Goal: Task Accomplishment & Management: Complete application form

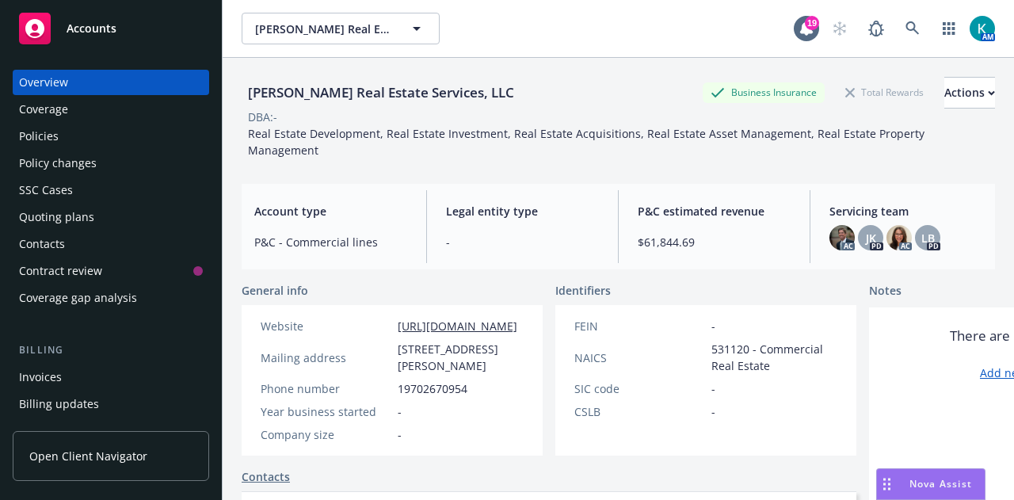
click at [109, 134] on div "Policies" at bounding box center [111, 136] width 184 height 25
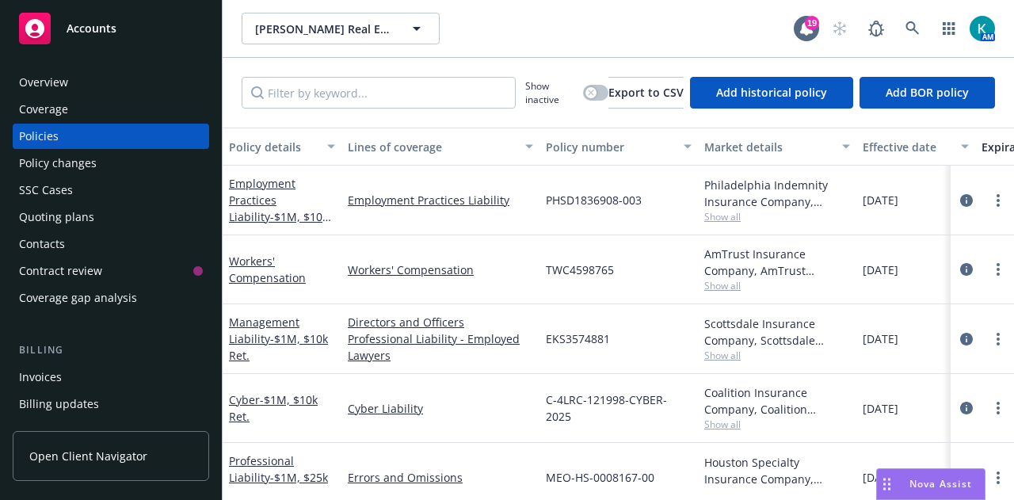
click at [122, 155] on div "Policy changes" at bounding box center [111, 163] width 184 height 25
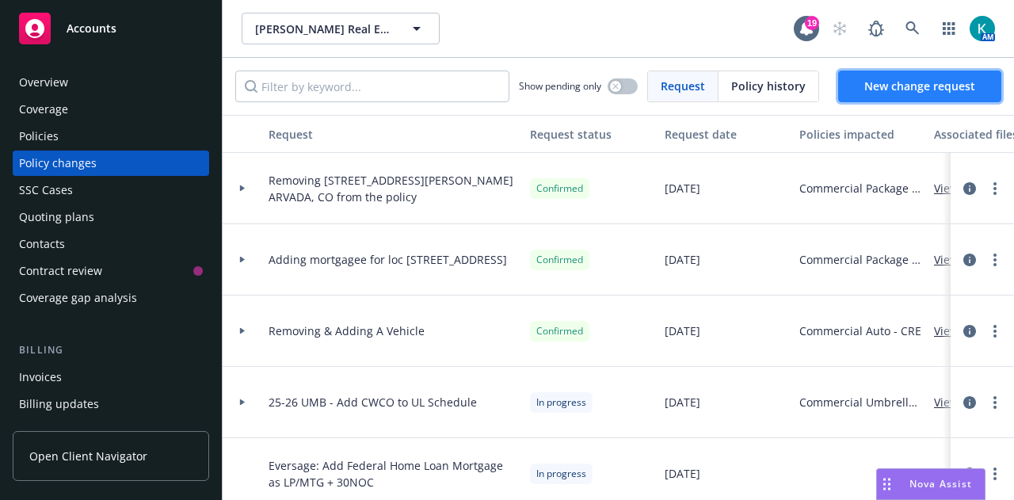
click at [890, 94] on link "New change request" at bounding box center [919, 86] width 163 height 32
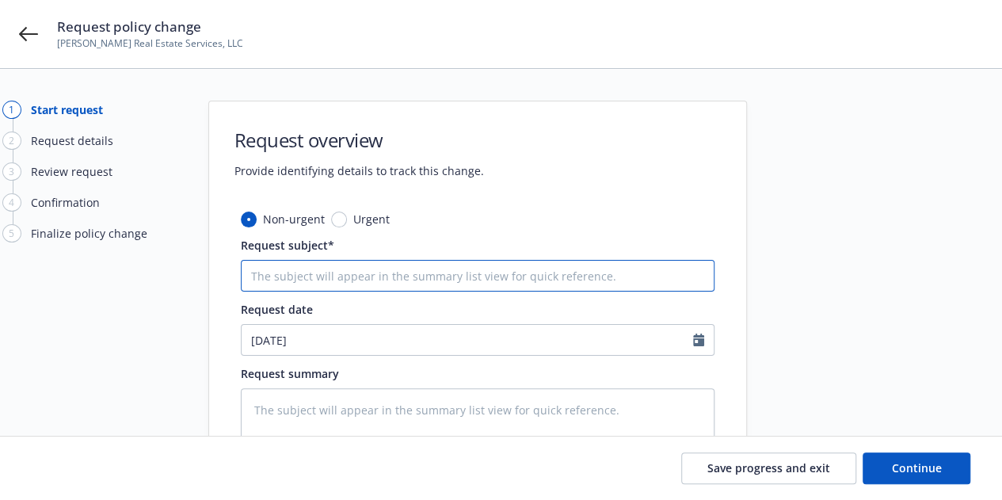
click at [288, 269] on input "Request subject*" at bounding box center [478, 276] width 474 height 32
type textarea "x"
type input "R"
type textarea "x"
type input "Re"
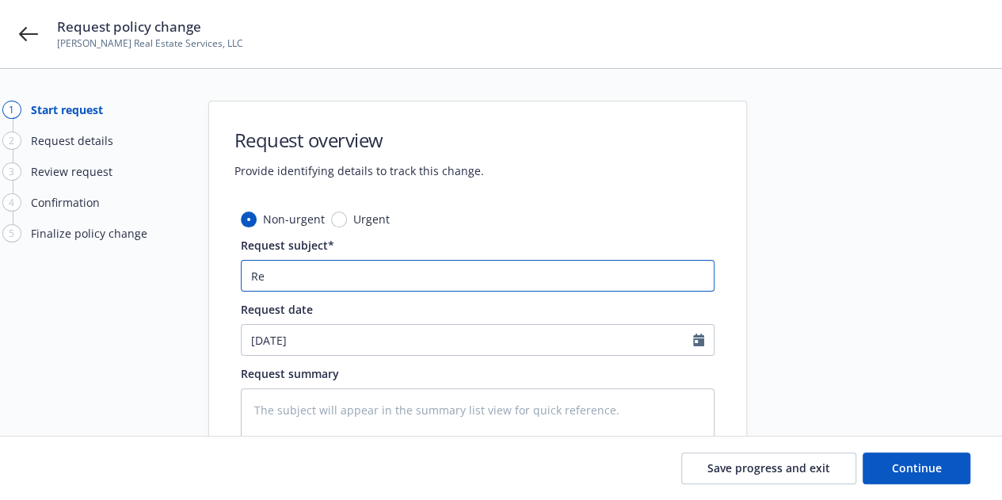
type textarea "x"
type input "Rem"
type textarea "x"
type input "Remo"
type textarea "x"
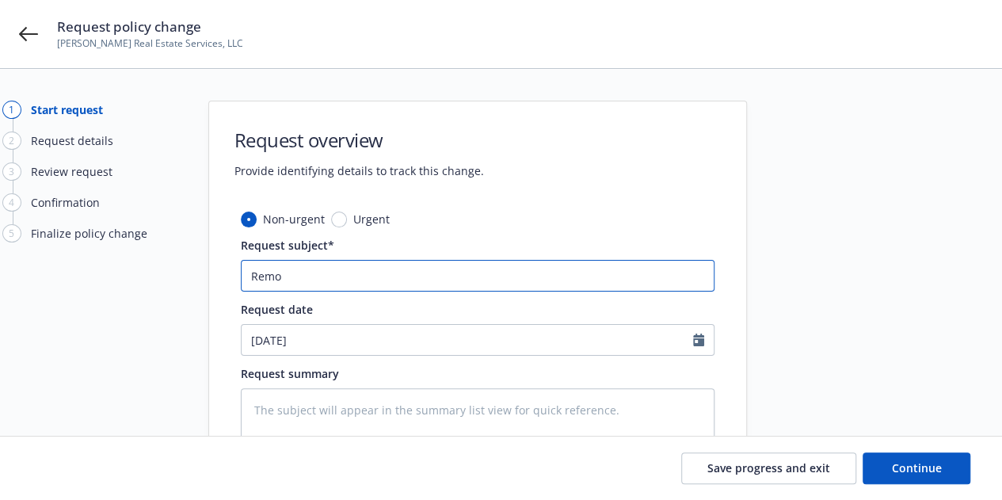
type input "Remov"
type textarea "x"
type input "Removi"
type textarea "x"
type input "Removin"
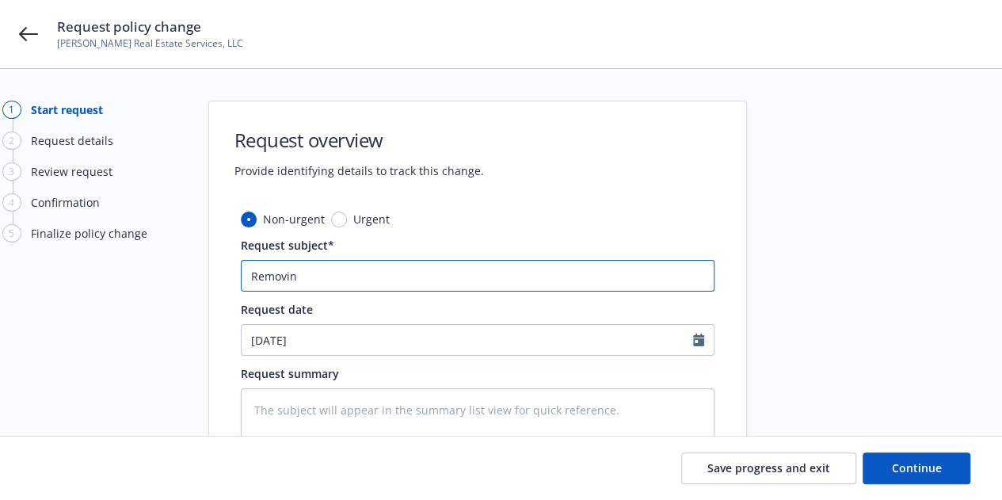
type textarea "x"
type input "Removing"
type textarea "x"
type input "Removing"
type textarea "x"
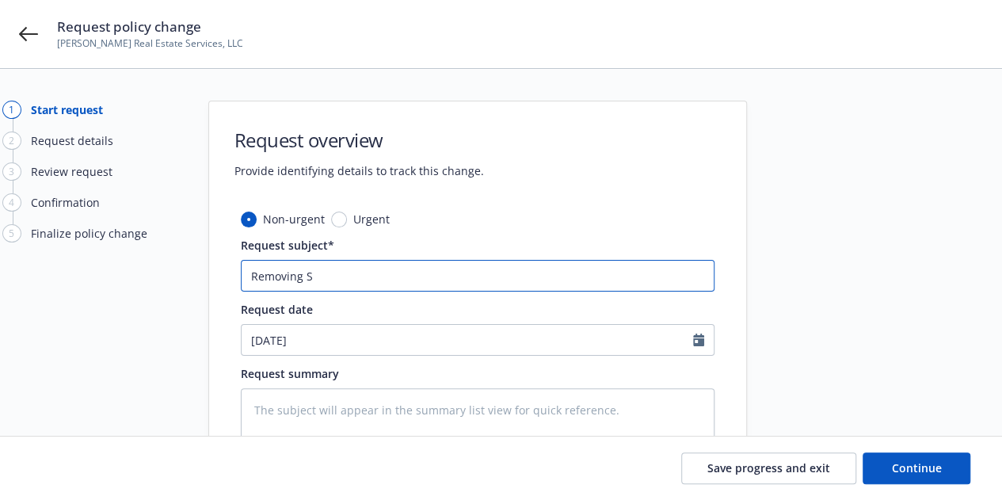
type input "Removing Su"
type textarea "x"
type input "Removing Sun"
type textarea "x"
type input "Removing Sund"
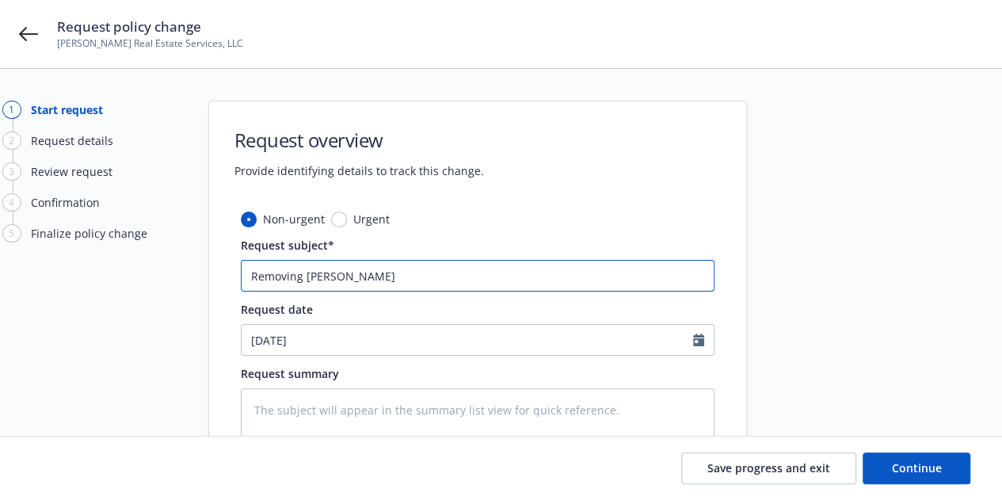
type textarea "x"
type input "Removing Sunda"
type textarea "x"
type input "Removing Sundan"
type textarea "x"
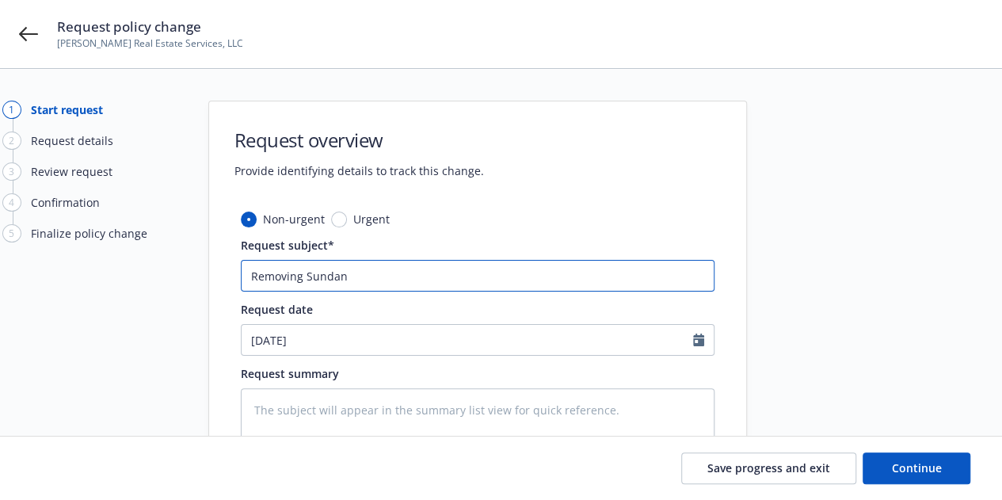
type input "Removing Sundanc"
type textarea "x"
type input "Removing Sundance"
type textarea "x"
type input "Removing Sundance P"
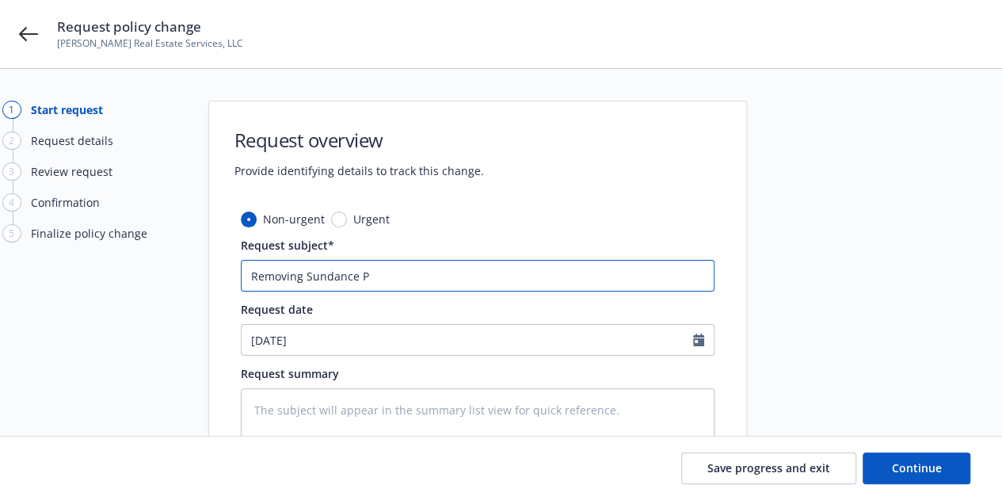
type textarea "x"
type input "Removing Sundance Pl"
type textarea "x"
type input "Removing Sundance Pla"
type textarea "x"
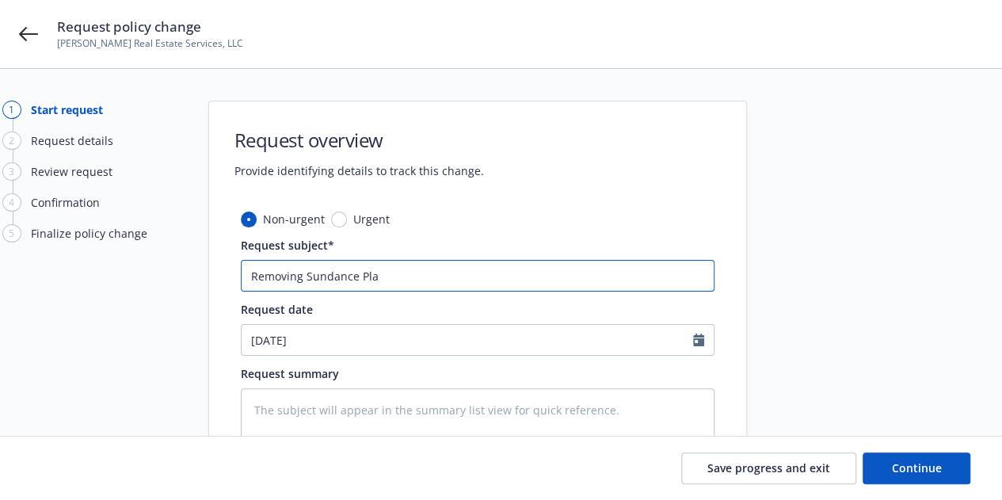
type input "Removing Sundance Plaz"
type textarea "x"
type input "Removing Sundance Plaza"
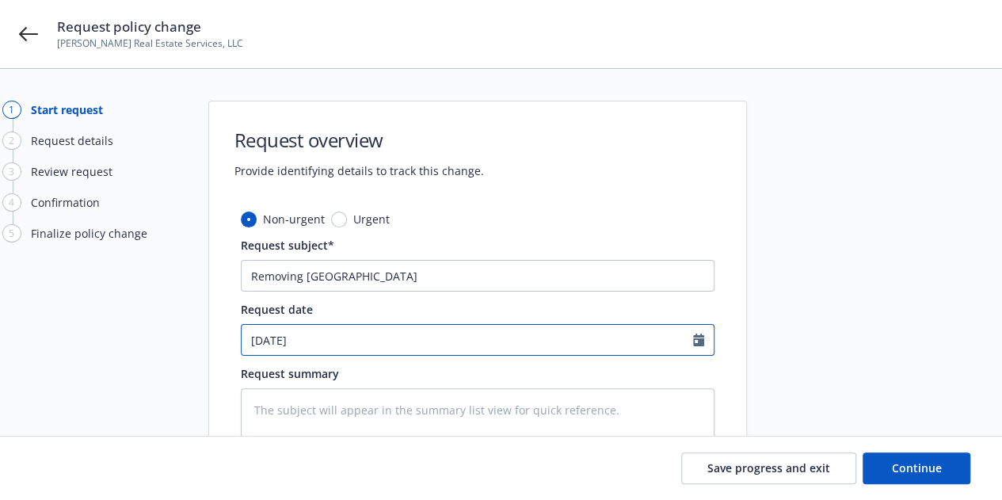
click at [433, 343] on input "[DATE]" at bounding box center [468, 340] width 452 height 30
select select "8"
click at [863, 321] on div at bounding box center [890, 347] width 222 height 492
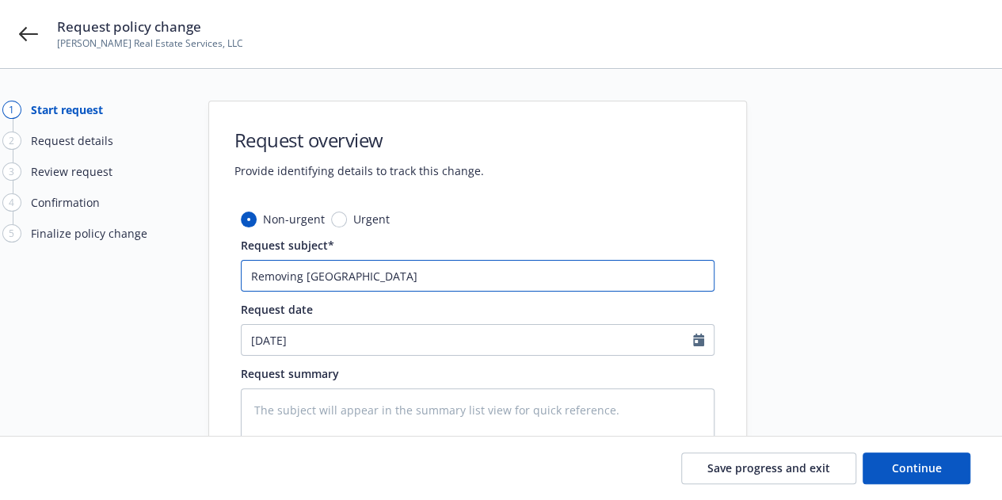
drag, startPoint x: 478, startPoint y: 278, endPoint x: 265, endPoint y: 245, distance: 215.7
click at [105, 232] on div "1 Start request 2 Request details 3 Review request 4 Confirmation 5 Finalize po…" at bounding box center [501, 347] width 964 height 492
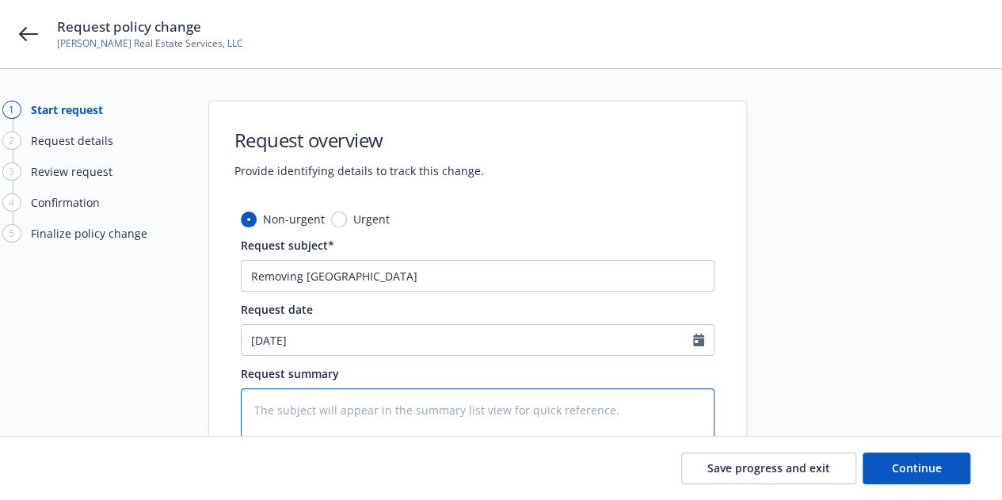
click at [478, 404] on textarea at bounding box center [478, 434] width 474 height 93
paste textarea "Removing Sundance Plaza"
type textarea "x"
type textarea "Removing Sundance Plaza"
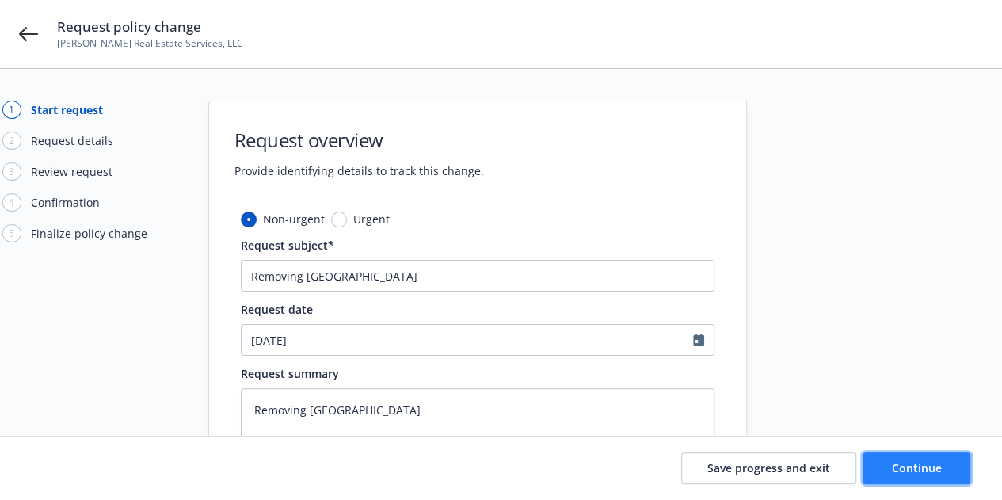
click at [879, 468] on button "Continue" at bounding box center [917, 468] width 108 height 32
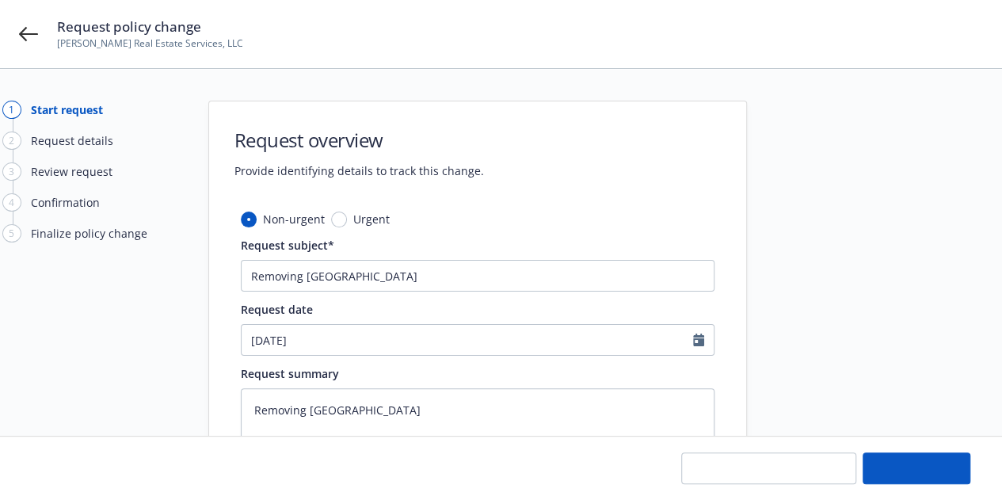
type textarea "x"
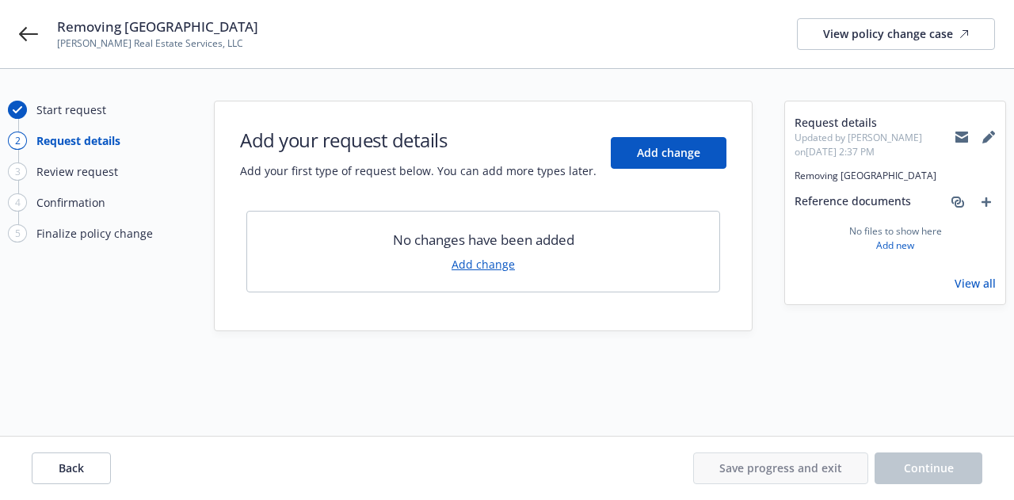
click at [490, 264] on link "Add change" at bounding box center [483, 264] width 63 height 17
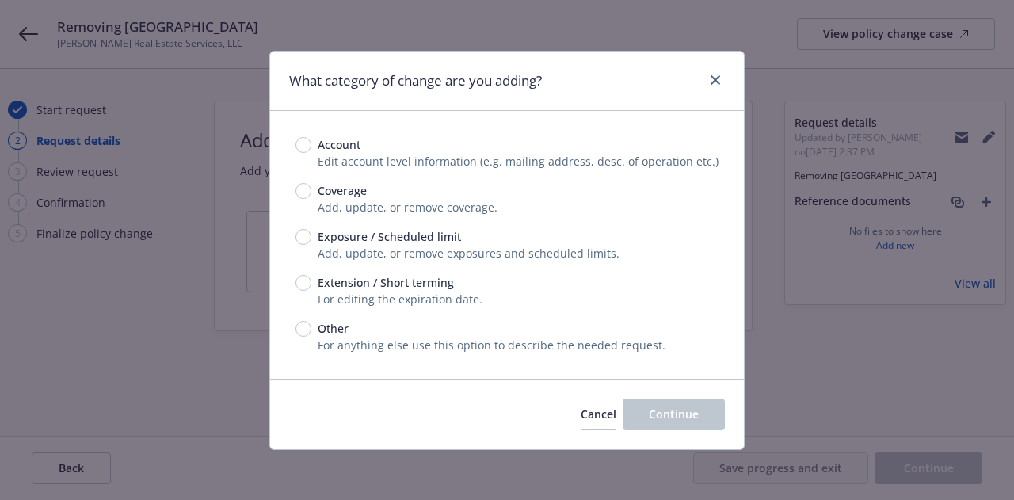
click at [324, 244] on div "Exposure / Scheduled limit Add, update, or remove exposures and scheduled limit…" at bounding box center [506, 244] width 423 height 33
click at [303, 234] on input "Exposure / Scheduled limit" at bounding box center [303, 237] width 16 height 16
radio input "true"
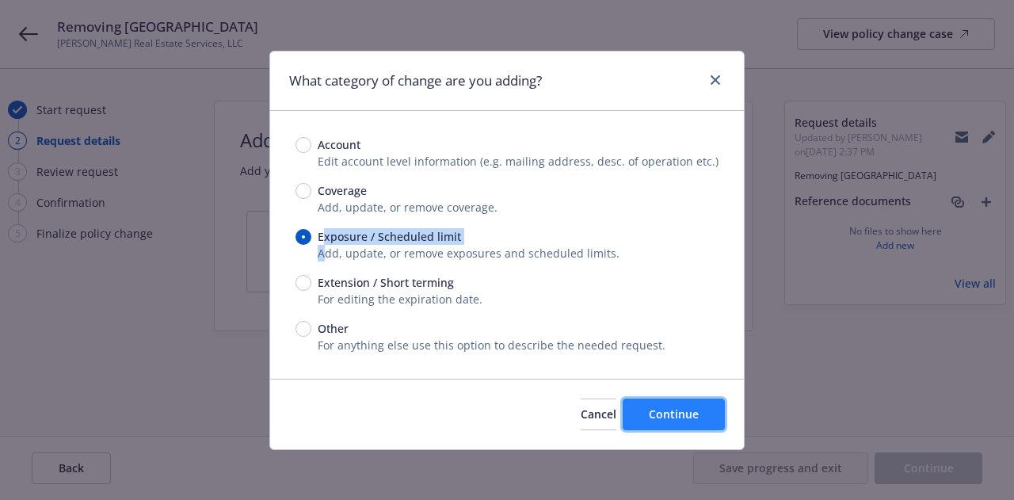
click at [661, 411] on span "Continue" at bounding box center [674, 413] width 50 height 15
type textarea "x"
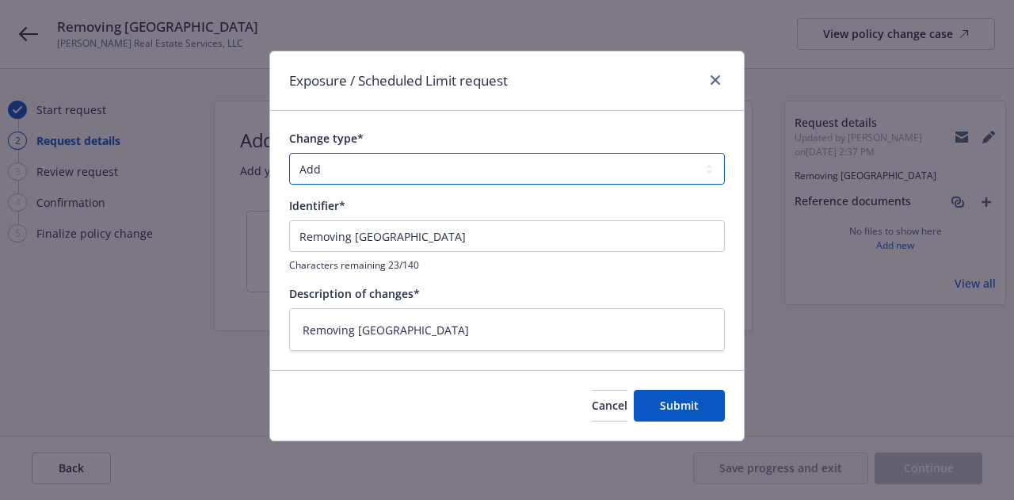
click at [367, 181] on select "Add Audit Change Remove" at bounding box center [507, 169] width 436 height 32
select select "CHANGE"
click at [289, 153] on select "Add Audit Change Remove" at bounding box center [507, 169] width 436 height 32
type textarea "x"
click at [354, 178] on select "Add Audit Change Remove" at bounding box center [507, 169] width 436 height 32
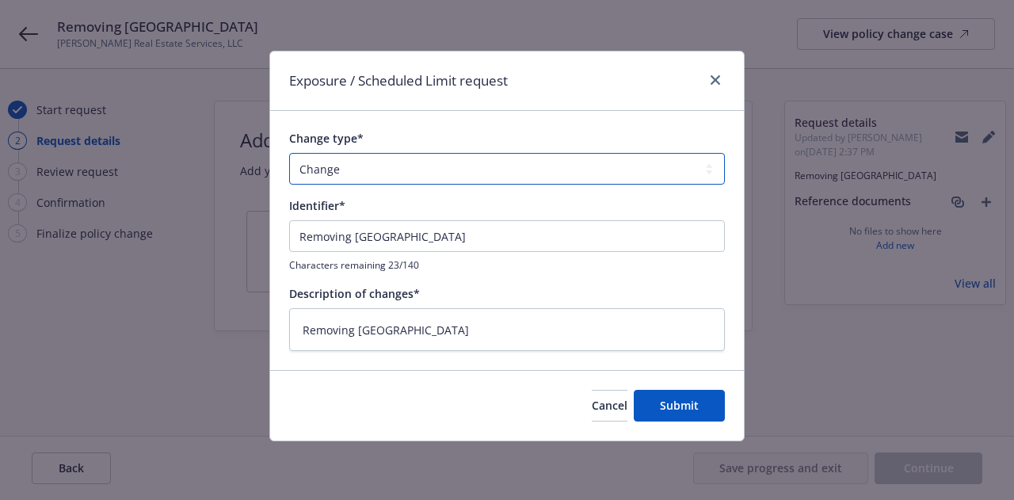
select select "REMOVE"
click at [289, 153] on select "Add Audit Change Remove" at bounding box center [507, 169] width 436 height 32
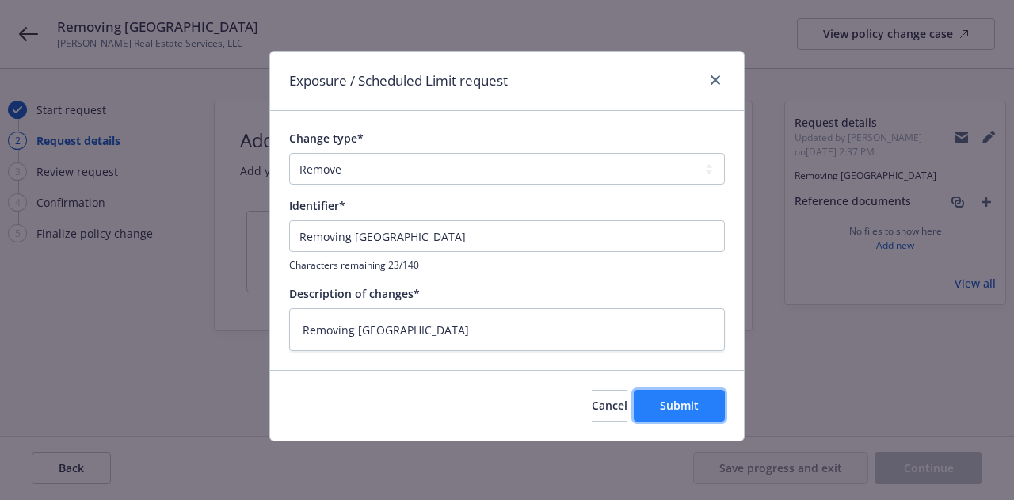
click at [681, 403] on span "Submit" at bounding box center [679, 405] width 39 height 15
type textarea "x"
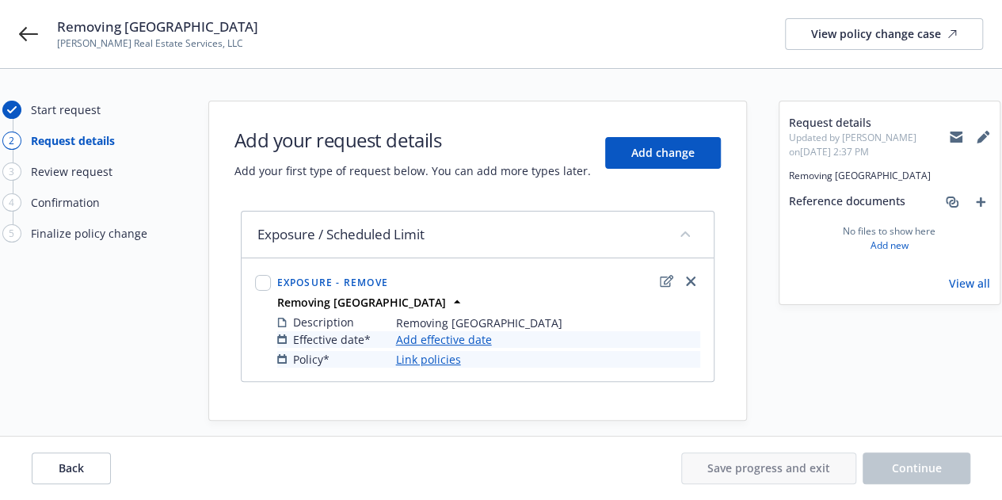
click at [425, 337] on link "Add effective date" at bounding box center [444, 339] width 96 height 17
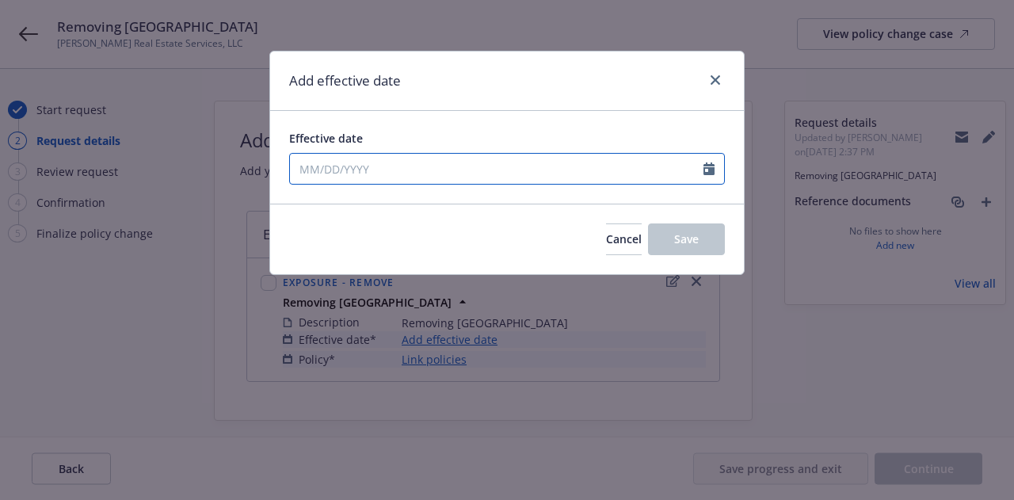
click at [415, 178] on input "Effective date" at bounding box center [496, 169] width 413 height 30
select select "8"
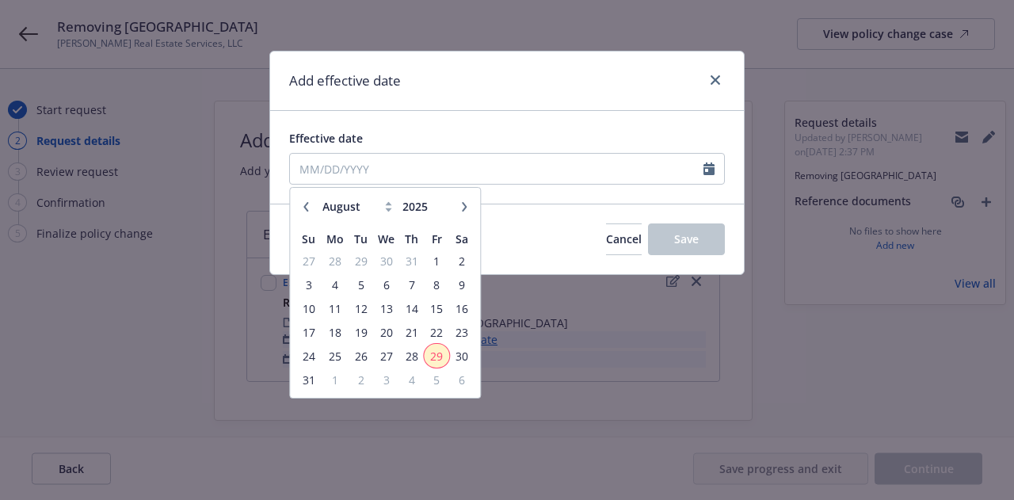
drag, startPoint x: 439, startPoint y: 347, endPoint x: 466, endPoint y: 330, distance: 32.1
click at [440, 348] on span "29" at bounding box center [436, 356] width 21 height 20
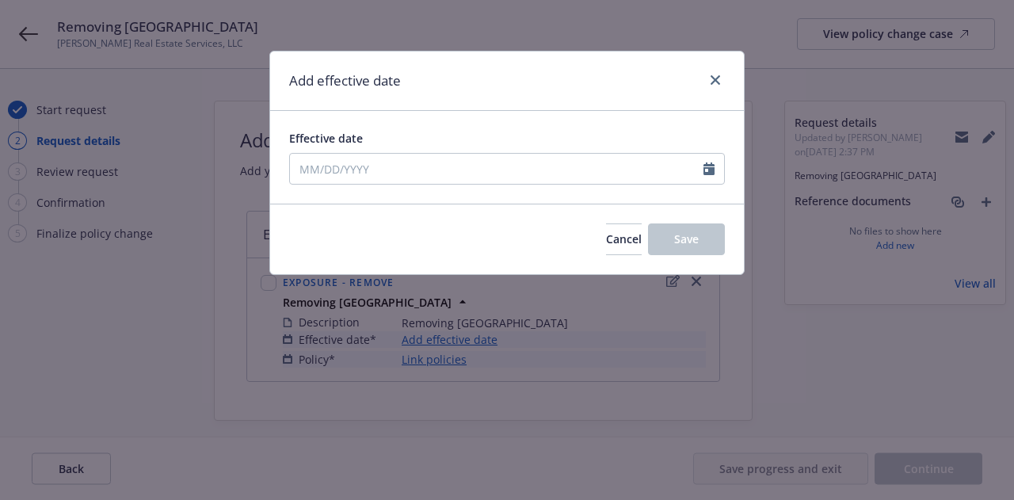
type input "[DATE]"
click at [672, 246] on button "Save" at bounding box center [686, 239] width 77 height 32
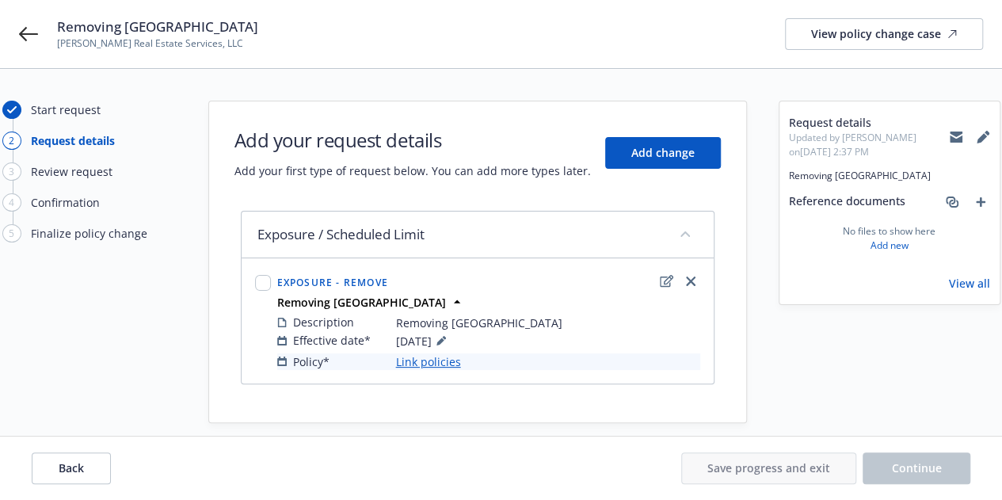
click at [410, 361] on link "Link policies" at bounding box center [428, 361] width 65 height 17
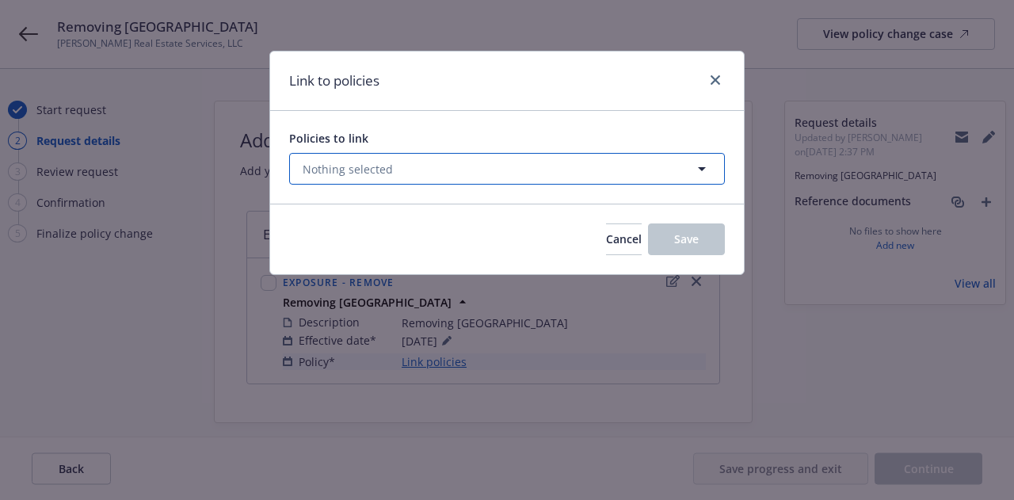
click at [410, 175] on button "Nothing selected" at bounding box center [507, 169] width 436 height 32
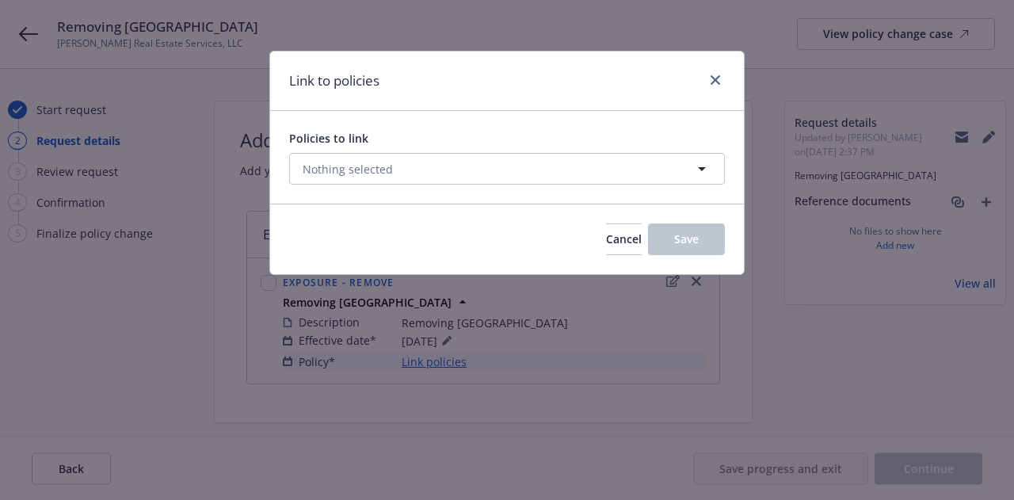
select select "ACTIVE"
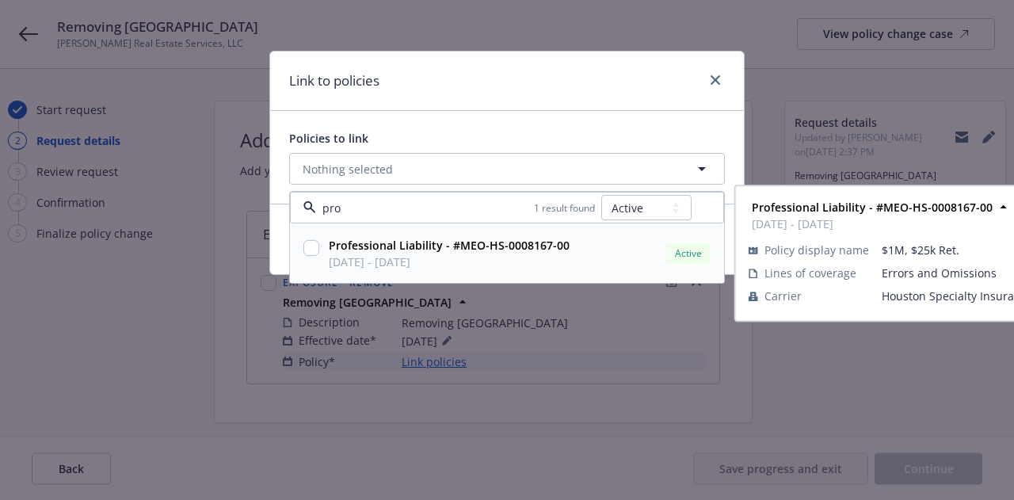
drag, startPoint x: 371, startPoint y: 209, endPoint x: 263, endPoint y: 204, distance: 107.8
click at [280, 204] on div "Link to policies Policies to link Nothing selected pro 1 result found All Activ…" at bounding box center [506, 163] width 475 height 224
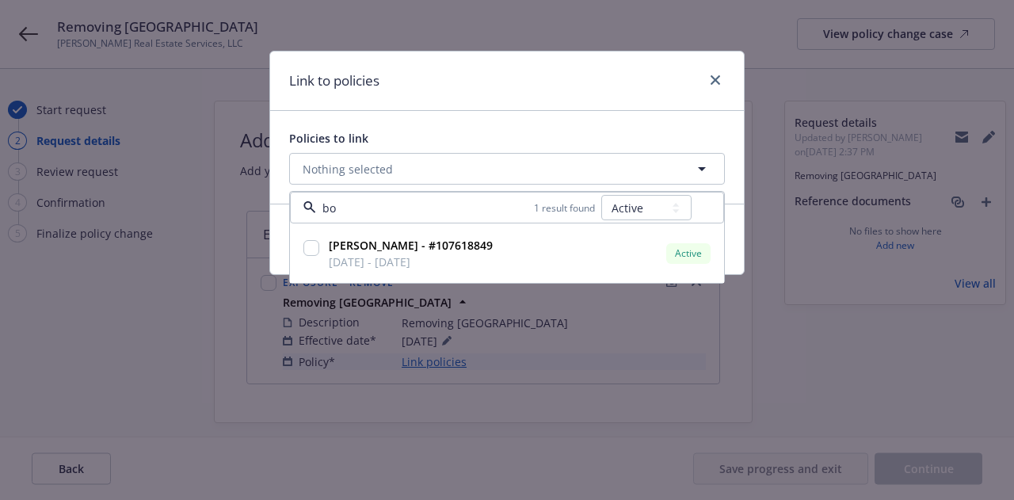
type input "b"
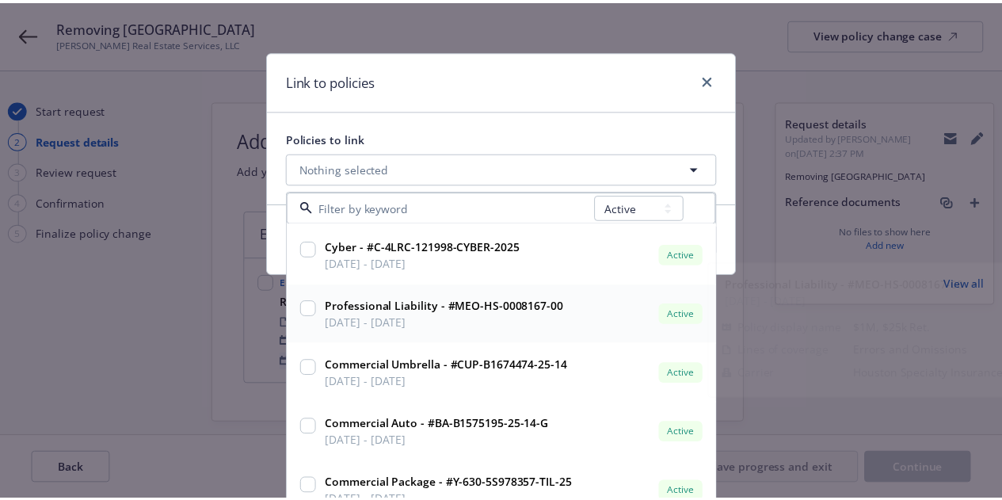
scroll to position [139, 0]
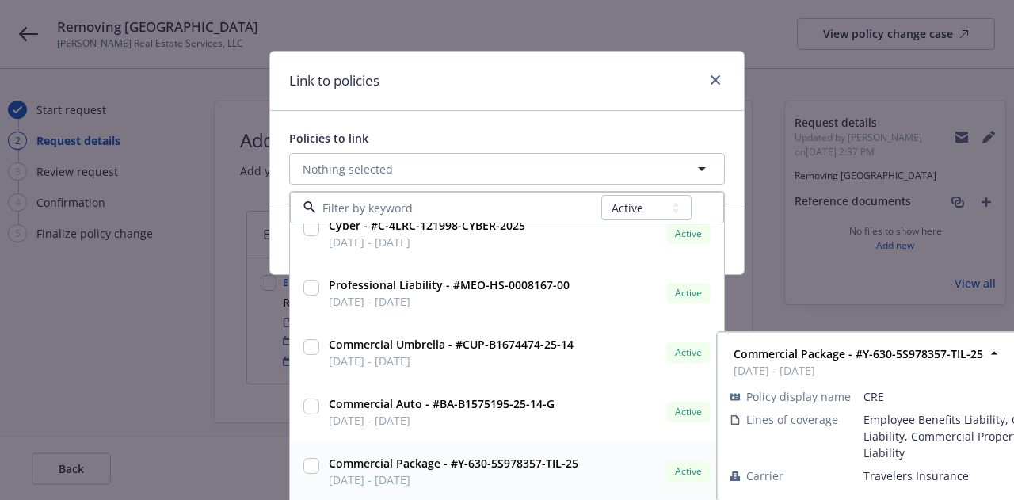
click at [308, 462] on input "checkbox" at bounding box center [311, 466] width 16 height 16
checkbox input "true"
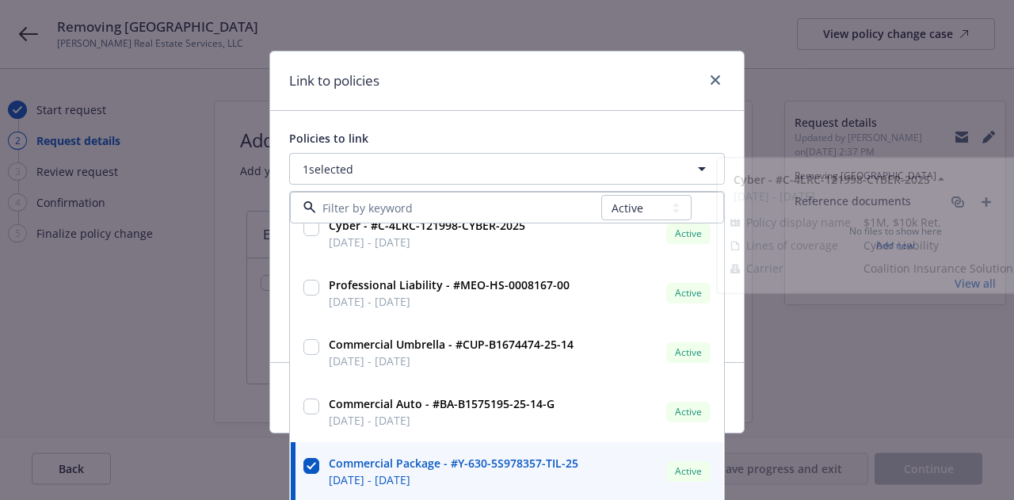
click at [483, 134] on div "Policies to link" at bounding box center [507, 138] width 436 height 17
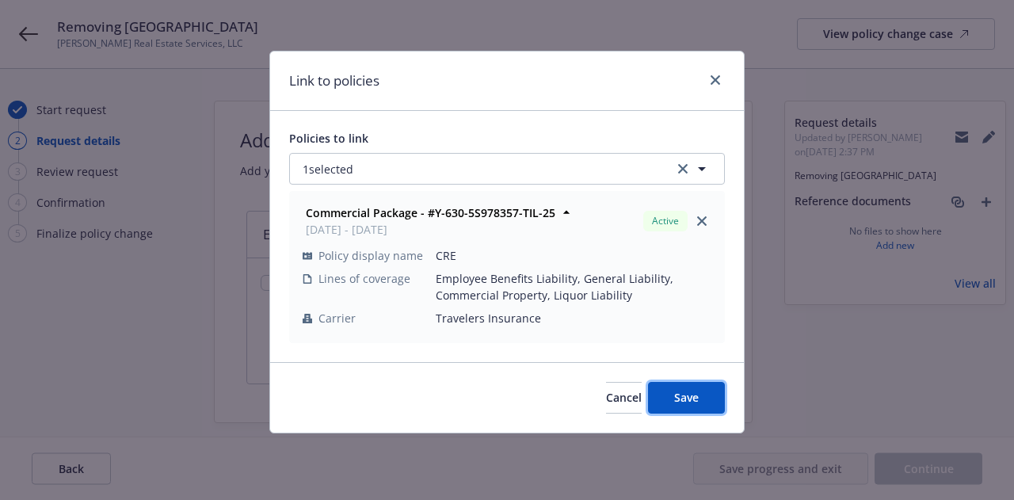
click at [680, 389] on button "Save" at bounding box center [686, 398] width 77 height 32
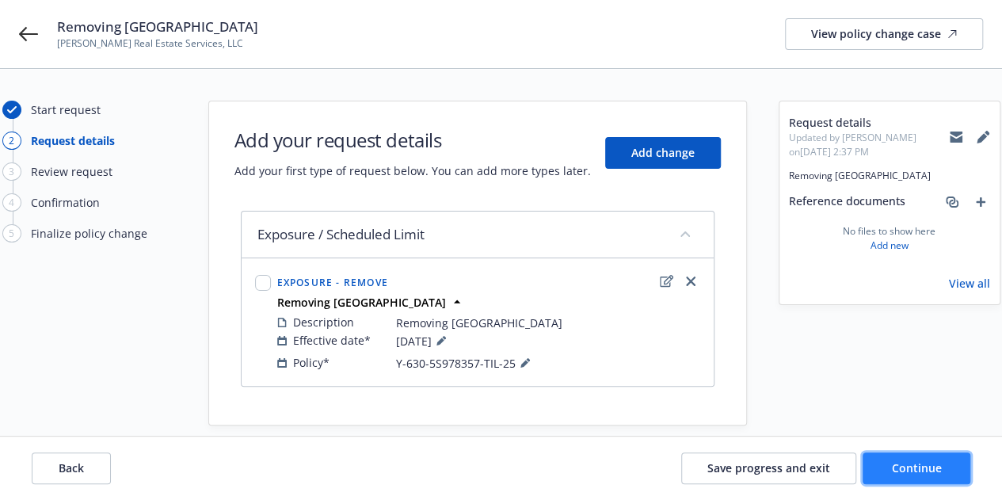
click at [946, 471] on button "Continue" at bounding box center [917, 468] width 108 height 32
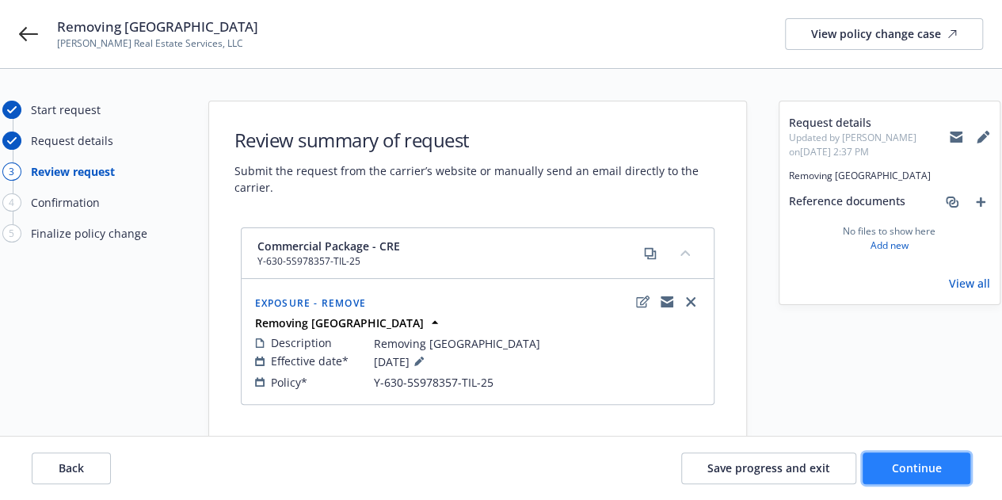
click at [923, 458] on button "Continue" at bounding box center [917, 468] width 108 height 32
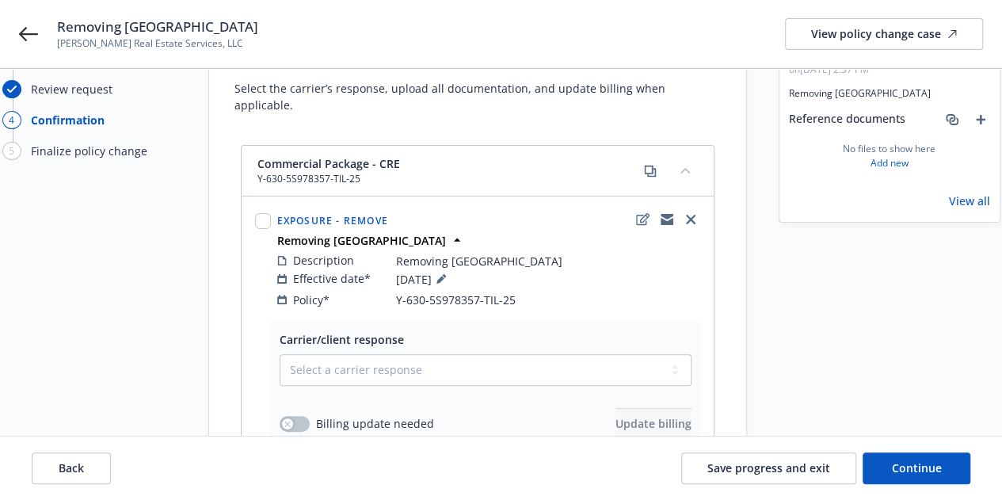
scroll to position [158, 0]
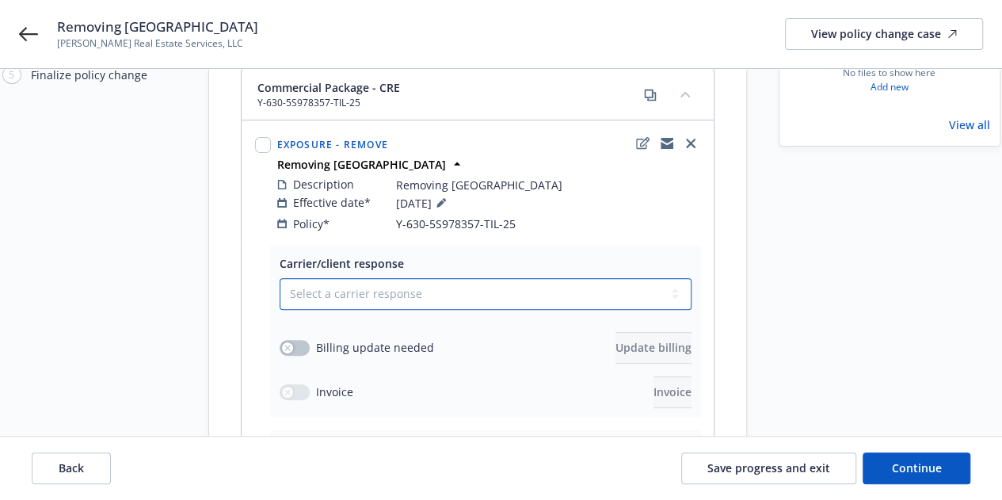
click at [548, 278] on select "Select a carrier response Accepted Accepted with revision No endorsement needed…" at bounding box center [486, 294] width 412 height 32
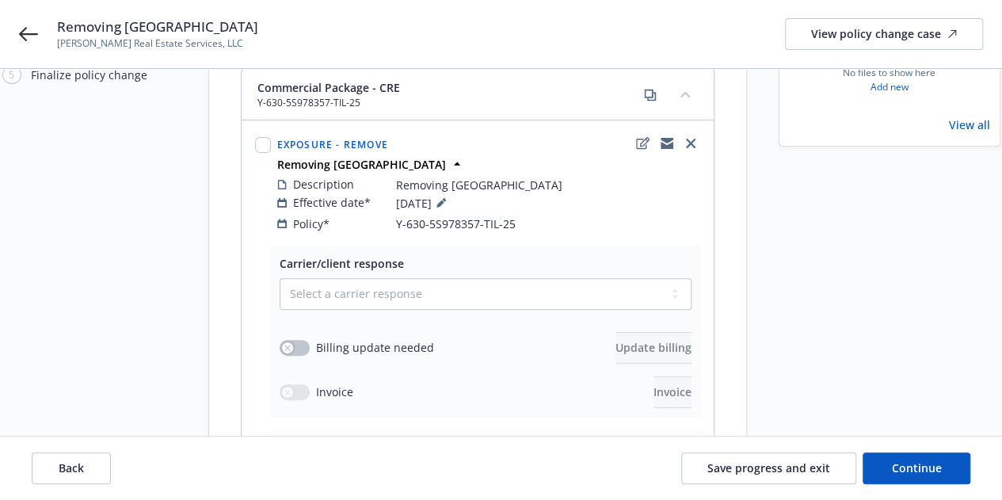
drag, startPoint x: 723, startPoint y: 275, endPoint x: 753, endPoint y: 283, distance: 30.4
click at [724, 275] on div "Commercial Package - CRE Y-630-5S978357-TIL-25 Exposure - Remove Removing Sunda…" at bounding box center [477, 351] width 537 height 564
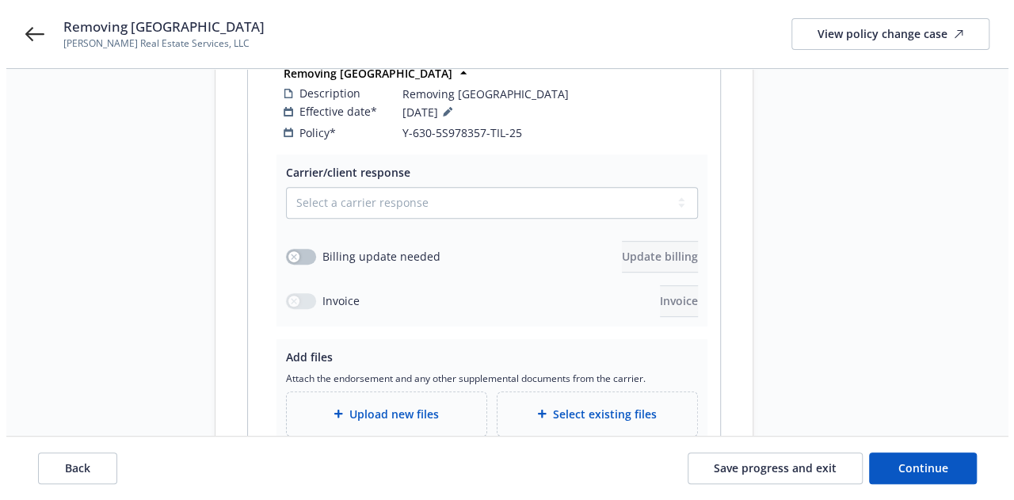
scroll to position [317, 0]
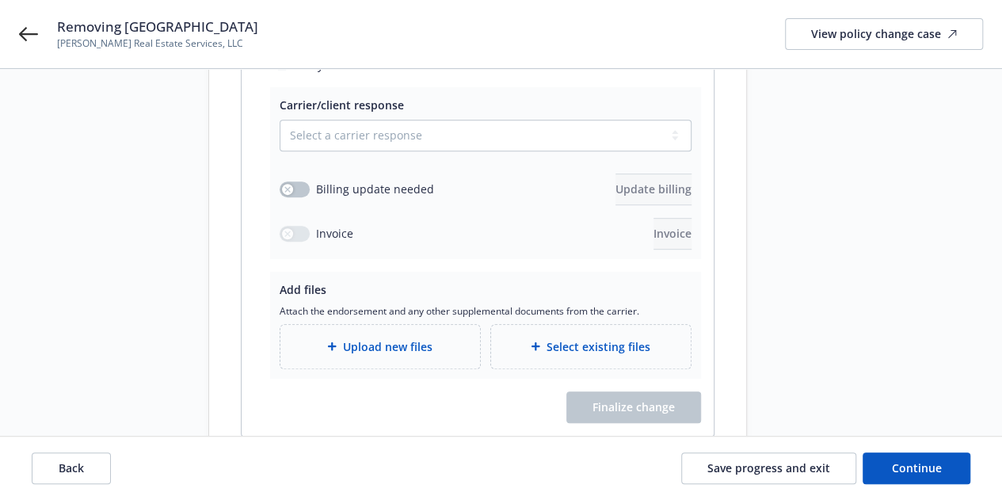
click at [413, 338] on span "Upload new files" at bounding box center [388, 346] width 90 height 17
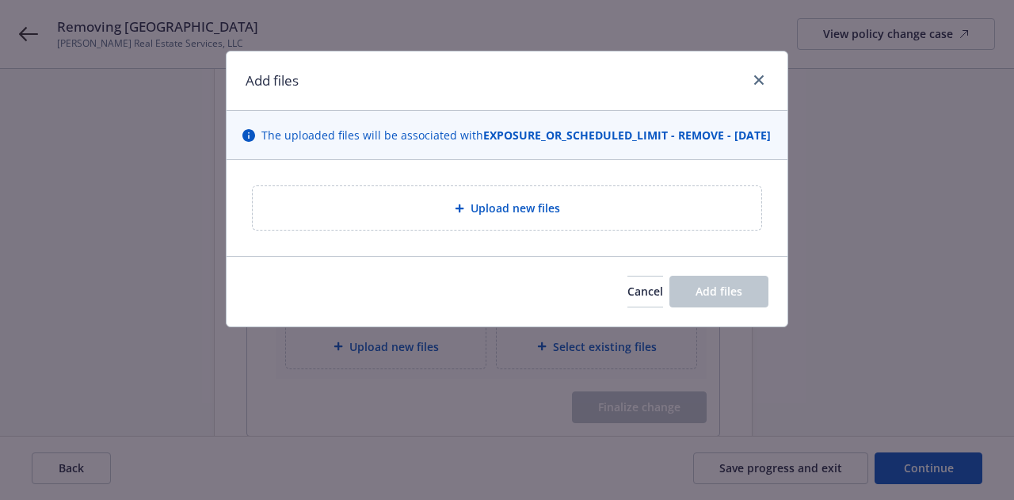
type textarea "x"
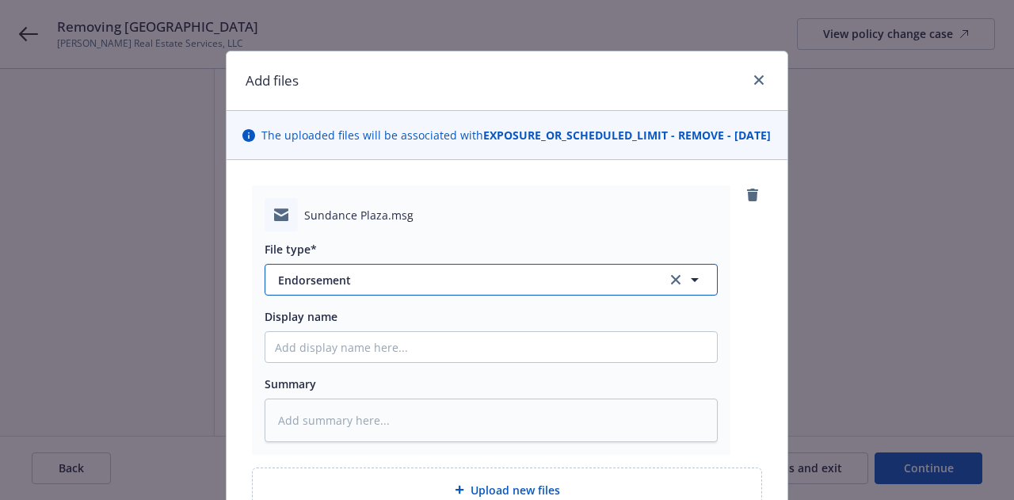
click at [449, 288] on span "Endorsement" at bounding box center [461, 280] width 367 height 17
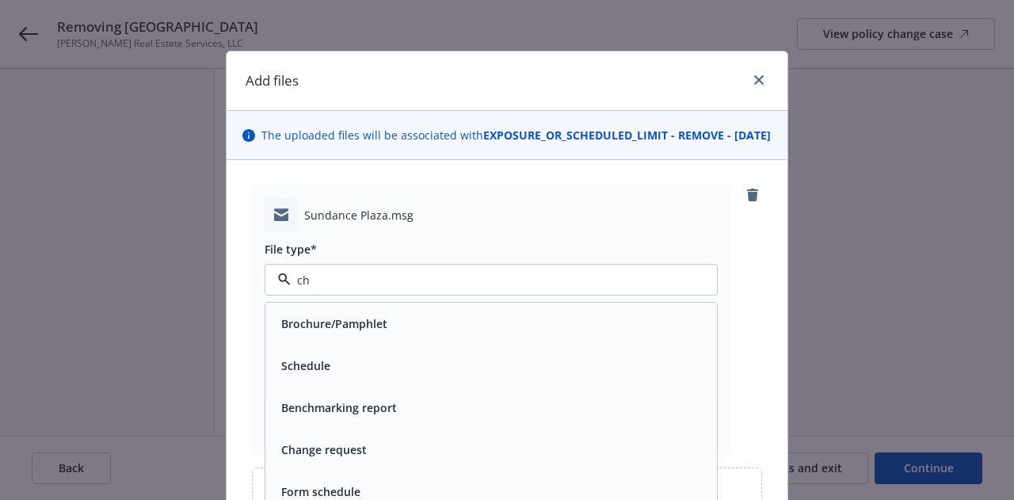
type input "cha"
drag, startPoint x: 456, startPoint y: 344, endPoint x: 478, endPoint y: 384, distance: 46.1
click at [456, 335] on div "Change request" at bounding box center [491, 323] width 433 height 23
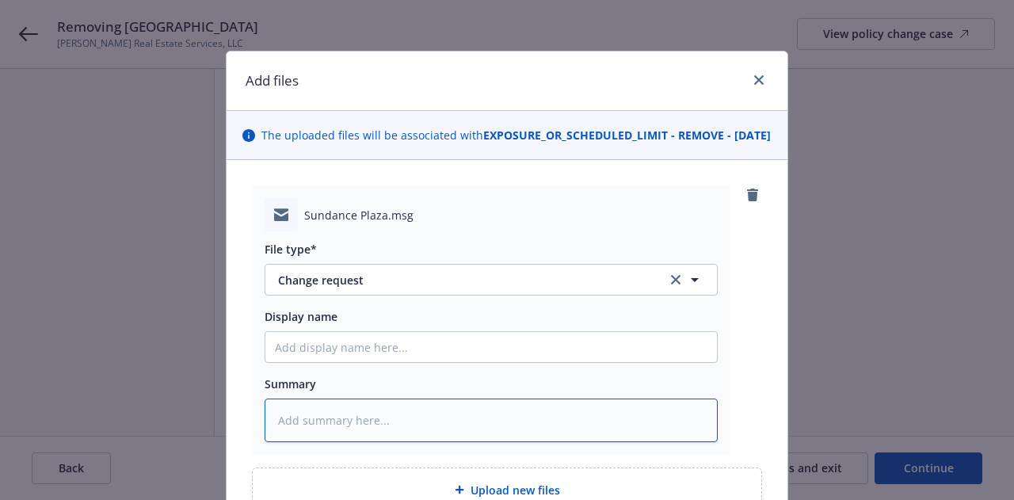
click at [481, 433] on textarea at bounding box center [491, 419] width 453 height 43
type textarea "x"
type textarea "R"
type textarea "x"
type textarea "Rq"
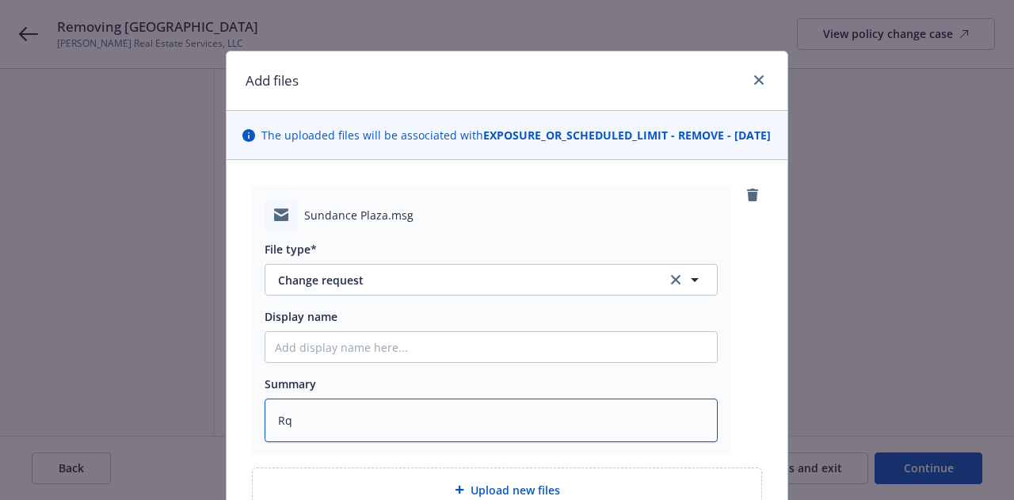
type textarea "x"
type textarea "Rqst"
type textarea "x"
type textarea "Rqst"
type textarea "x"
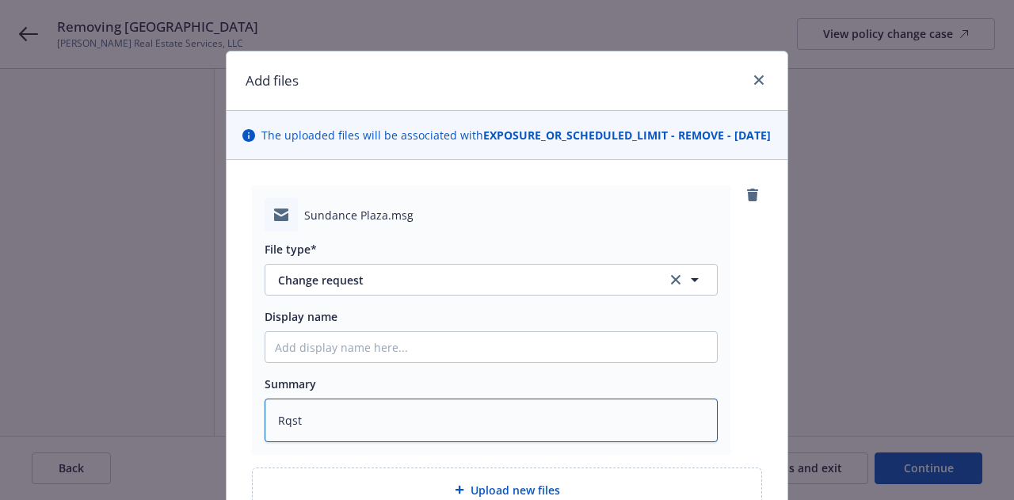
type textarea "Rqst f"
type textarea "x"
type textarea "Rqst fro"
type textarea "x"
type textarea "Rqst from"
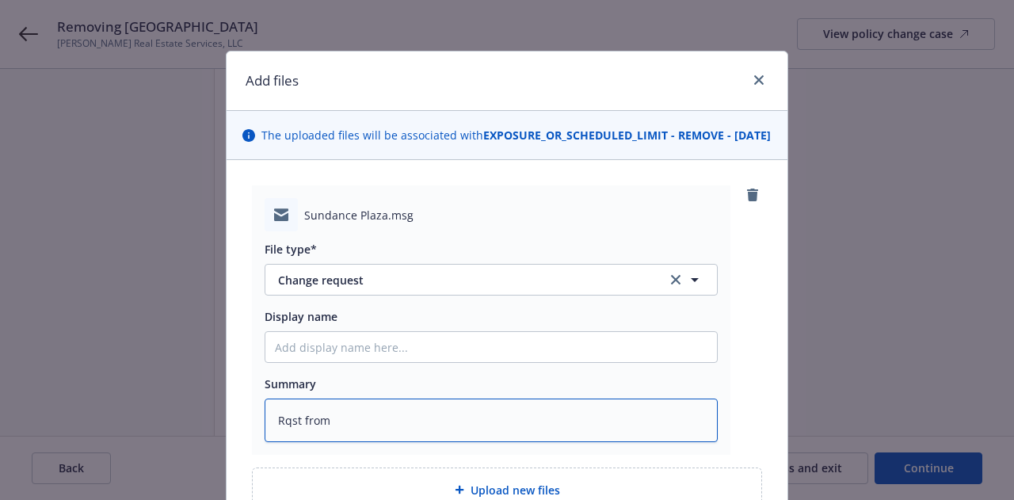
type textarea "x"
type textarea "Rqst from"
type textarea "x"
type textarea "Rqst from i"
type textarea "x"
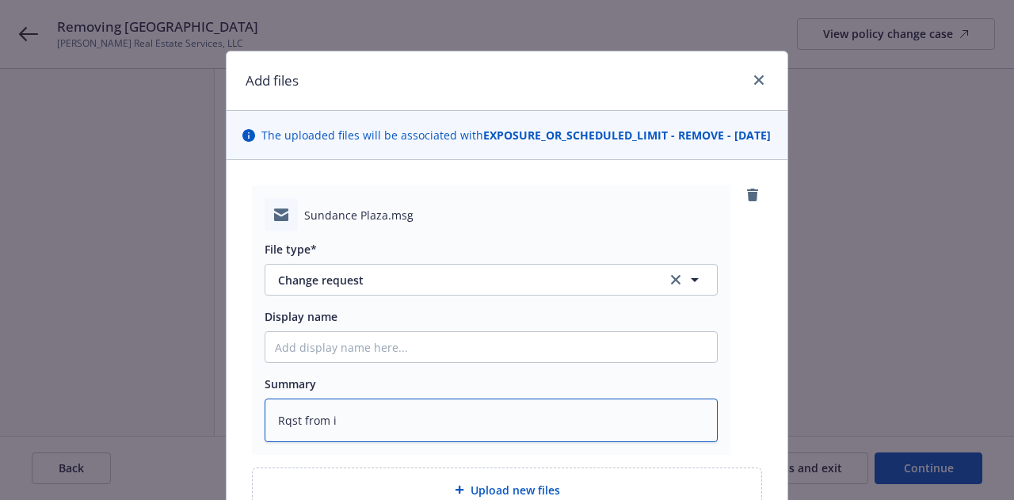
type textarea "Rqst from in"
type textarea "x"
type textarea "Rqst from ins"
type textarea "x"
type textarea "Rqst from insd"
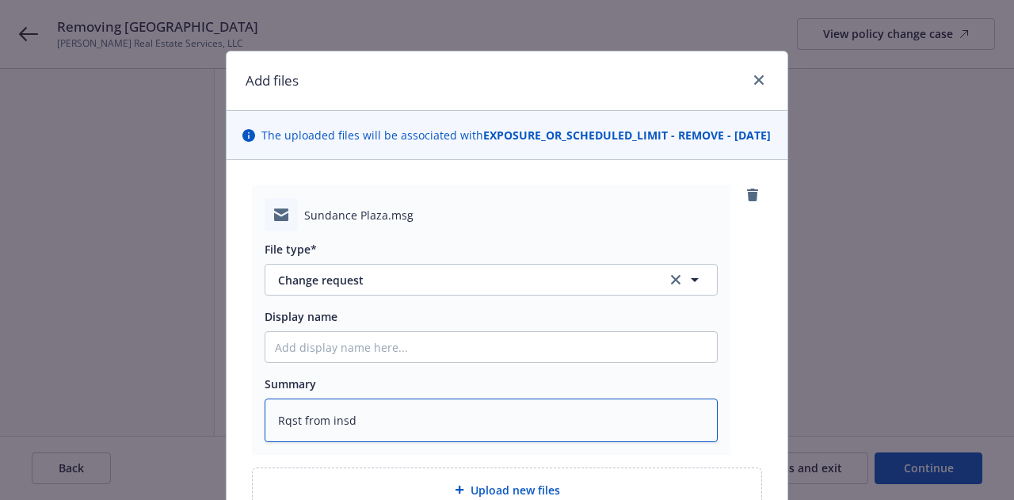
type textarea "x"
type textarea "Rqst from insd t"
type textarea "x"
type textarea "Rqst from insd to"
type textarea "x"
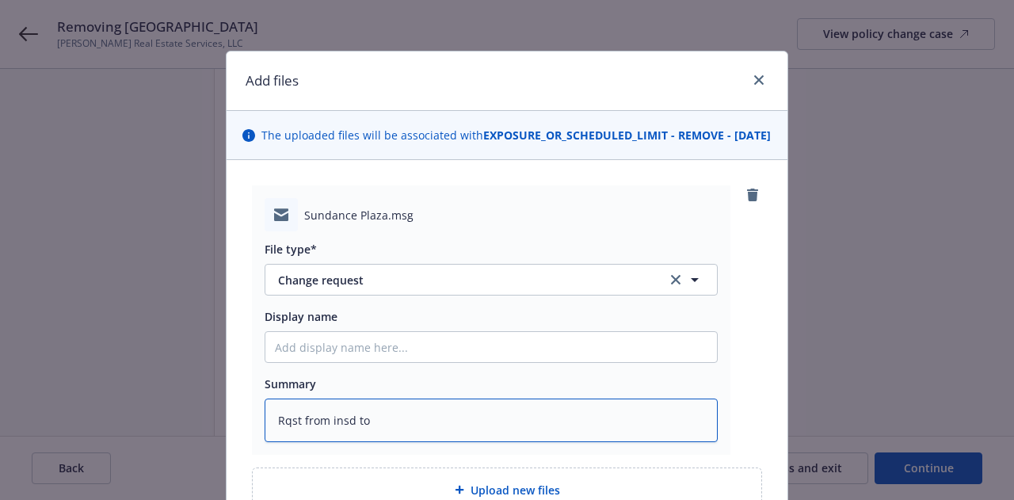
type textarea "Rqst from insd to"
type textarea "x"
type textarea "Rqst from insd to r"
type textarea "x"
type textarea "Rqst from insd to rem"
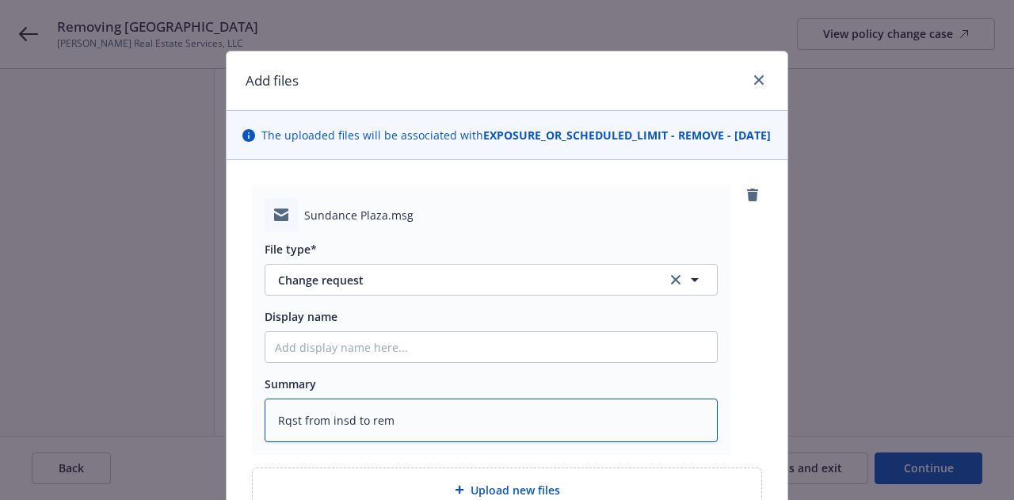
type textarea "x"
type textarea "Rqst from insd to remo"
type textarea "x"
type textarea "Rqst from insd to remov"
type textarea "x"
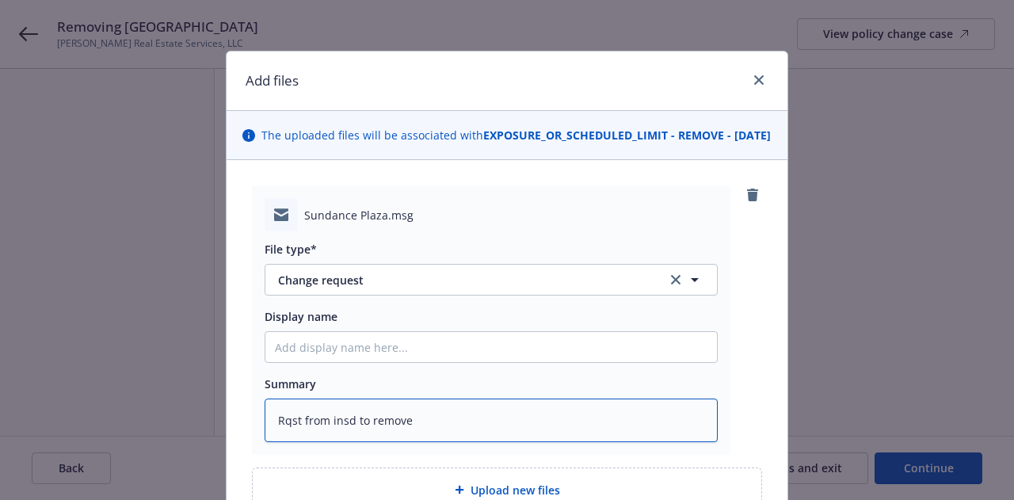
type textarea "Rqst from insd to remove"
type textarea "x"
type textarea "Rqst from insd to remove s"
type textarea "x"
type textarea "Rqst from insd to remove su"
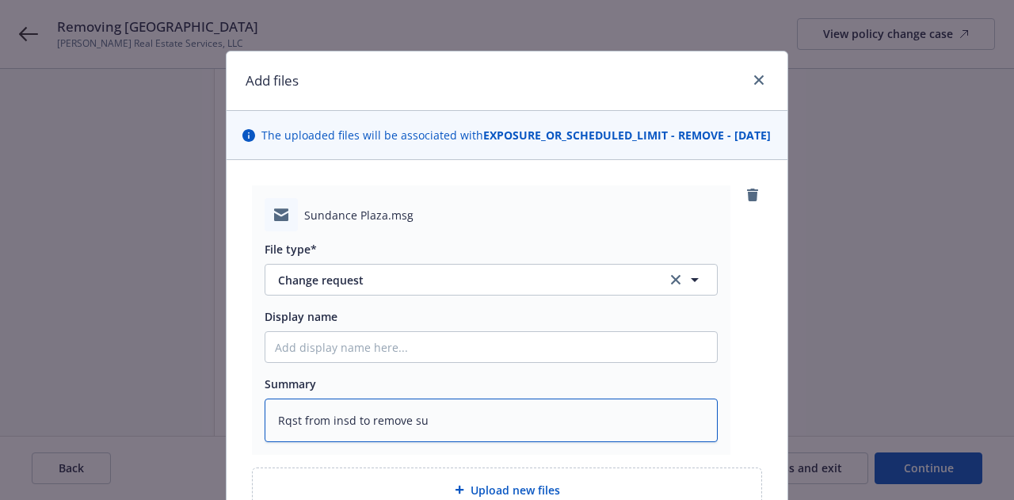
type textarea "x"
type textarea "Rqst from insd to remove sun"
type textarea "x"
type textarea "Rqst from insd to remove sund"
type textarea "x"
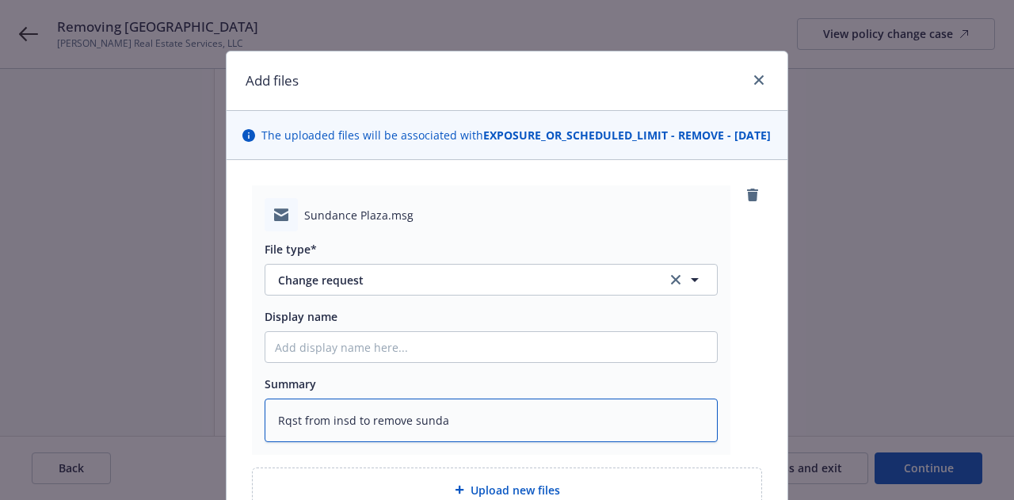
type textarea "Rqst from insd to remove sundan"
type textarea "x"
type textarea "Rqst from insd to remove sundanc"
type textarea "x"
type textarea "Rqst from insd to remove sundance"
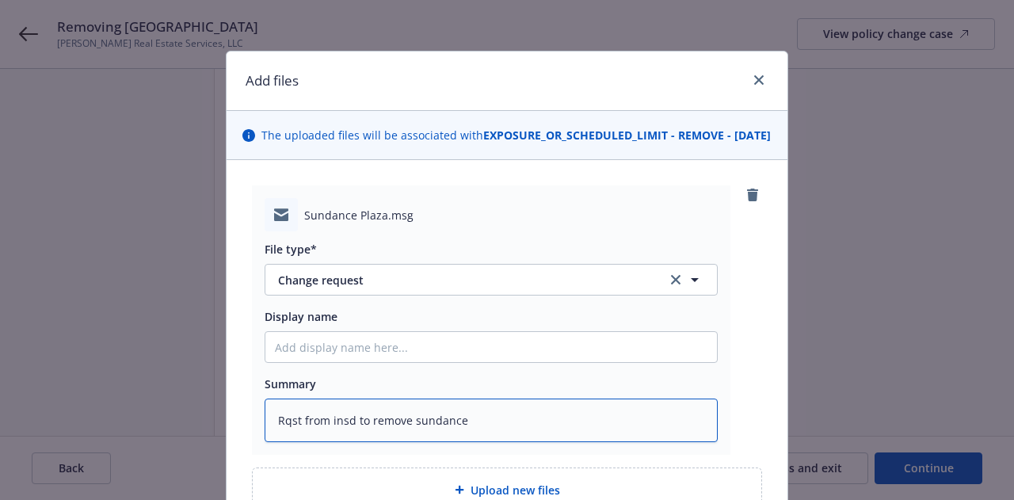
type textarea "x"
type textarea "Rqst from insd to remove sundance"
type textarea "x"
type textarea "Rqst from insd to remove sundance p"
type textarea "x"
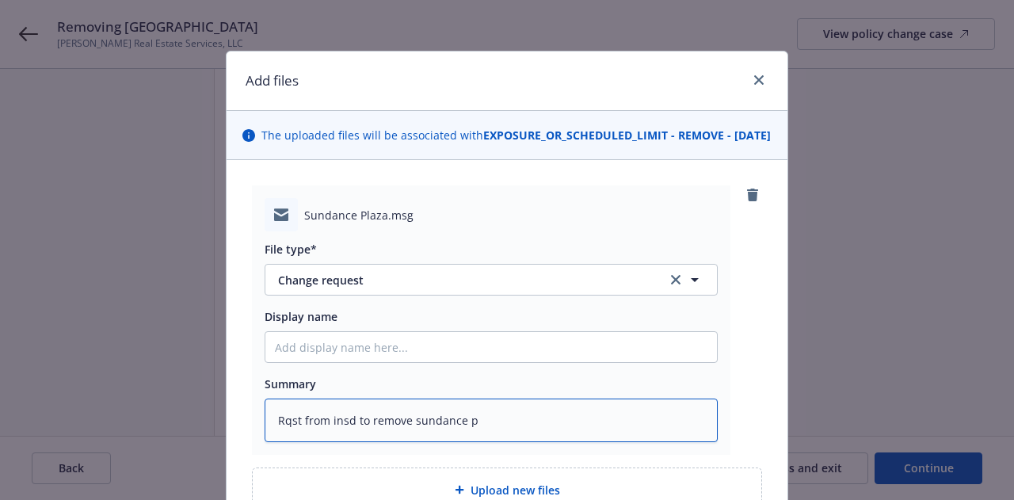
type textarea "Rqst from insd to remove sundance pl"
type textarea "x"
type textarea "Rqst from insd to remove sundance plz"
type textarea "x"
type textarea "Rqst from insd to remove sundance plza"
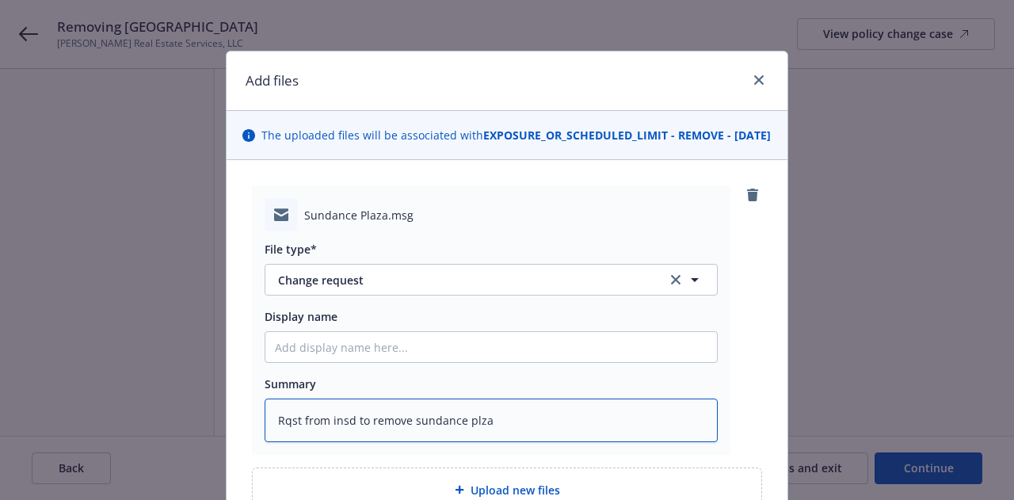
type textarea "x"
type textarea "Rqst from insd to remove sundance plza,"
type textarea "x"
type textarea "Rqst from insd to remove sundance plza"
type textarea "x"
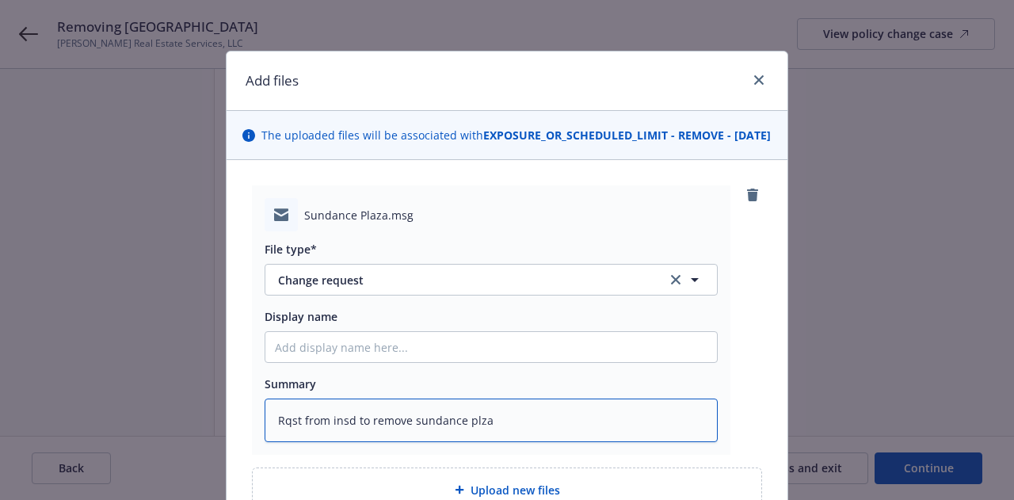
type textarea "Rqst from insd to remove sundance plz"
type textarea "x"
type textarea "Rqst from insd to remove sundance pl"
type textarea "x"
type textarea "Rqst from insd to remove sundance pla"
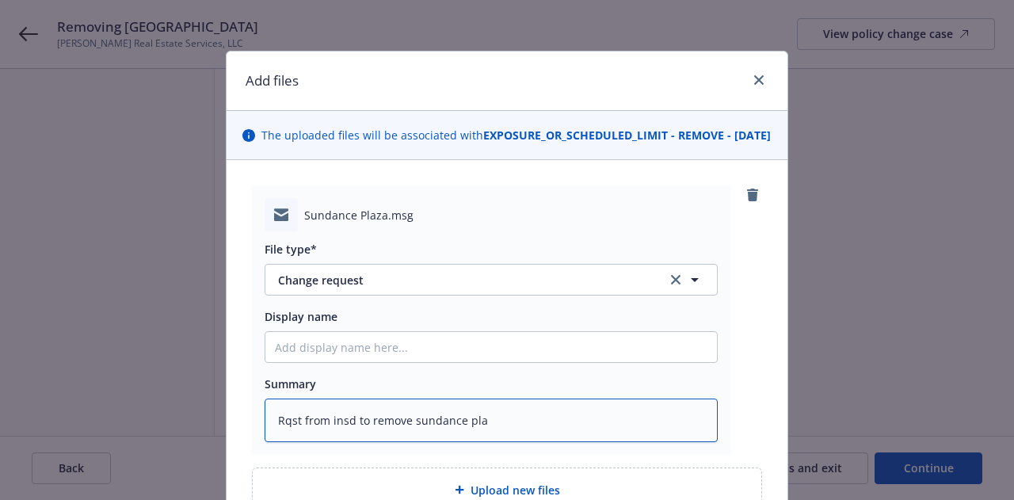
type textarea "x"
type textarea "Rqst from insd to remove sundance plaz"
type textarea "x"
type textarea "Rqst from insd to remove sundance plaza"
type textarea "x"
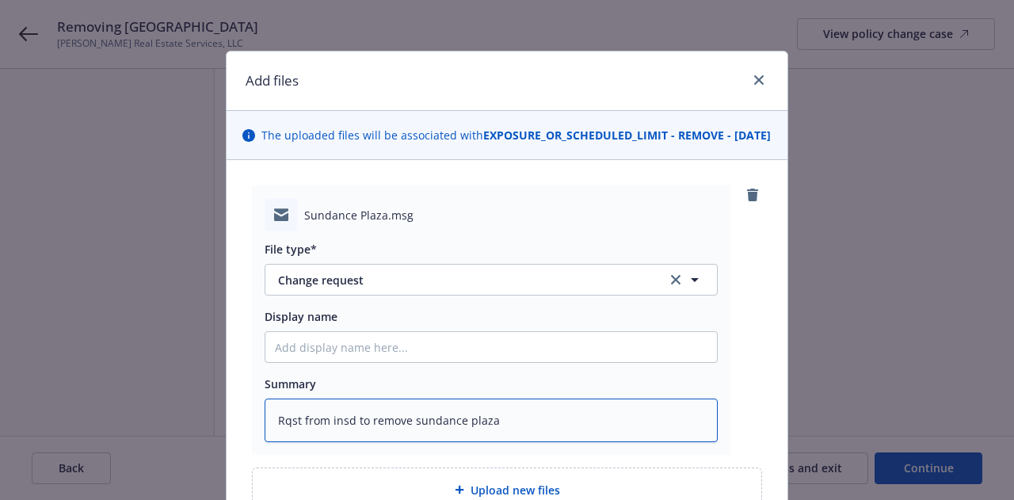
type textarea "Rqst from insd to remove sundance plaza -"
type textarea "x"
type textarea "Rqst from insd to remove sundance plaza -"
type textarea "x"
type textarea "Rqst from insd to remove sundance plaza - so"
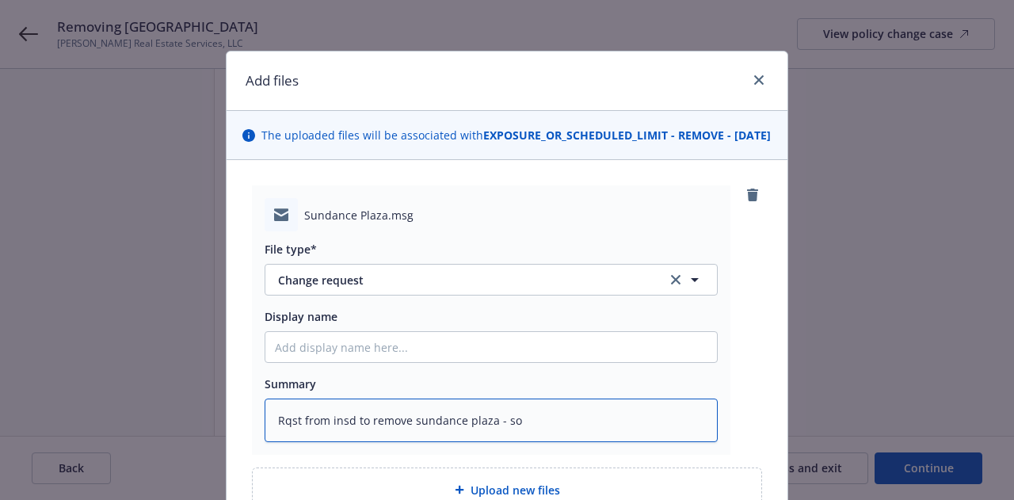
type textarea "x"
type textarea "Rqst from insd to remove sundance plaza - sol"
type textarea "x"
type textarea "Rqst from insd to remove sundance plaza - sold"
type textarea "x"
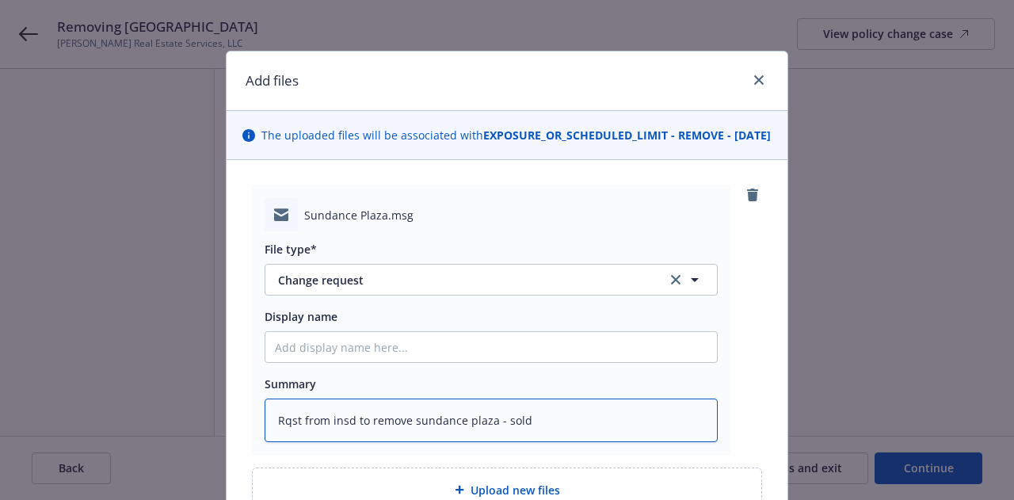
type textarea "Rqst from insd to remove sundance plaza - sold"
type textarea "x"
type textarea "Rqst from insd to remove sundance plaza - sold l"
type textarea "x"
type textarea "Rqst from insd to remove sundance plaza - sold lo"
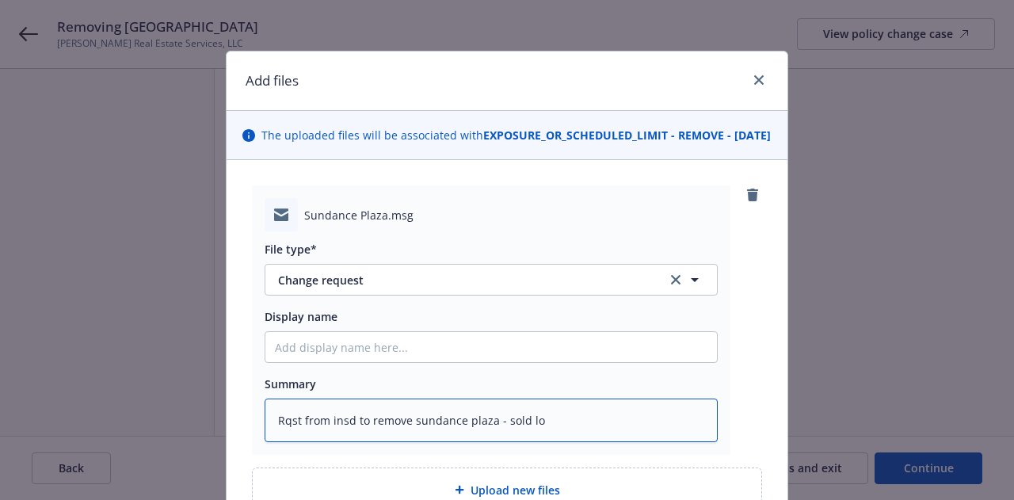
type textarea "x"
type textarea "Rqst from insd to remove sundance plaza - sold loc"
type textarea "x"
type textarea "Rqst from insd to remove sundance plaza - sold loca"
type textarea "x"
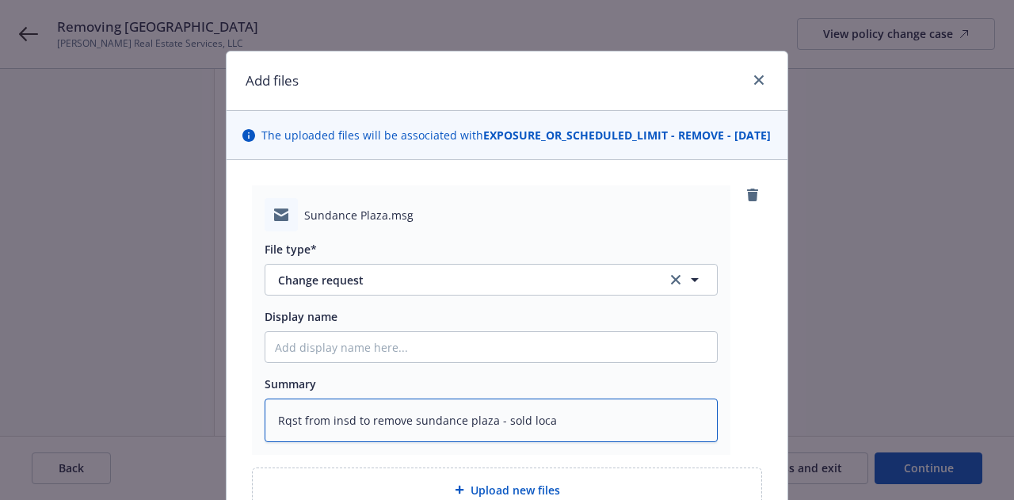
type textarea "Rqst from insd to remove sundance plaza - sold locat"
type textarea "x"
type textarea "Rqst from insd to remove sundance plaza - sold locati"
type textarea "x"
type textarea "Rqst from insd to remove sundance plaza - sold locatio"
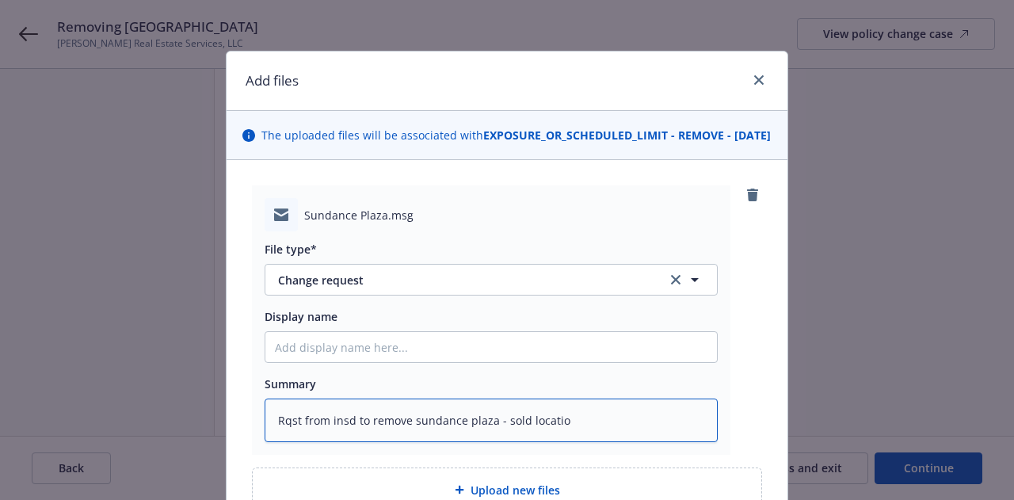
type textarea "x"
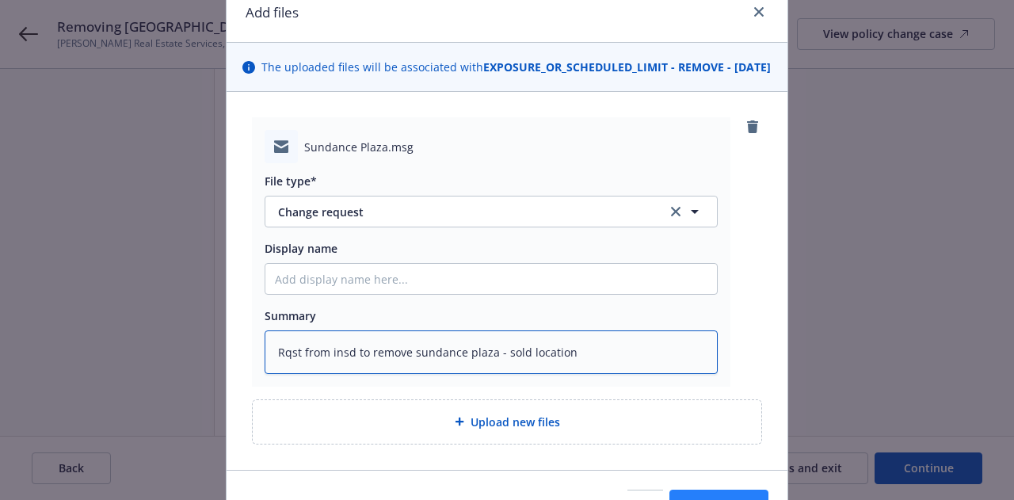
scroll to position [174, 0]
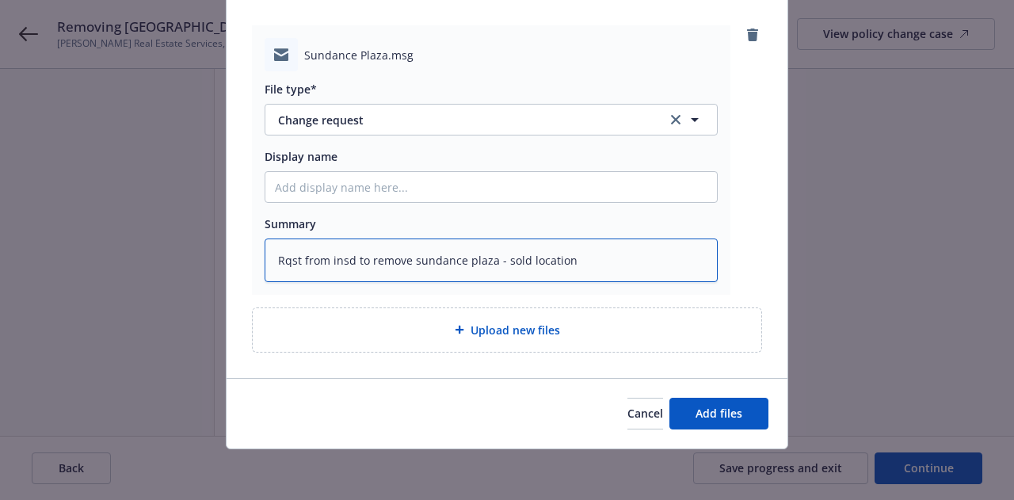
type textarea "Rqst from insd to remove sundance plaza - sold location"
type textarea "x"
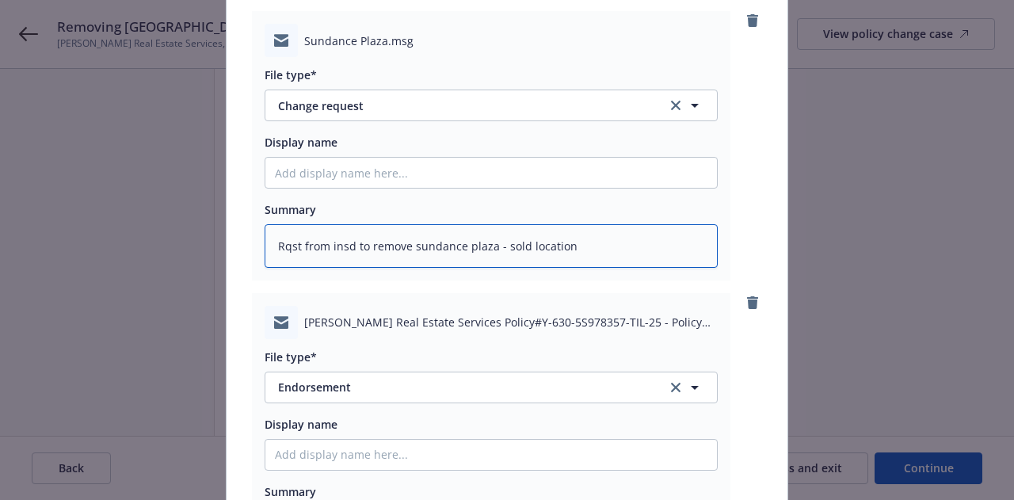
scroll to position [455, 0]
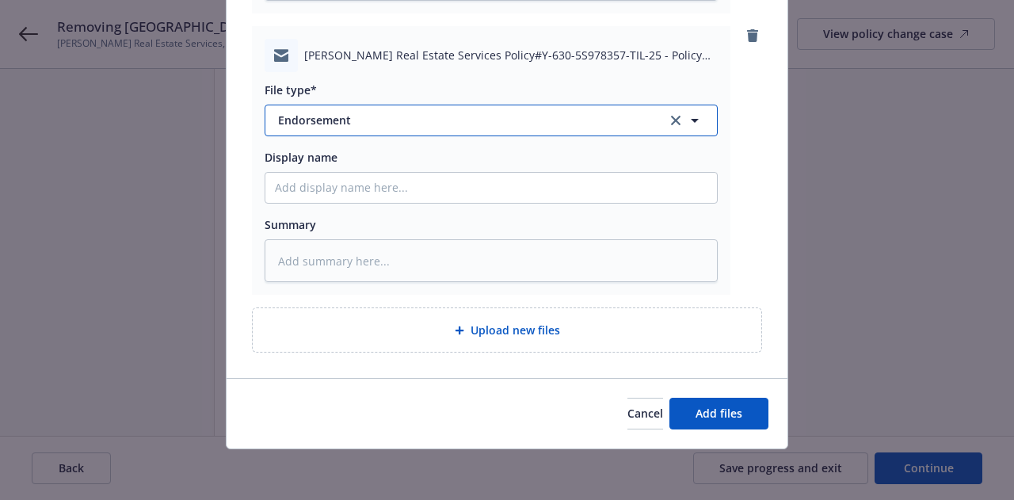
click at [379, 127] on span "Endorsement" at bounding box center [461, 120] width 367 height 17
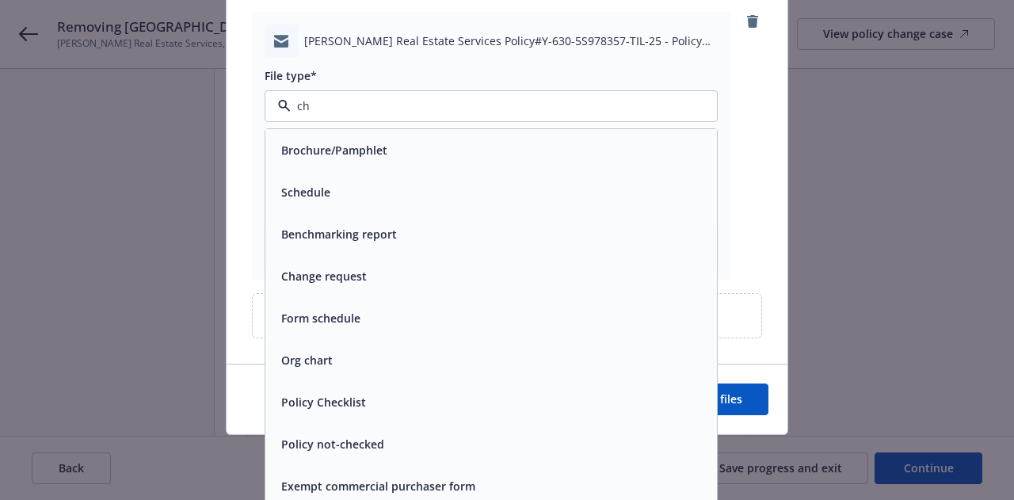
type input "cha"
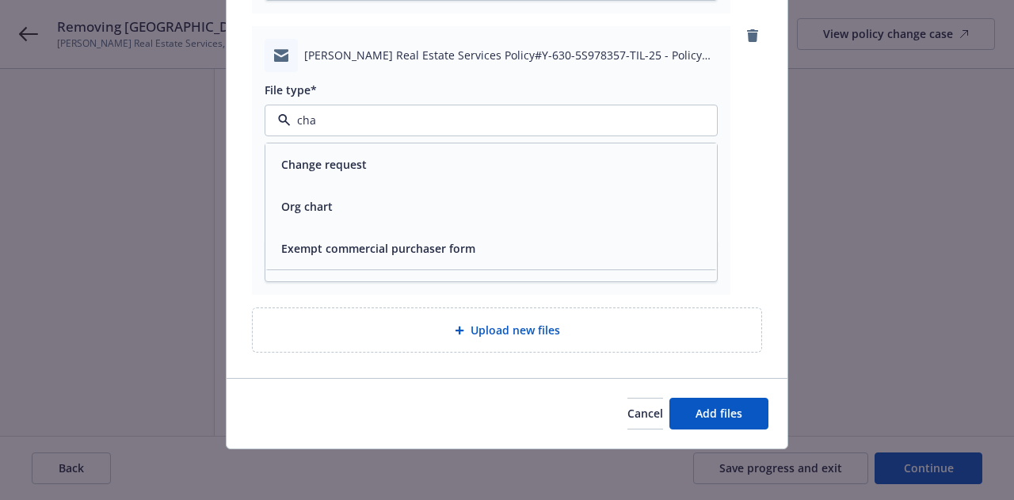
drag, startPoint x: 375, startPoint y: 173, endPoint x: 416, endPoint y: 268, distance: 102.6
click at [375, 174] on div "Change request" at bounding box center [491, 164] width 433 height 23
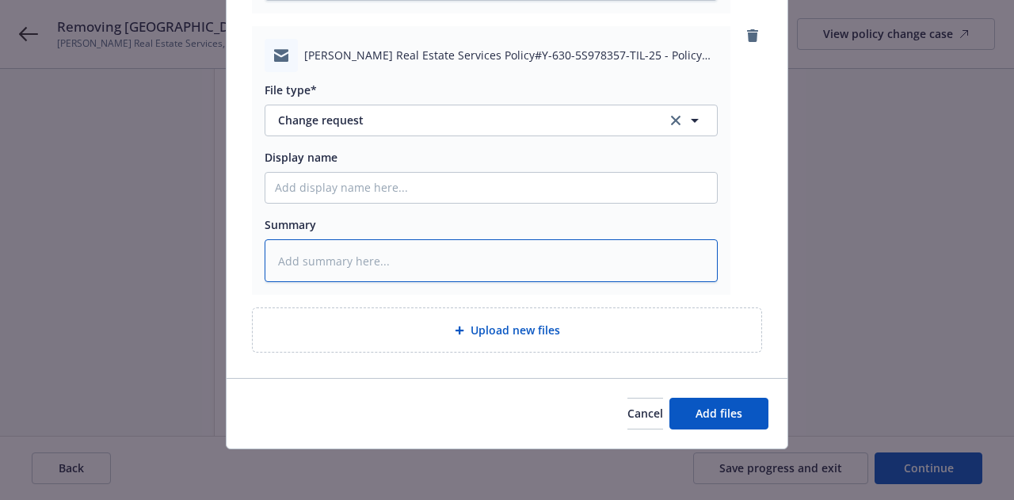
click at [415, 269] on textarea at bounding box center [491, 260] width 453 height 43
type textarea "x"
type textarea "E"
type textarea "x"
type textarea "EN"
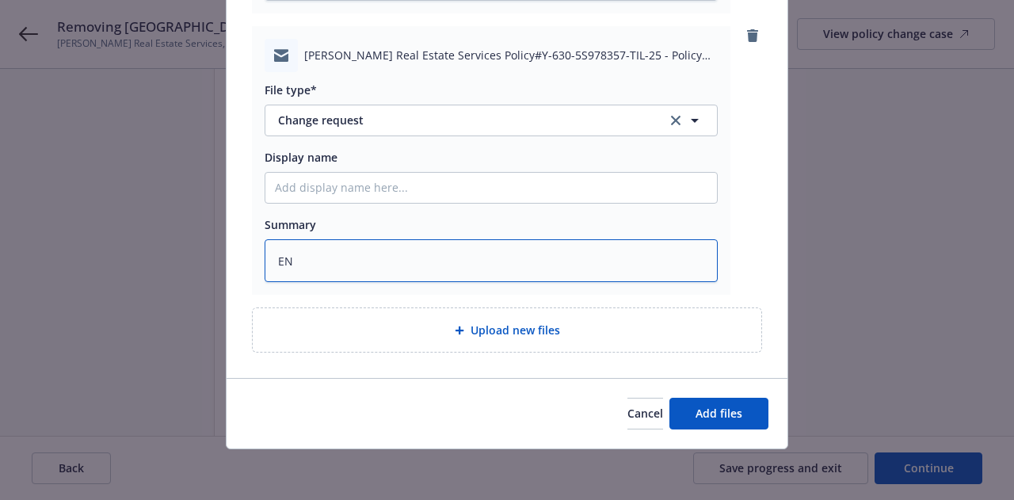
type textarea "x"
type textarea "ENT"
type textarea "x"
type textarea "ENT"
type textarea "x"
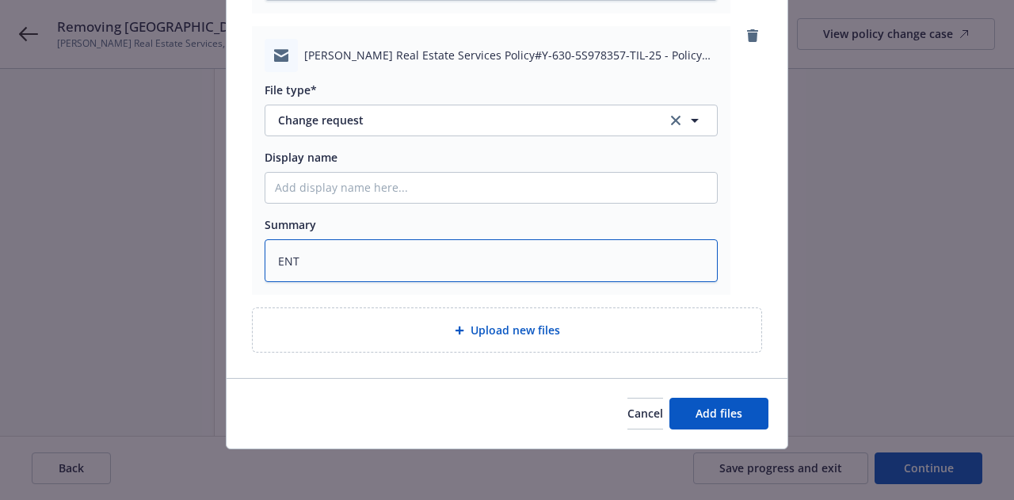
type textarea "ENT c"
type textarea "x"
type textarea "ENT"
type textarea "x"
type textarea "ENT"
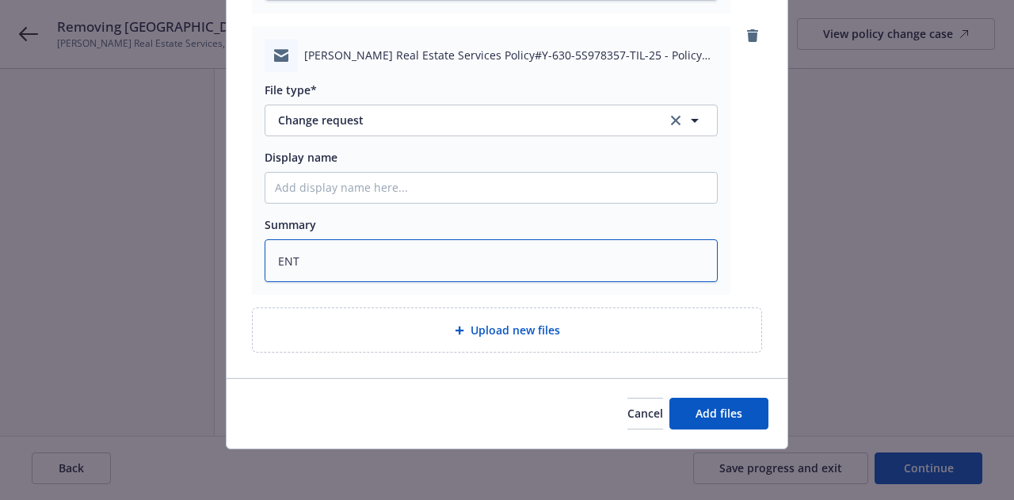
type textarea "x"
type textarea "EN"
type textarea "x"
type textarea "E"
type textarea "x"
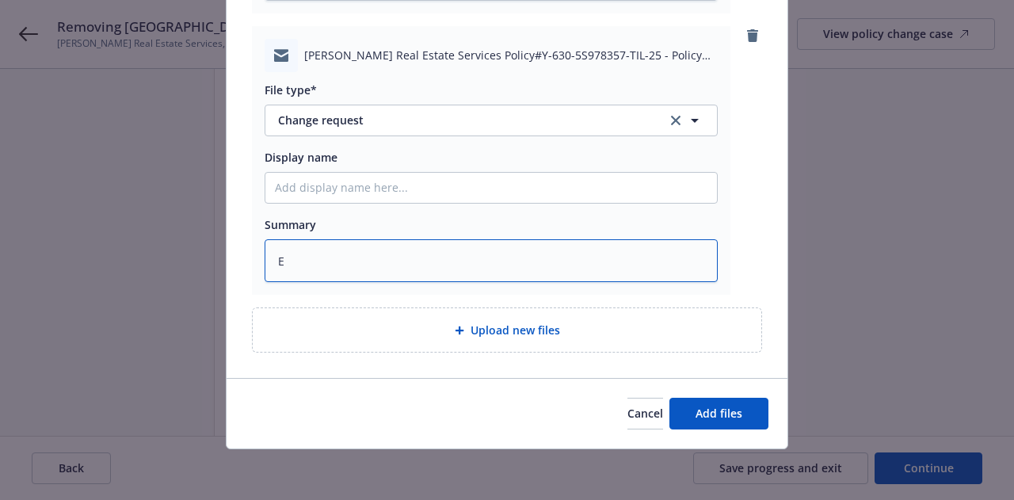
type textarea "EM"
type textarea "x"
type textarea "EMT"
type textarea "x"
type textarea "EMT c"
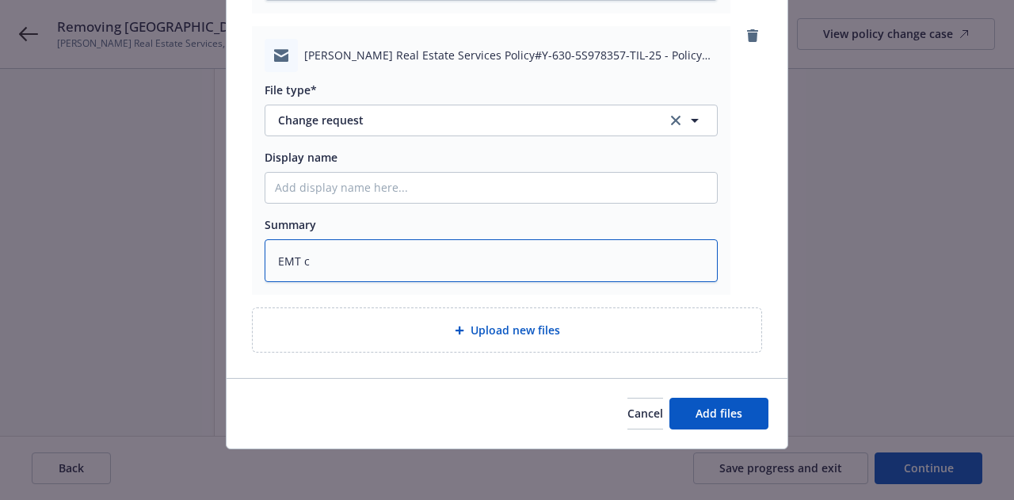
type textarea "x"
type textarea "EMT ca"
type textarea "x"
type textarea "EMT car"
type textarea "x"
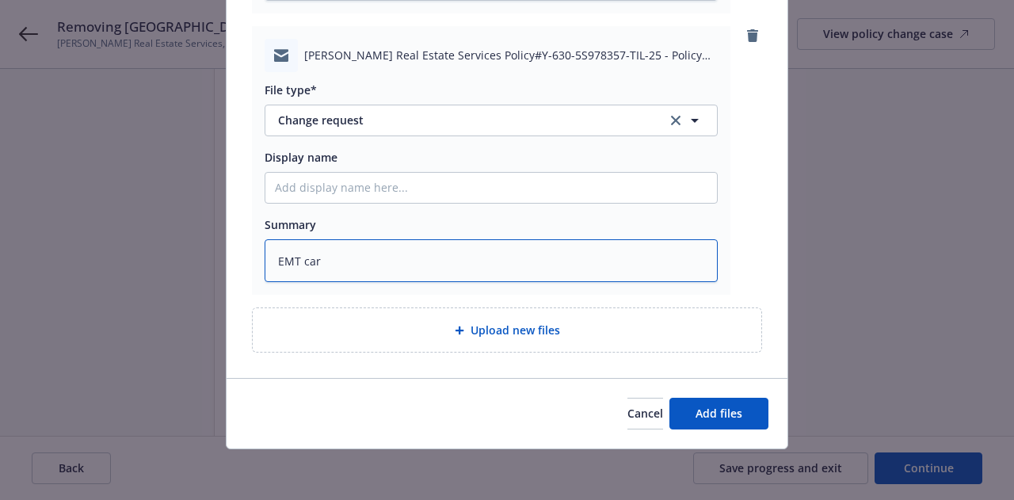
type textarea "EMT carr"
type textarea "x"
type textarea "EMT carri"
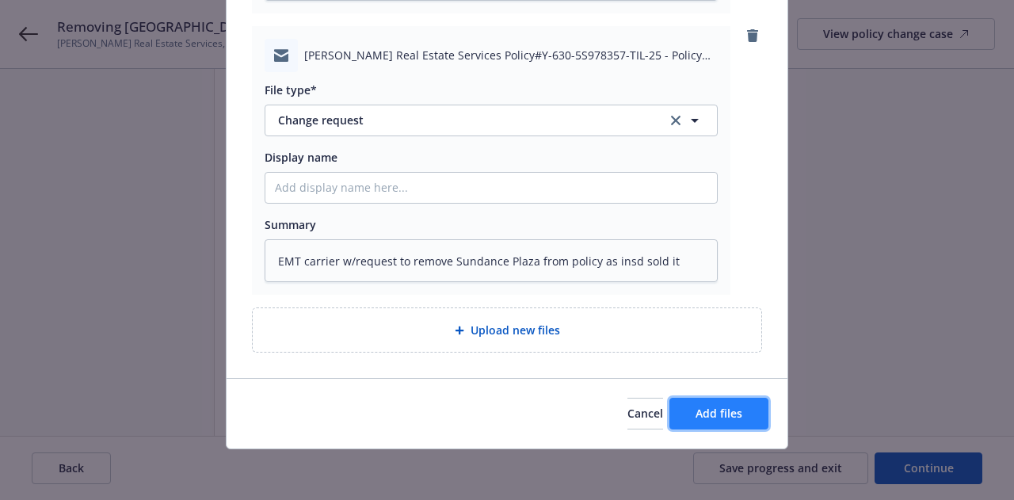
click at [752, 402] on button "Add files" at bounding box center [718, 414] width 99 height 32
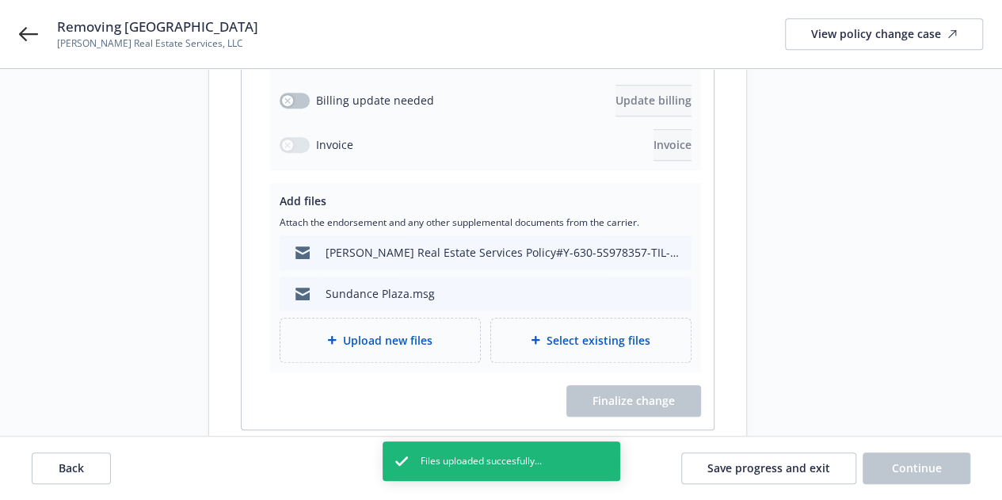
scroll to position [451, 0]
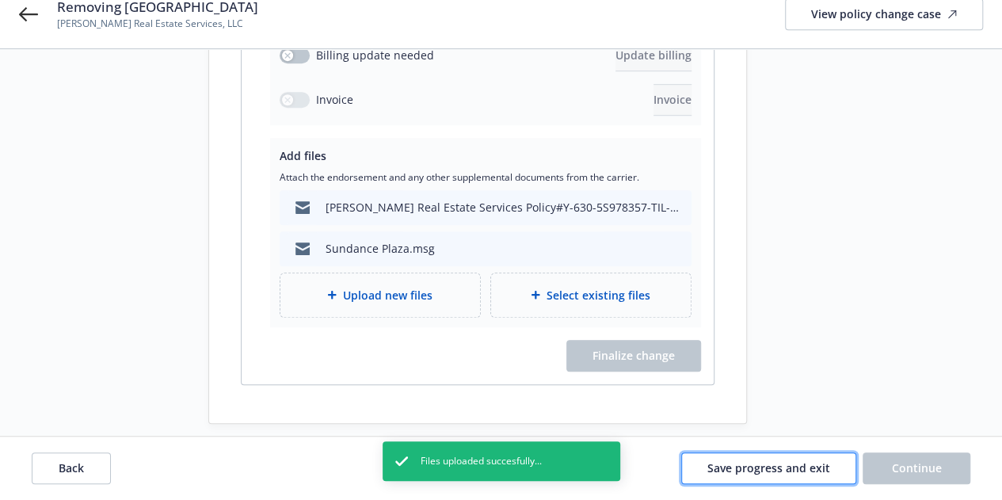
click at [802, 463] on span "Save progress and exit" at bounding box center [768, 467] width 123 height 15
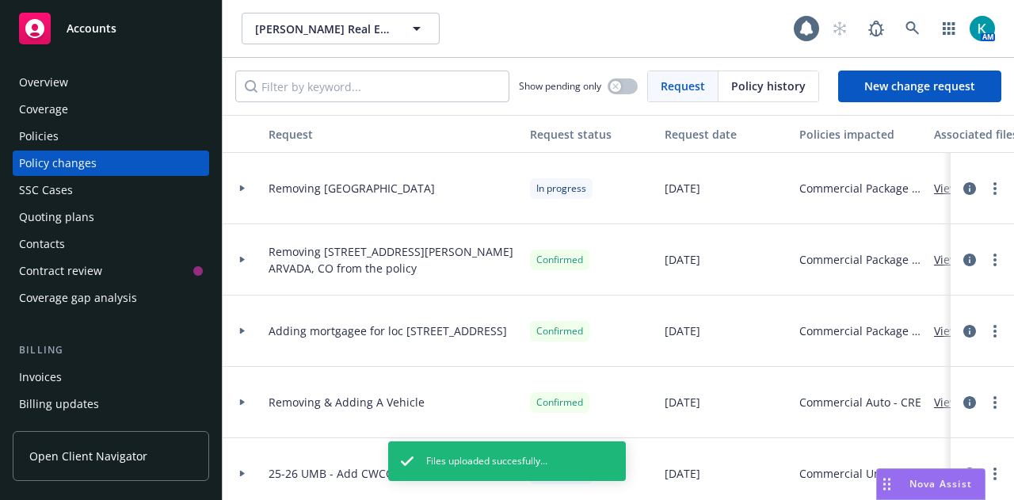
click at [163, 133] on div "Policies" at bounding box center [111, 136] width 184 height 25
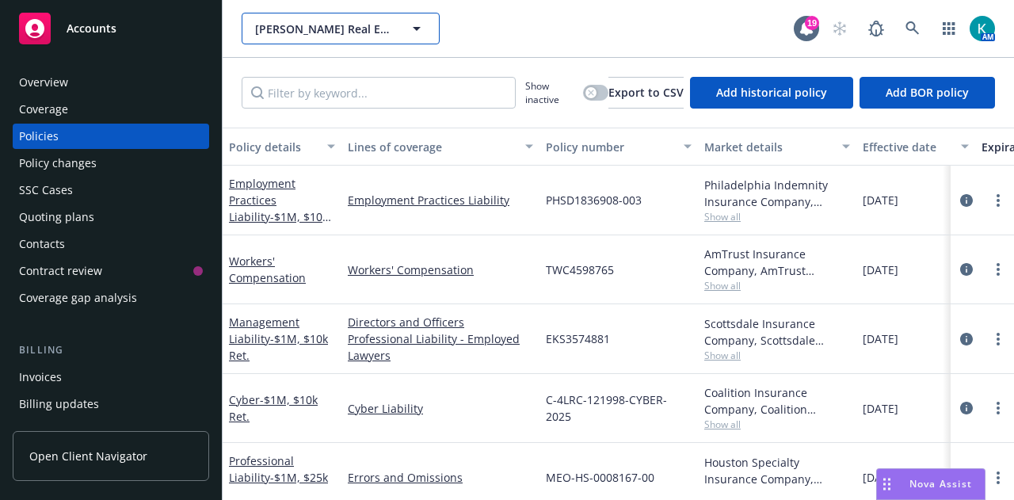
click at [276, 32] on span "[PERSON_NAME] Real Estate Services, LLC" at bounding box center [323, 29] width 137 height 17
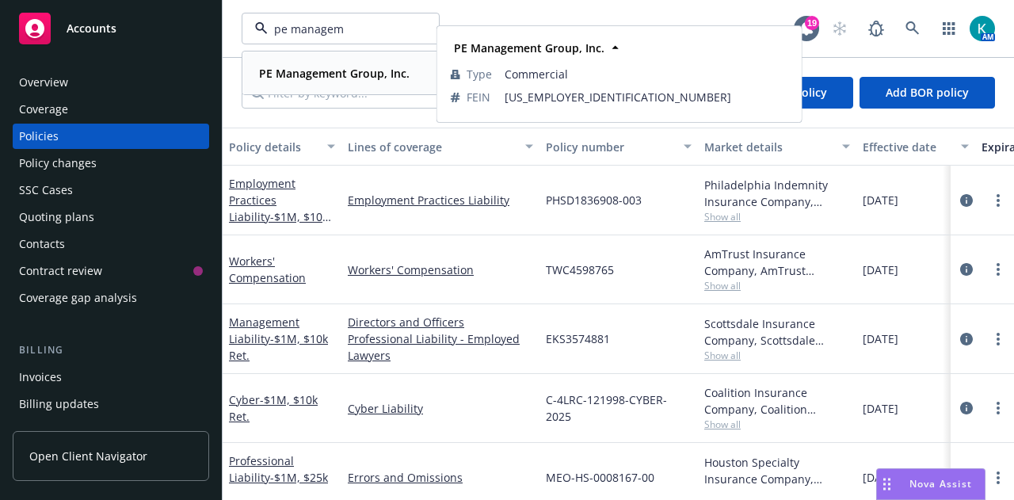
click at [303, 70] on strong "PE Management Group, Inc." at bounding box center [334, 73] width 151 height 15
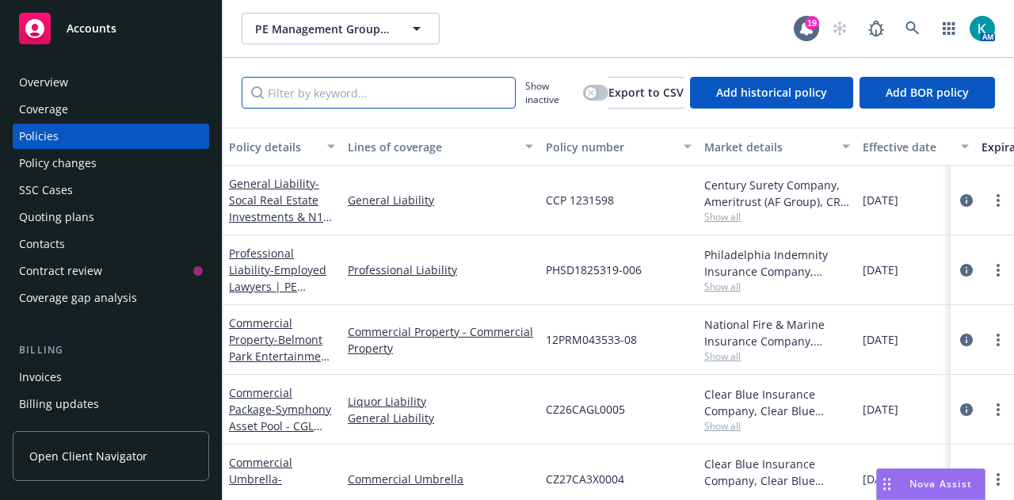
click at [387, 96] on input "Filter by keyword..." at bounding box center [379, 93] width 274 height 32
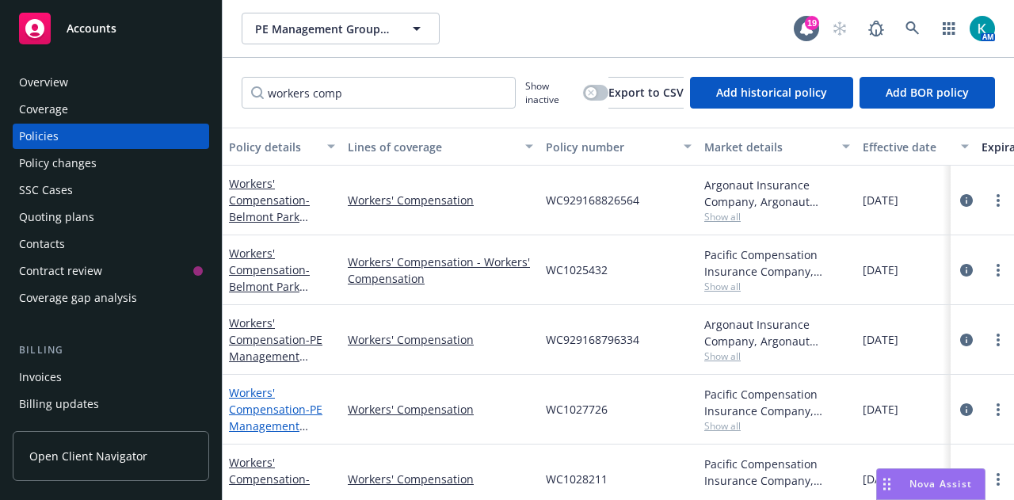
click at [281, 405] on link "Workers' Compensation - PE Management Group" at bounding box center [275, 417] width 93 height 65
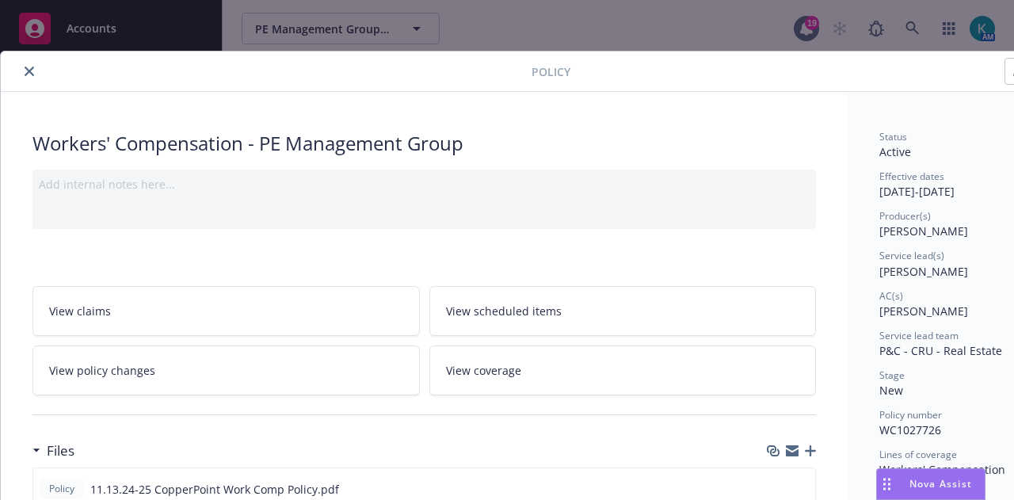
scroll to position [238, 0]
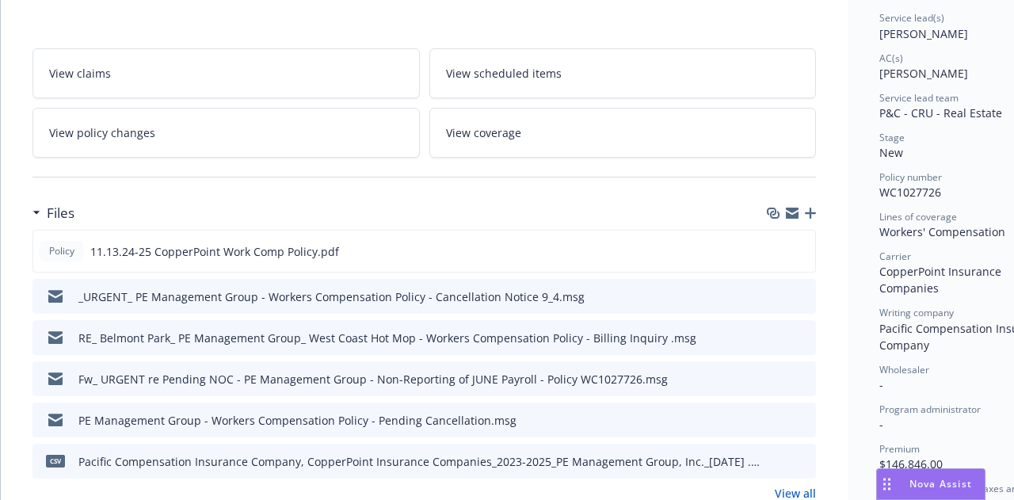
click at [810, 215] on icon "button" at bounding box center [810, 213] width 11 height 11
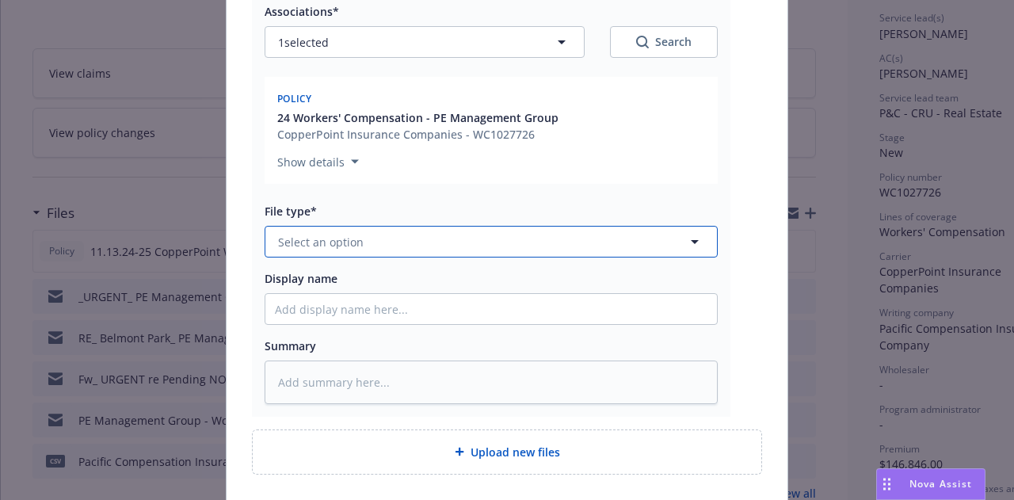
click at [374, 242] on button "Select an option" at bounding box center [491, 242] width 453 height 32
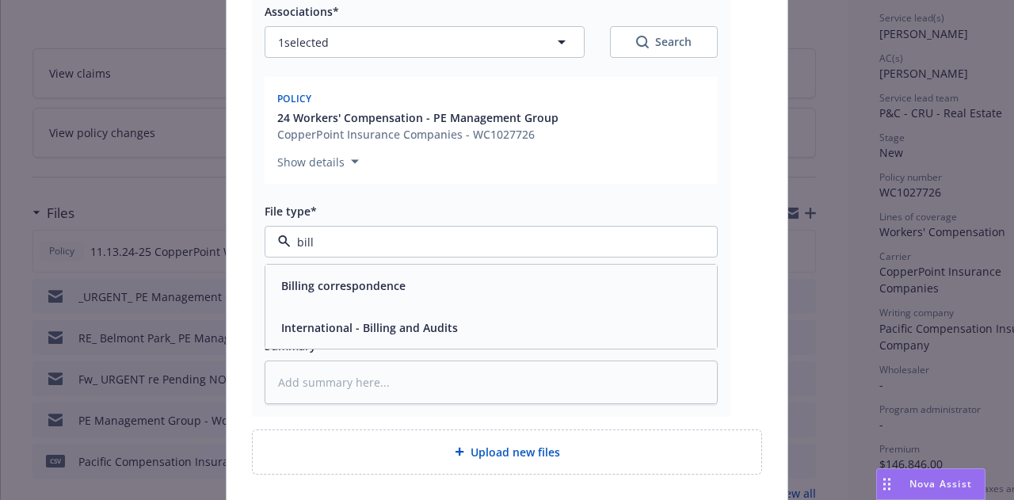
drag, startPoint x: 425, startPoint y: 250, endPoint x: 138, endPoint y: 212, distance: 289.2
click at [138, 212] on div "Add files The uploaded files will be associated with 24 Workers' Compensation -…" at bounding box center [507, 250] width 1014 height 500
drag, startPoint x: 399, startPoint y: 276, endPoint x: 429, endPoint y: 352, distance: 81.5
click at [399, 276] on div "Reinstatement" at bounding box center [491, 285] width 433 height 23
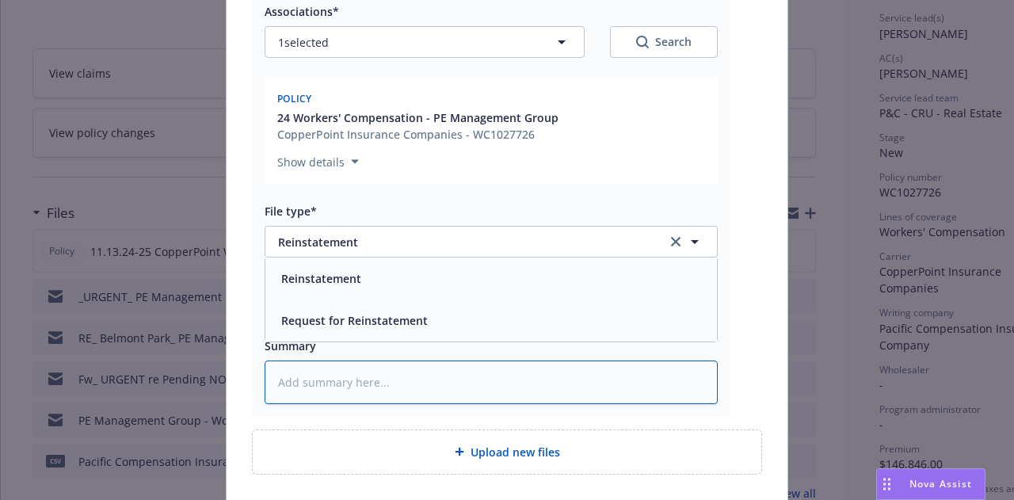
click at [436, 372] on textarea at bounding box center [491, 381] width 453 height 43
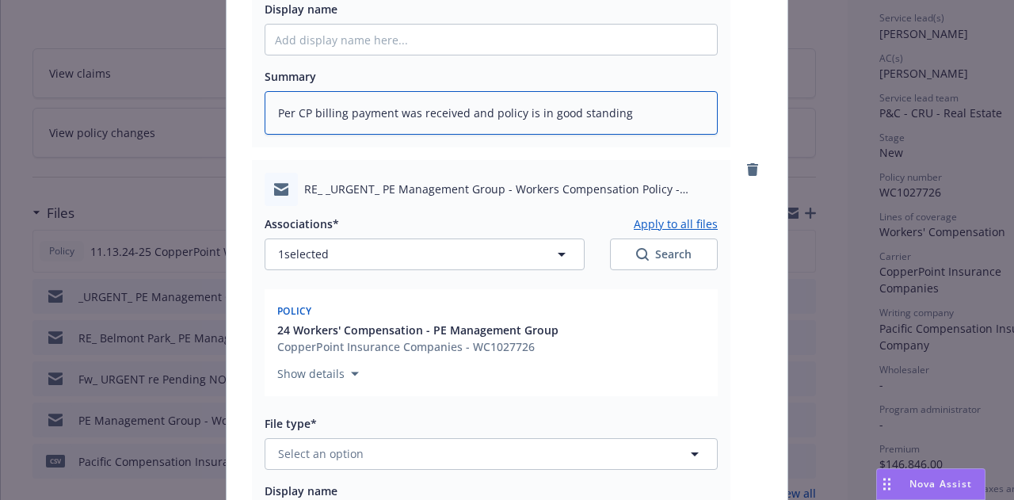
scroll to position [634, 0]
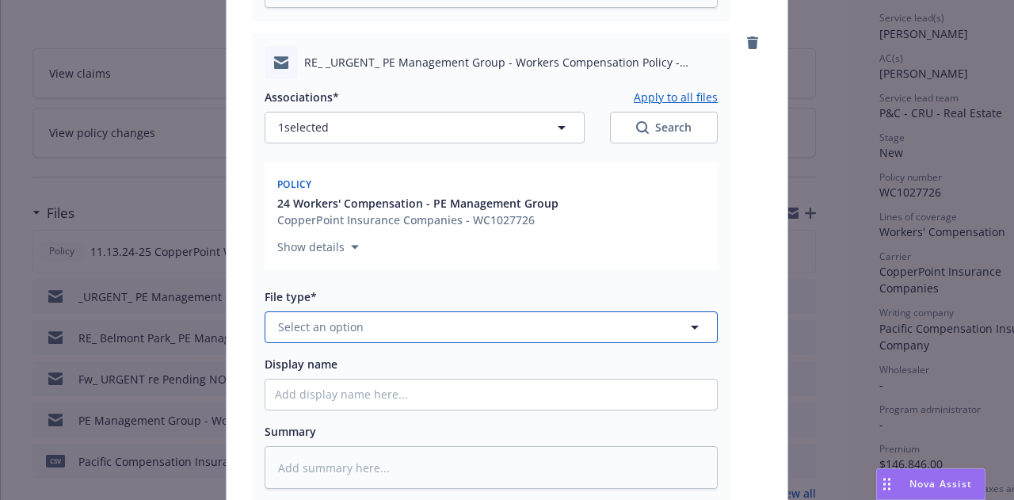
click at [377, 335] on button "Select an option" at bounding box center [491, 327] width 453 height 32
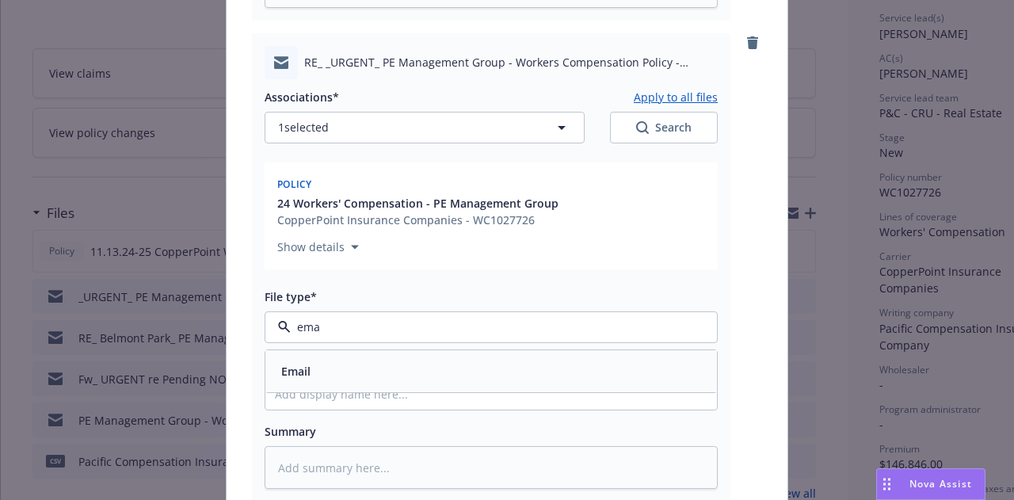
drag, startPoint x: 400, startPoint y: 378, endPoint x: 409, endPoint y: 379, distance: 8.9
click at [401, 376] on div "Email" at bounding box center [491, 371] width 433 height 23
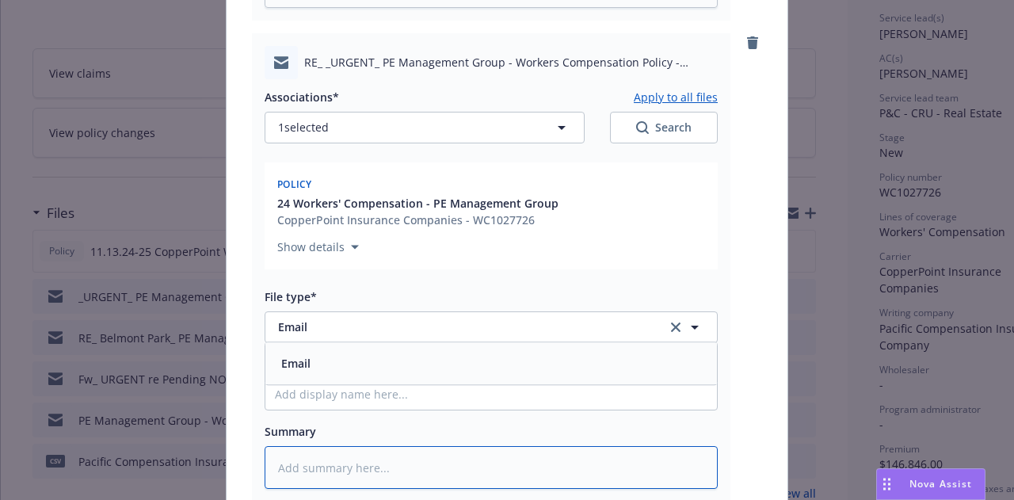
click at [458, 463] on textarea at bounding box center [491, 467] width 453 height 43
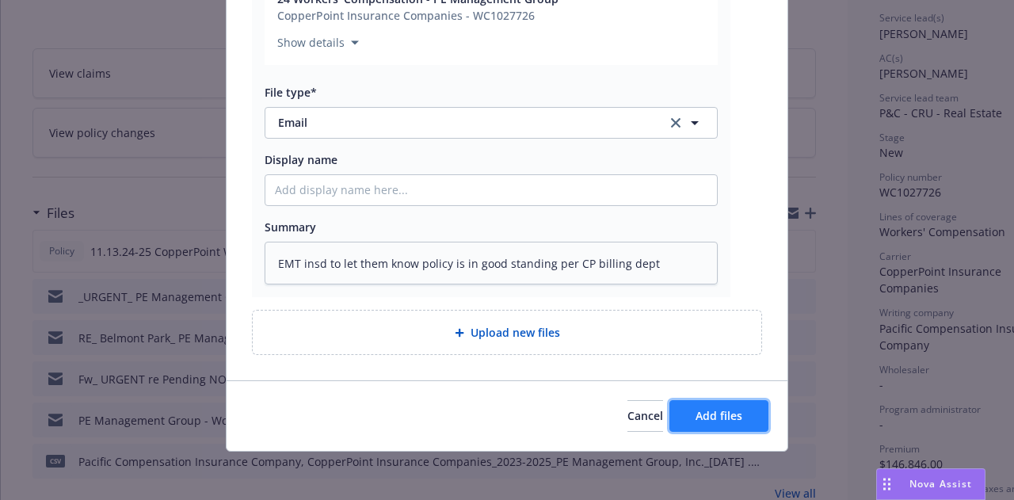
click at [719, 418] on span "Add files" at bounding box center [718, 415] width 47 height 15
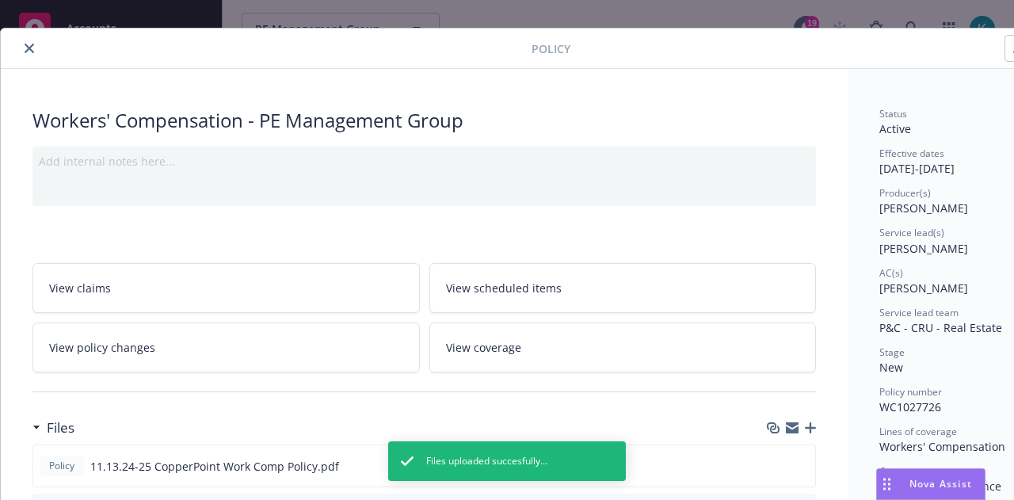
scroll to position [0, 0]
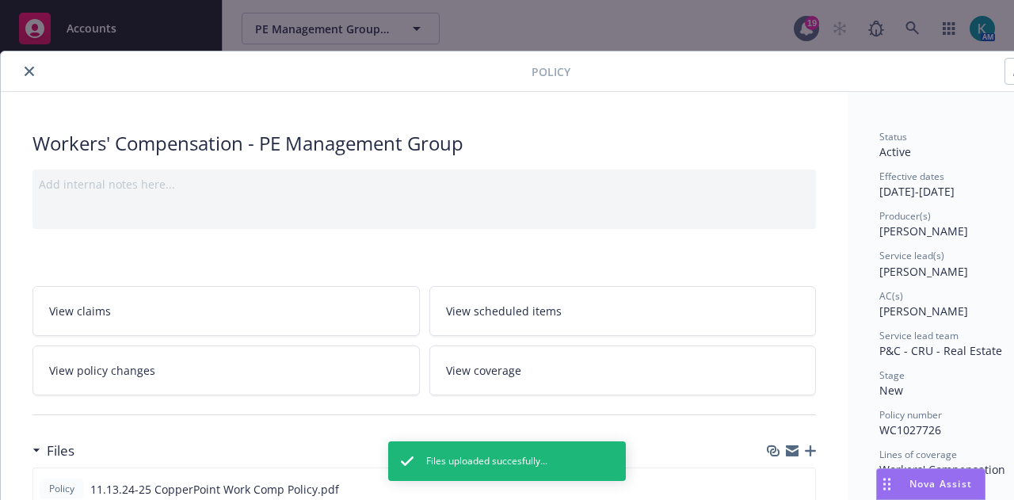
click at [29, 76] on button "close" at bounding box center [29, 71] width 19 height 19
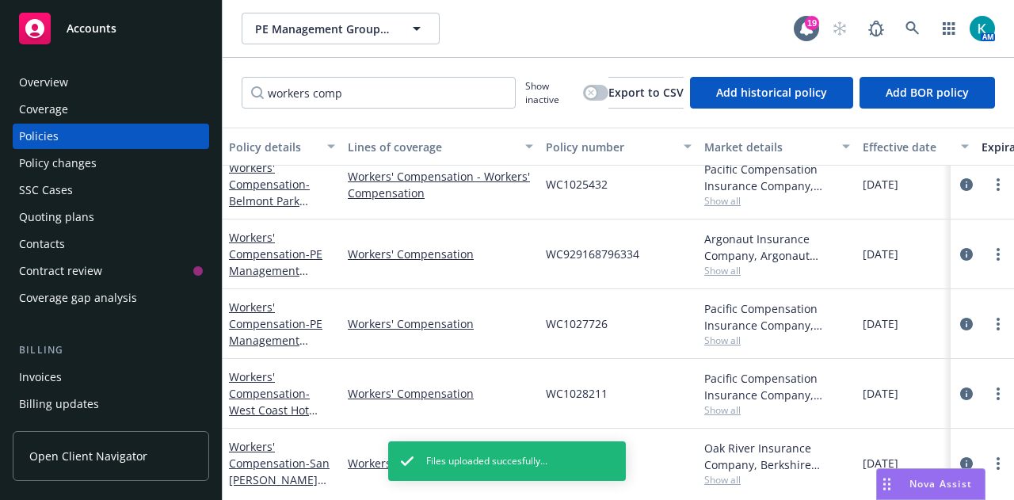
scroll to position [238, 0]
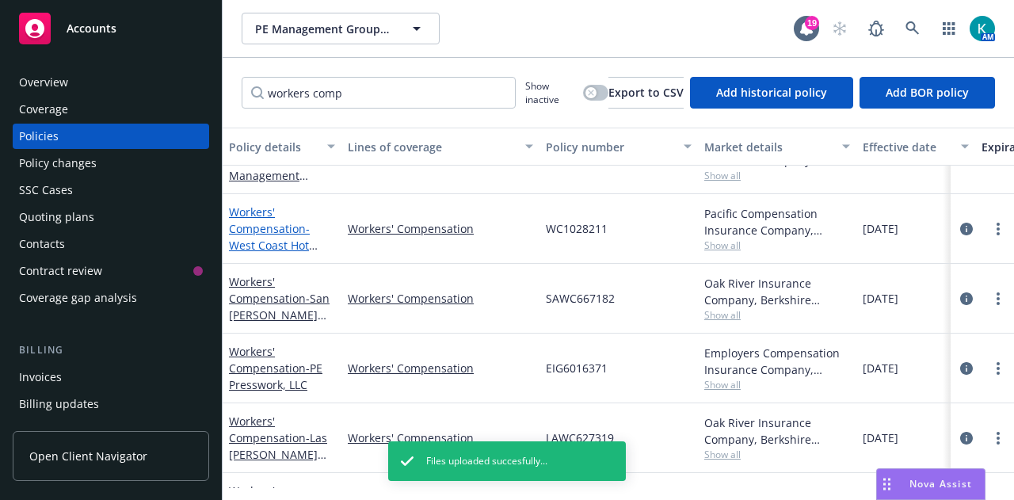
click at [280, 231] on link "Workers' Compensation - West Coast Hot Mop, Inc." at bounding box center [269, 236] width 81 height 65
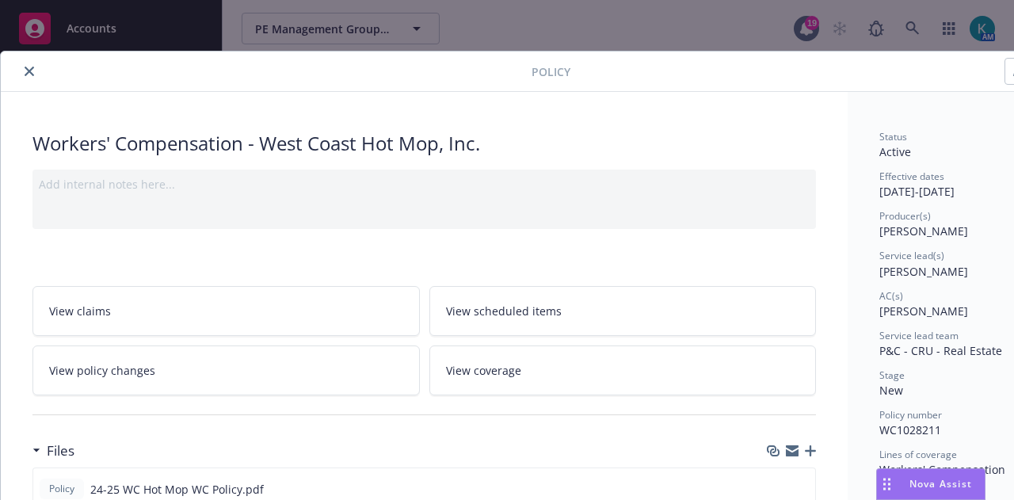
click at [808, 452] on icon "button" at bounding box center [810, 450] width 11 height 11
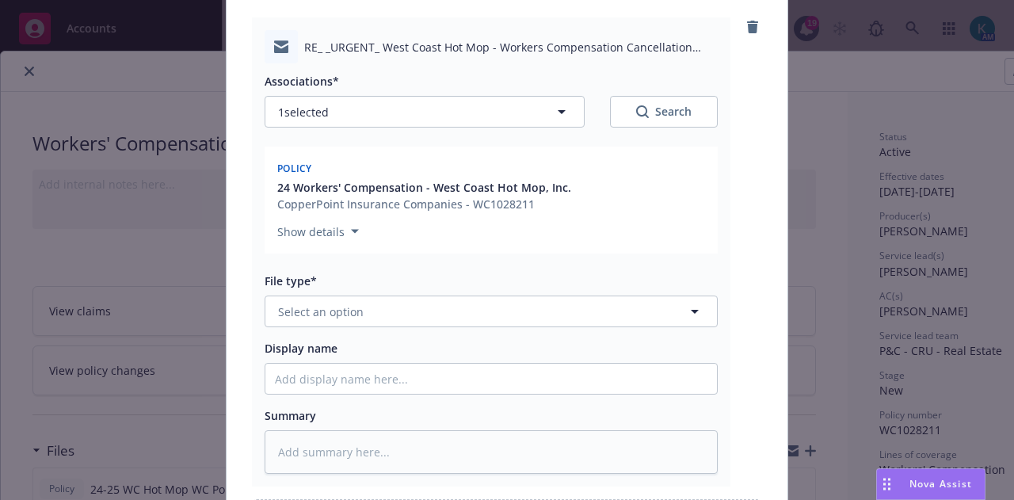
scroll to position [238, 0]
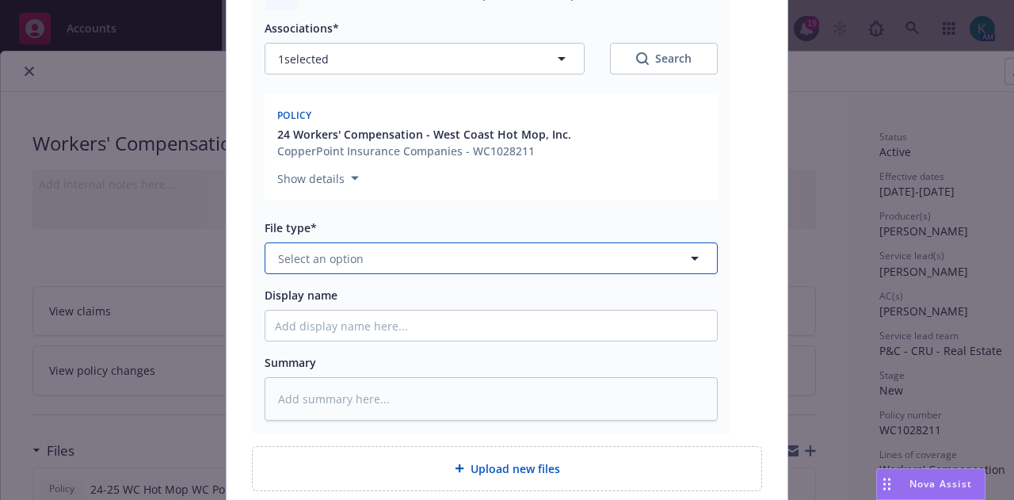
click at [388, 258] on button "Select an option" at bounding box center [491, 258] width 453 height 32
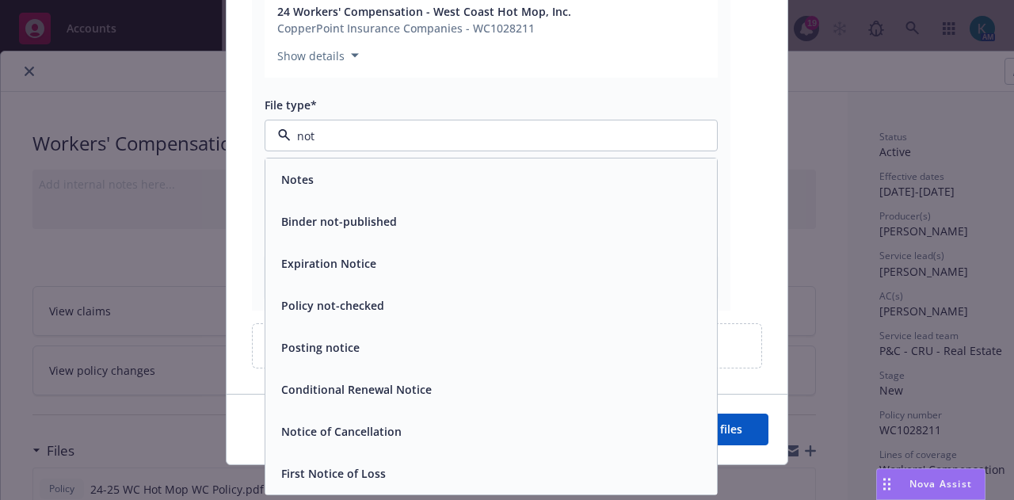
scroll to position [374, 0]
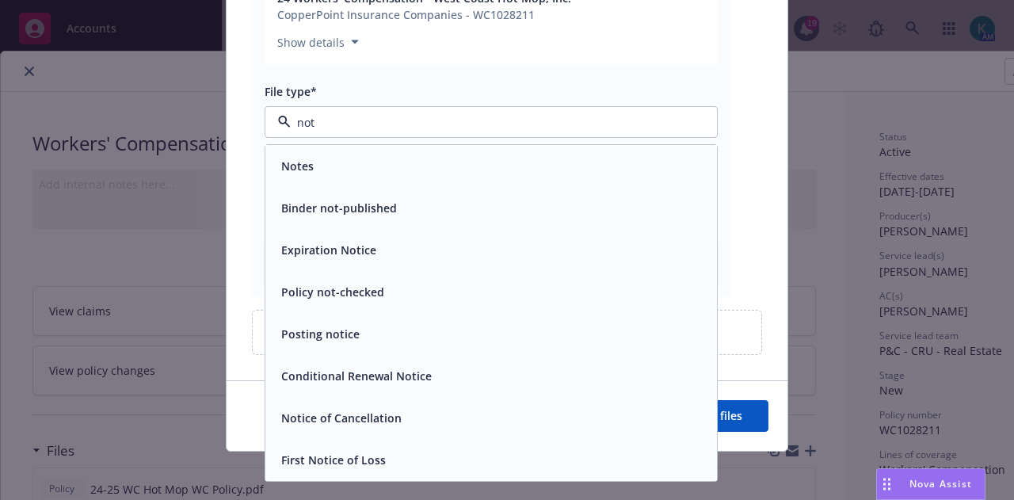
click at [462, 418] on div "Notice of Cancellation" at bounding box center [491, 417] width 433 height 23
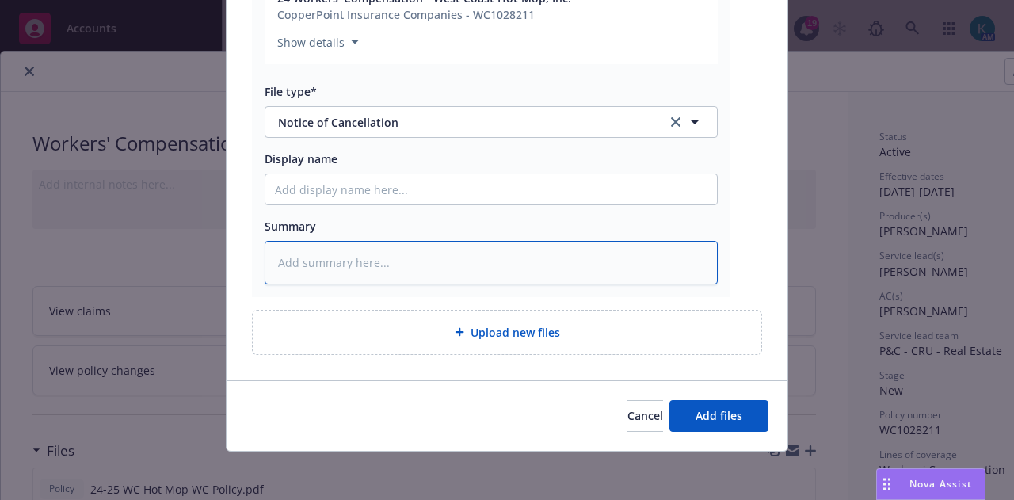
click at [459, 272] on textarea at bounding box center [491, 262] width 453 height 43
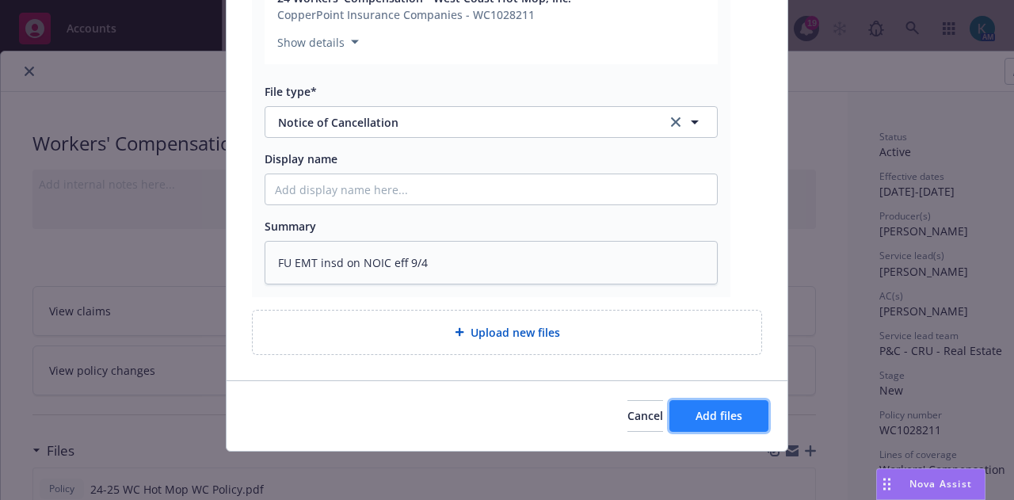
click at [720, 404] on button "Add files" at bounding box center [718, 416] width 99 height 32
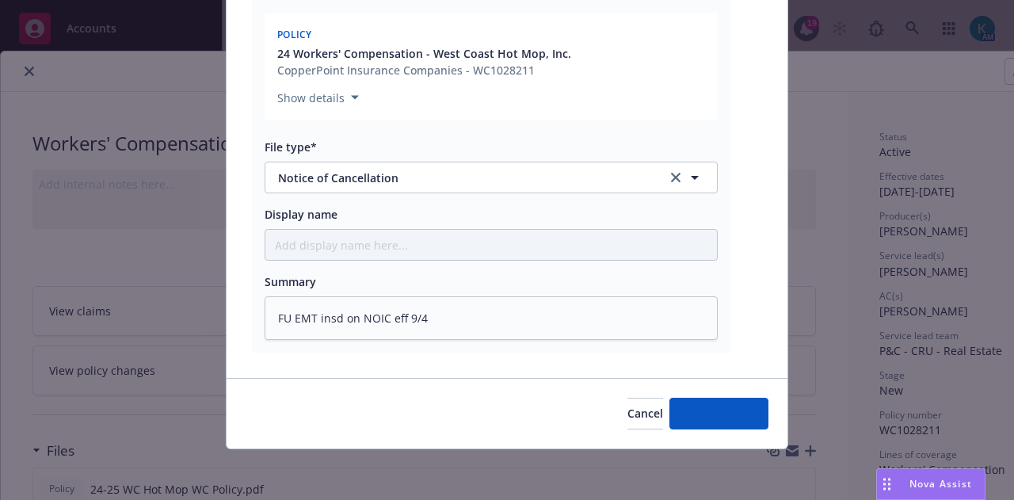
scroll to position [317, 0]
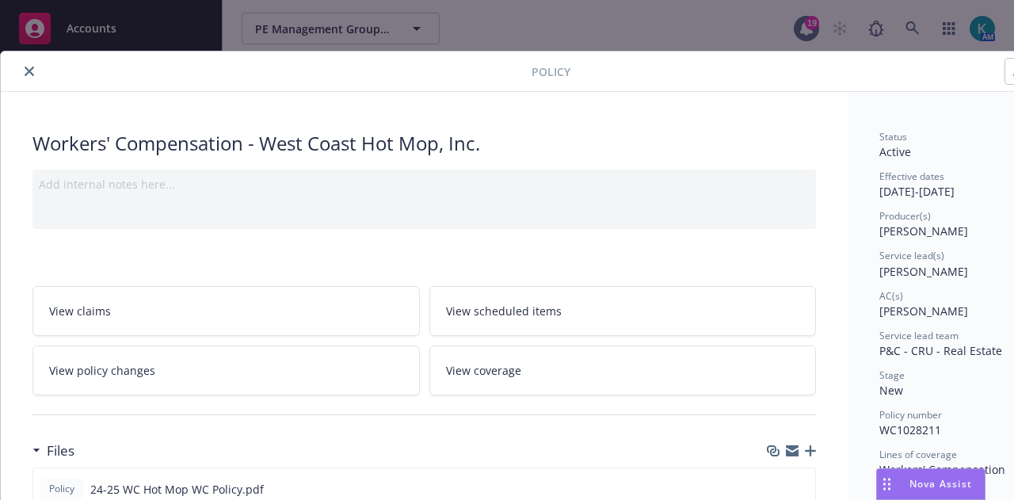
click at [29, 69] on icon "close" at bounding box center [30, 72] width 10 height 10
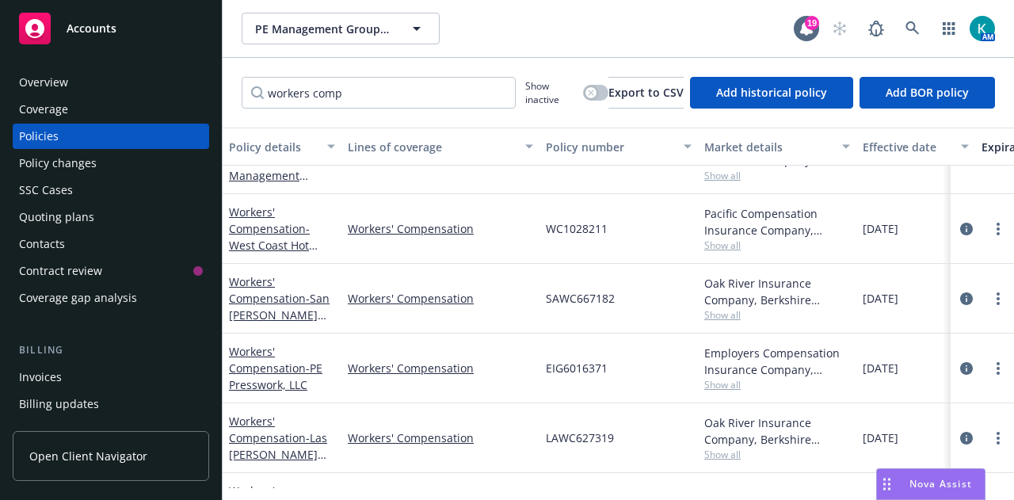
click at [86, 23] on span "Accounts" at bounding box center [92, 28] width 50 height 13
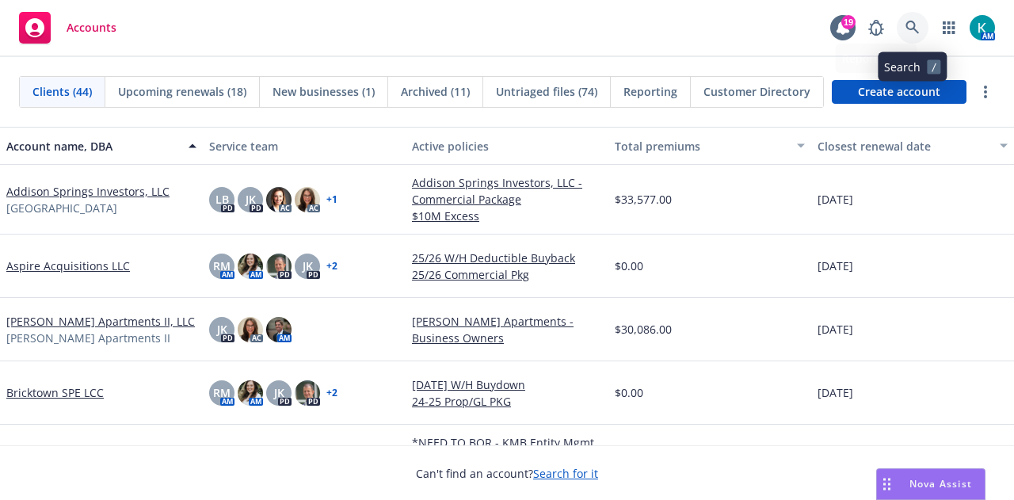
click at [906, 25] on icon at bounding box center [911, 27] width 13 height 13
click at [905, 30] on link at bounding box center [913, 28] width 32 height 32
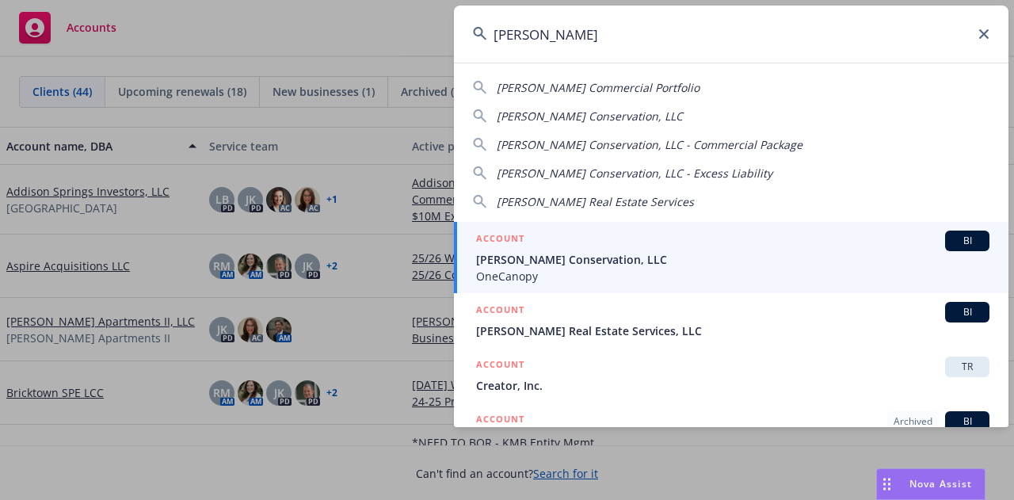
click at [645, 324] on span "[PERSON_NAME] Real Estate Services, LLC" at bounding box center [732, 330] width 513 height 17
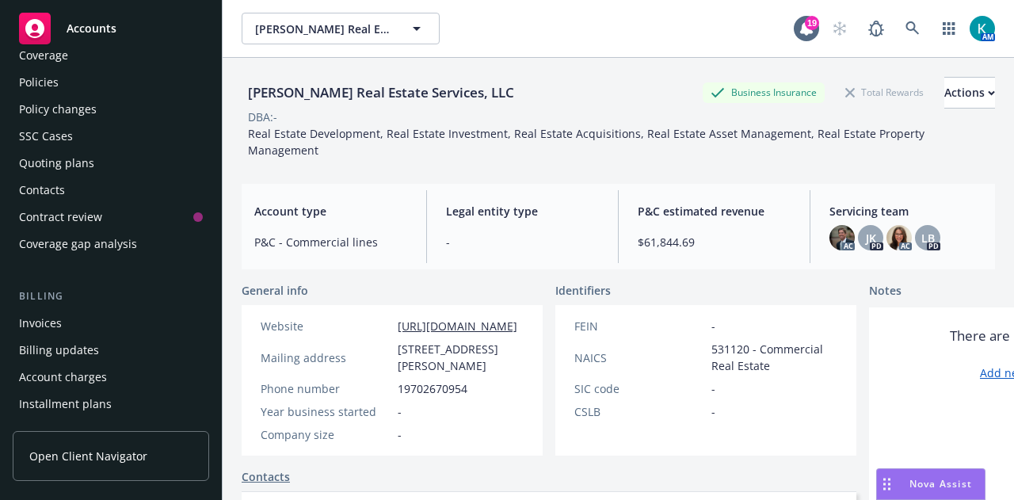
scroll to position [79, 0]
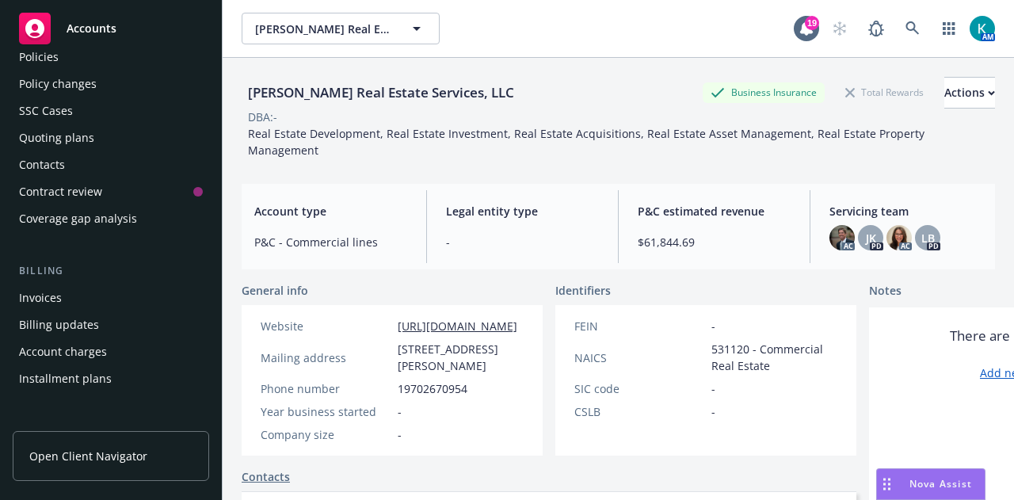
click at [132, 295] on div "Invoices" at bounding box center [111, 297] width 184 height 25
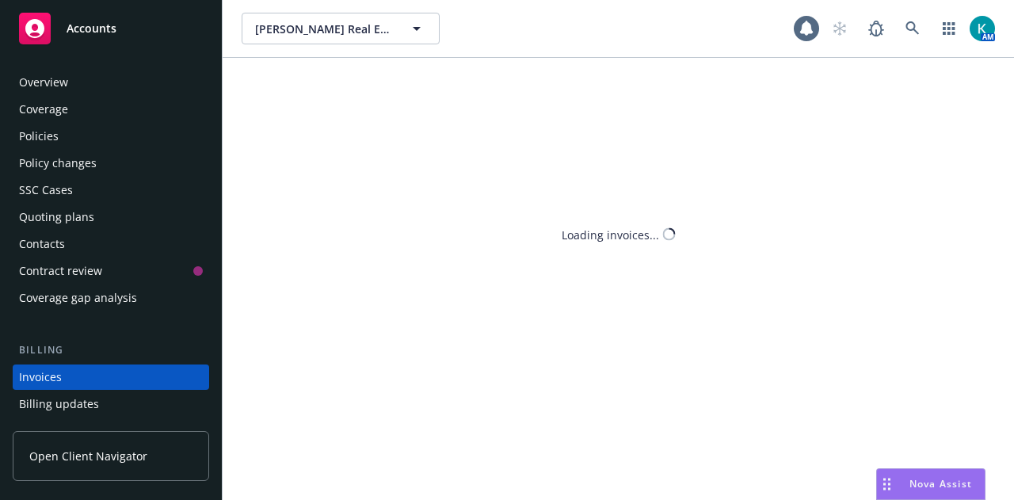
scroll to position [101, 0]
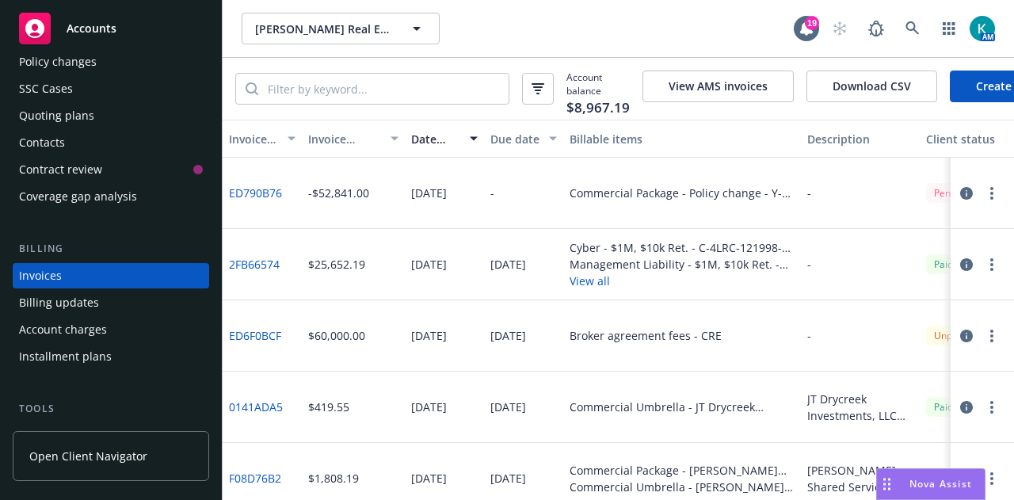
click at [109, 74] on div "Overview Coverage Policies Policy changes SSC Cases Quoting plans Contacts Cont…" at bounding box center [111, 88] width 196 height 241
click at [95, 64] on div "Policy changes" at bounding box center [111, 61] width 184 height 25
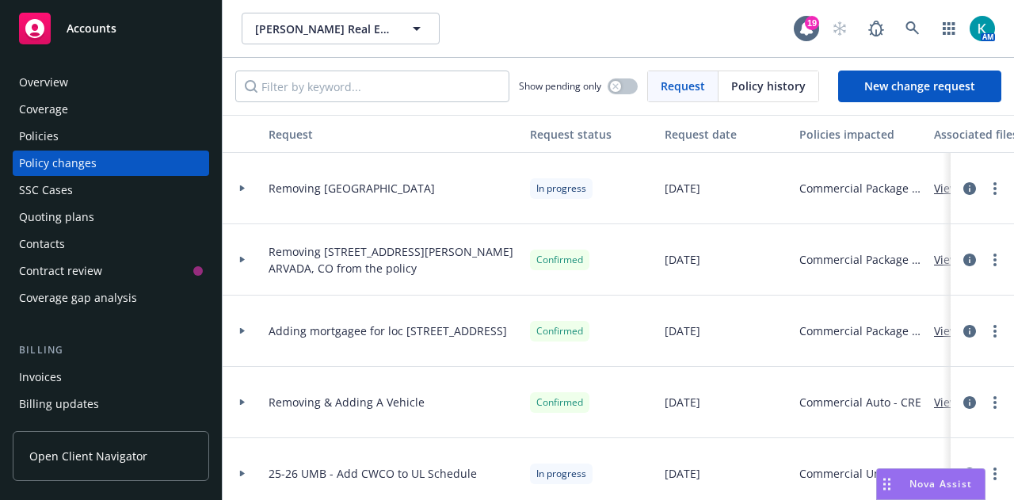
click at [245, 258] on icon at bounding box center [242, 260] width 6 height 6
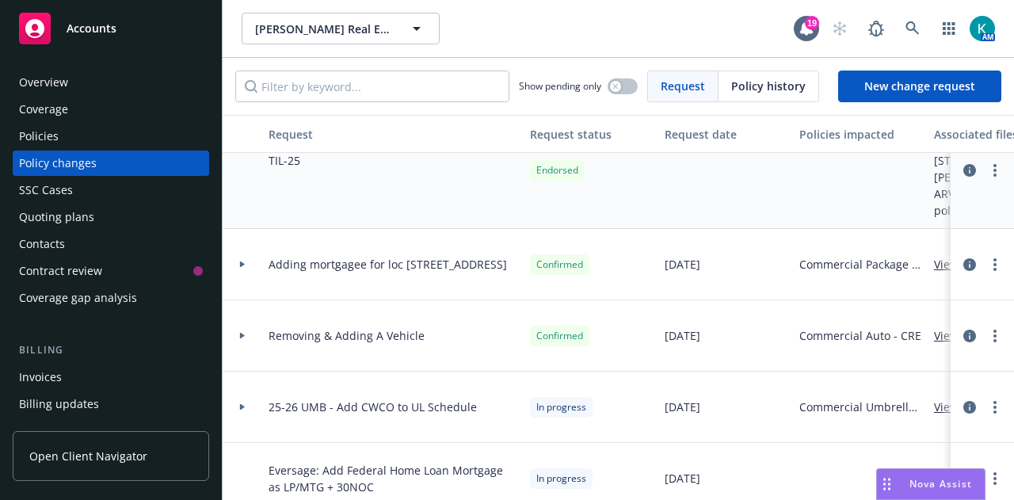
scroll to position [192, 0]
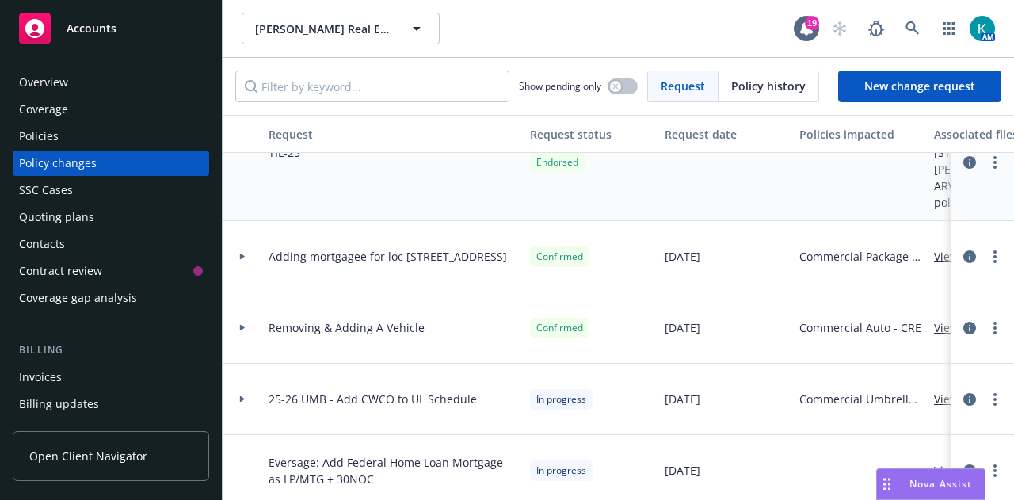
click at [233, 325] on div at bounding box center [242, 328] width 27 height 6
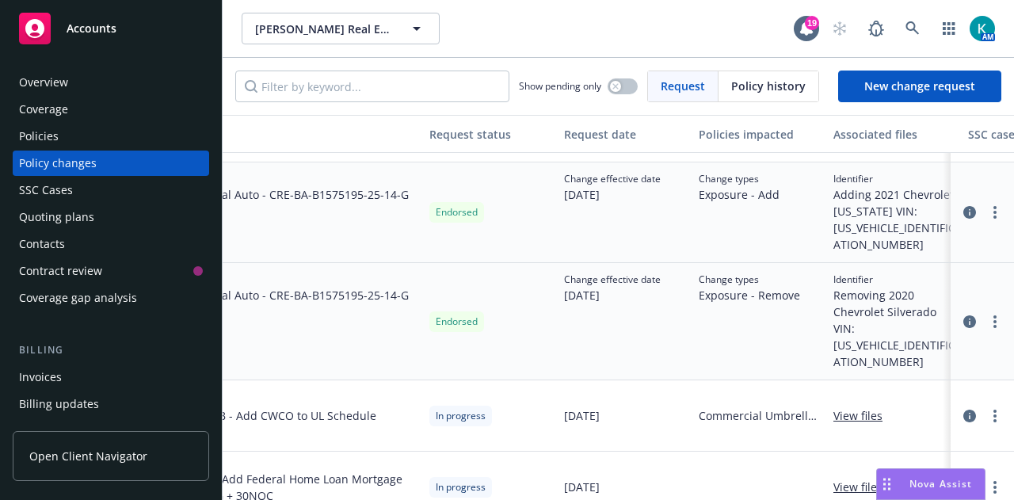
scroll to position [347, 0]
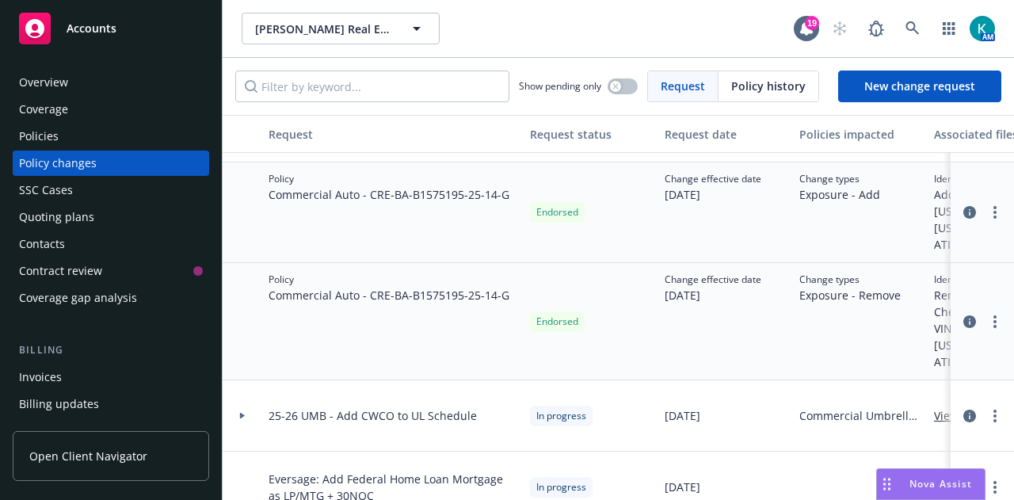
click at [152, 373] on div "Invoices" at bounding box center [111, 376] width 184 height 25
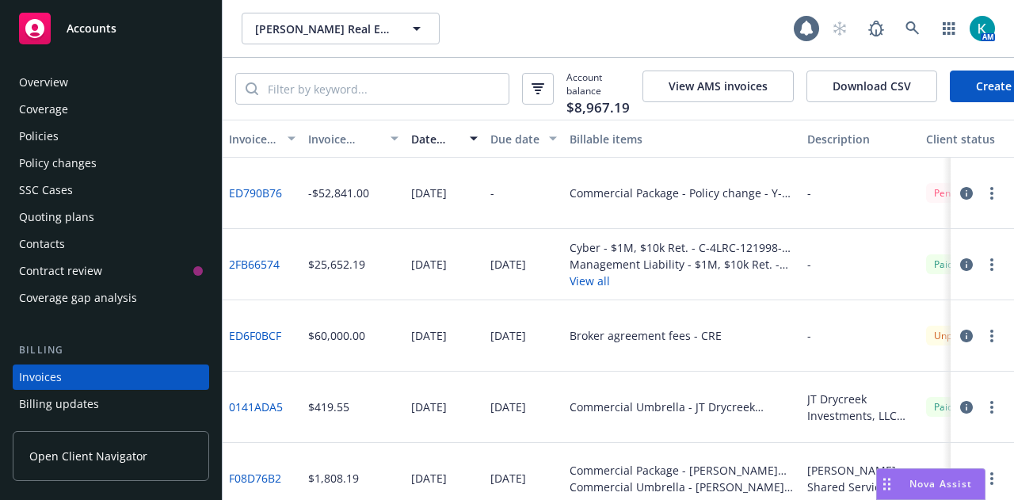
scroll to position [101, 0]
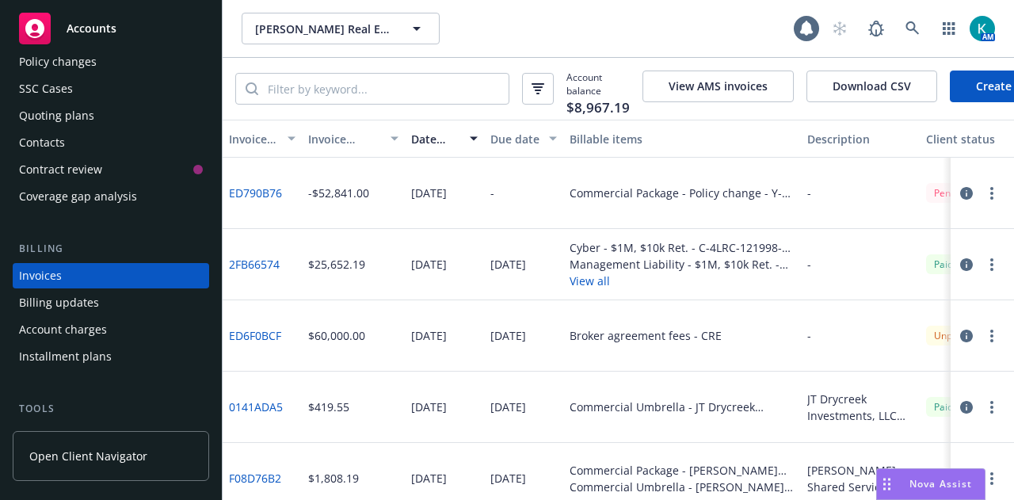
click at [985, 90] on link "Create Invoice" at bounding box center [1014, 86] width 129 height 32
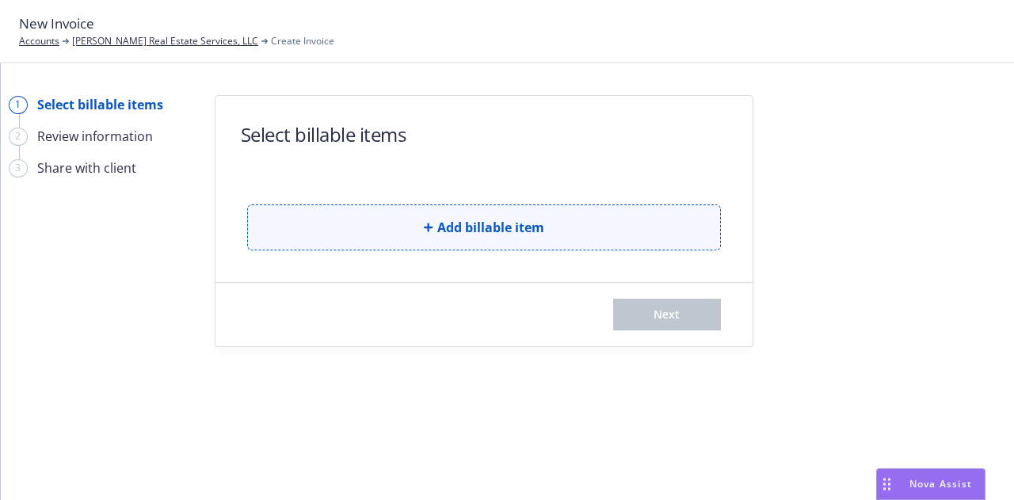
click at [458, 215] on button "Add billable item" at bounding box center [484, 227] width 474 height 46
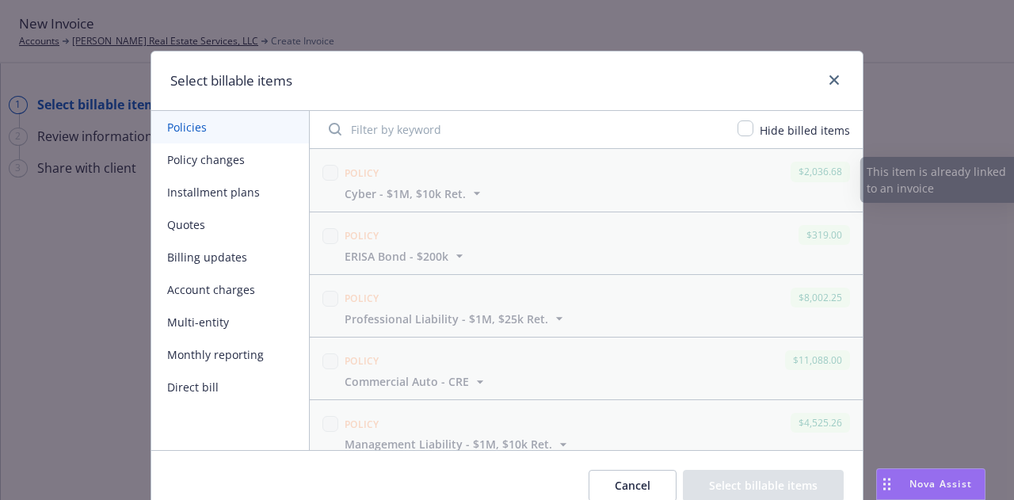
click at [250, 145] on button "Policy changes" at bounding box center [230, 159] width 158 height 32
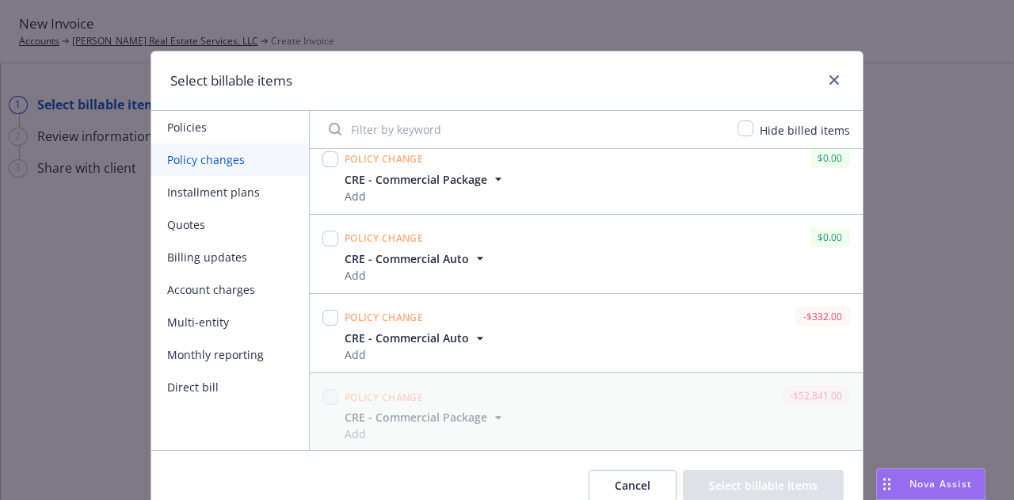
scroll to position [94, 0]
click at [325, 319] on input "checkbox" at bounding box center [330, 317] width 16 height 16
checkbox input "true"
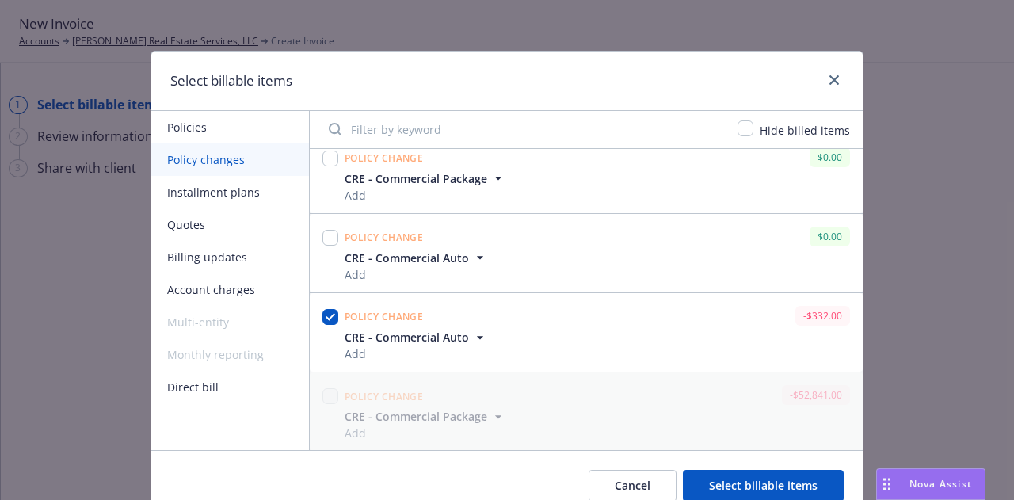
click at [781, 487] on button "Select billable items" at bounding box center [763, 486] width 161 height 32
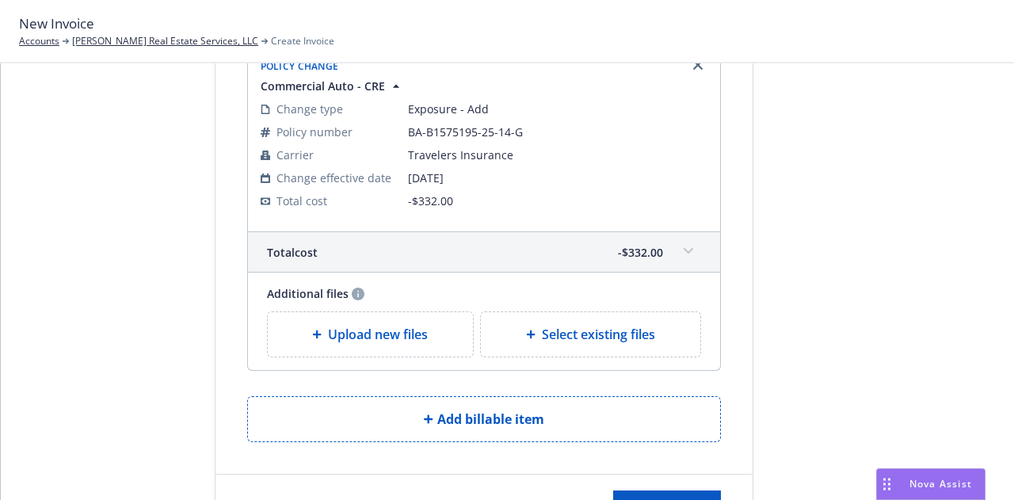
scroll to position [204, 0]
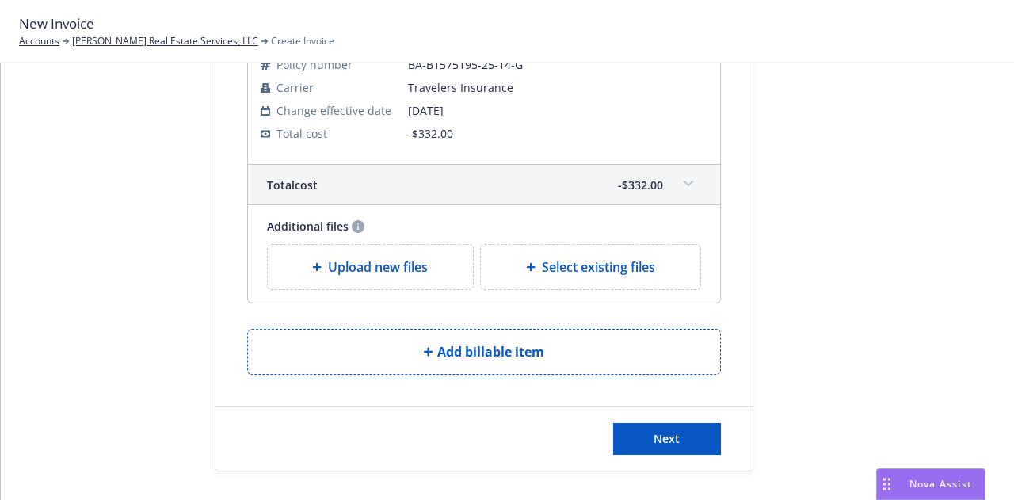
click at [681, 453] on div "Next" at bounding box center [483, 438] width 537 height 63
click at [682, 444] on button "Next" at bounding box center [667, 439] width 108 height 32
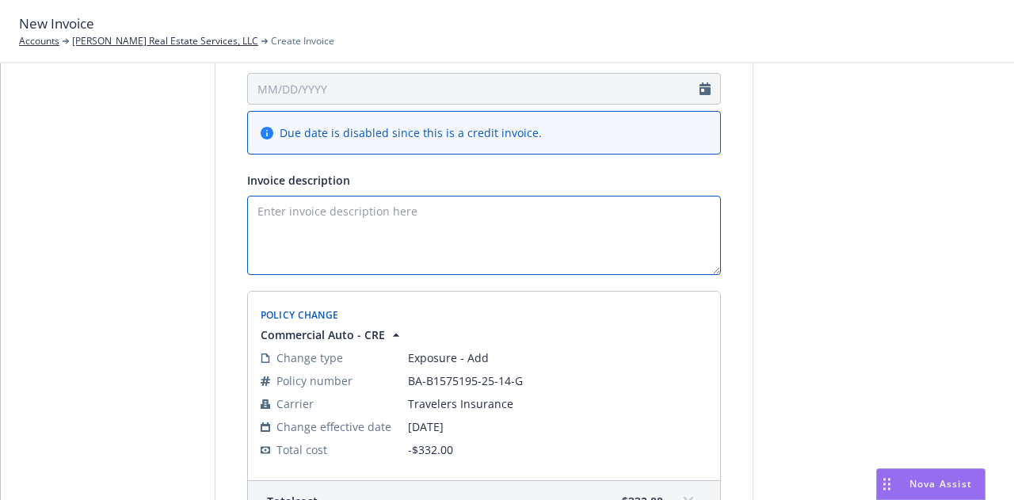
click at [550, 234] on textarea "Invoice description" at bounding box center [484, 235] width 474 height 79
type textarea "Removal of"
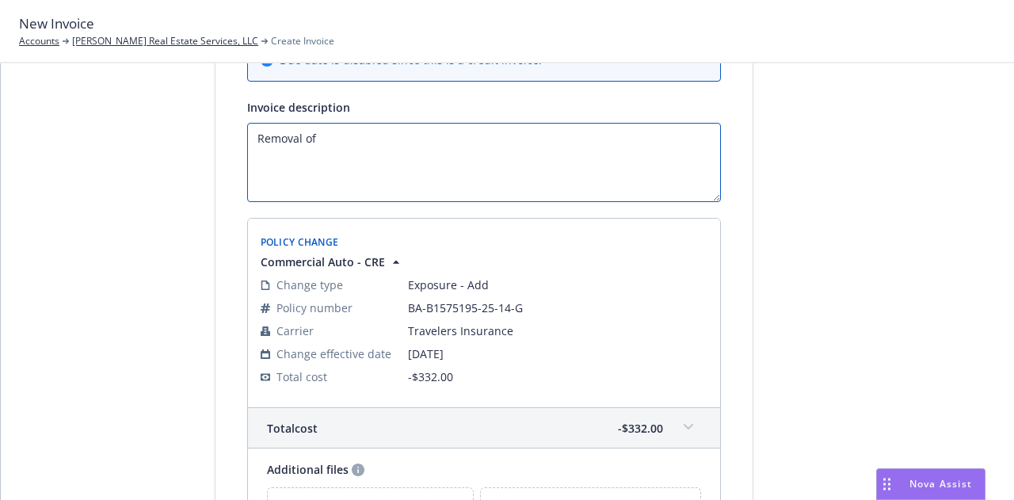
scroll to position [0, 0]
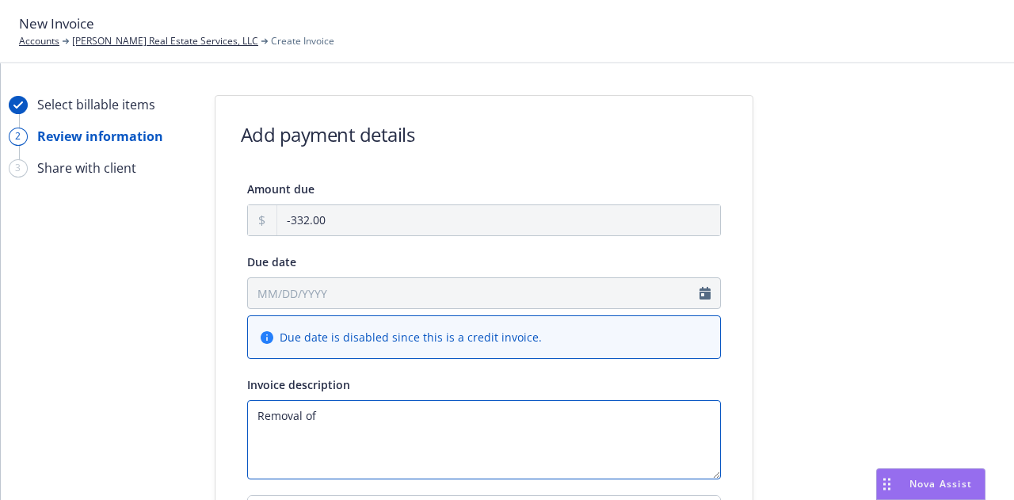
drag, startPoint x: 356, startPoint y: 416, endPoint x: 32, endPoint y: 416, distance: 324.0
click at [44, 416] on div "Select billable items 2 Review information 3 Share with client Add payment deta…" at bounding box center [507, 507] width 975 height 825
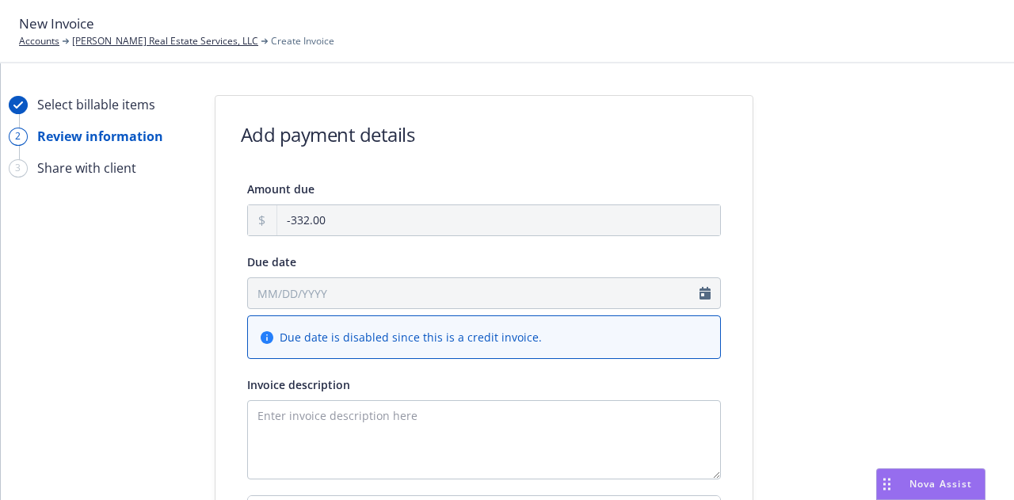
click at [750, 312] on div "Select billable items 2 Review information 3 Share with client Add payment deta…" at bounding box center [507, 507] width 975 height 825
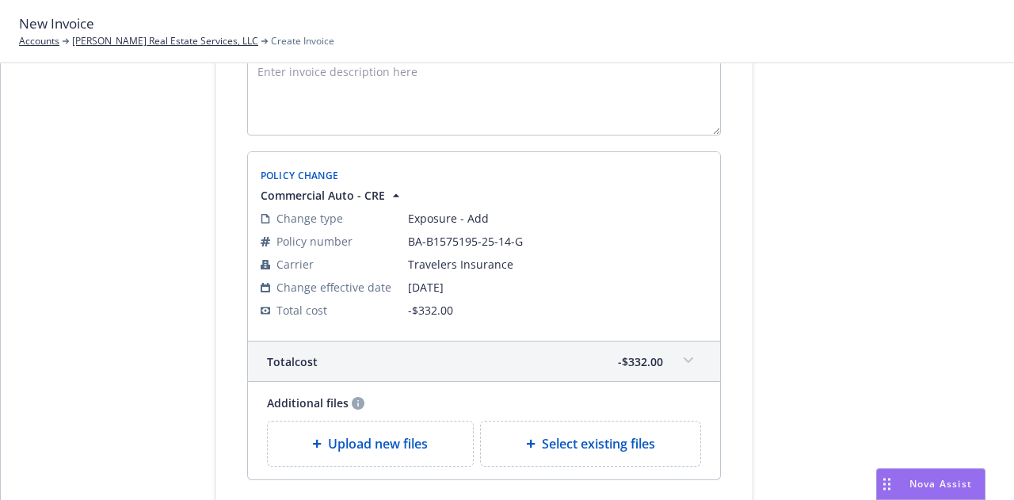
scroll to position [448, 0]
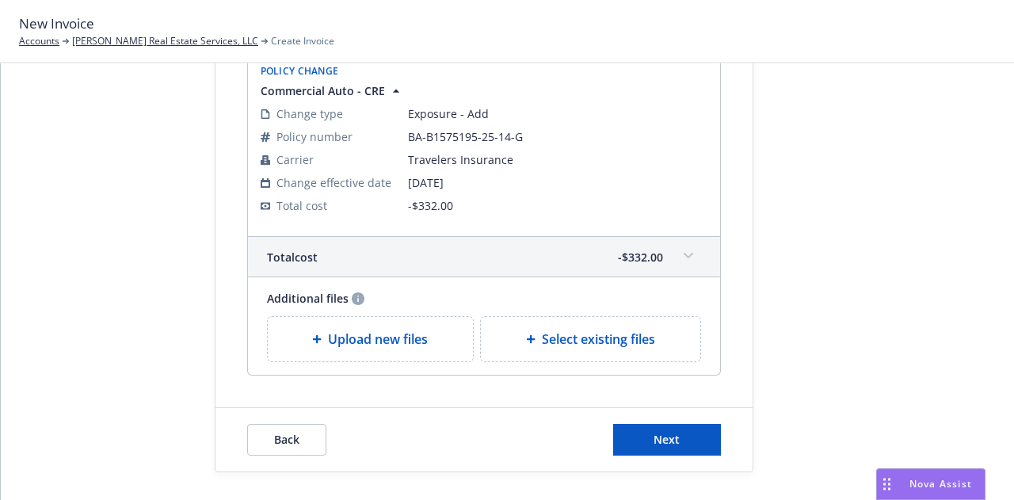
click at [480, 109] on span "Exposure - Add" at bounding box center [557, 113] width 299 height 17
click at [274, 433] on span "Back" at bounding box center [286, 439] width 25 height 15
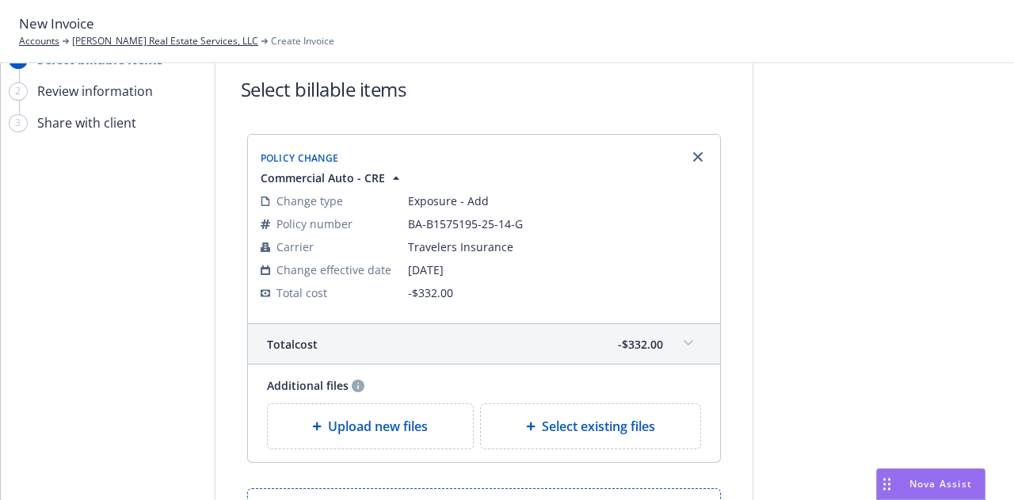
scroll to position [0, 0]
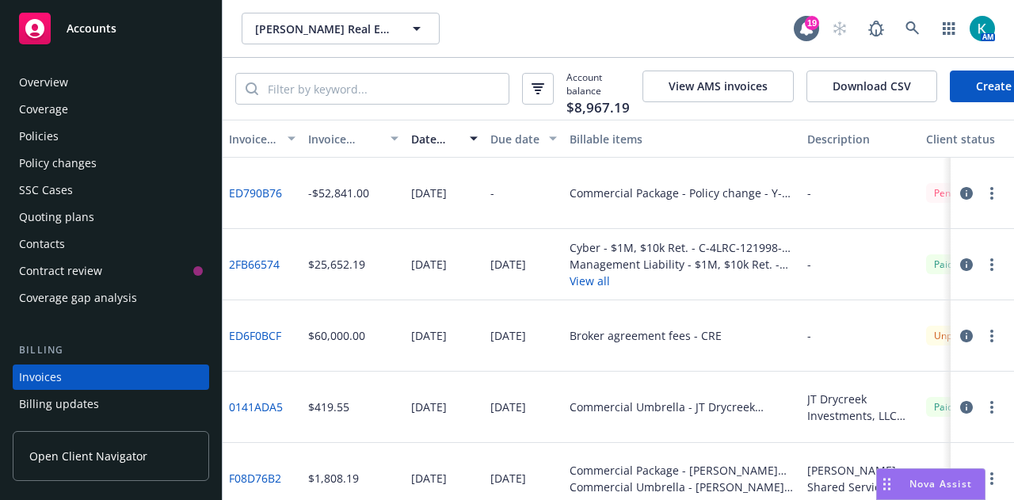
drag, startPoint x: 130, startPoint y: 162, endPoint x: 120, endPoint y: 164, distance: 10.4
click at [129, 162] on div "Policy changes" at bounding box center [111, 163] width 184 height 25
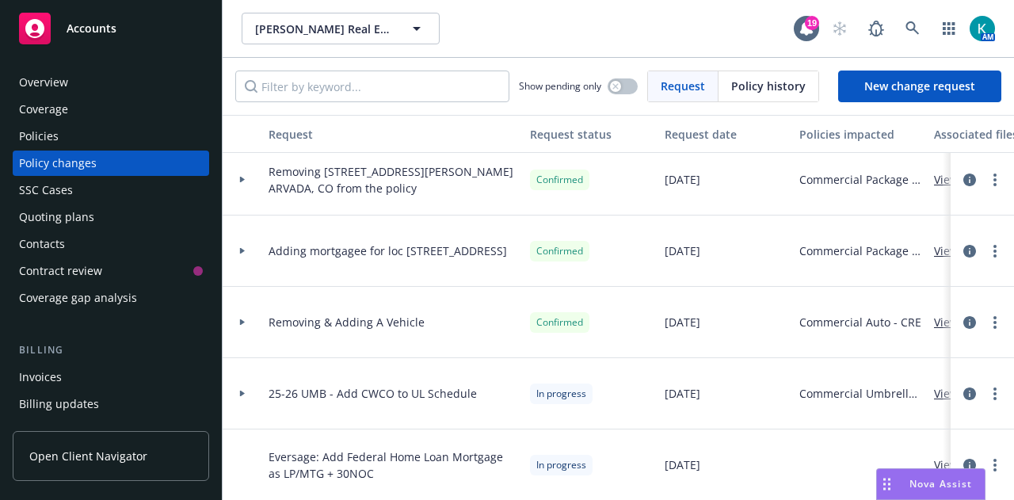
click at [244, 319] on icon at bounding box center [242, 322] width 6 height 6
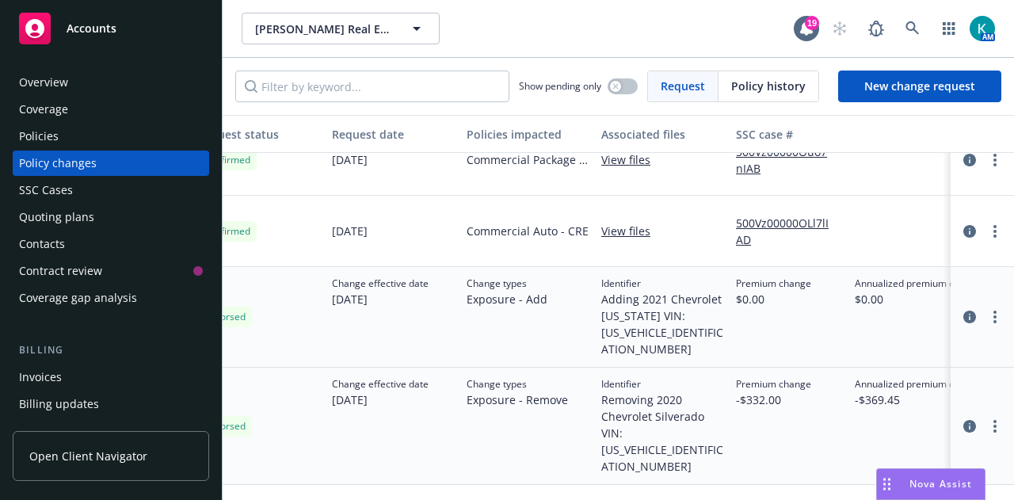
scroll to position [171, 330]
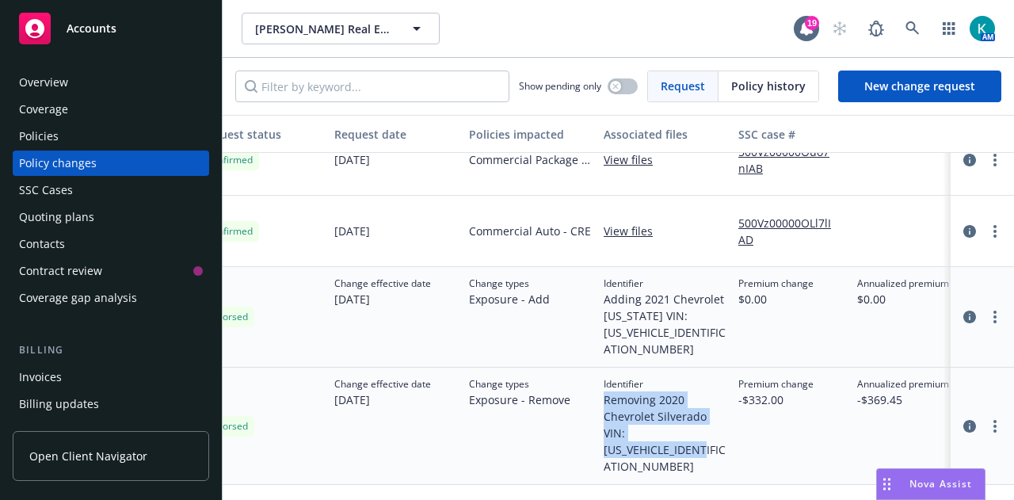
drag, startPoint x: 719, startPoint y: 429, endPoint x: 608, endPoint y: 387, distance: 118.3
click at [596, 384] on div "Policy Commercial Auto - CRE - BA-B1575195-25-14-G Endorsed Change effective da…" at bounding box center [712, 426] width 1640 height 117
click at [721, 432] on span "Removing 2020 Chevrolet Silverado VIN: [US_VEHICLE_IDENTIFICATION_NUMBER]" at bounding box center [665, 432] width 122 height 83
drag, startPoint x: 730, startPoint y: 433, endPoint x: 599, endPoint y: 384, distance: 140.1
click at [599, 384] on div "Identifier Removing 2020 Chevrolet Silverado VIN: 3GCNYAEHXLG327217" at bounding box center [664, 426] width 135 height 117
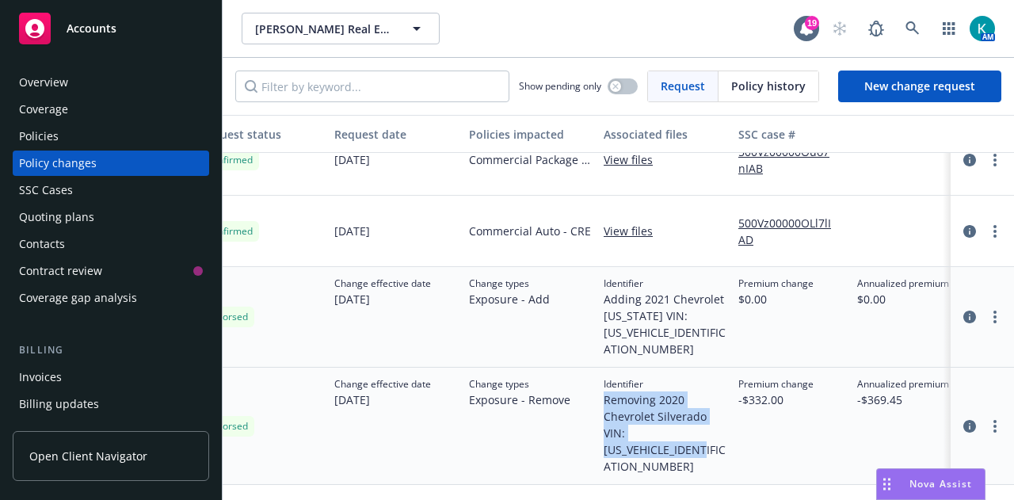
copy span "Removing 2020 Chevrolet Silverado VIN: [US_VEHICLE_IDENTIFICATION_NUMBER]"
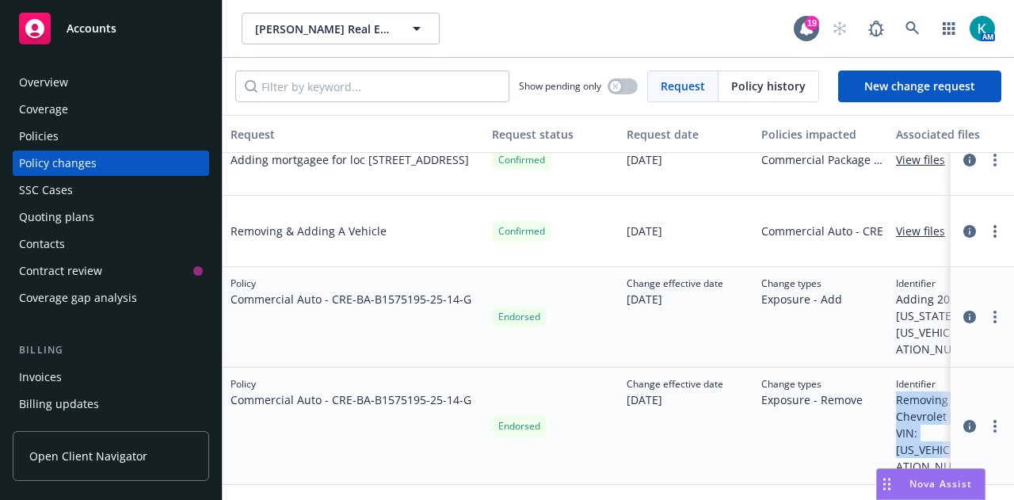
scroll to position [171, 0]
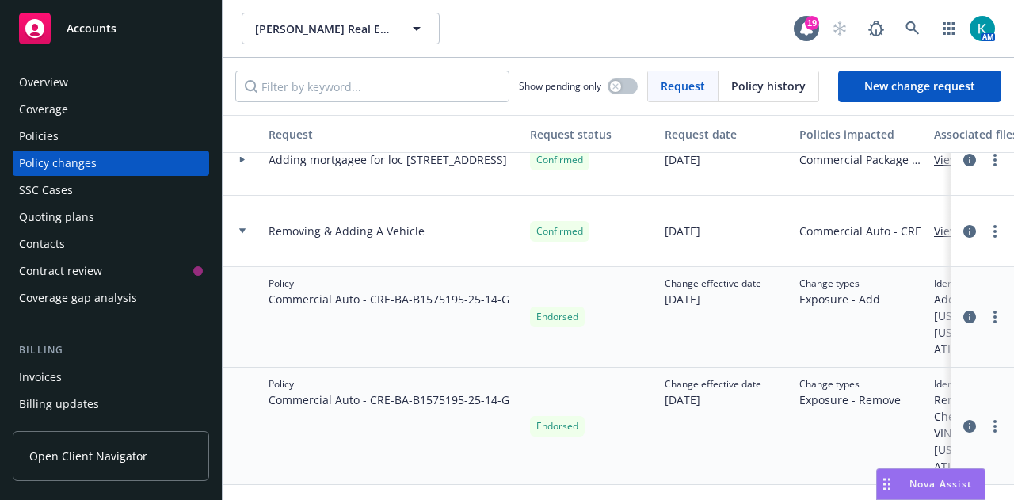
click at [100, 364] on div "Billing Invoices Billing updates Account charges Installment plans" at bounding box center [111, 406] width 196 height 128
click at [98, 375] on div "Invoices" at bounding box center [111, 376] width 184 height 25
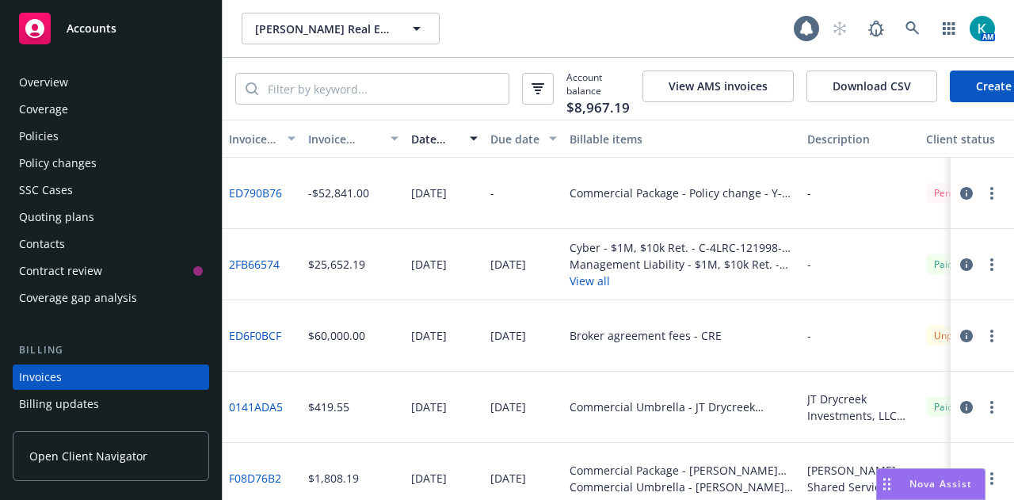
scroll to position [101, 0]
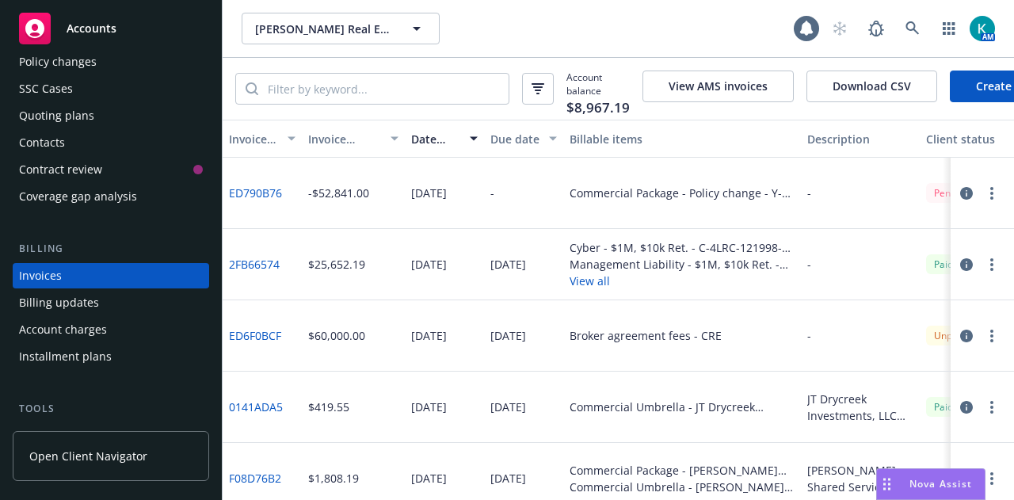
click at [972, 90] on link "Create Invoice" at bounding box center [1014, 86] width 129 height 32
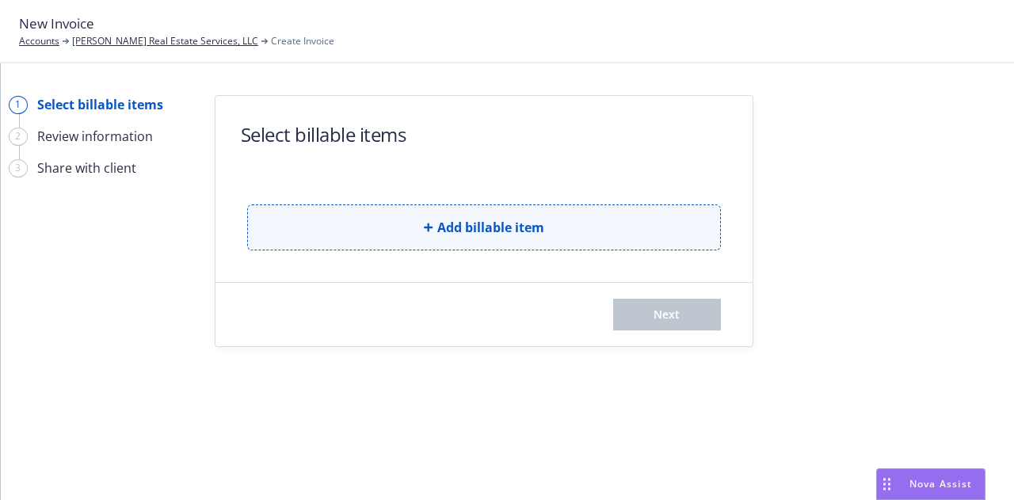
click at [399, 227] on button "Add billable item" at bounding box center [484, 227] width 474 height 46
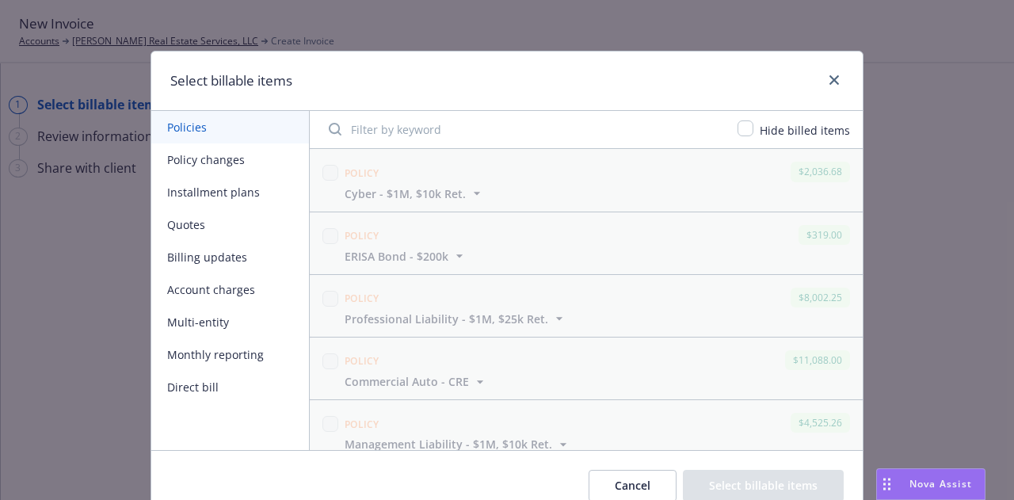
click at [225, 158] on button "Policy changes" at bounding box center [230, 159] width 158 height 32
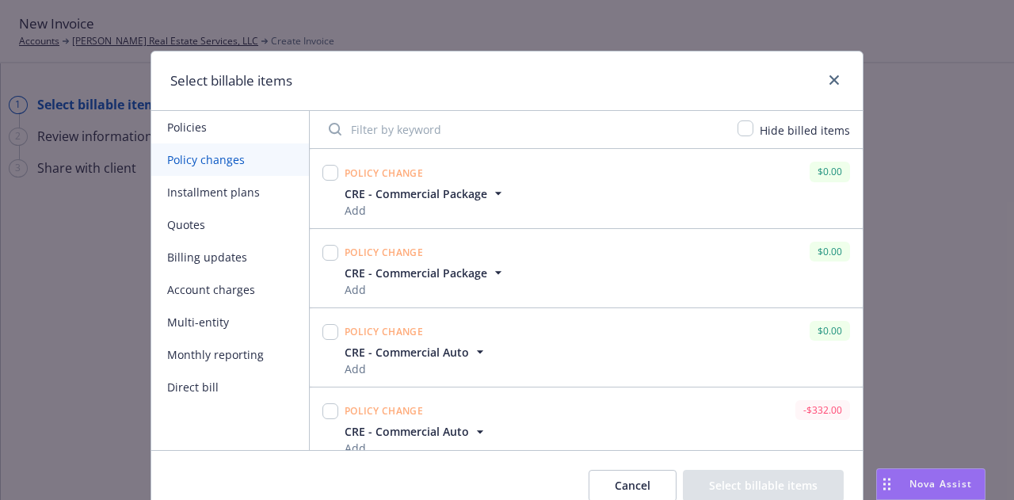
scroll to position [94, 0]
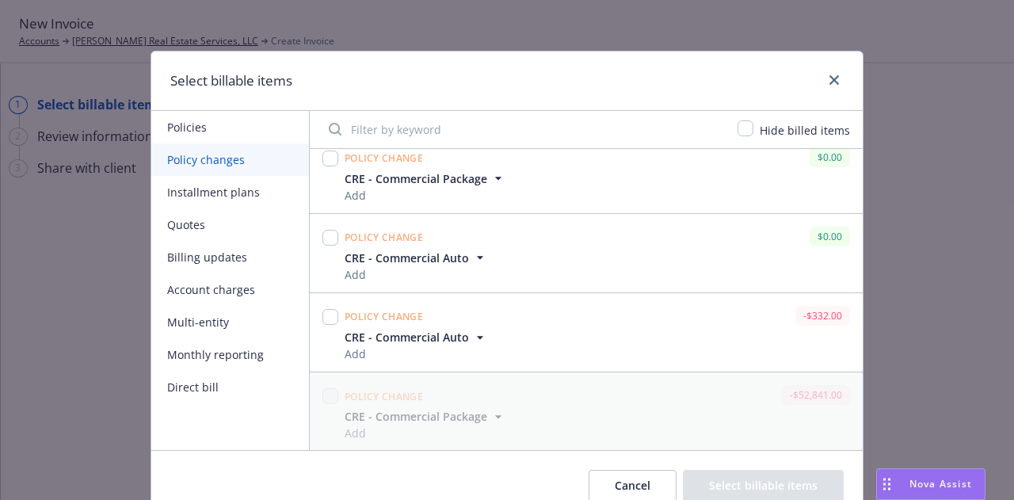
click at [330, 359] on div at bounding box center [330, 332] width 22 height 59
click at [322, 322] on input "checkbox" at bounding box center [330, 317] width 16 height 16
checkbox input "true"
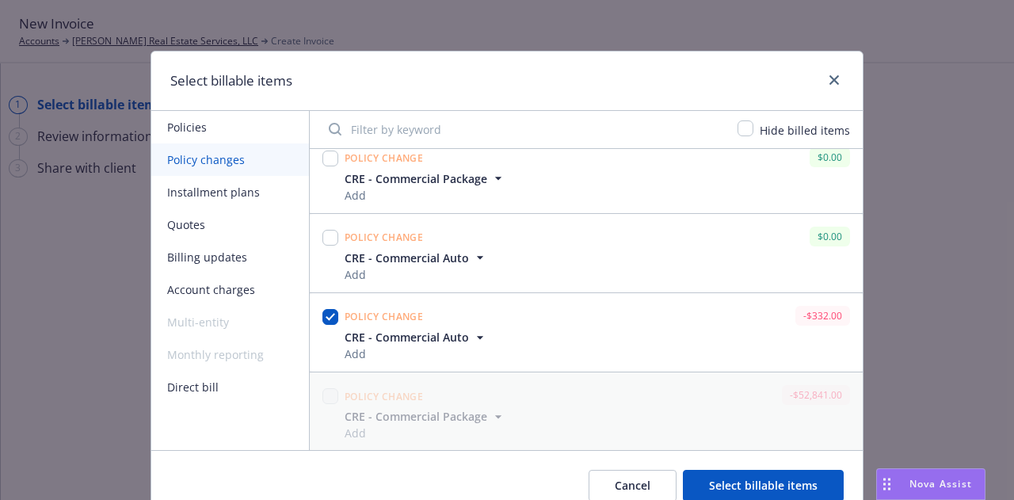
click at [747, 476] on button "Select billable items" at bounding box center [763, 486] width 161 height 32
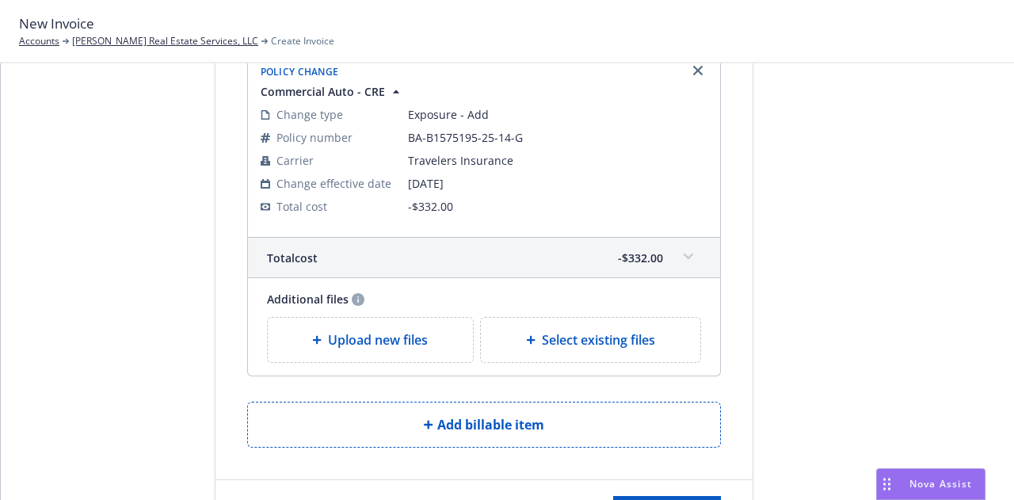
scroll to position [204, 0]
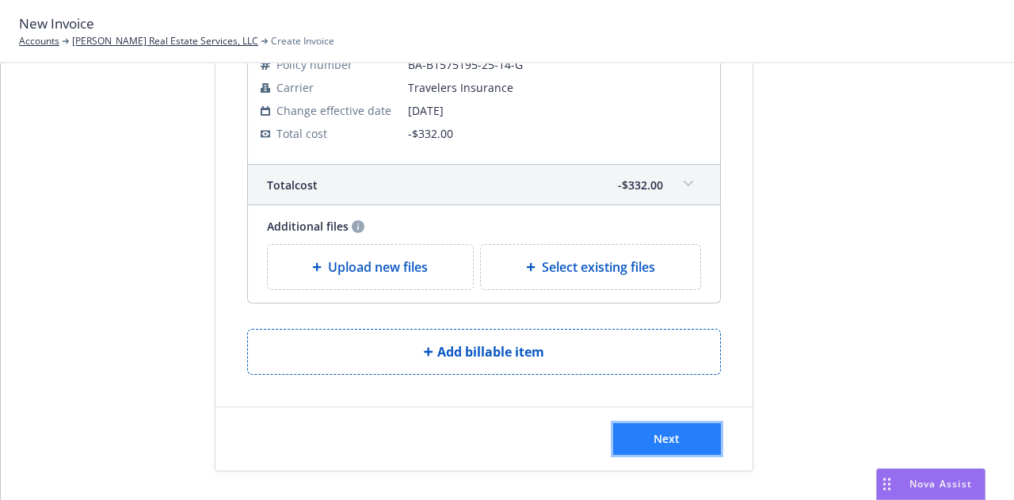
click at [661, 433] on span "Next" at bounding box center [667, 438] width 26 height 15
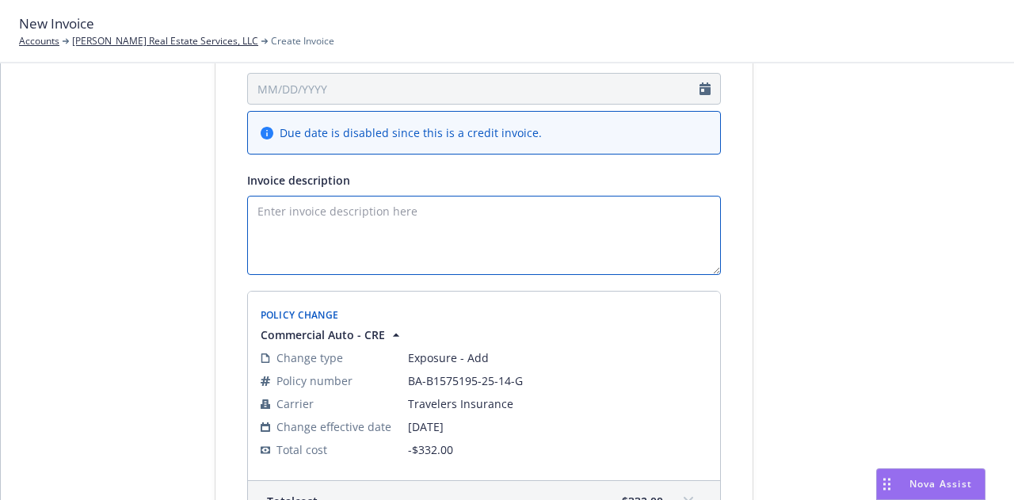
click at [410, 242] on textarea "Invoice description" at bounding box center [484, 235] width 474 height 79
paste textarea "Removing 2020 Chevrolet Silverado VIN: [US_VEHICLE_IDENTIFICATION_NUMBER]"
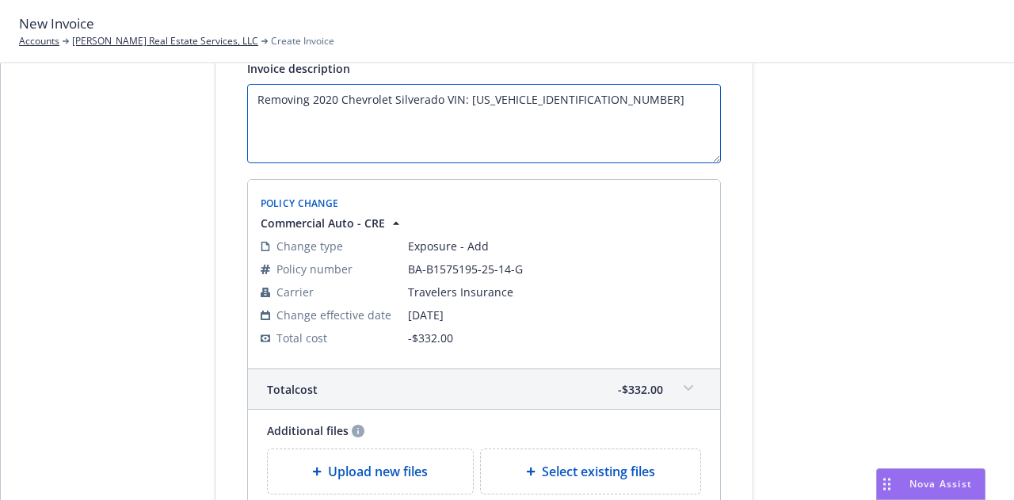
scroll to position [442, 0]
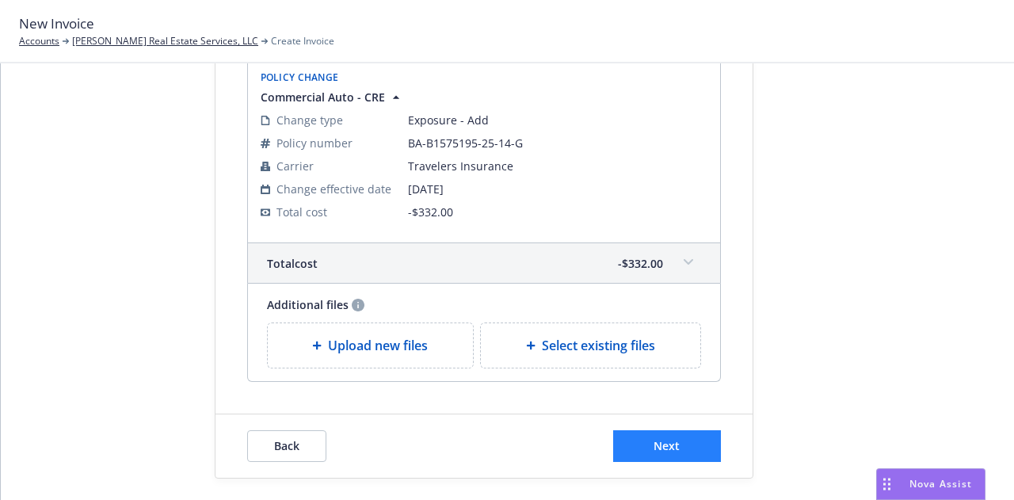
type textarea "Removing 2020 Chevrolet Silverado VIN: [US_VEHICLE_IDENTIFICATION_NUMBER]"
click at [692, 441] on button "Next" at bounding box center [667, 446] width 108 height 32
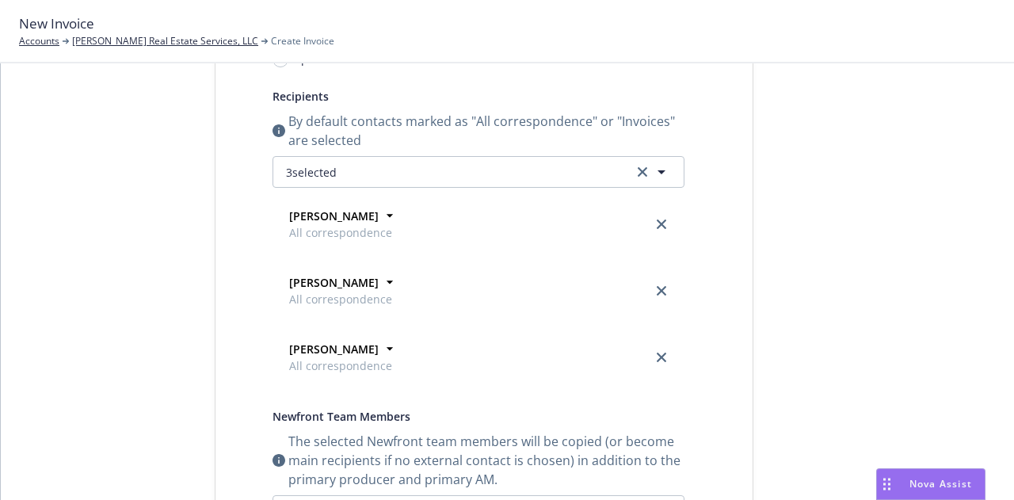
scroll to position [0, 0]
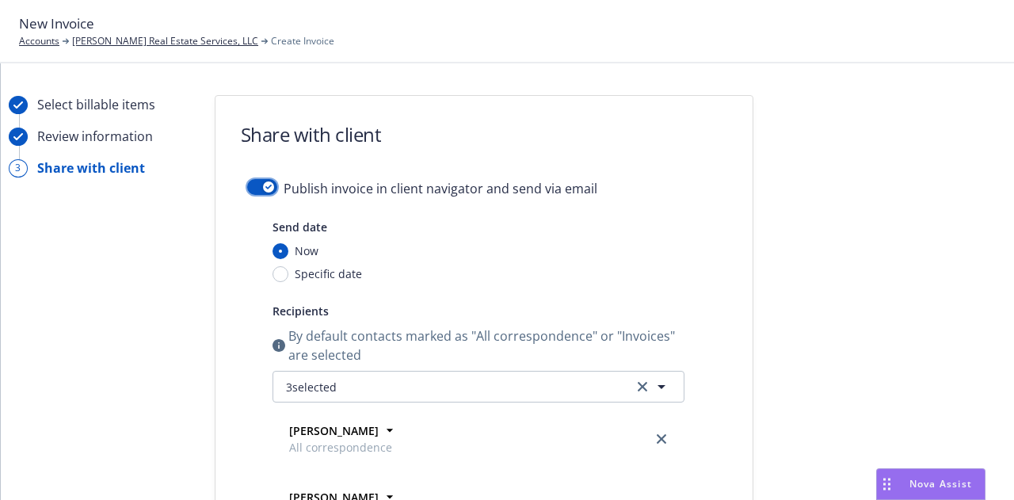
click at [265, 188] on icon "button" at bounding box center [268, 187] width 6 height 5
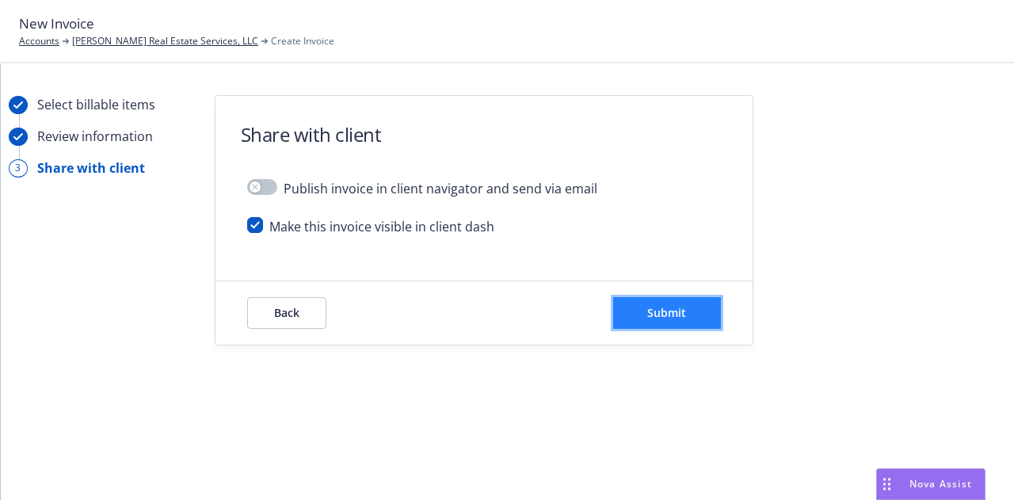
click at [661, 318] on span "Submit" at bounding box center [666, 312] width 39 height 15
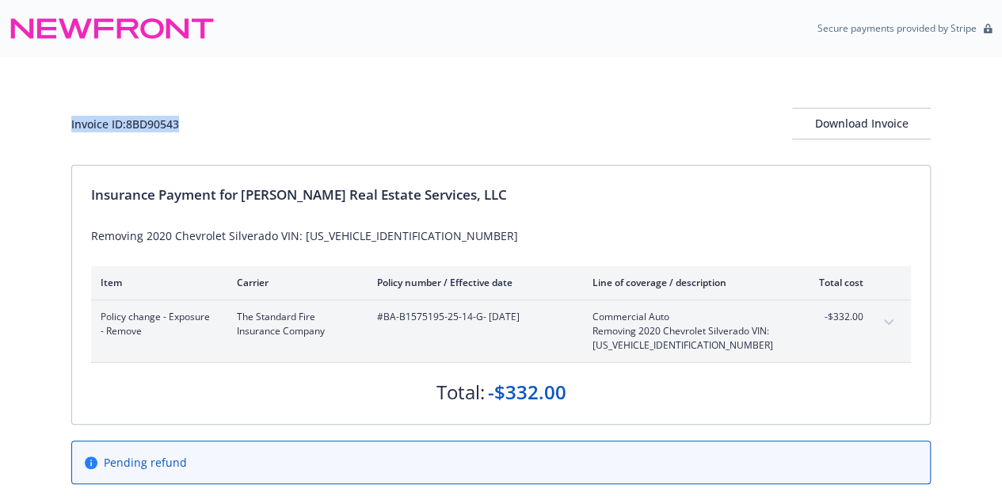
drag, startPoint x: 195, startPoint y: 130, endPoint x: 64, endPoint y: 131, distance: 130.7
click at [58, 132] on div "Invoice ID: 8BD90543 Download Invoice Insurance Payment for [PERSON_NAME] Real …" at bounding box center [501, 278] width 1002 height 443
copy div "Invoice ID: 8BD90543"
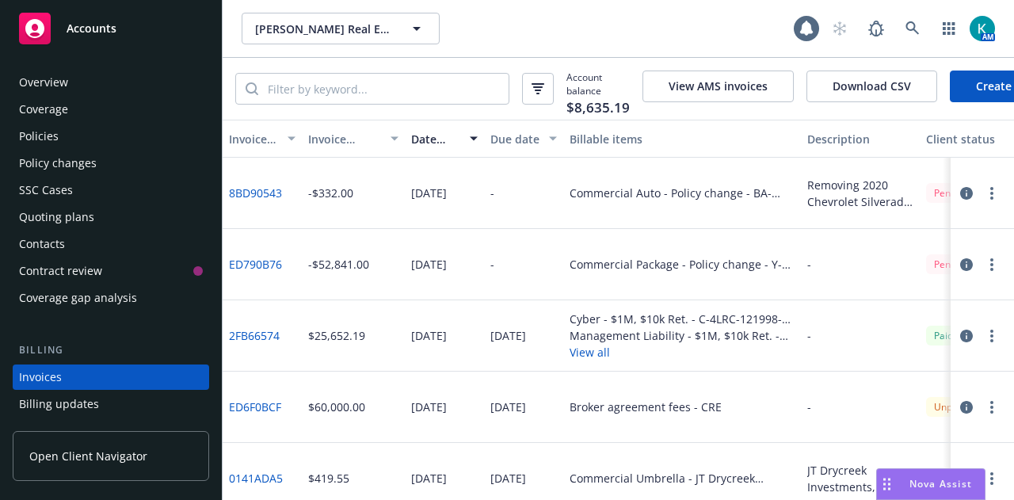
scroll to position [101, 0]
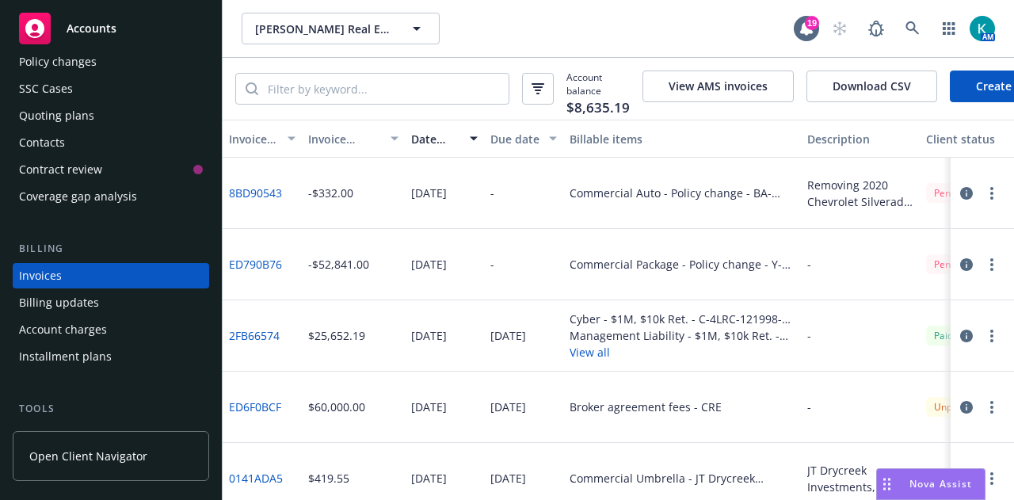
click at [135, 13] on div "Accounts" at bounding box center [111, 29] width 184 height 32
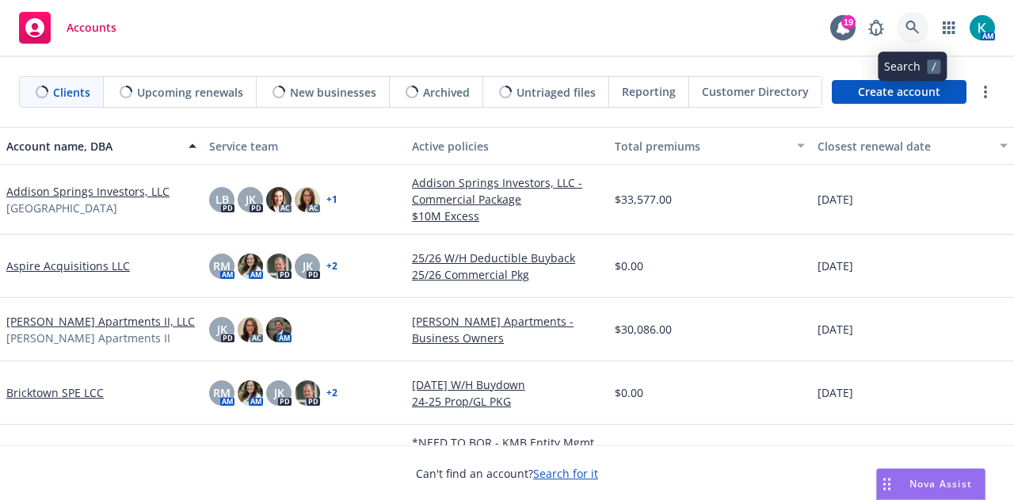
click at [919, 30] on link at bounding box center [913, 28] width 32 height 32
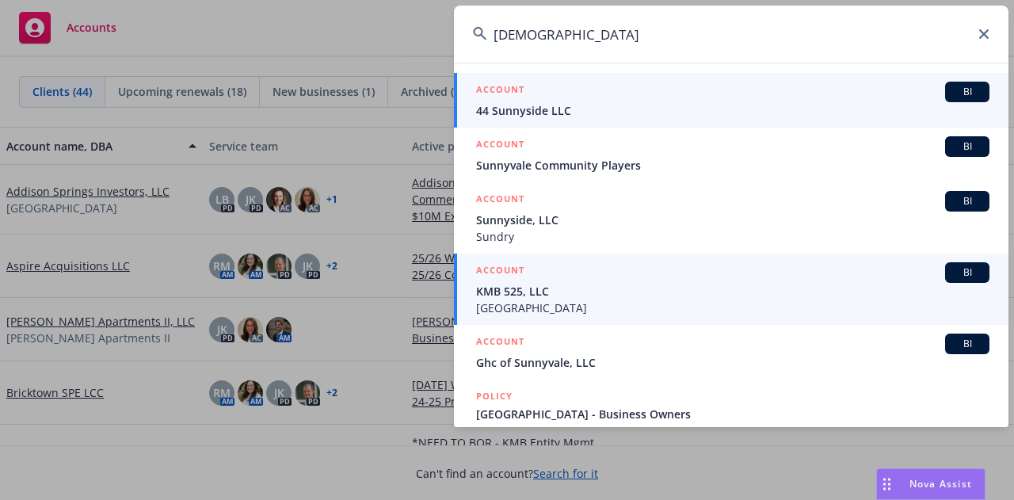
type input "[DEMOGRAPHIC_DATA]"
click at [661, 307] on span "[GEOGRAPHIC_DATA]" at bounding box center [732, 307] width 513 height 17
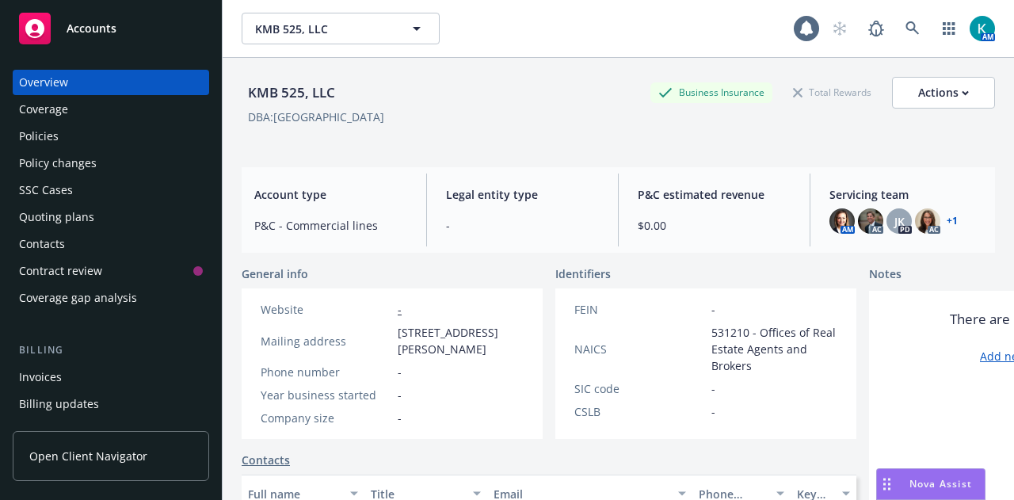
click at [81, 135] on div "Policies" at bounding box center [111, 136] width 184 height 25
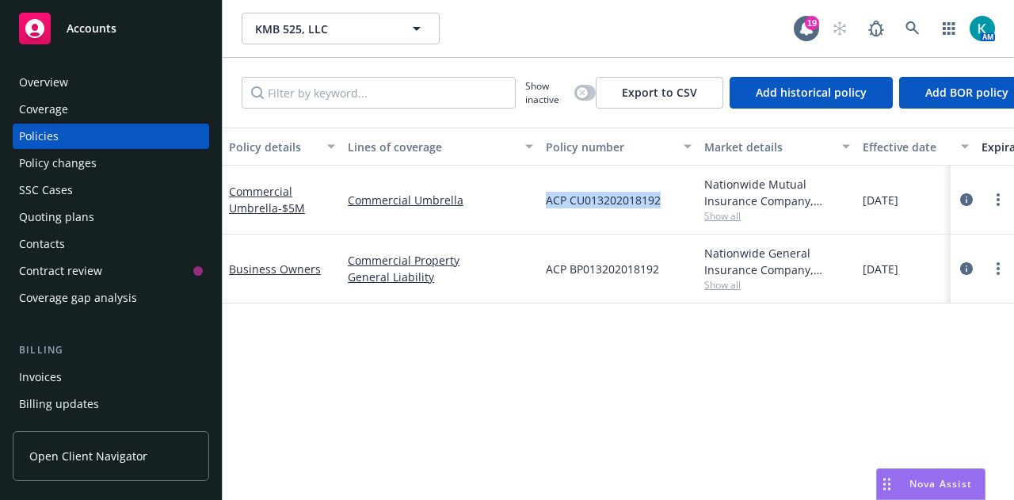
drag, startPoint x: 542, startPoint y: 204, endPoint x: 665, endPoint y: 199, distance: 123.7
click at [665, 199] on div "ACP CU013202018192" at bounding box center [618, 200] width 158 height 69
copy span "ACP CU013202018192"
drag, startPoint x: 661, startPoint y: 271, endPoint x: 542, endPoint y: 267, distance: 118.9
click at [542, 267] on div "ACP BP013202018192" at bounding box center [618, 268] width 158 height 69
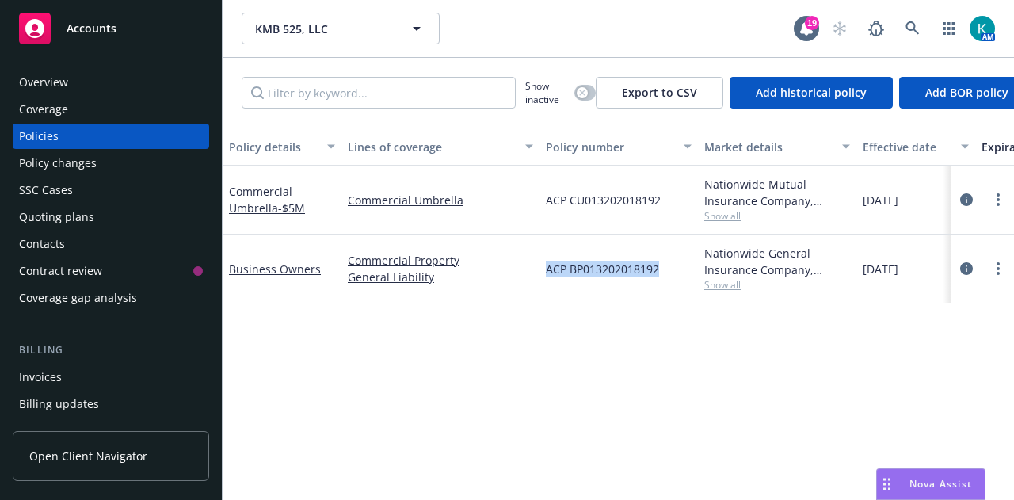
copy span "ACP BP013202018192"
click at [363, 31] on span "KMB 525, LLC" at bounding box center [323, 29] width 137 height 17
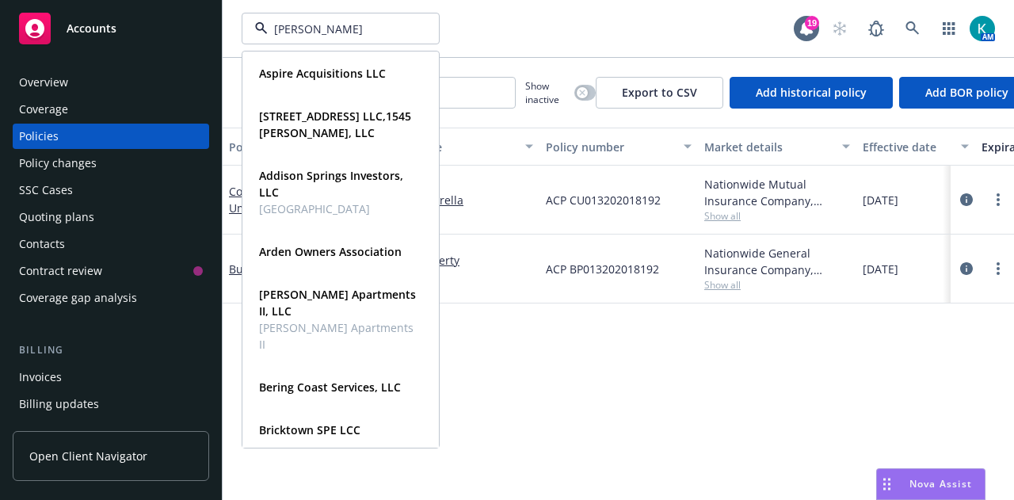
type input "king west"
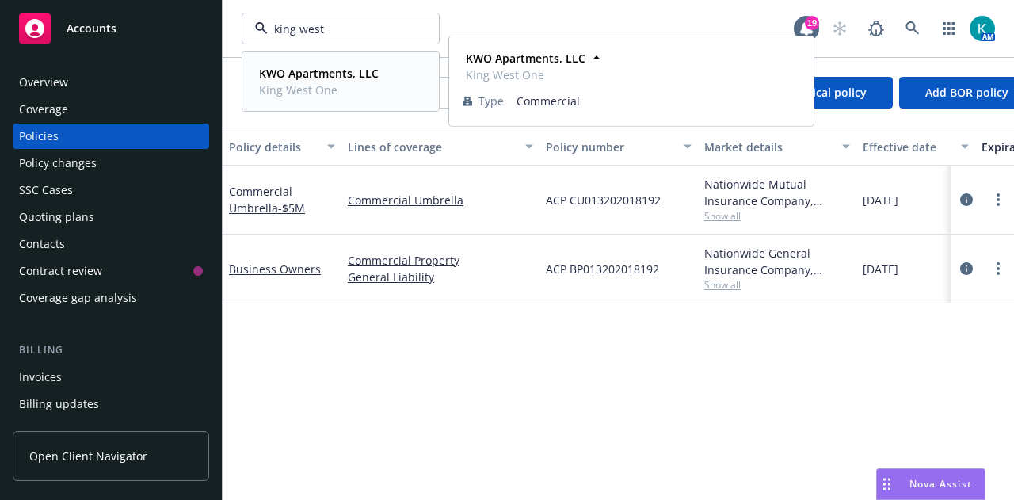
click at [353, 73] on strong "KWO Apartments, LLC" at bounding box center [319, 73] width 120 height 15
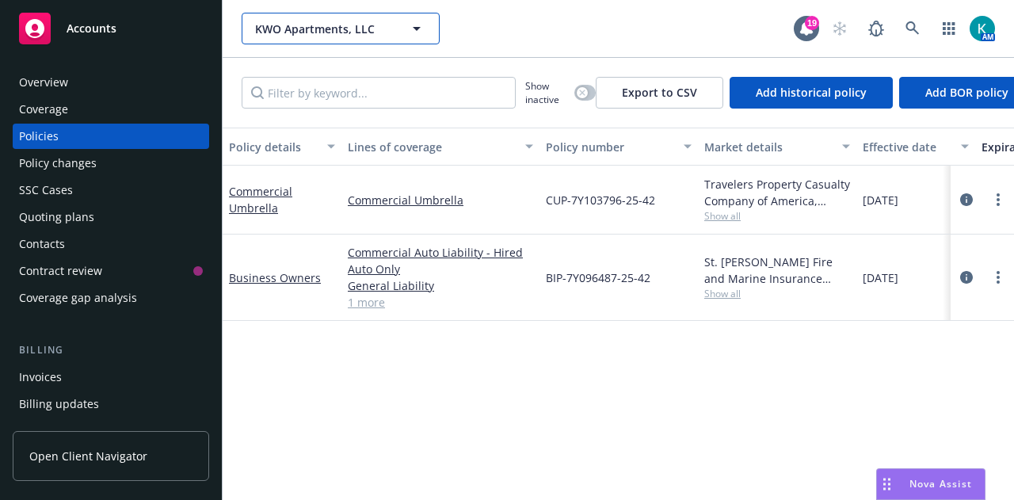
click at [372, 29] on span "KWO Apartments, LLC" at bounding box center [323, 29] width 137 height 17
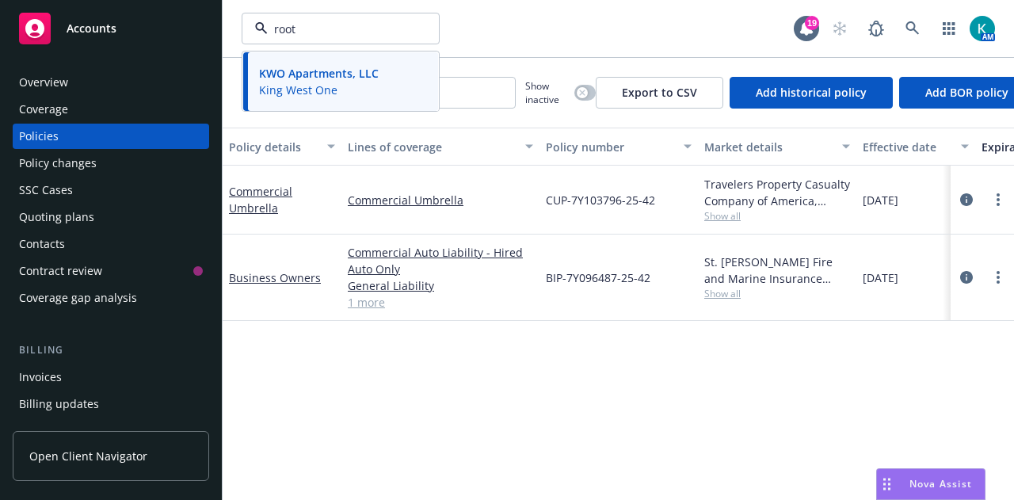
type input "roots"
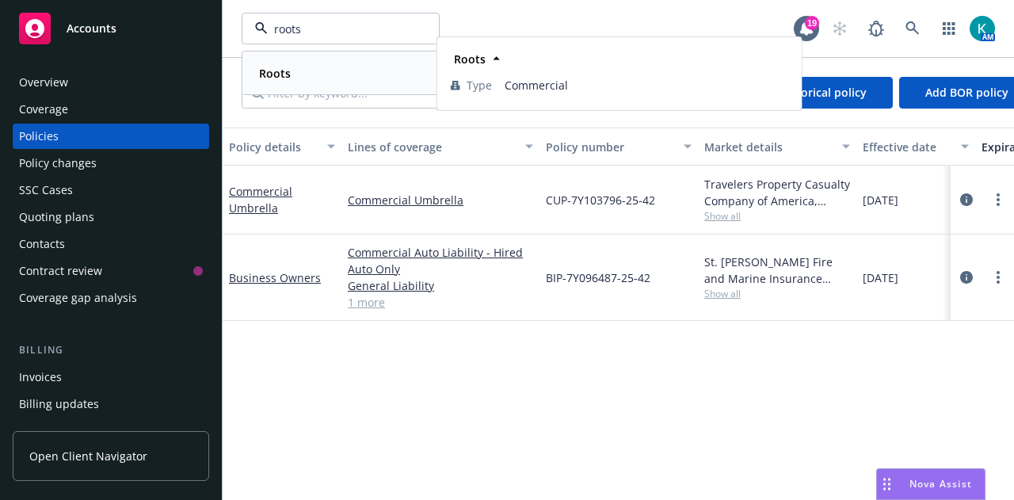
click at [304, 86] on div "Roots Type Commercial" at bounding box center [340, 73] width 195 height 42
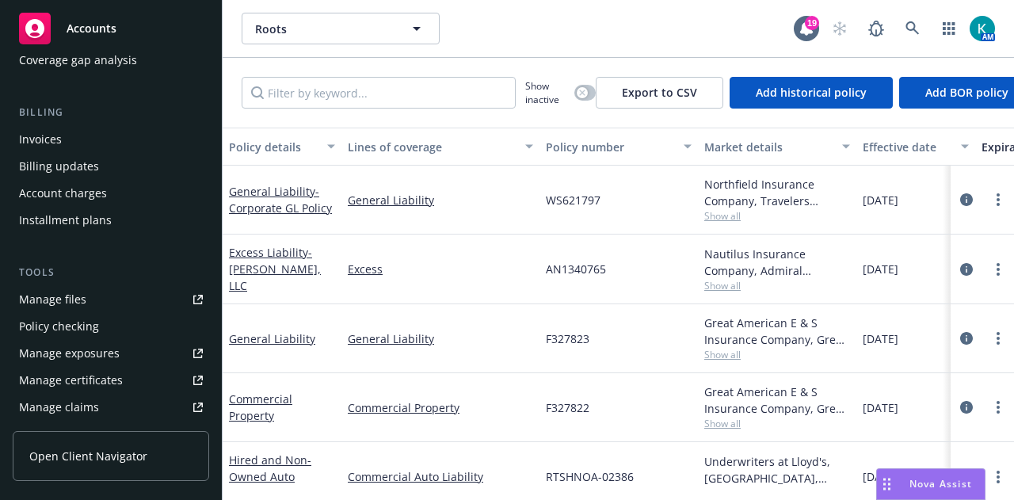
scroll to position [79, 0]
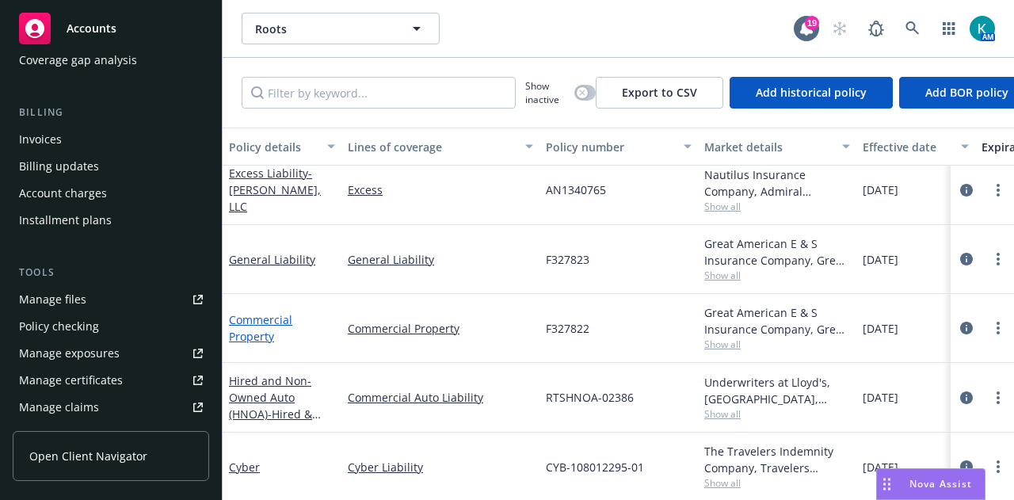
click at [265, 326] on link "Commercial Property" at bounding box center [260, 328] width 63 height 32
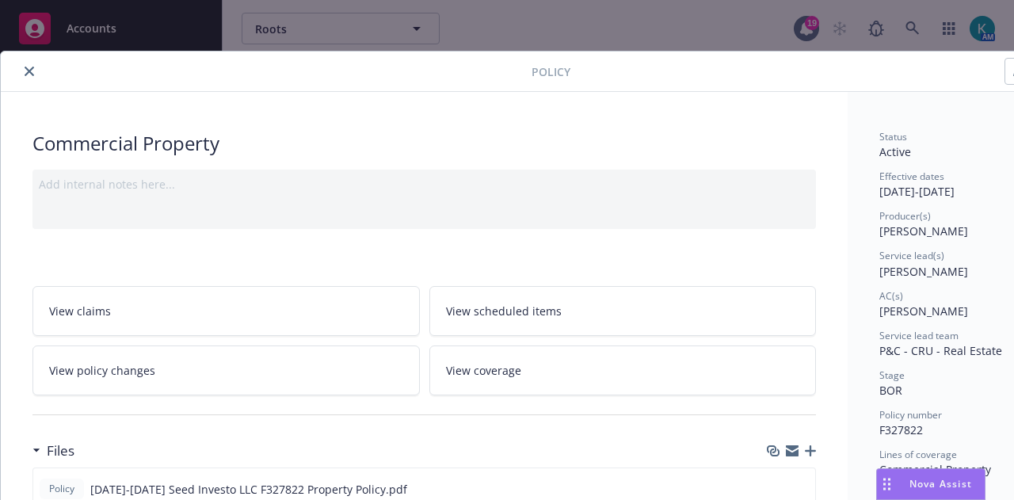
click at [807, 449] on icon "button" at bounding box center [810, 450] width 11 height 11
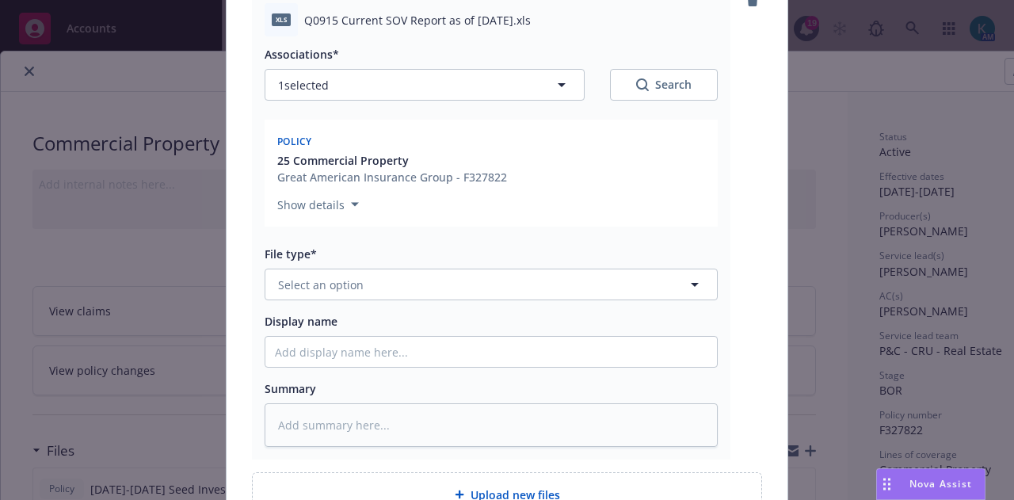
scroll to position [238, 0]
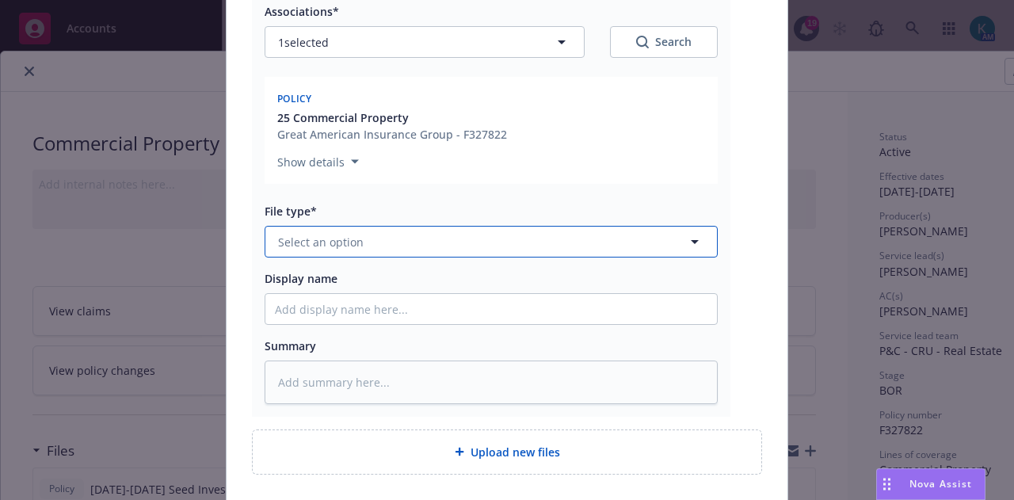
click at [350, 241] on span "Select an option" at bounding box center [321, 242] width 86 height 17
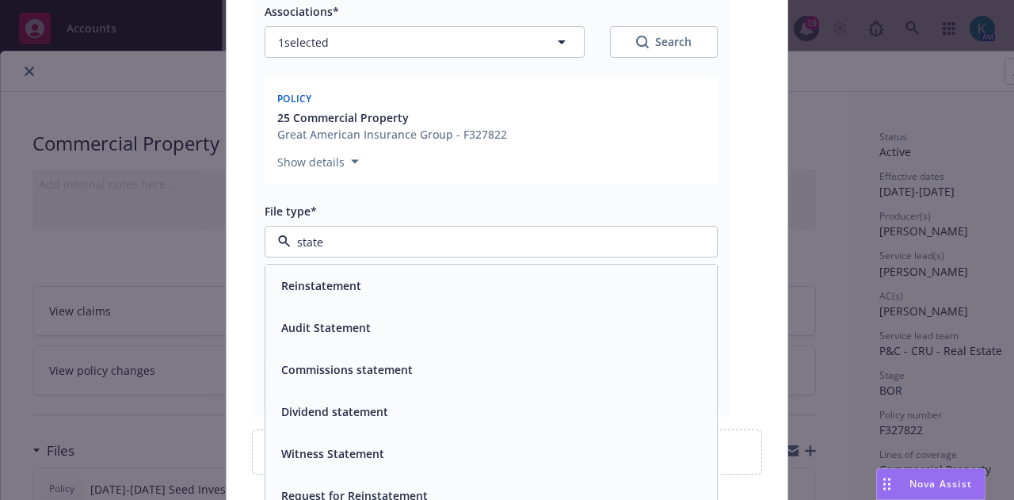
type input "statem"
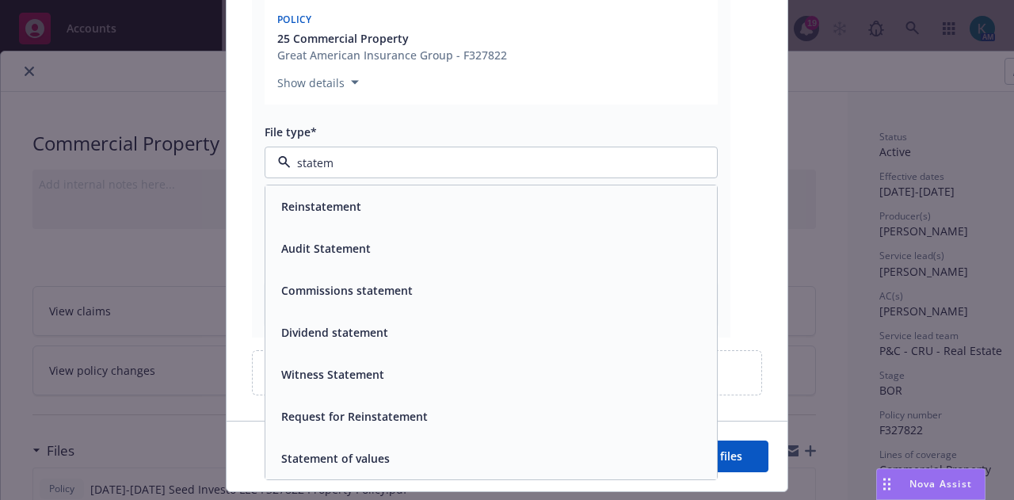
click at [450, 449] on div "Statement of values" at bounding box center [491, 458] width 433 height 23
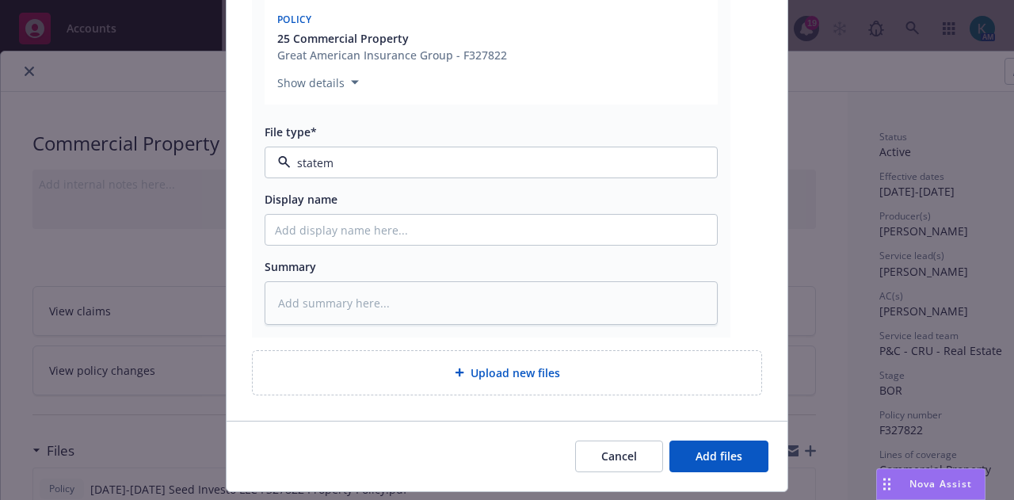
type textarea "x"
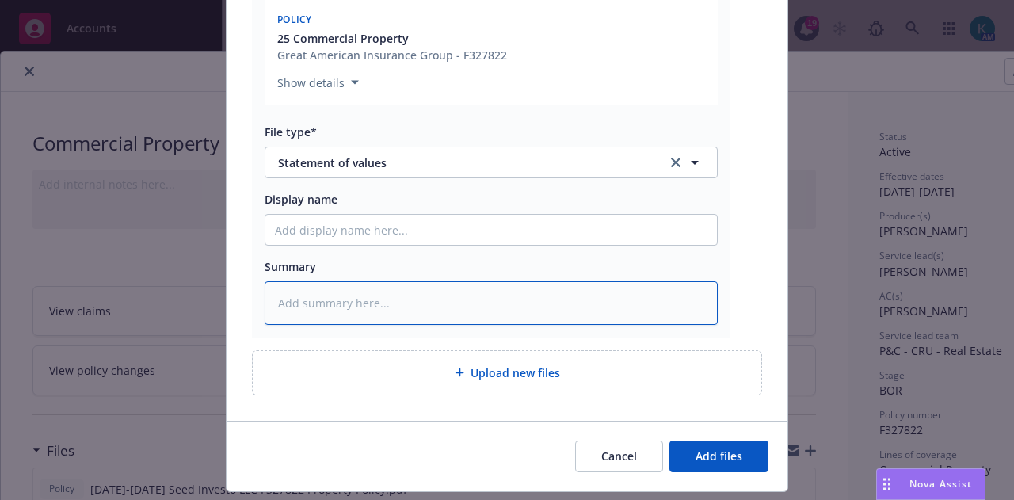
click at [470, 302] on textarea at bounding box center [491, 302] width 453 height 43
type textarea "M"
type textarea "x"
type textarea "Ma"
type textarea "x"
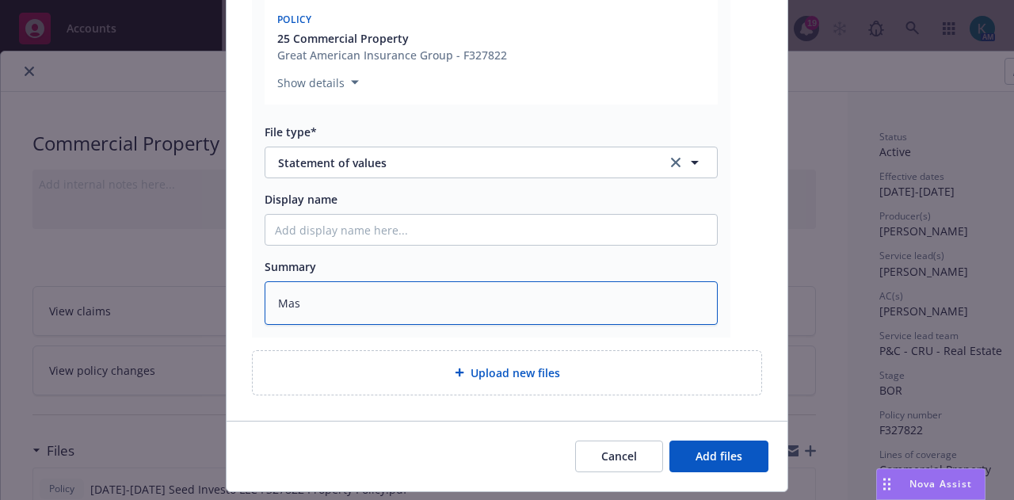
type textarea "Mast"
type textarea "x"
type textarea "Master"
type textarea "x"
type textarea "Master S"
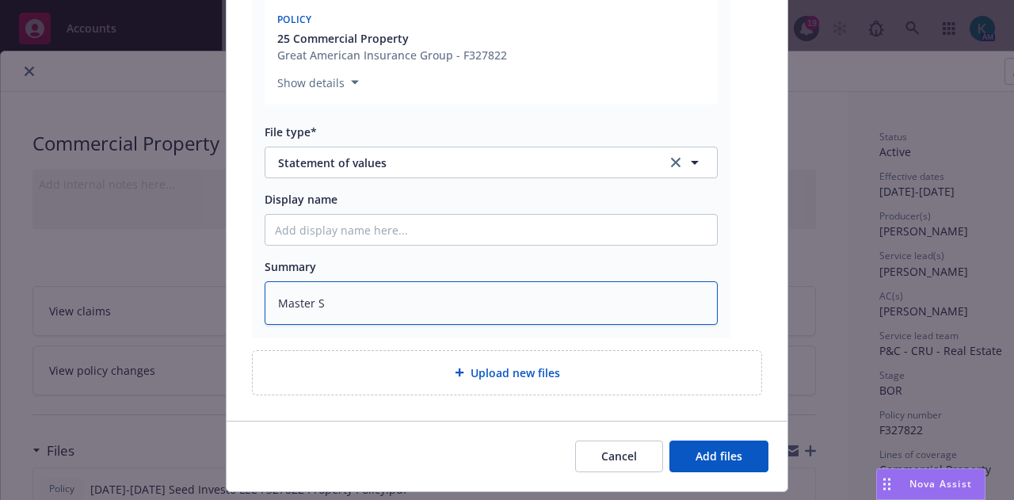
type textarea "x"
type textarea "Master SO"
type textarea "x"
type textarea "Master SOV"
type textarea "x"
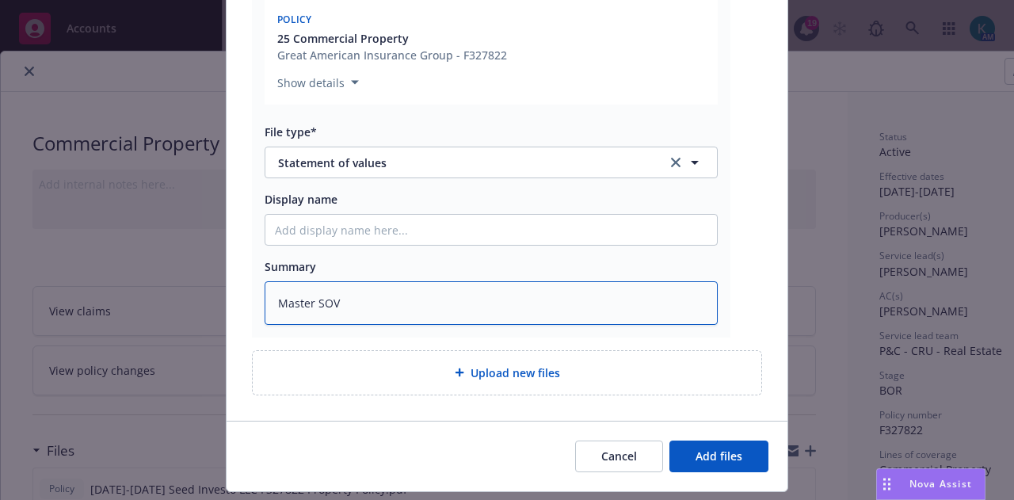
type textarea "Master SOV r"
type textarea "x"
type textarea "Master SOV rc"
type textarea "x"
type textarea "Master SOV rcv"
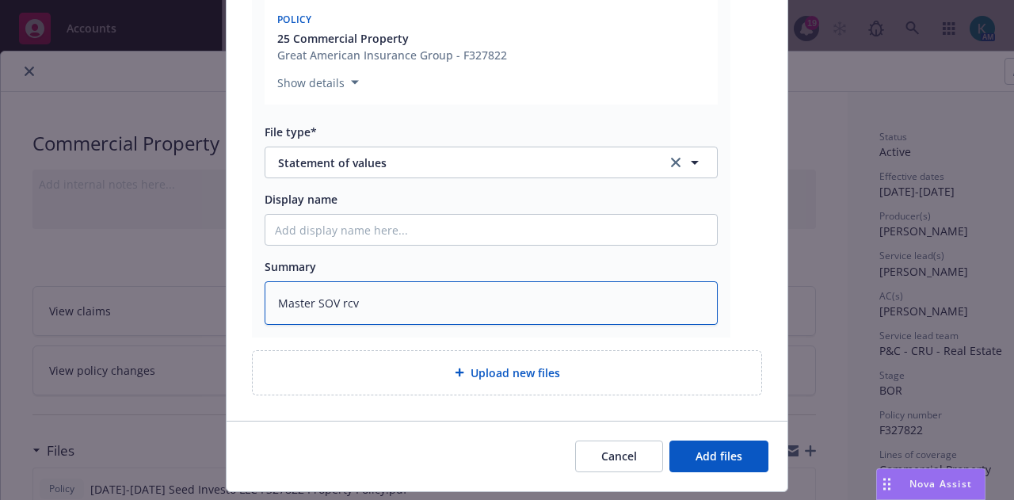
type textarea "x"
type textarea "Master SOV rcvd"
type textarea "x"
type textarea "Master SOV rcvd"
type textarea "x"
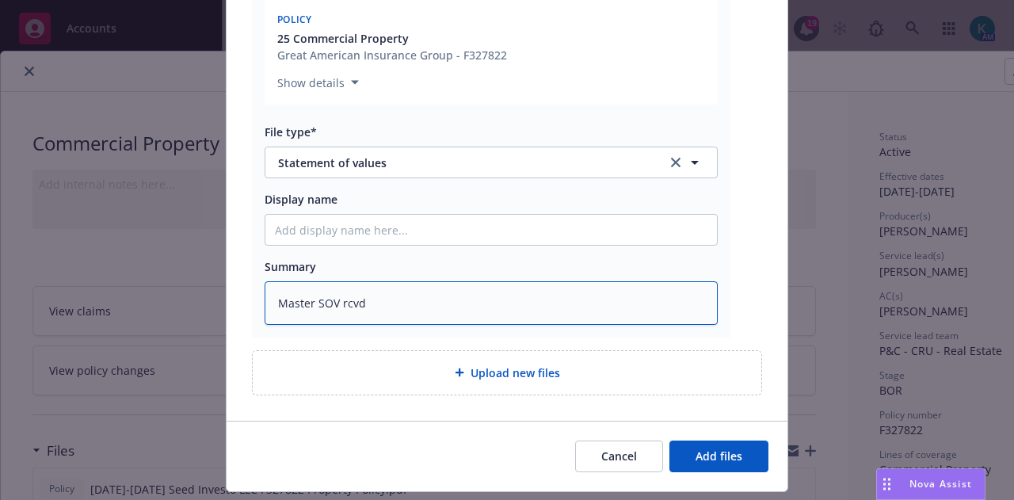
type textarea "Master SOV rcvd f"
type textarea "x"
type textarea "Master SOV rcvd fr"
type textarea "x"
type textarea "Master SOV rcvd fro"
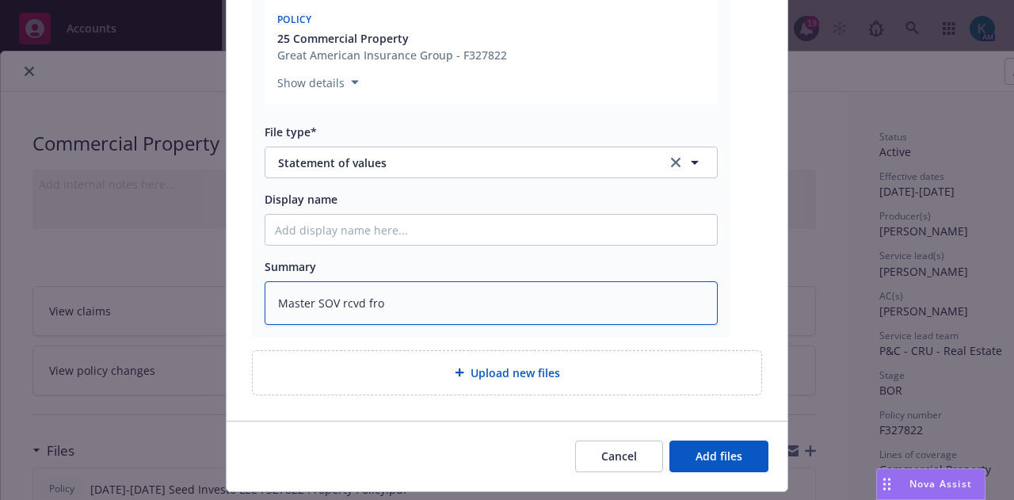
type textarea "x"
type textarea "Master SOV rcvd from"
type textarea "x"
type textarea "Master SOV rcvd from S"
type textarea "x"
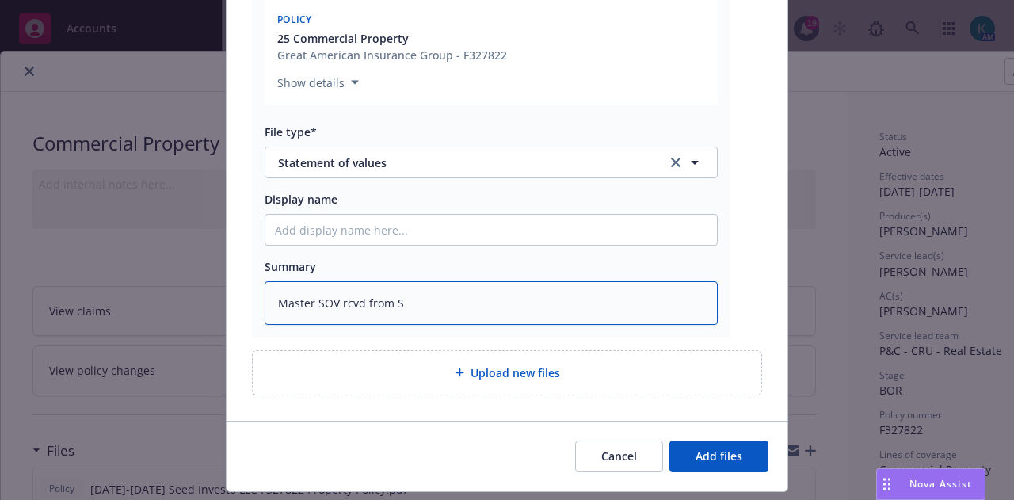
type textarea "Master SOV rcvd from SE"
type textarea "x"
type textarea "Master SOV rcvd from SES"
type textarea "x"
type textarea "Master SOV rcvd from SES"
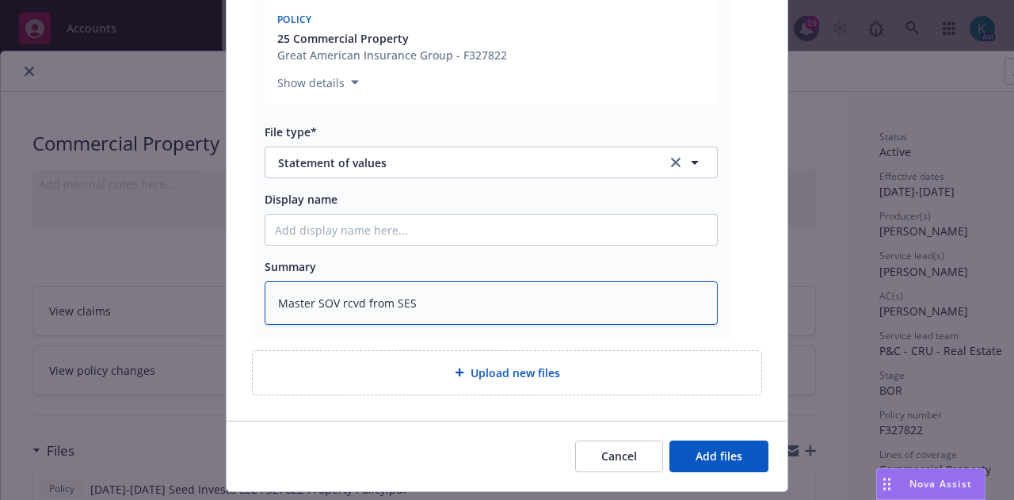
type textarea "x"
type textarea "Master SOV rcvd from SES a"
type textarea "x"
type textarea "Master SOV rcvd from SES as"
type textarea "x"
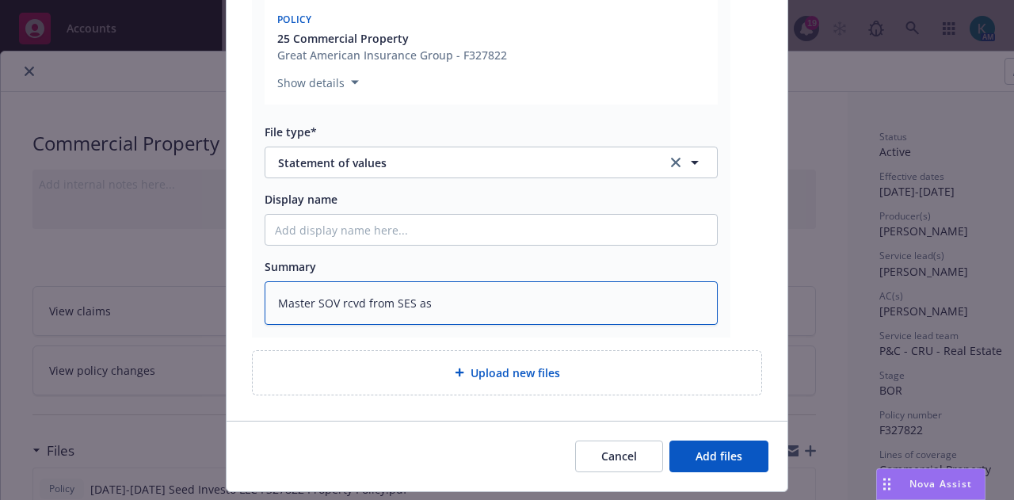
type textarea "Master SOV rcvd from SES as"
type textarea "x"
type textarea "Master SOV rcvd from SES as o"
type textarea "x"
type textarea "Master SOV rcvd from SES as of"
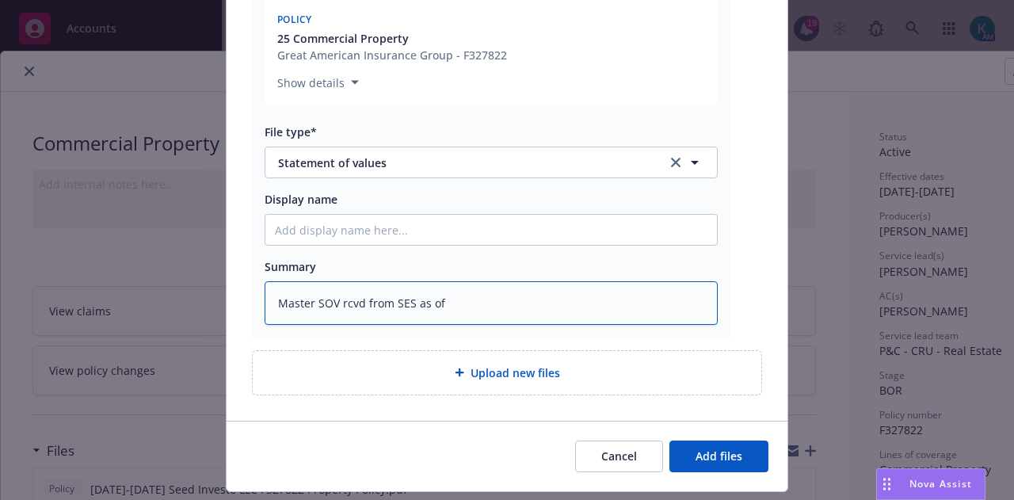
type textarea "x"
type textarea "Master SOV rcvd from SES as of"
type textarea "x"
type textarea "Master SOV rcvd from SES as of 8"
type textarea "x"
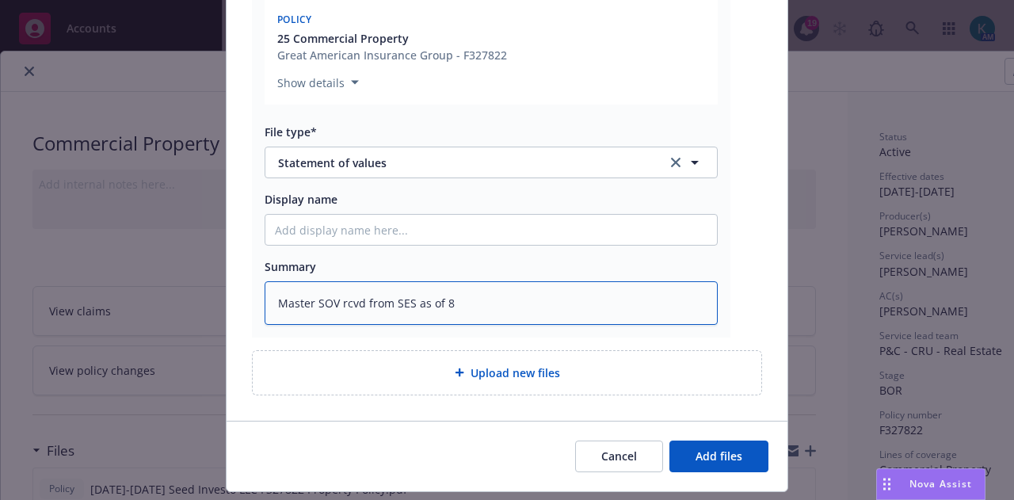
type textarea "Master SOV rcvd from SES as of 8."
type textarea "x"
type textarea "Master SOV rcvd from SES as of 8.2"
type textarea "x"
type textarea "Master SOV rcvd from SES as of 8.28"
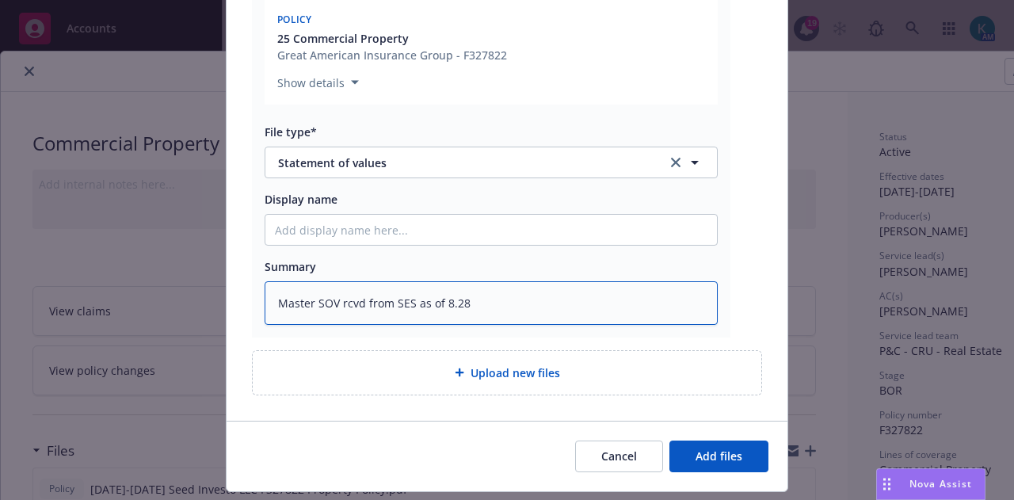
type textarea "x"
type textarea "Master SOV rcvd from SES as of 8.28."
type textarea "x"
type textarea "Master SOV rcvd from SES as of 8.28.2"
type textarea "x"
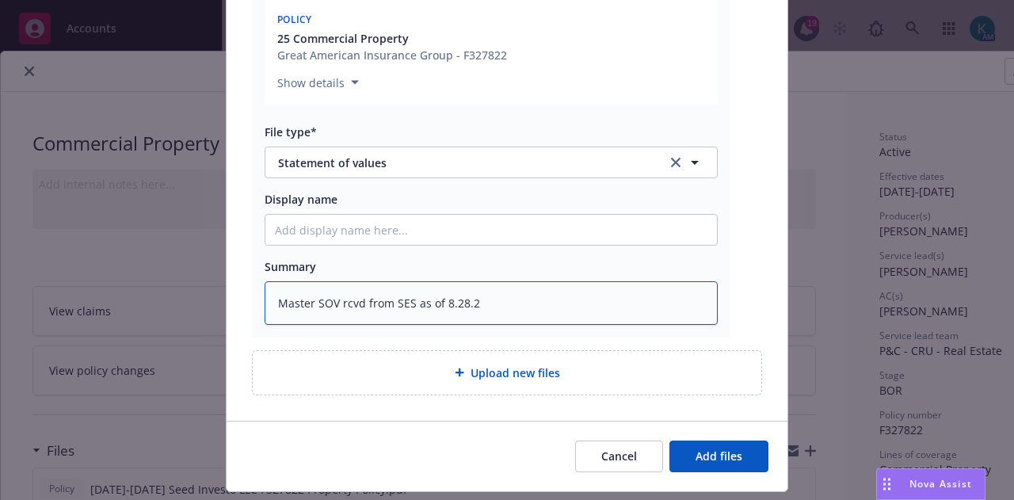
type textarea "Master SOV rcvd from SES as of [DATE]"
type textarea "x"
type textarea "Master SOV rcvd from SES as of 8.28.202"
type textarea "x"
type textarea "Master SOV rcvd from SES as of [DATE]"
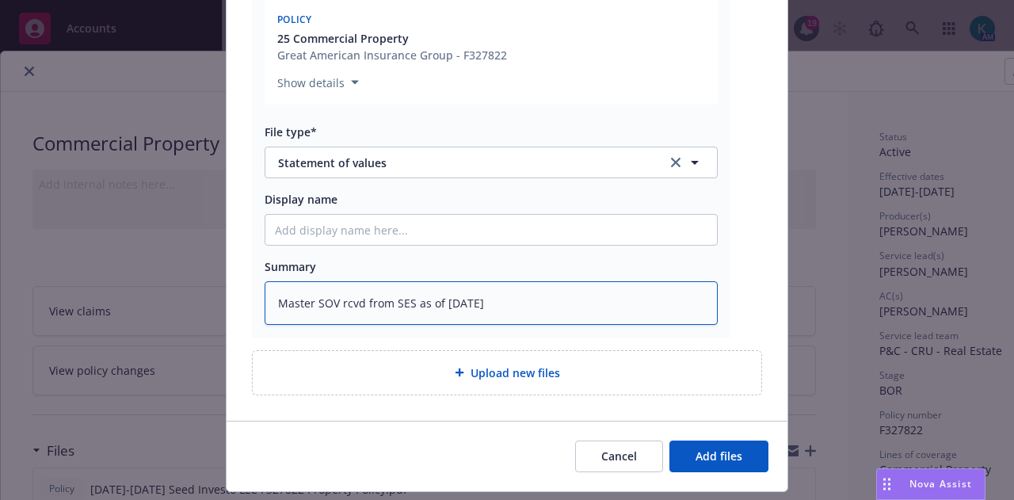
type textarea "x"
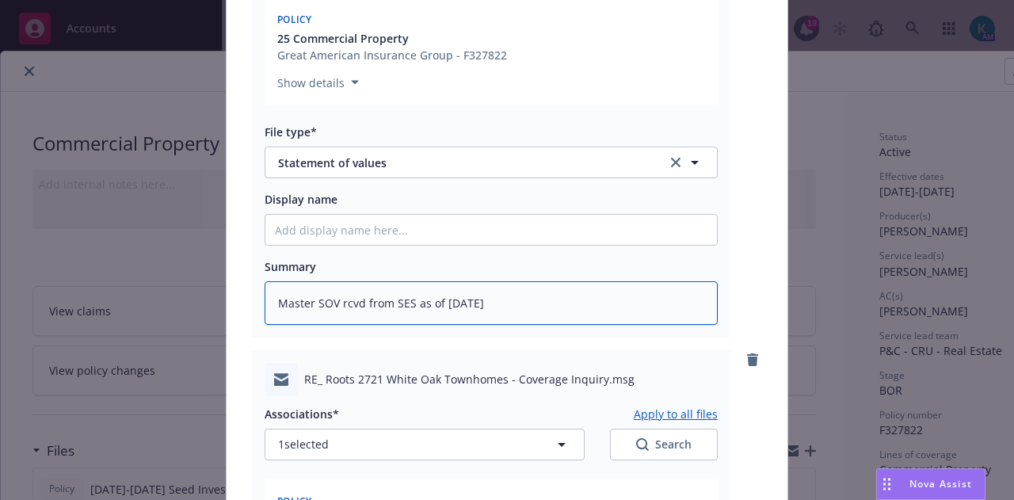
scroll to position [713, 0]
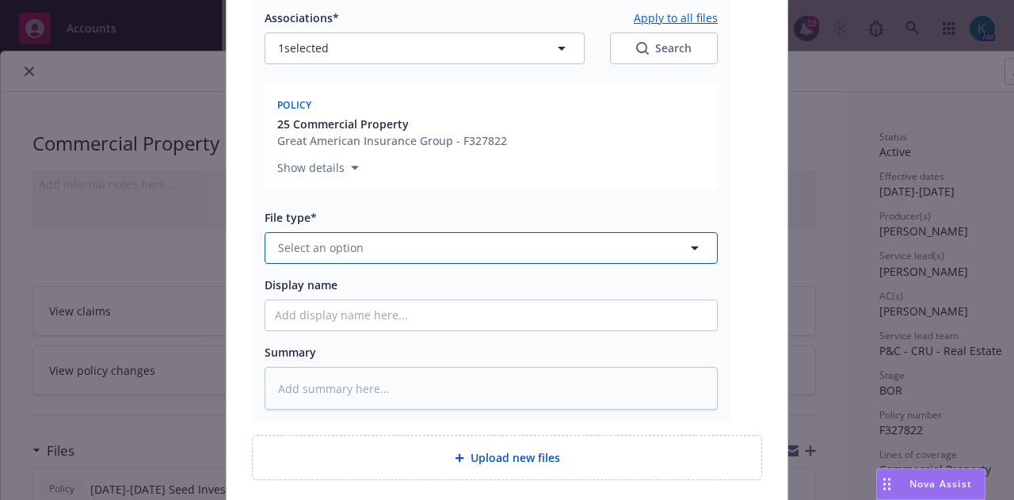
click at [406, 247] on button "Select an option" at bounding box center [491, 248] width 453 height 32
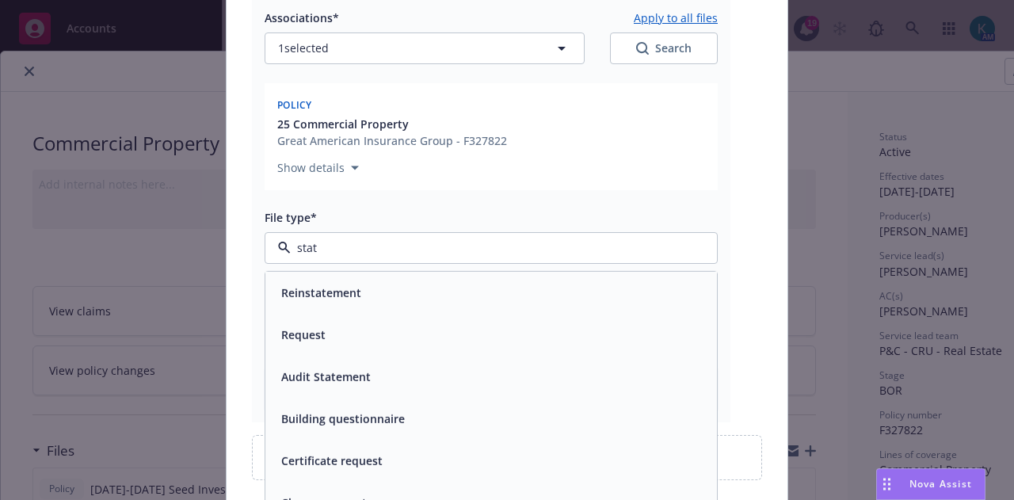
type input "state"
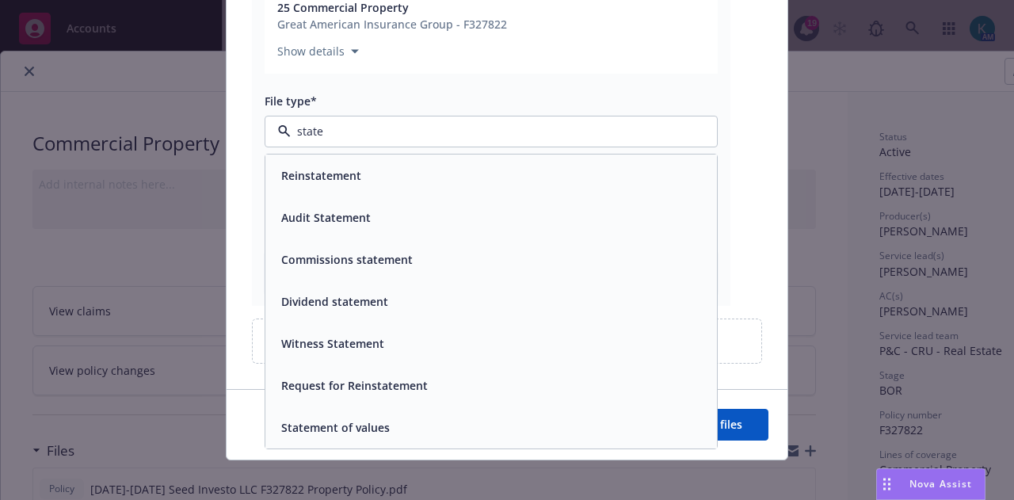
scroll to position [838, 0]
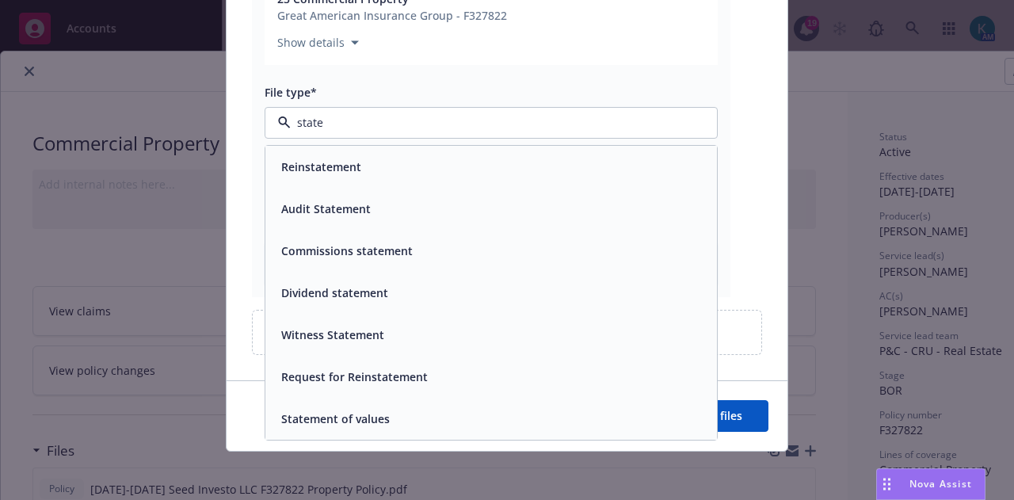
click at [453, 407] on div "Statement of values" at bounding box center [491, 418] width 433 height 23
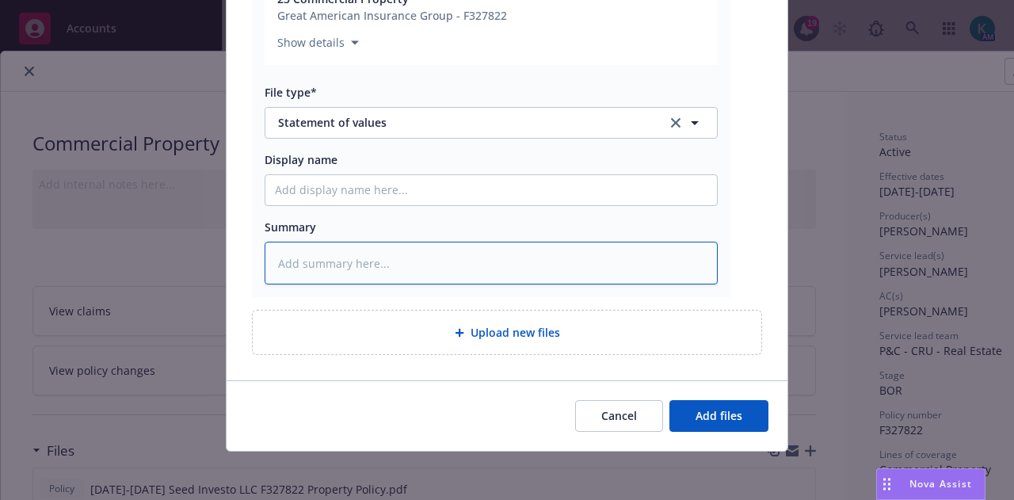
click at [432, 257] on textarea at bounding box center [491, 263] width 453 height 43
type textarea "x"
type textarea "E"
type textarea "x"
type textarea "EM"
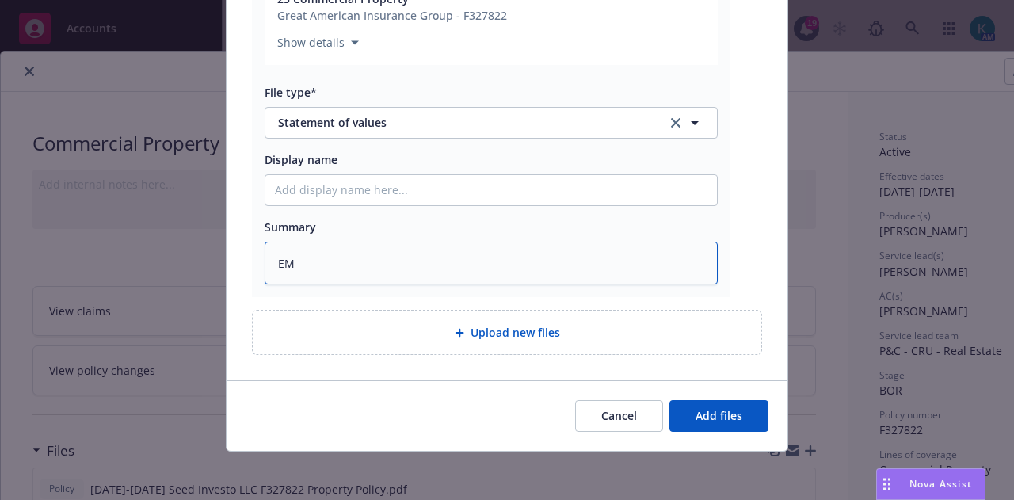
type textarea "x"
type textarea "EMF"
type textarea "x"
type textarea "EMF D"
type textarea "x"
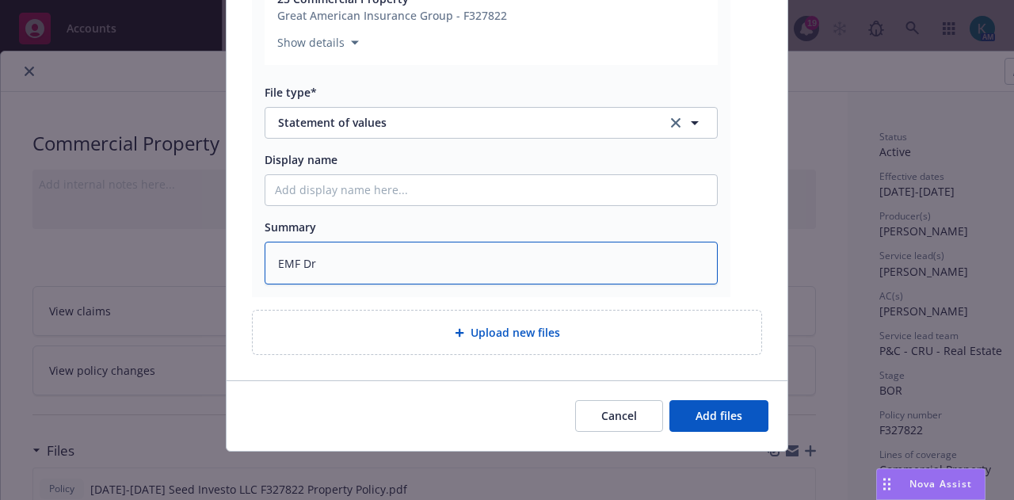
type textarea "EMF Dro"
type textarea "x"
type textarea "EMF Droi"
type textarea "x"
type textarea "EMF Drois"
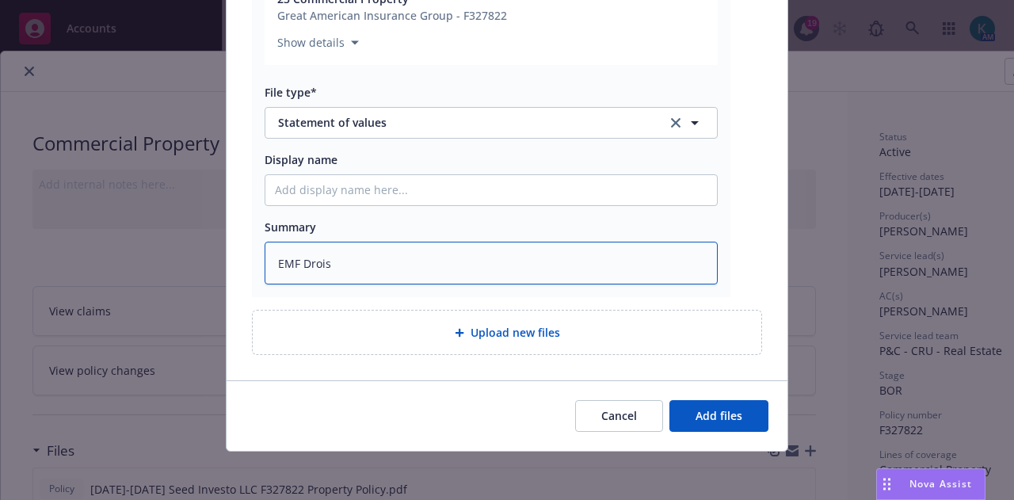
type textarea "x"
type textarea "EMF Droi"
type textarea "x"
type textarea "EMF Dro"
type textarea "x"
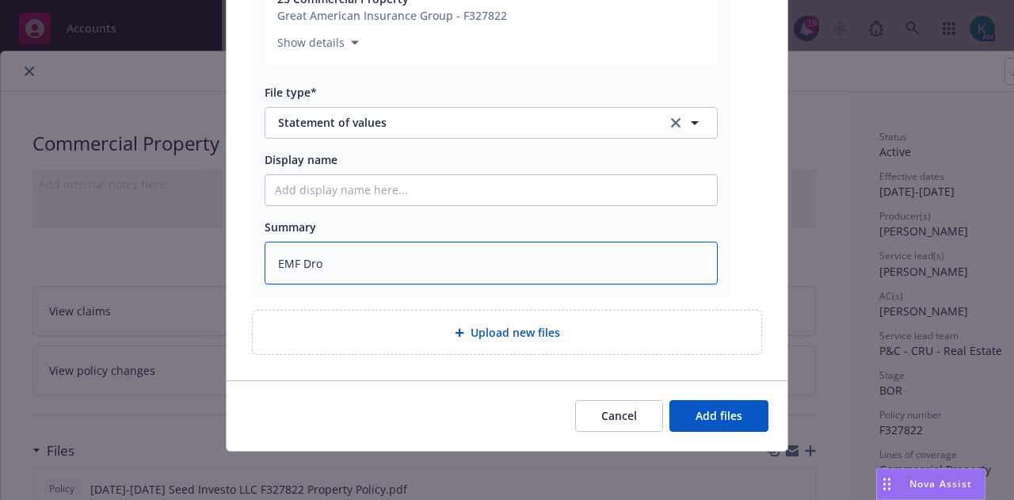
type textarea "EMF Dr"
type textarea "x"
type textarea "EMF D"
type textarea "x"
type textarea "EMF Do"
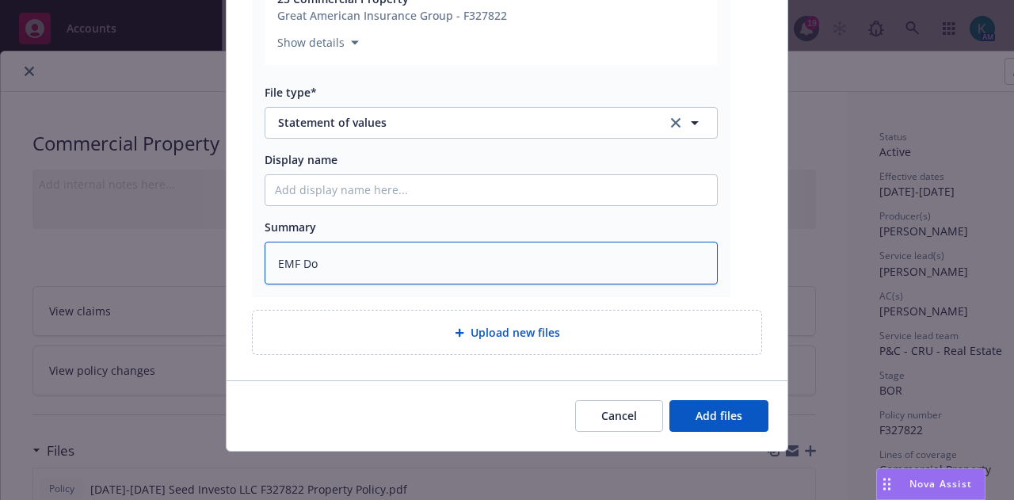
type textarea "x"
type textarea "EMF Dor"
type textarea "x"
type textarea "EMF [PERSON_NAME]"
type textarea "x"
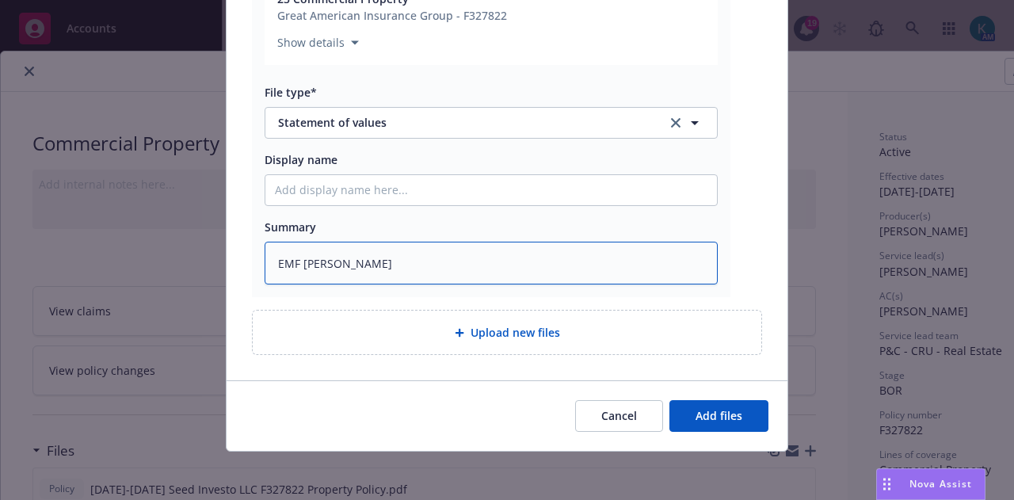
type textarea "EMF [PERSON_NAME]"
type textarea "x"
type textarea "EMF [PERSON_NAME]"
type textarea "x"
type textarea "EMF [PERSON_NAME] at"
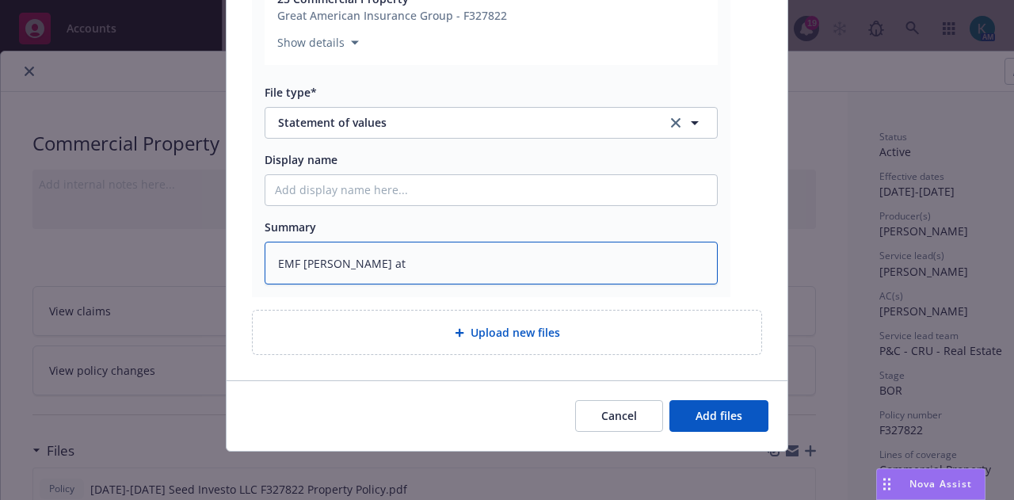
type textarea "x"
type textarea "EMF [PERSON_NAME] at S"
type textarea "x"
type textarea "EMF [PERSON_NAME] at SE"
type textarea "x"
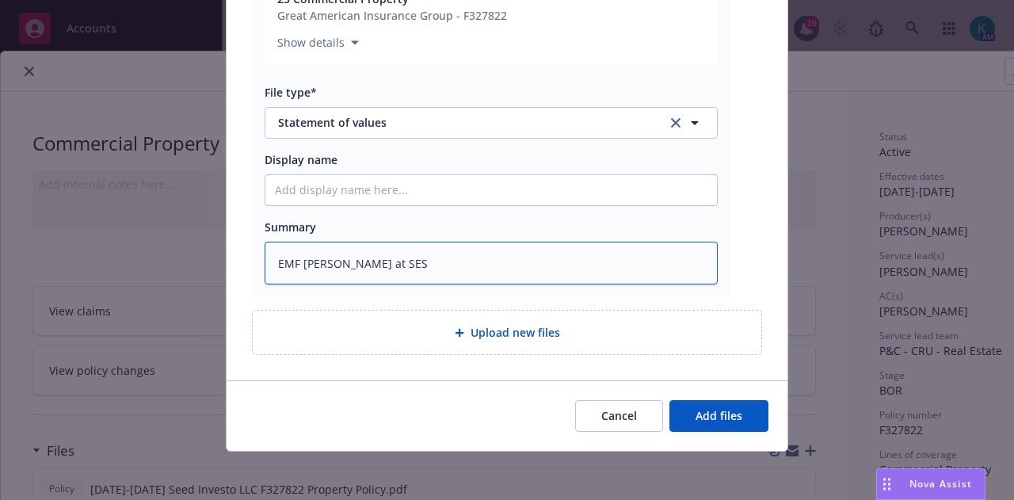
type textarea "EMF [PERSON_NAME] at SES"
type textarea "x"
type textarea "EMF [PERSON_NAME] at SES w"
type textarea "x"
type textarea "EMF [PERSON_NAME] at SES w/"
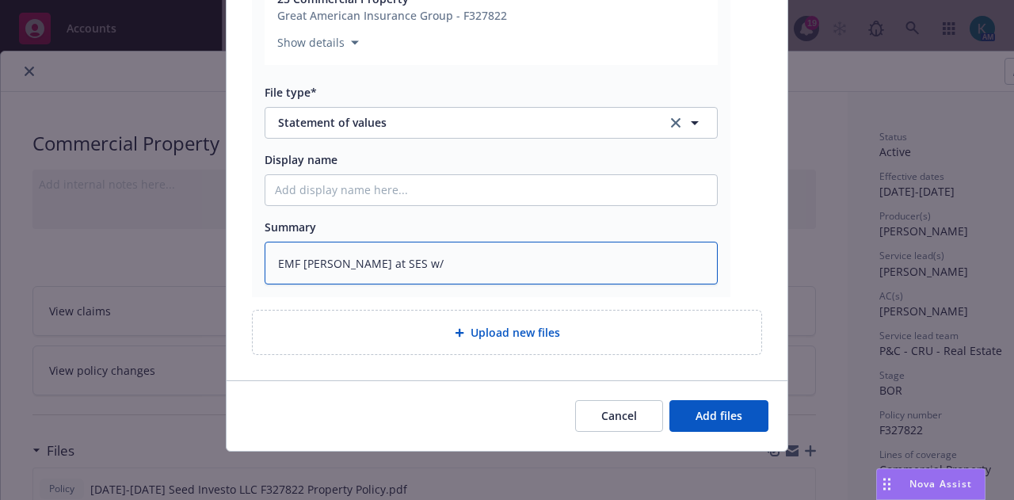
type textarea "x"
type textarea "EMF [PERSON_NAME] at SES w/i"
type textarea "x"
type textarea "EMF [PERSON_NAME] at SES w/in"
type textarea "x"
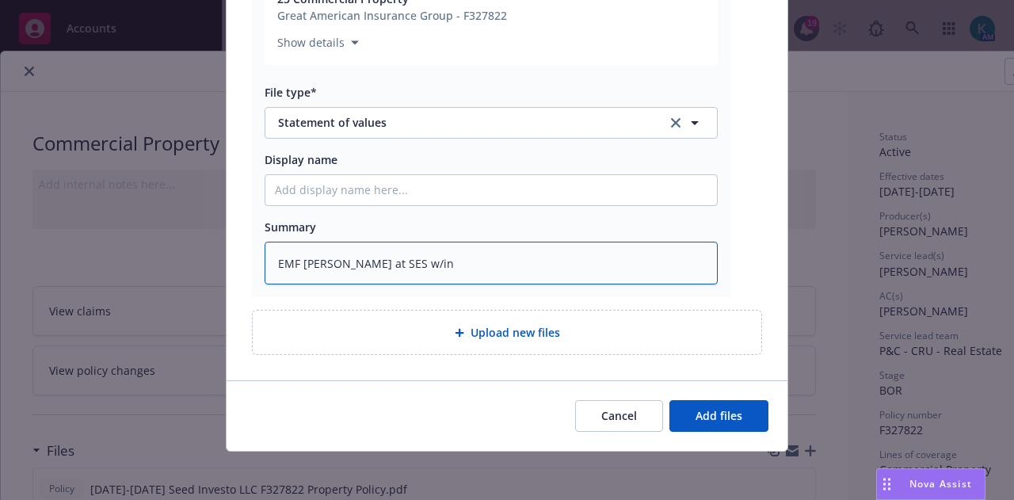
type textarea "EMF [PERSON_NAME] at SES w/ins"
type textarea "x"
type textarea "EMF [PERSON_NAME] at SES w/inst"
type textarea "x"
type textarea "EMF [PERSON_NAME] at SES w/instru"
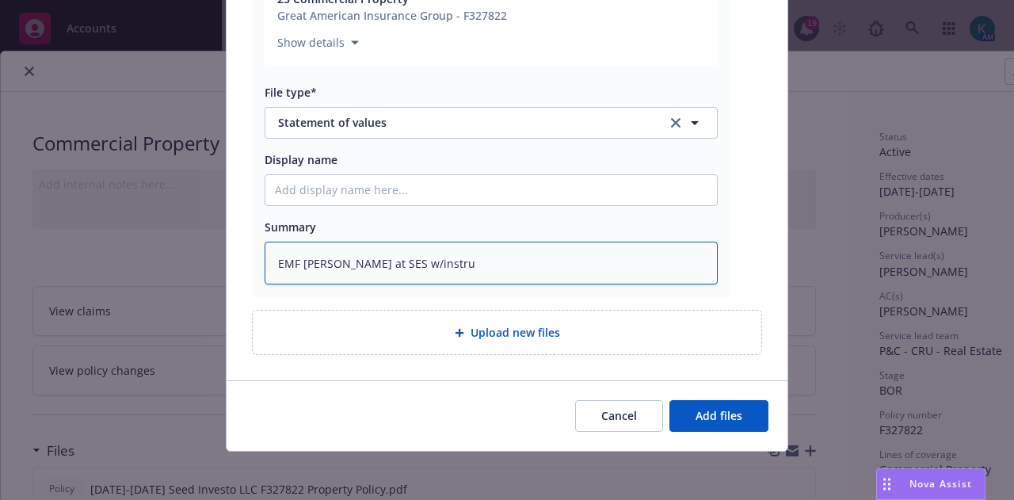
type textarea "x"
type textarea "EMF [PERSON_NAME] at SES w/instruc"
type textarea "x"
type textarea "EMF [PERSON_NAME] at SES w/instruct"
type textarea "x"
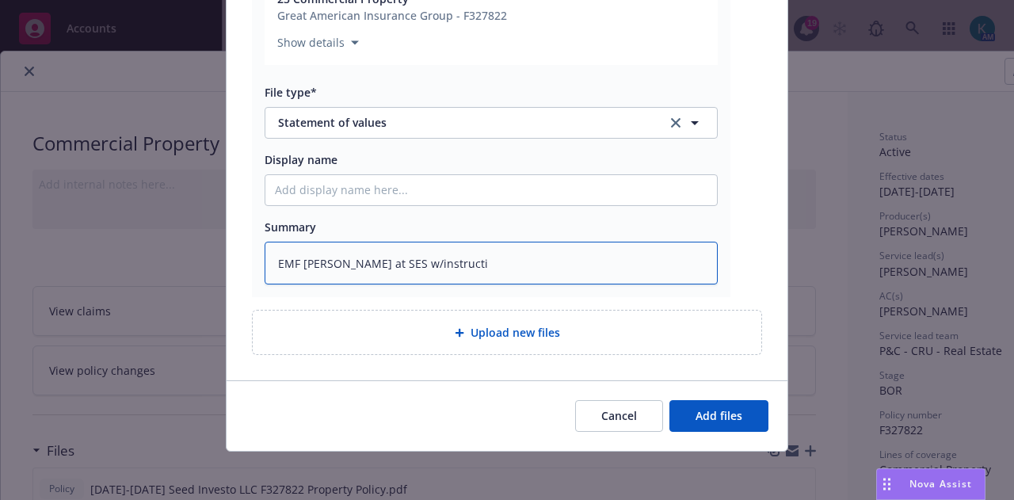
type textarea "EMF [PERSON_NAME] at SES w/instructio"
type textarea "x"
type textarea "EMF [PERSON_NAME] at SES w/instructions"
type textarea "x"
type textarea "EMF [PERSON_NAME] at SES w/instructions"
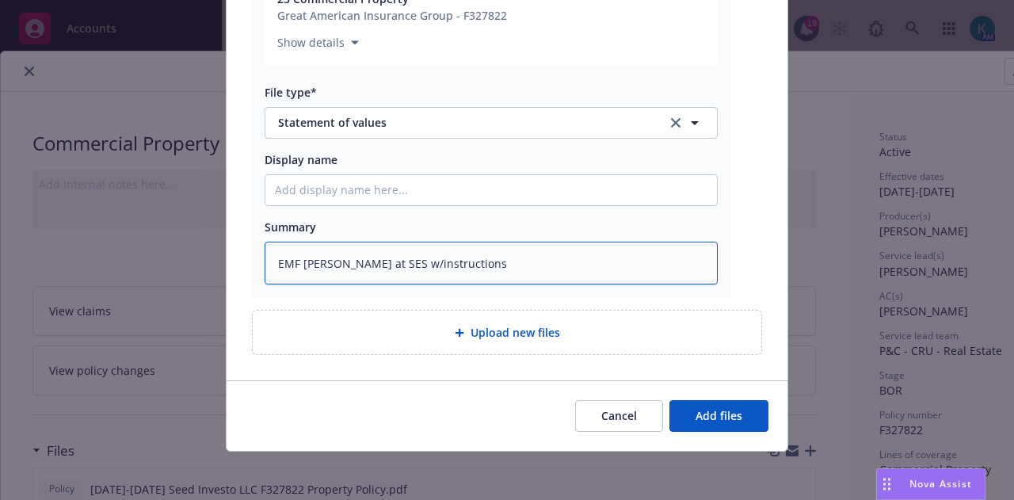
type textarea "x"
type textarea "EMF [PERSON_NAME] at SES w/instructions o"
type textarea "x"
type textarea "EMF [PERSON_NAME] at SES w/instructions on"
type textarea "x"
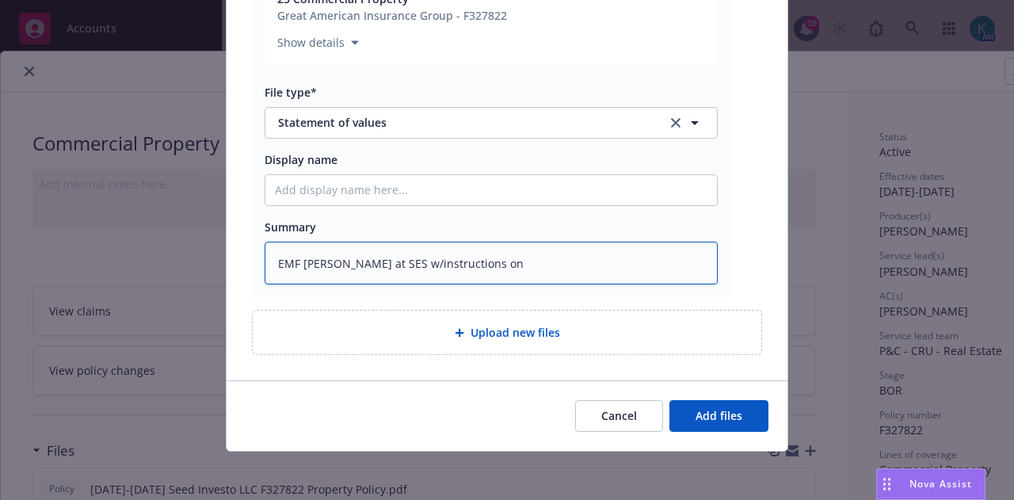
type textarea "EMF [PERSON_NAME] at SES w/instructions on"
type textarea "x"
type textarea "EMF [PERSON_NAME] at SES w/instructions on ho"
type textarea "x"
type textarea "EMF [PERSON_NAME] at SES w/instructions on how"
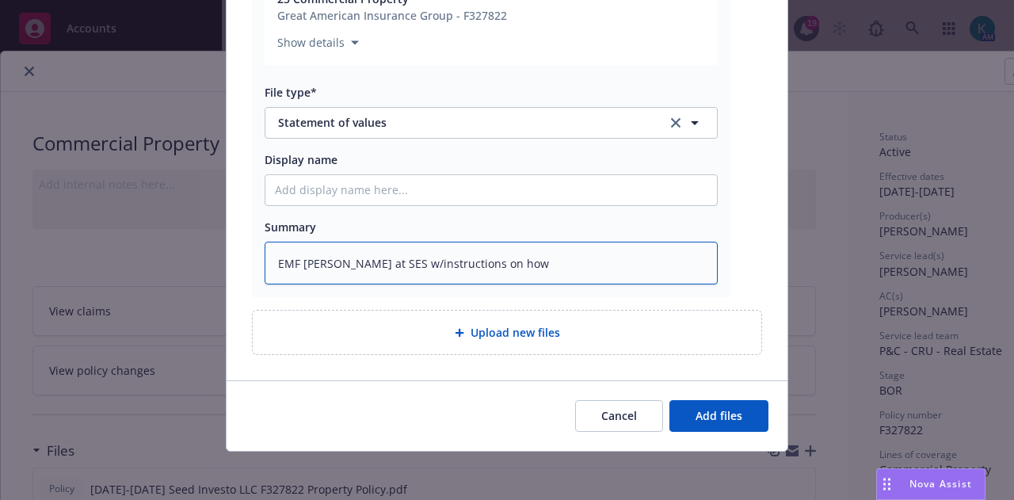
type textarea "x"
type textarea "EMF [PERSON_NAME] at SES w/instructions on how to"
type textarea "x"
type textarea "EMF [PERSON_NAME] at SES w/instructions on how to"
type textarea "x"
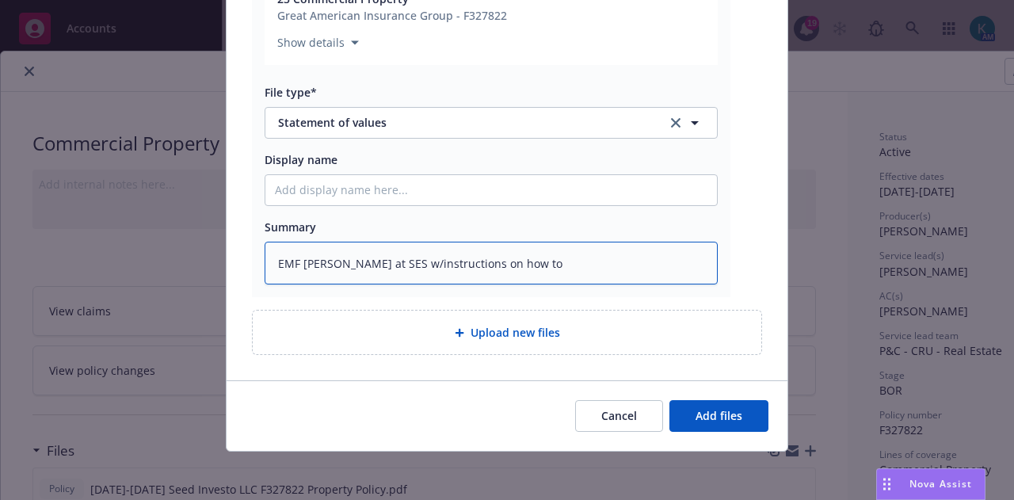
type textarea "EMF [PERSON_NAME] at SES w/instructions on how to p"
type textarea "x"
type textarea "EMF [PERSON_NAME] at SES w/instructions on how to pu"
type textarea "x"
type textarea "EMF [PERSON_NAME] at SES w/instructions on how to pul"
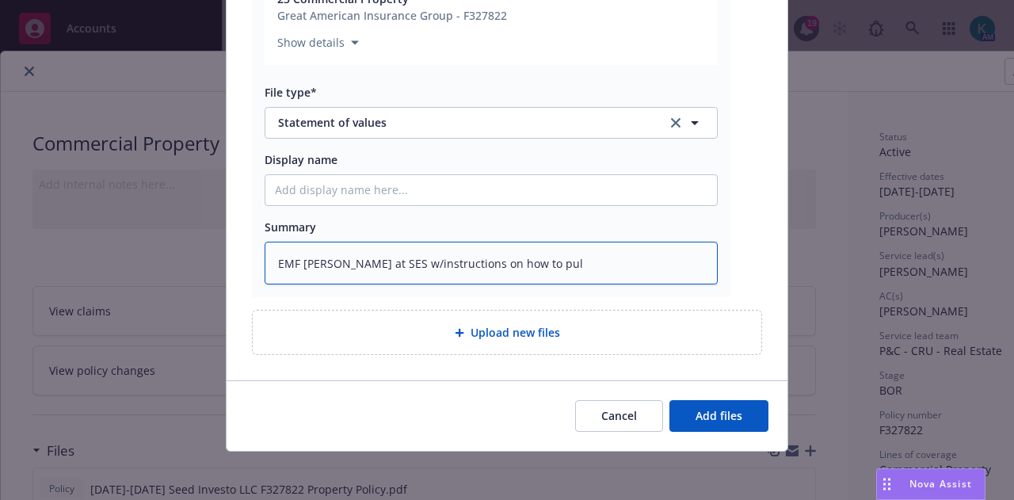
type textarea "x"
type textarea "EMF [PERSON_NAME] at SES w/instructions on how to pull"
type textarea "x"
type textarea "EMF [PERSON_NAME] at SES w/instructions on how to pull"
type textarea "x"
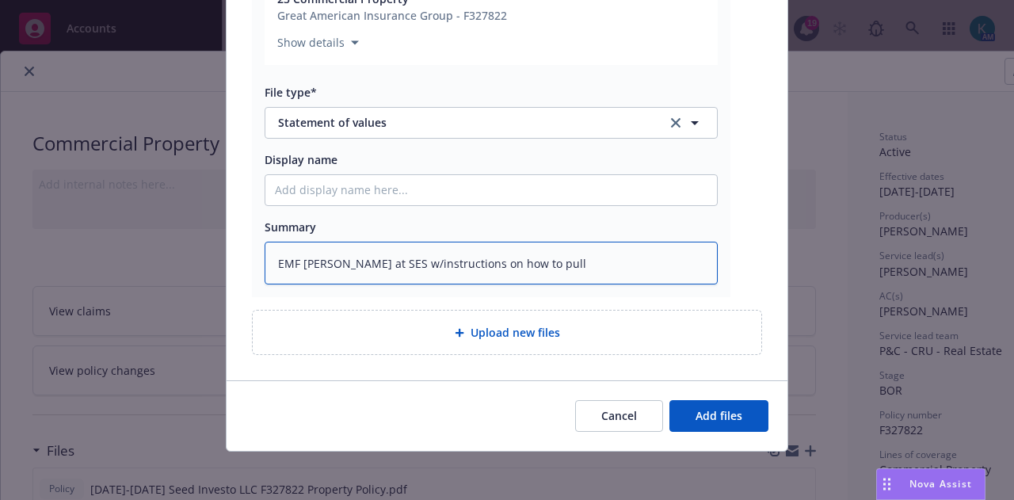
type textarea "EMF [PERSON_NAME] at SES w/instructions on how to pull a"
type textarea "x"
type textarea "EMF [PERSON_NAME] at SES w/instructions on how to pull a"
type textarea "x"
type textarea "EMF [PERSON_NAME] at SES w/instructions on how to pull a ma"
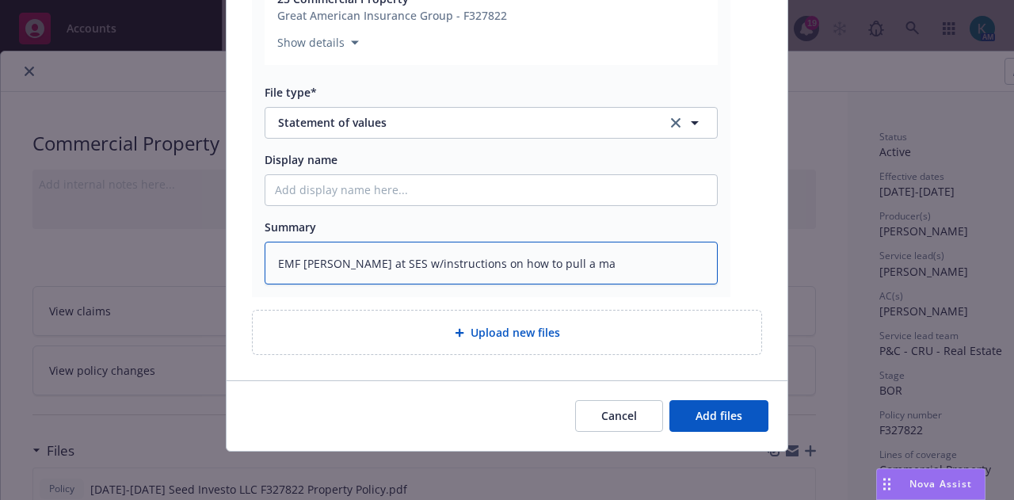
type textarea "x"
type textarea "EMF [PERSON_NAME] at SES w/instructions on how to pull a mast"
type textarea "x"
type textarea "EMF [PERSON_NAME] at SES w/instructions on how to pull a master"
type textarea "x"
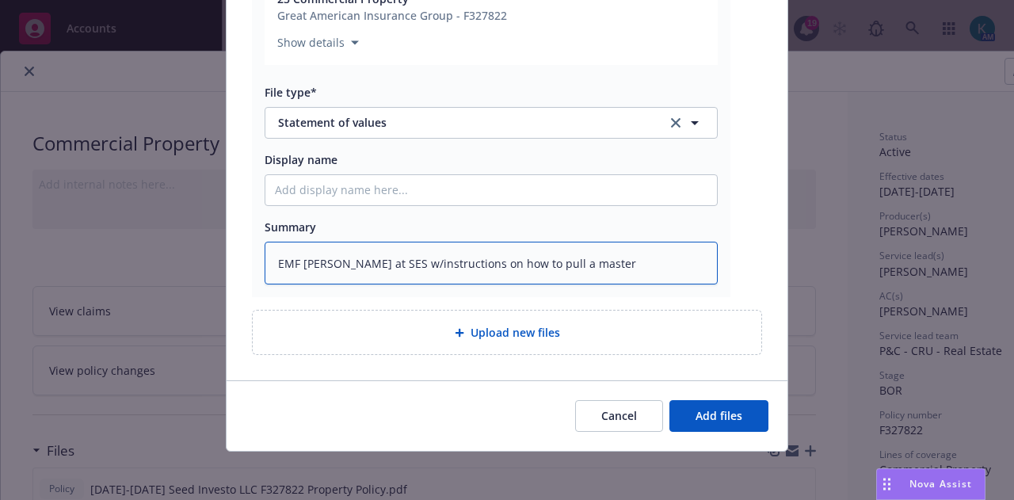
type textarea "EMF [PERSON_NAME] at SES w/instructions on how to pull a master"
type textarea "x"
type textarea "EMF [PERSON_NAME] at SES w/instructions on how to pull a master S"
type textarea "x"
type textarea "EMF [PERSON_NAME] at SES w/instructions on how to pull a master SO"
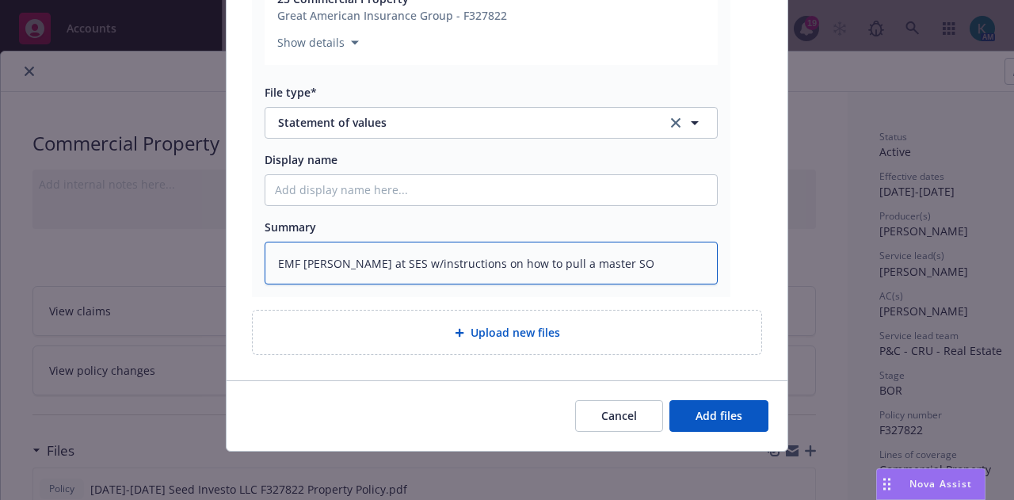
type textarea "x"
type textarea "EMF [PERSON_NAME] at SES w/instructions on how to pull a master SOV"
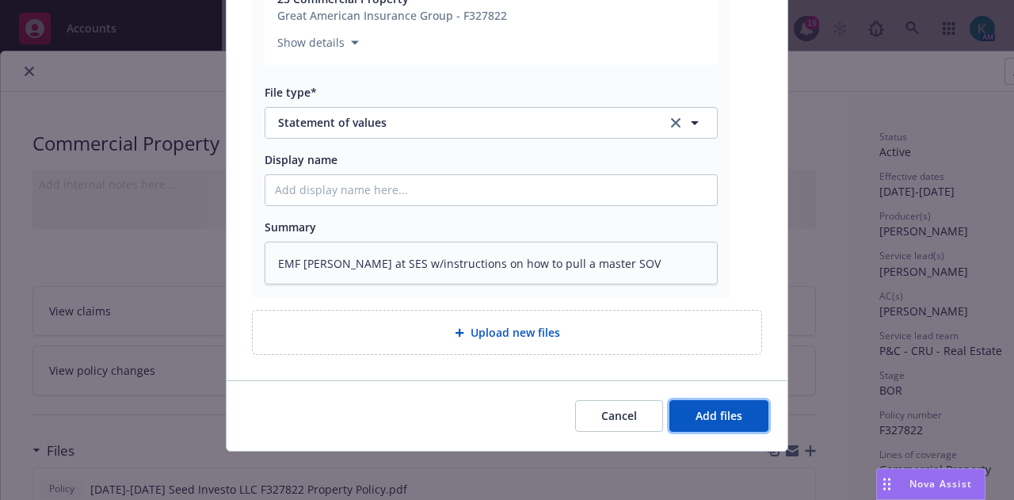
drag, startPoint x: 733, startPoint y: 419, endPoint x: 726, endPoint y: 463, distance: 44.9
click at [731, 419] on span "Add files" at bounding box center [718, 415] width 47 height 15
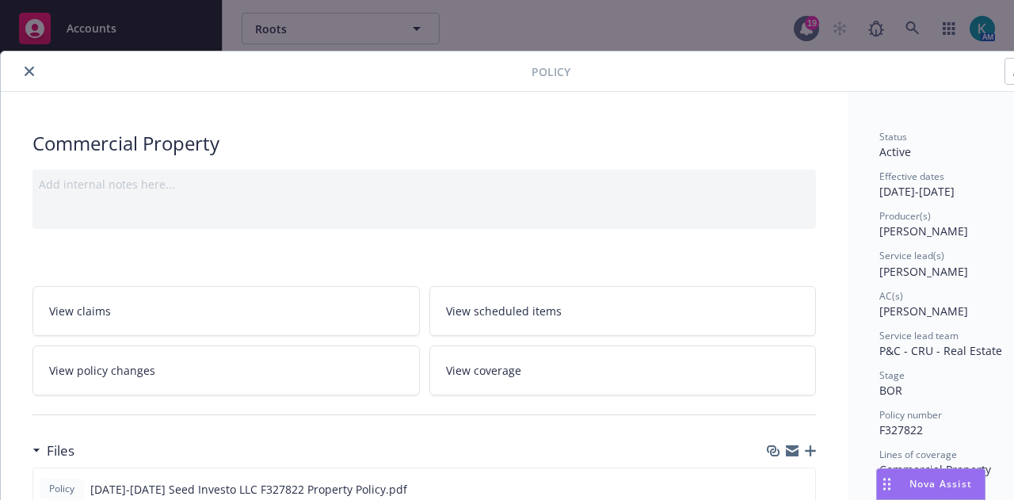
drag, startPoint x: 28, startPoint y: 70, endPoint x: 85, endPoint y: 91, distance: 60.6
click at [28, 70] on icon "close" at bounding box center [30, 72] width 10 height 10
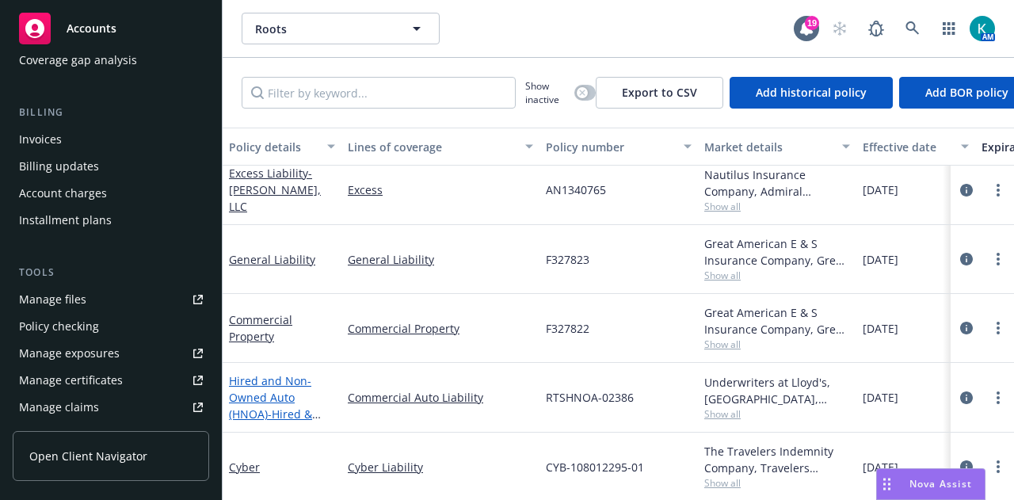
click at [295, 392] on link "Hired and Non-Owned Auto (HNOA) - Hired & Non-Owned Auto Policy" at bounding box center [275, 414] width 92 height 82
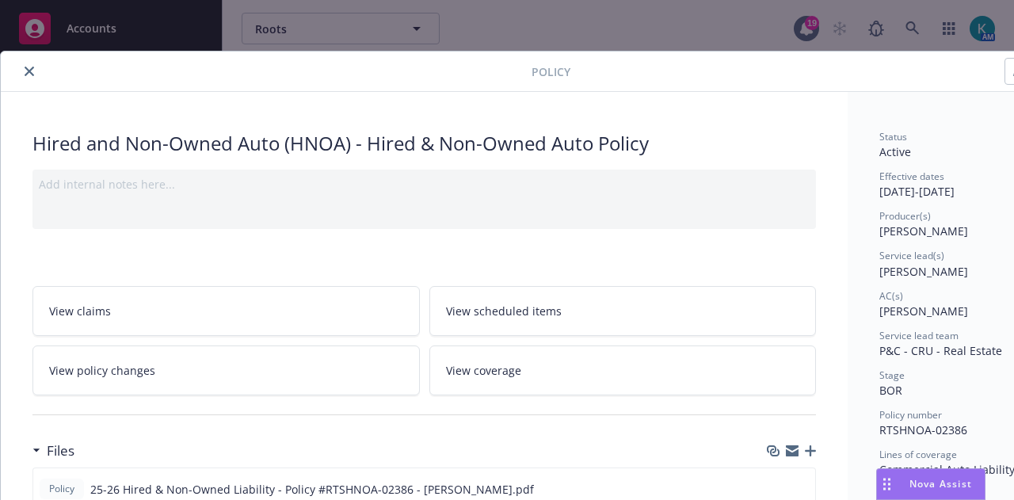
scroll to position [158, 0]
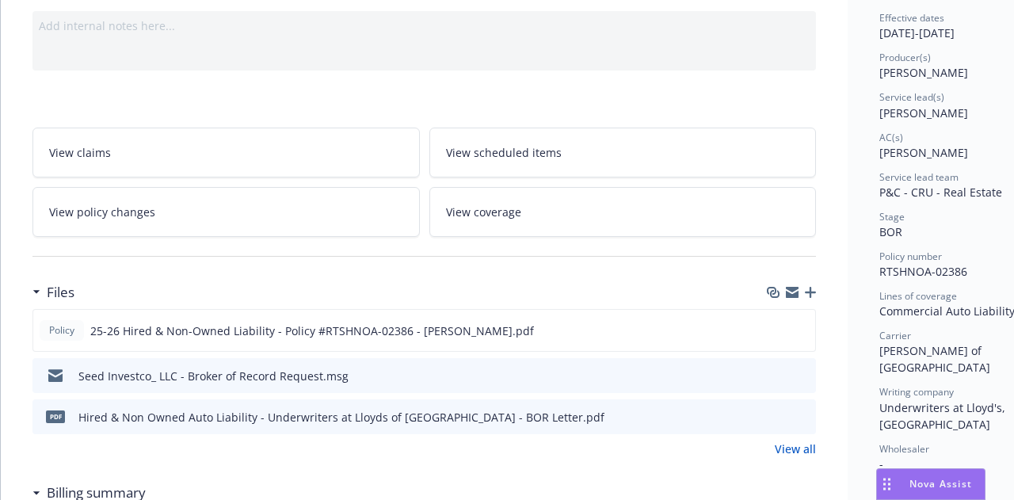
click at [810, 289] on icon "button" at bounding box center [810, 292] width 11 height 11
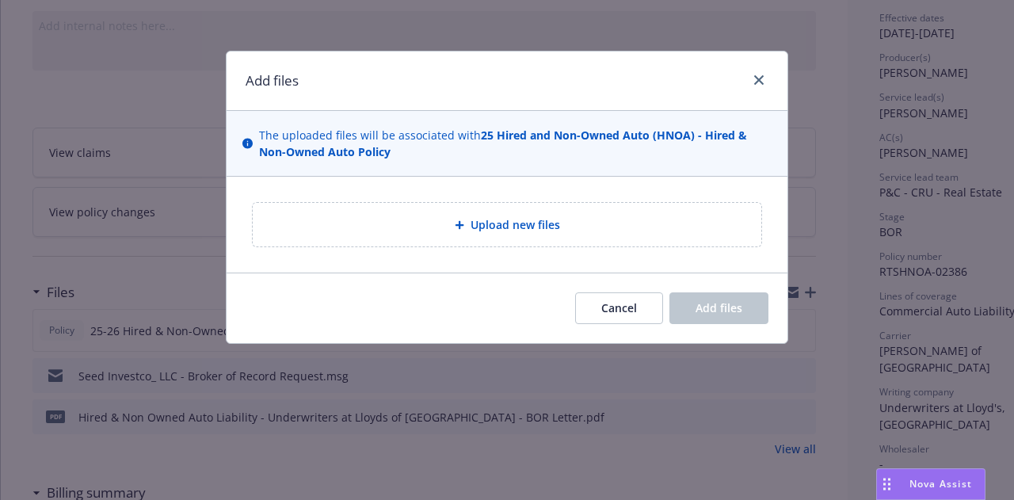
type textarea "x"
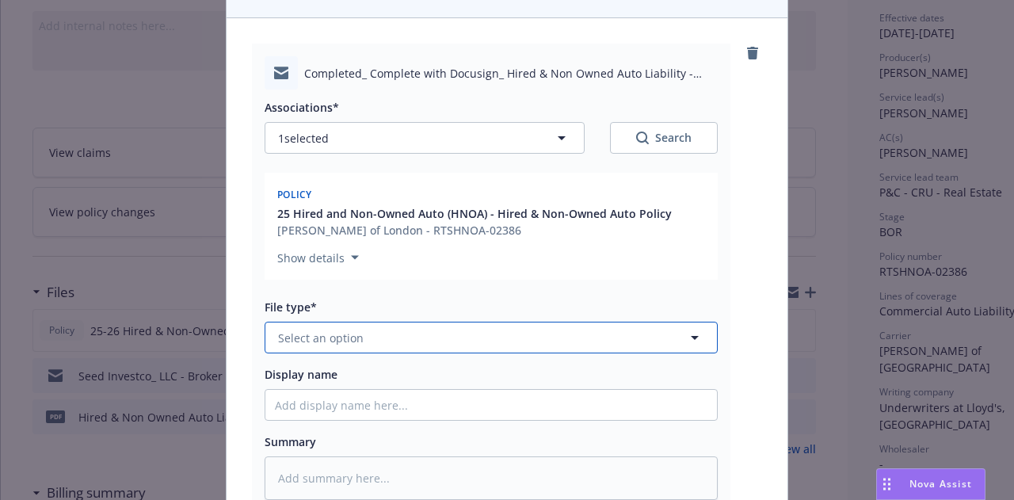
click at [380, 332] on button "Select an option" at bounding box center [491, 338] width 453 height 32
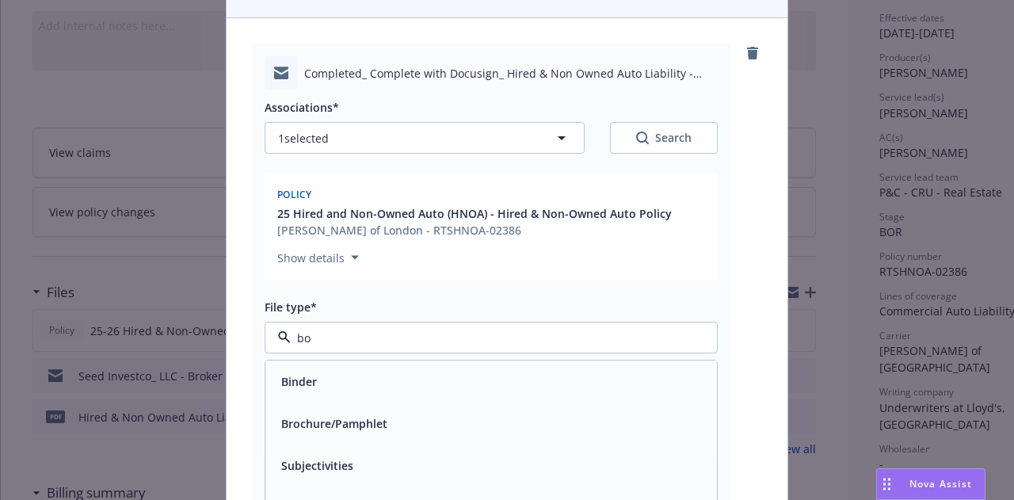
type input "bor"
drag, startPoint x: 480, startPoint y: 429, endPoint x: 471, endPoint y: 439, distance: 14.0
click at [479, 429] on div "BOR Letter - signed" at bounding box center [491, 423] width 433 height 23
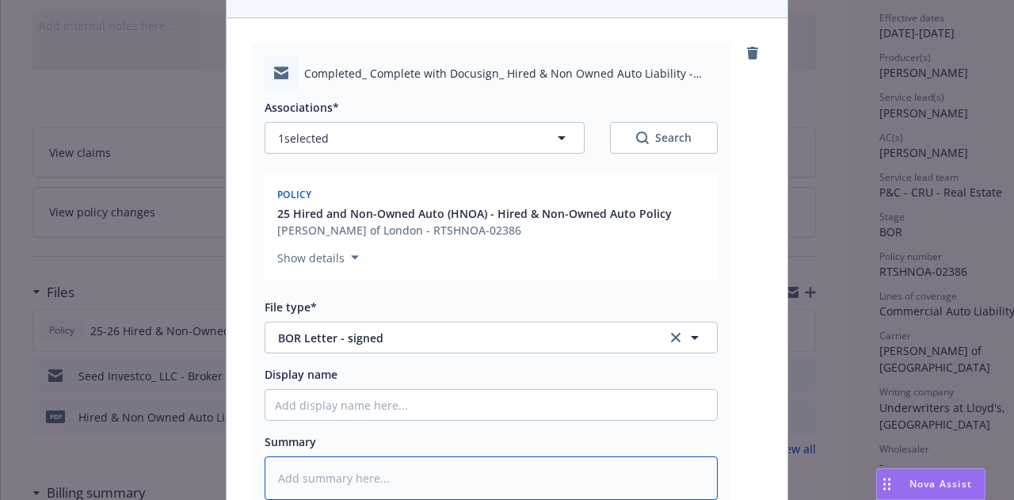
click at [445, 463] on textarea at bounding box center [491, 477] width 453 height 43
type textarea "x"
type textarea "R"
type textarea "x"
type textarea "RE"
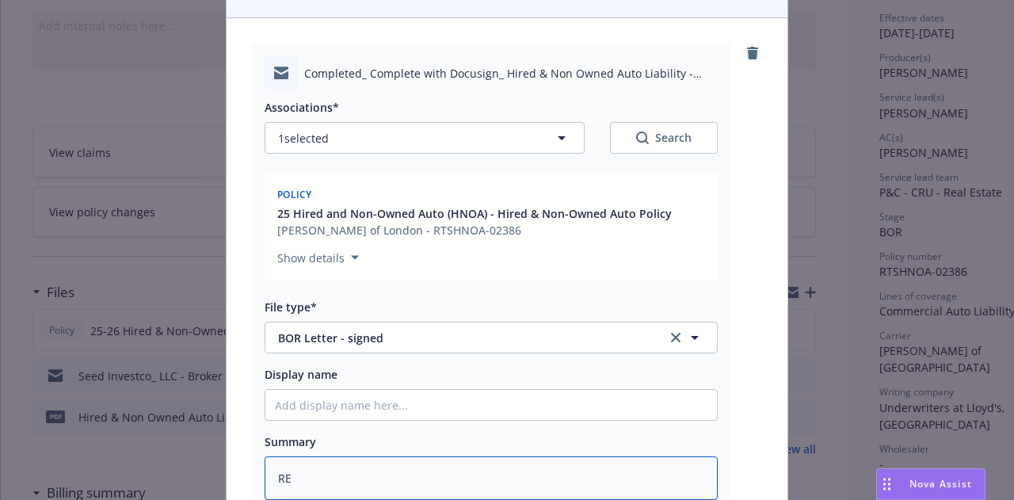
type textarea "x"
type textarea "REVI"
type textarea "x"
type textarea "[PERSON_NAME]"
type textarea "x"
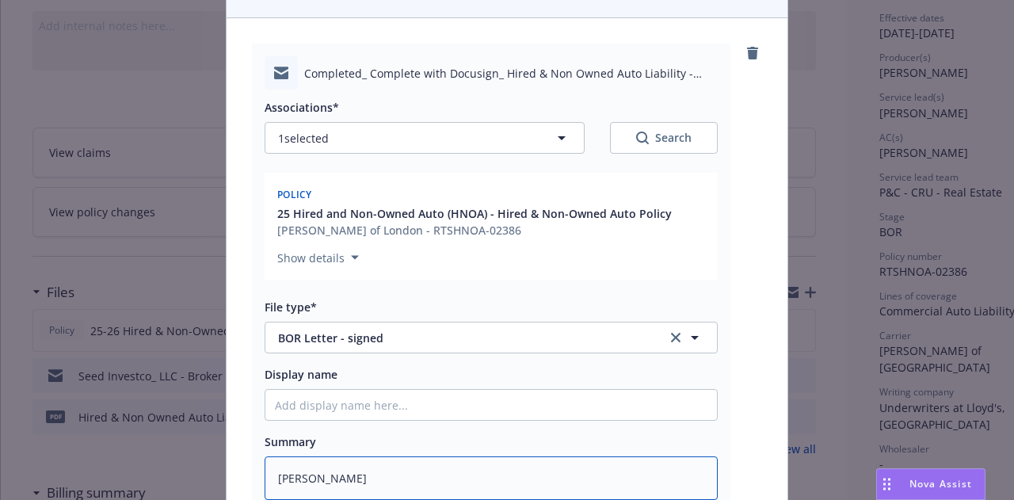
type textarea "REVISE"
type textarea "x"
type textarea "REVISED"
type textarea "x"
type textarea "REVISED b"
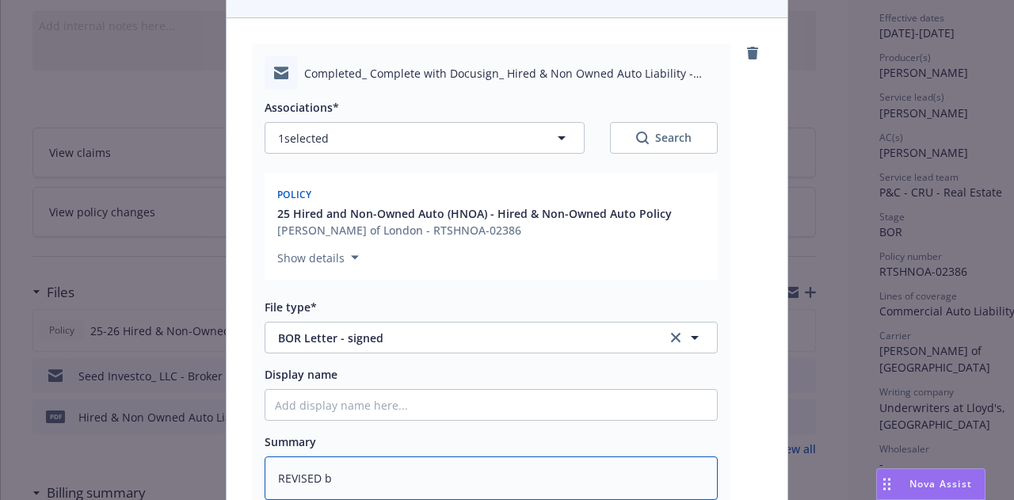
type textarea "x"
type textarea "REVISED bo"
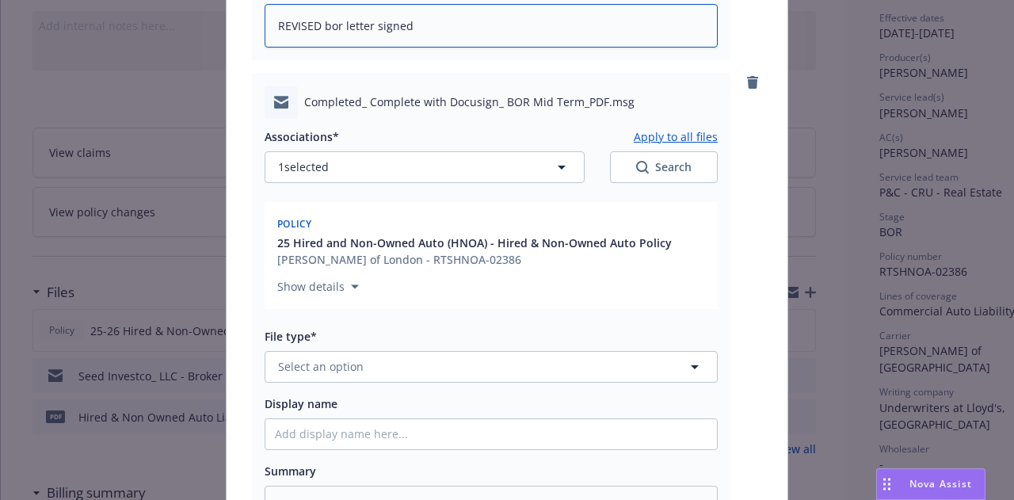
scroll to position [691, 0]
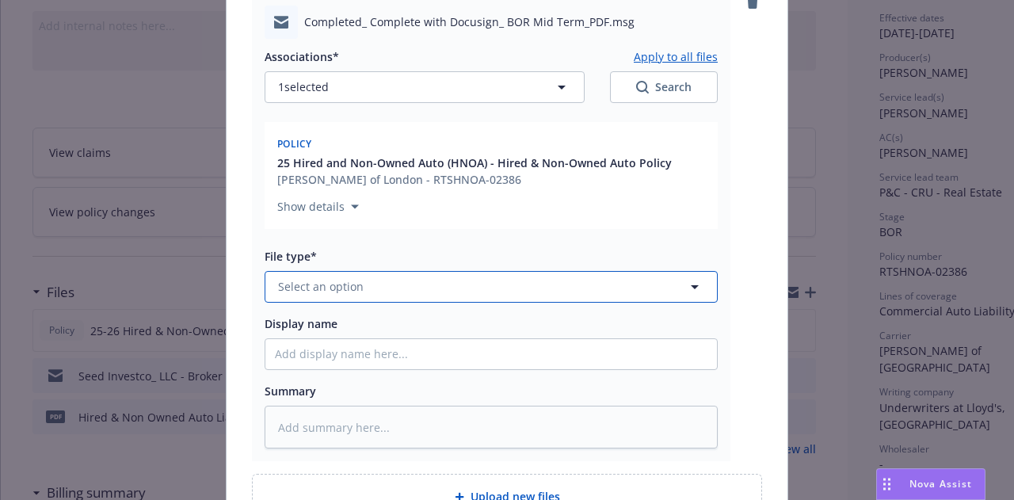
drag, startPoint x: 368, startPoint y: 288, endPoint x: 377, endPoint y: 284, distance: 10.3
click at [368, 288] on button "Select an option" at bounding box center [491, 287] width 453 height 32
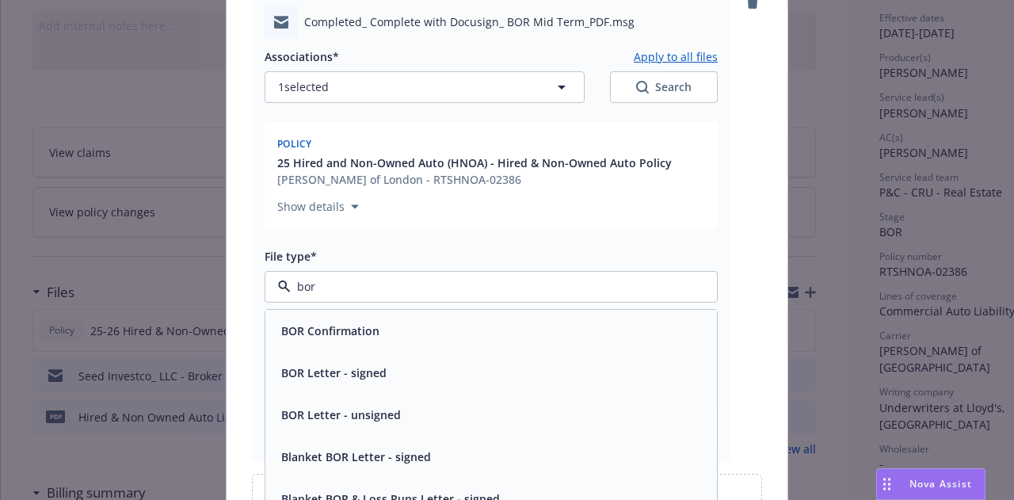
click at [493, 376] on div "BOR Letter - signed" at bounding box center [491, 372] width 433 height 23
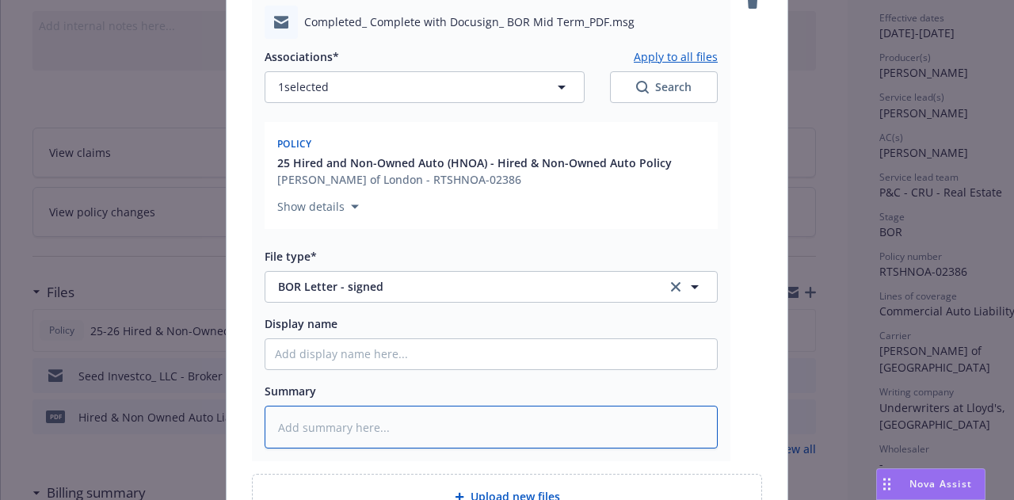
click at [477, 406] on textarea at bounding box center [491, 427] width 453 height 43
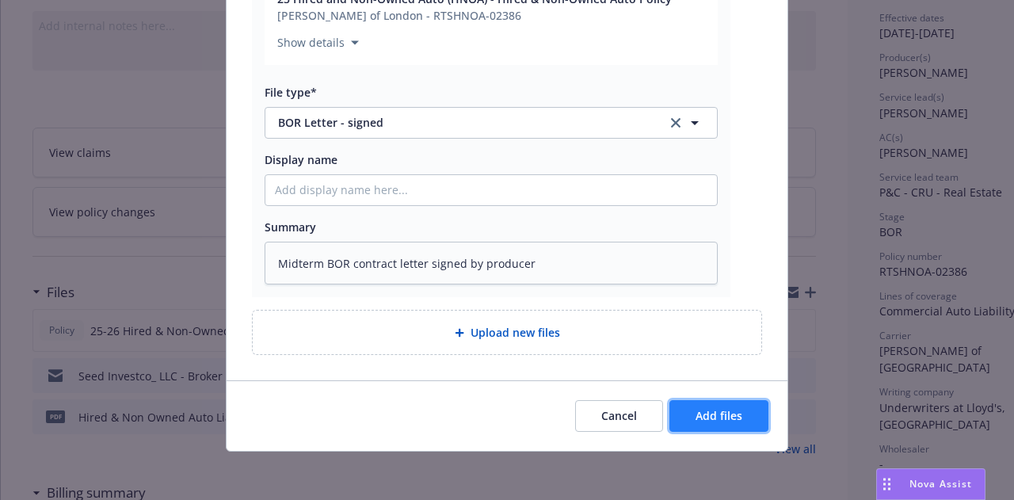
click at [680, 407] on button "Add files" at bounding box center [718, 416] width 99 height 32
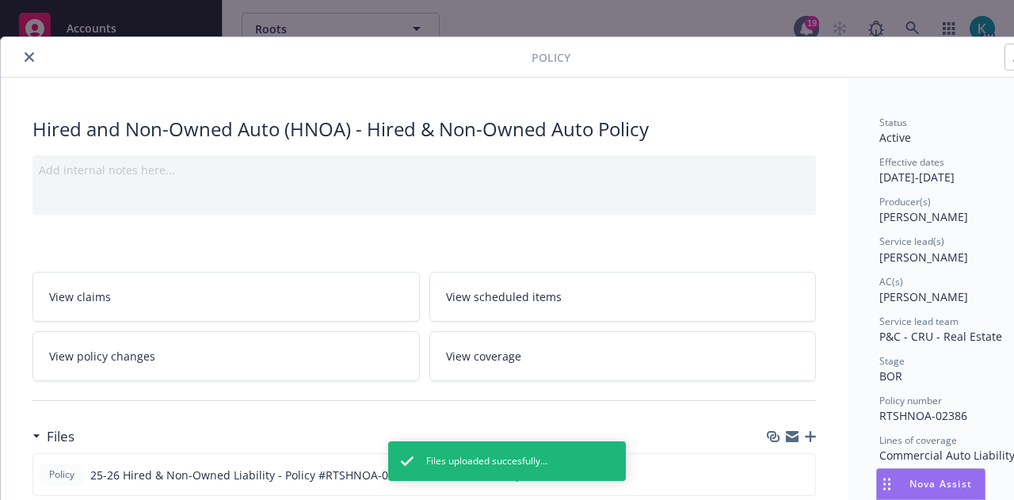
scroll to position [0, 0]
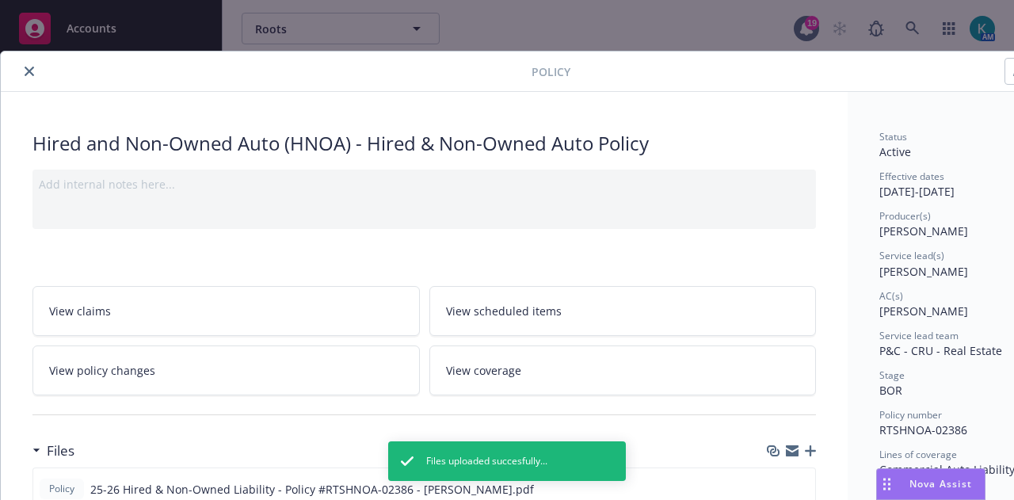
click at [32, 72] on icon "close" at bounding box center [30, 72] width 10 height 10
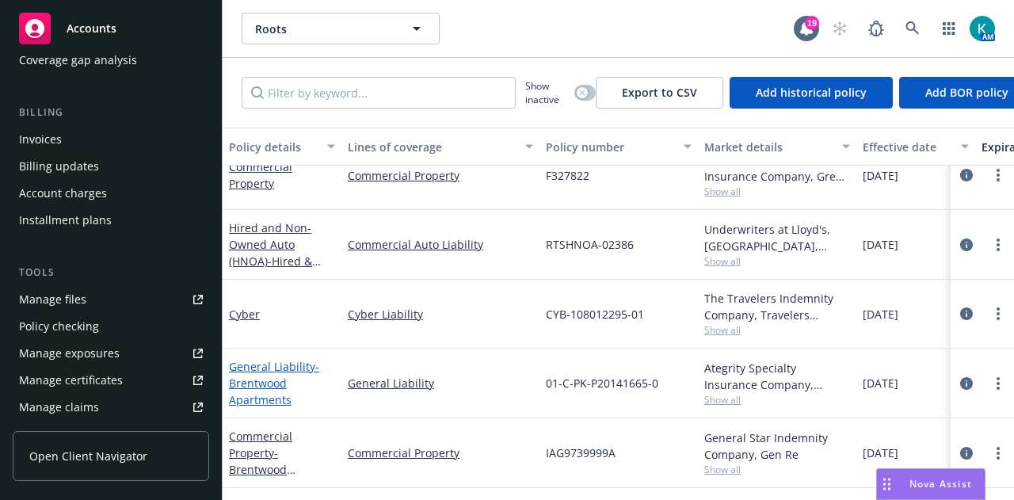
scroll to position [231, 0]
click at [256, 307] on link "Cyber" at bounding box center [244, 314] width 31 height 15
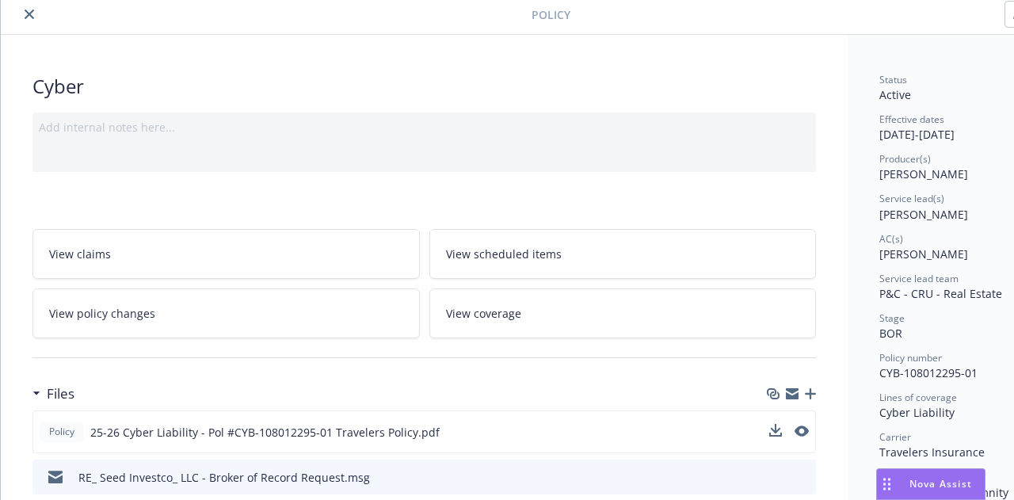
scroll to position [158, 0]
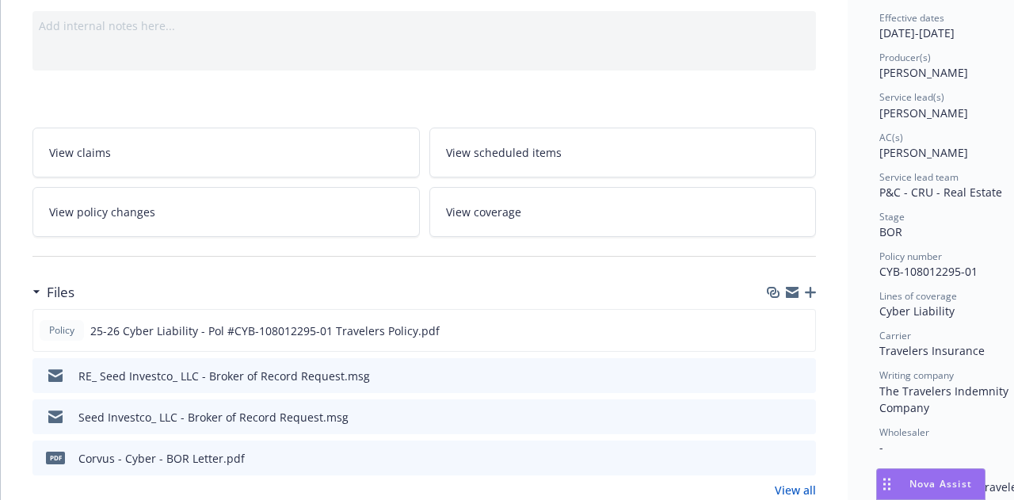
click at [810, 288] on icon "button" at bounding box center [810, 292] width 11 height 11
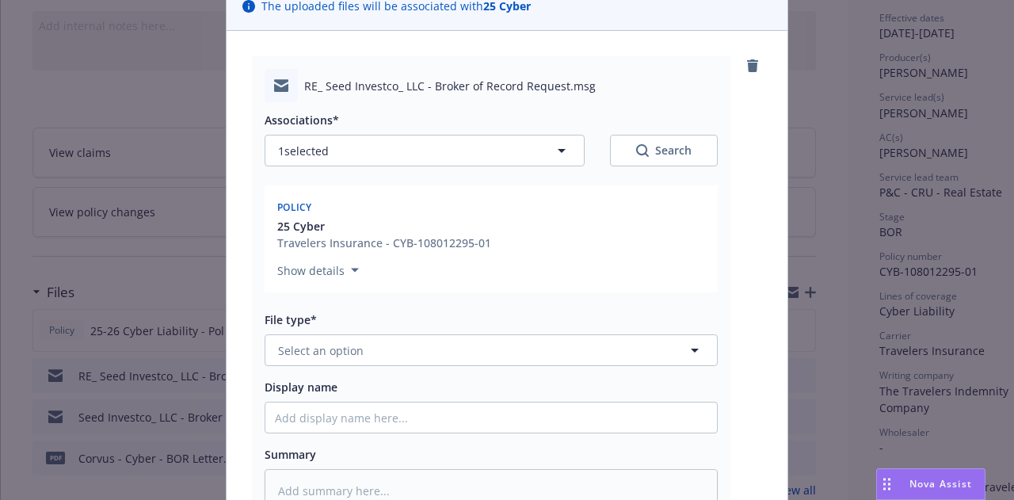
scroll to position [238, 0]
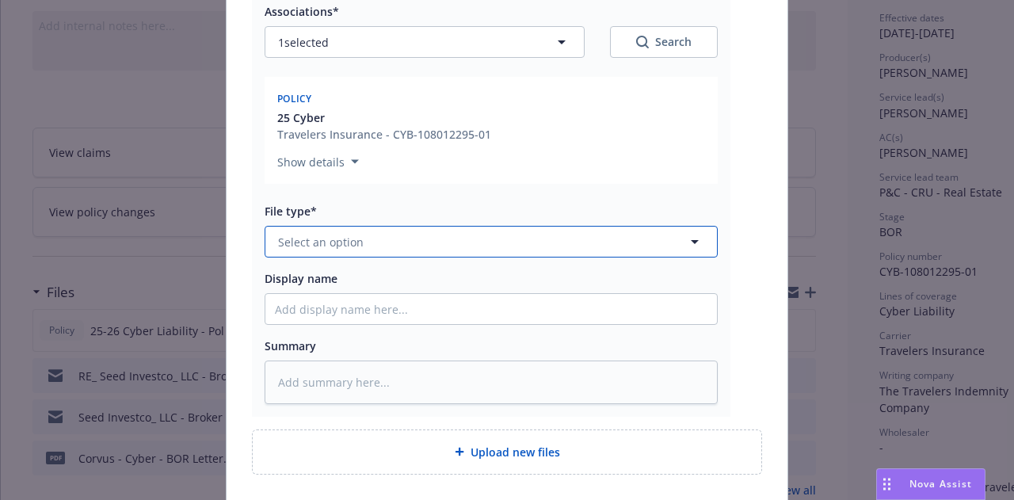
drag, startPoint x: 412, startPoint y: 245, endPoint x: 445, endPoint y: 176, distance: 76.5
click at [415, 242] on button "Select an option" at bounding box center [491, 242] width 453 height 32
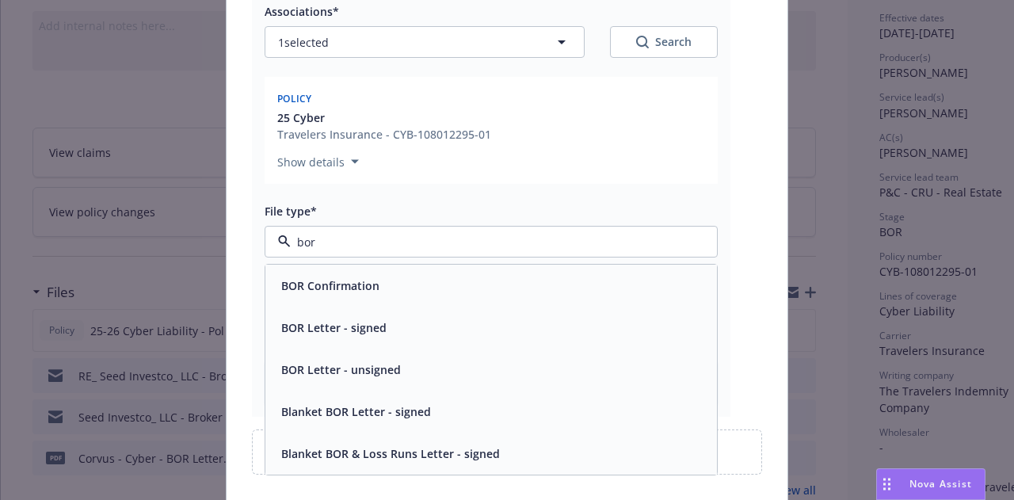
click at [434, 289] on div "BOR Confirmation" at bounding box center [491, 285] width 433 height 23
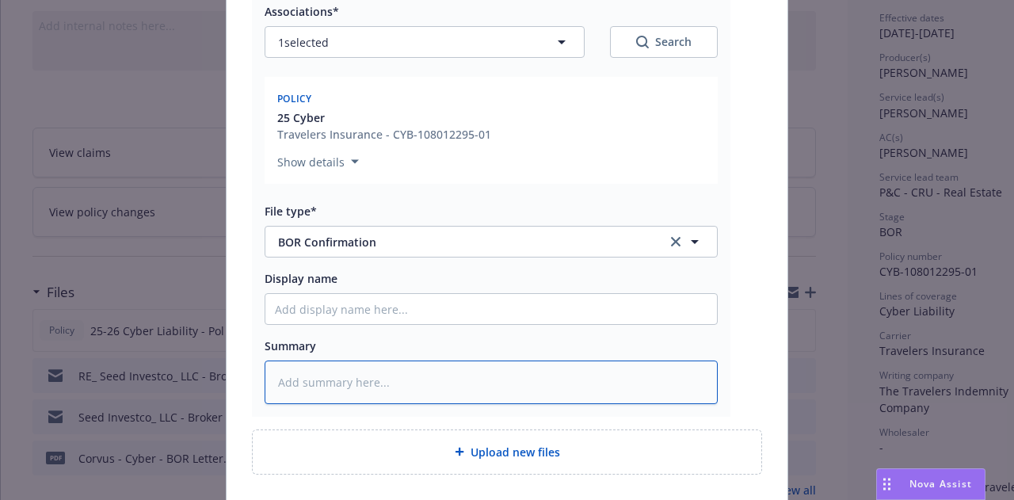
click at [504, 364] on textarea at bounding box center [491, 381] width 453 height 43
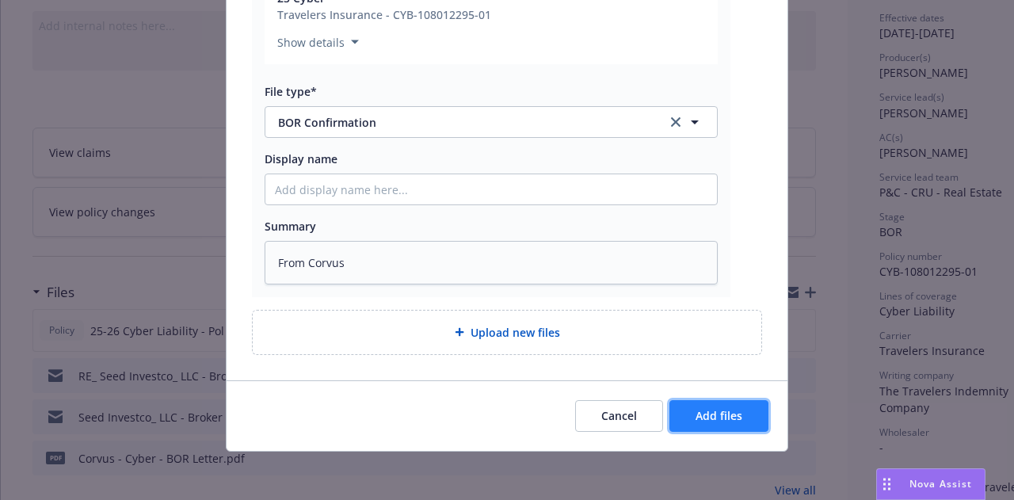
click at [734, 404] on button "Add files" at bounding box center [718, 416] width 99 height 32
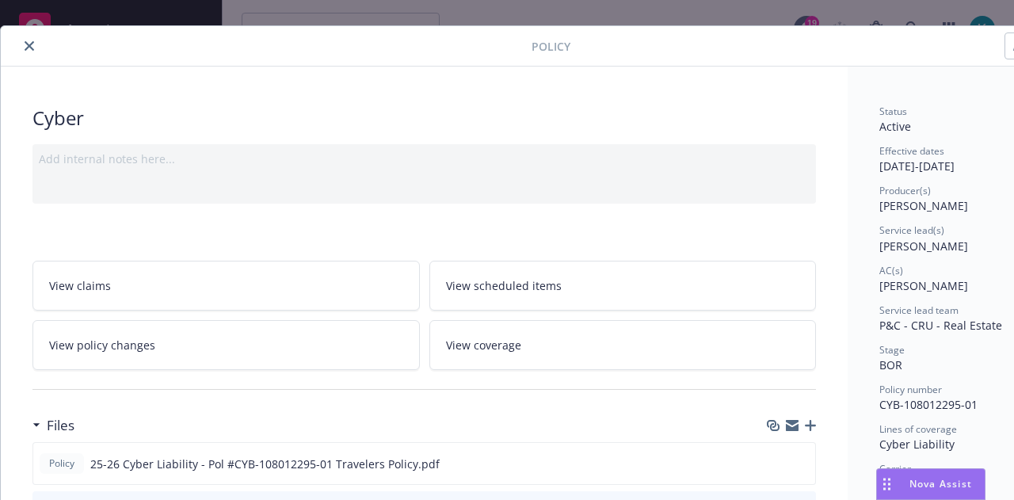
scroll to position [0, 0]
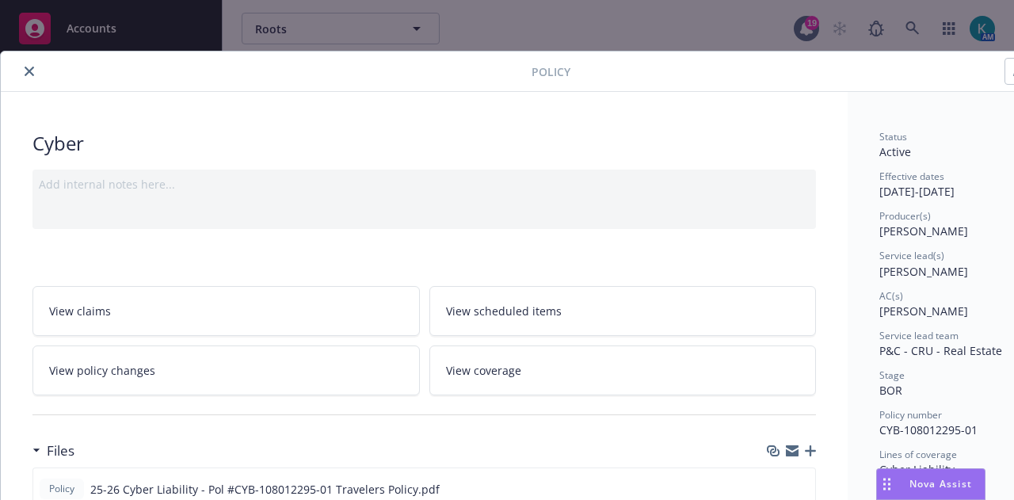
click at [33, 69] on button "close" at bounding box center [29, 71] width 19 height 19
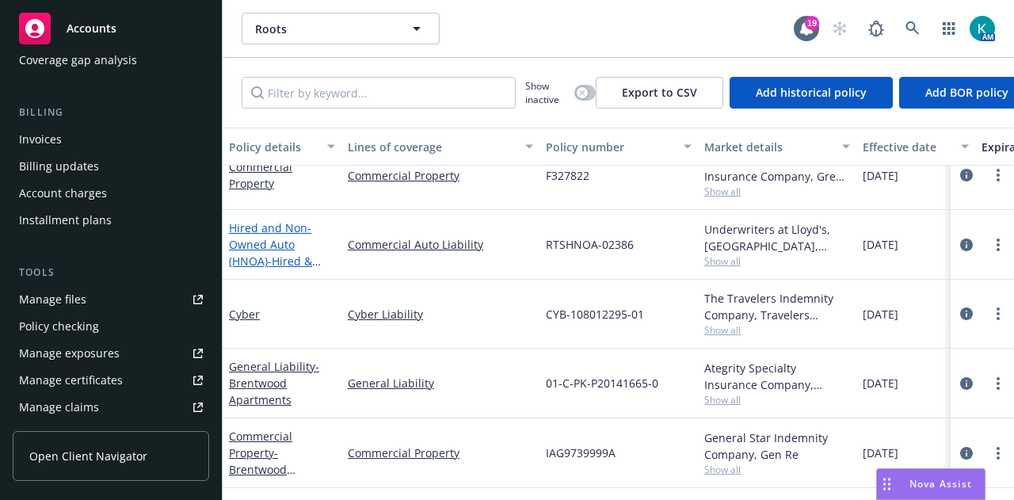
click at [288, 231] on link "Hired and Non-Owned Auto (HNOA) - Hired & Non-Owned Auto Policy" at bounding box center [275, 261] width 92 height 82
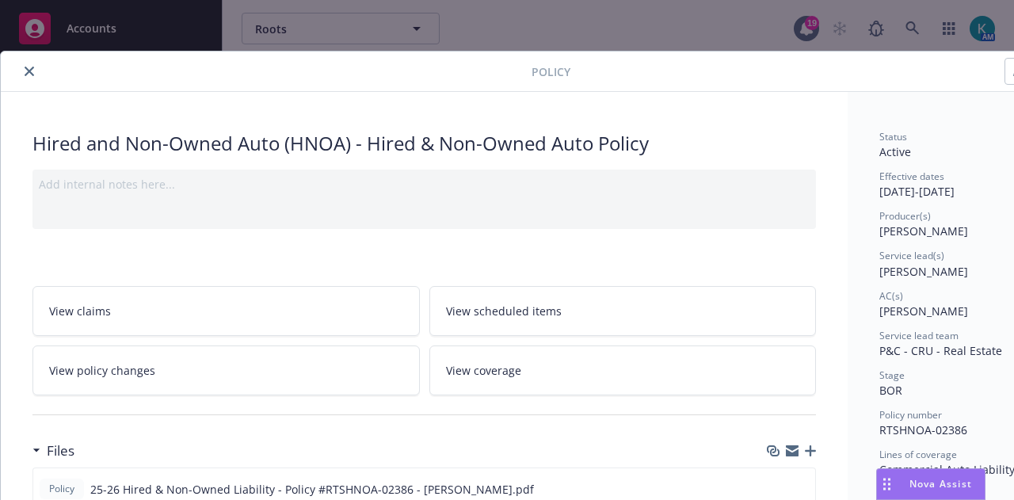
scroll to position [48, 0]
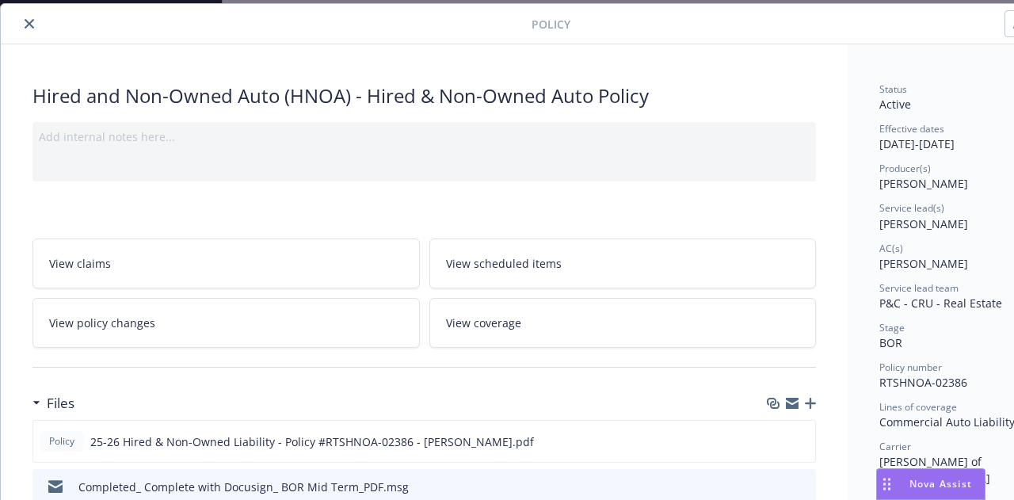
click at [813, 402] on icon "button" at bounding box center [810, 403] width 11 height 11
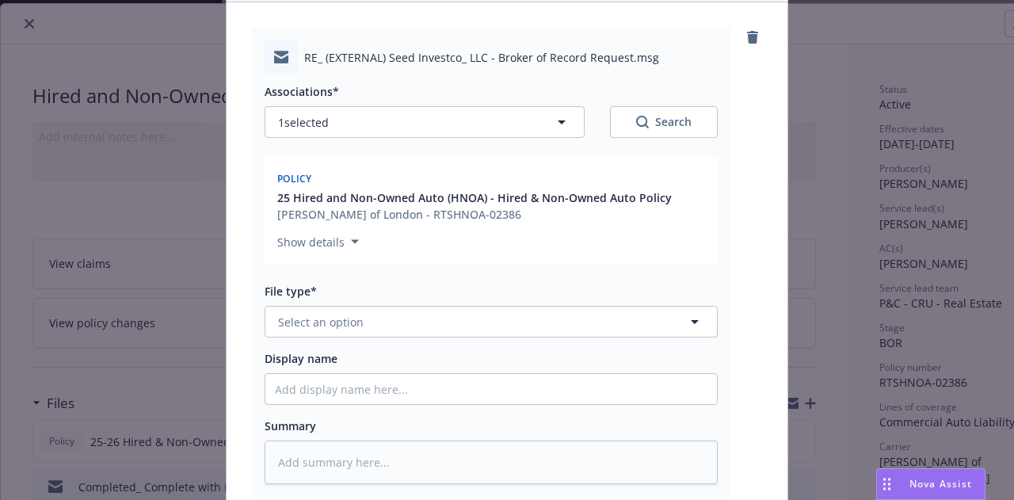
scroll to position [317, 0]
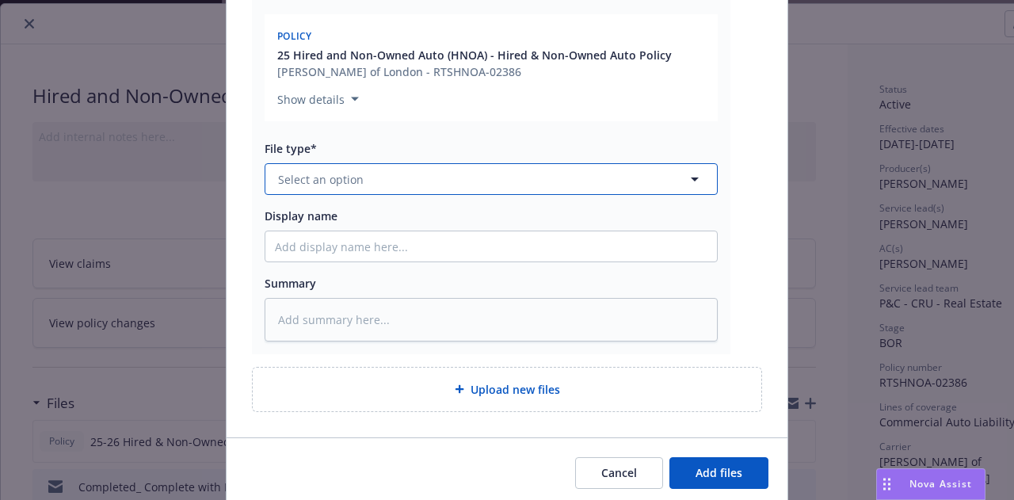
click at [371, 182] on button "Select an option" at bounding box center [491, 179] width 453 height 32
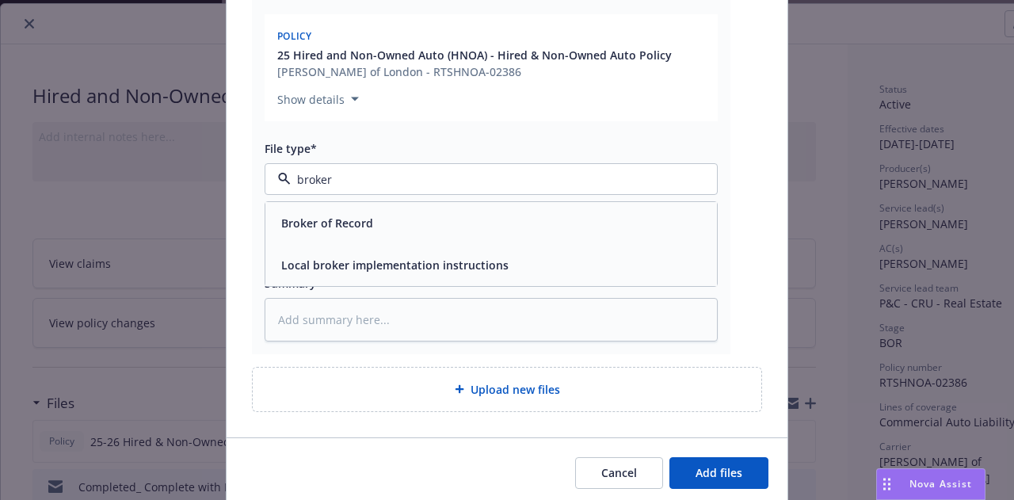
click at [433, 203] on div "Broker of Record" at bounding box center [491, 223] width 452 height 42
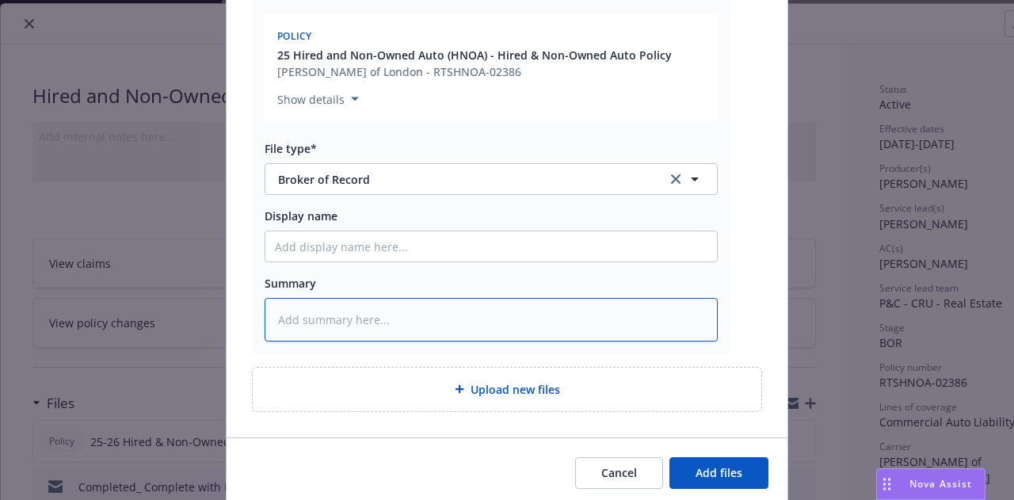
click at [444, 310] on textarea at bounding box center [491, 319] width 453 height 43
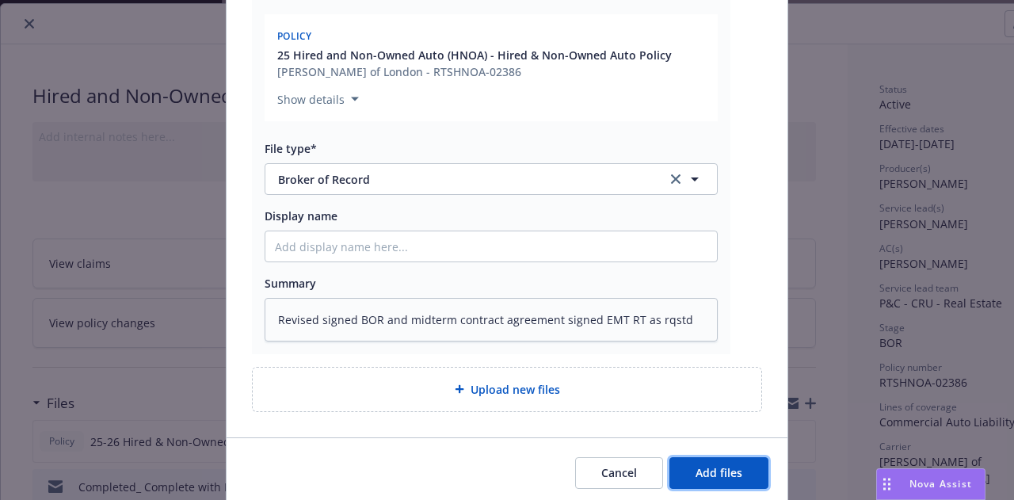
click at [751, 463] on button "Add files" at bounding box center [718, 473] width 99 height 32
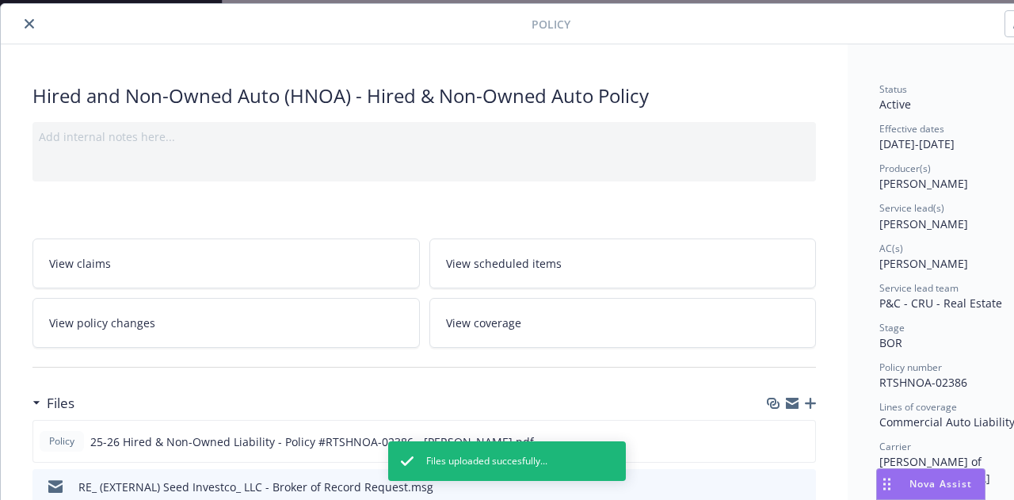
click at [25, 21] on icon "close" at bounding box center [30, 24] width 10 height 10
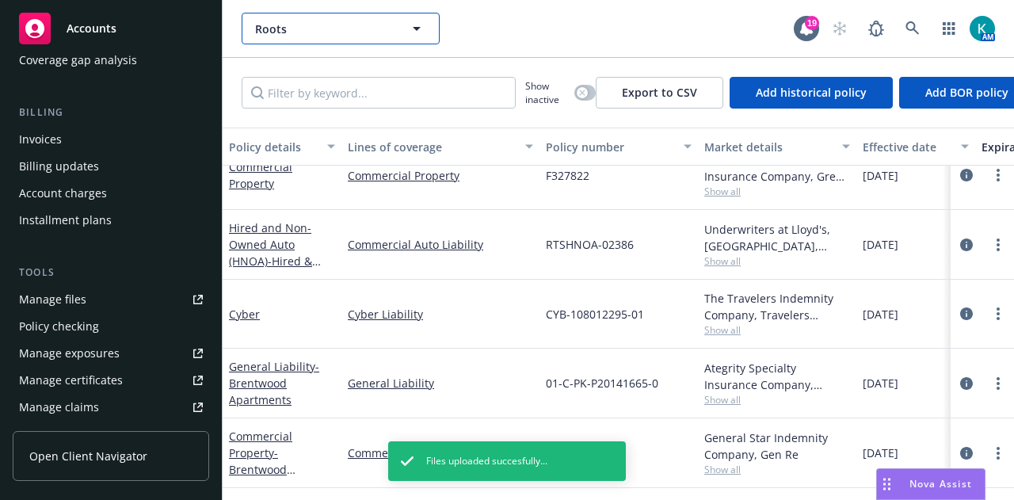
click at [320, 25] on span "Roots" at bounding box center [323, 29] width 137 height 17
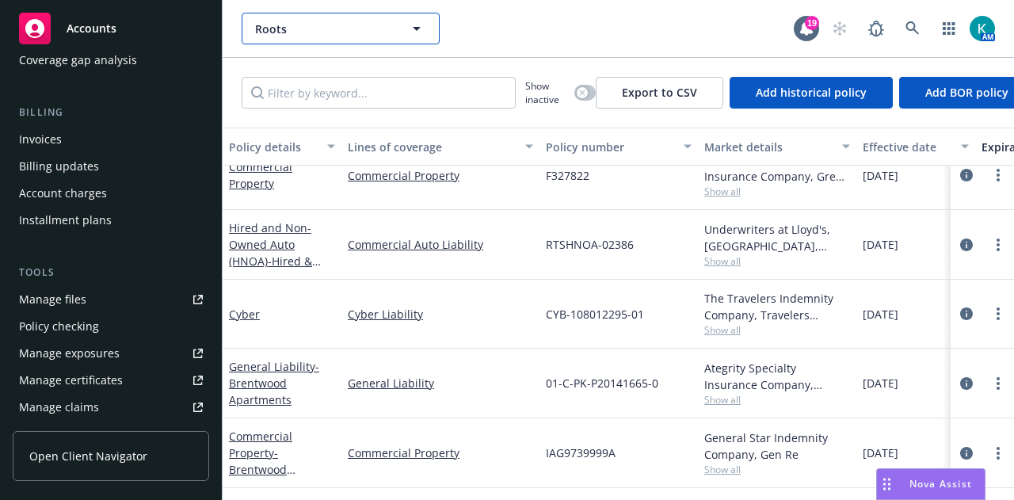
click at [358, 29] on span "Roots" at bounding box center [323, 29] width 137 height 17
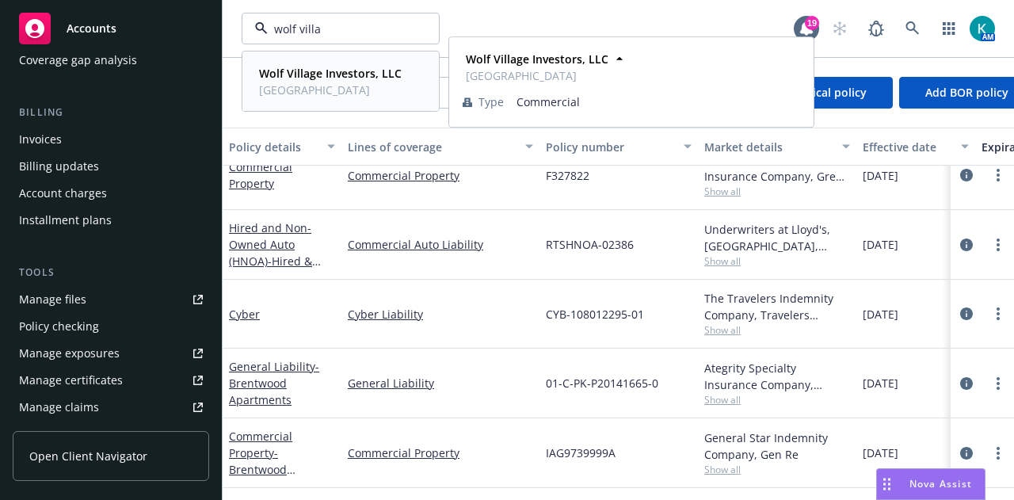
click at [348, 82] on span "[GEOGRAPHIC_DATA]" at bounding box center [330, 90] width 143 height 17
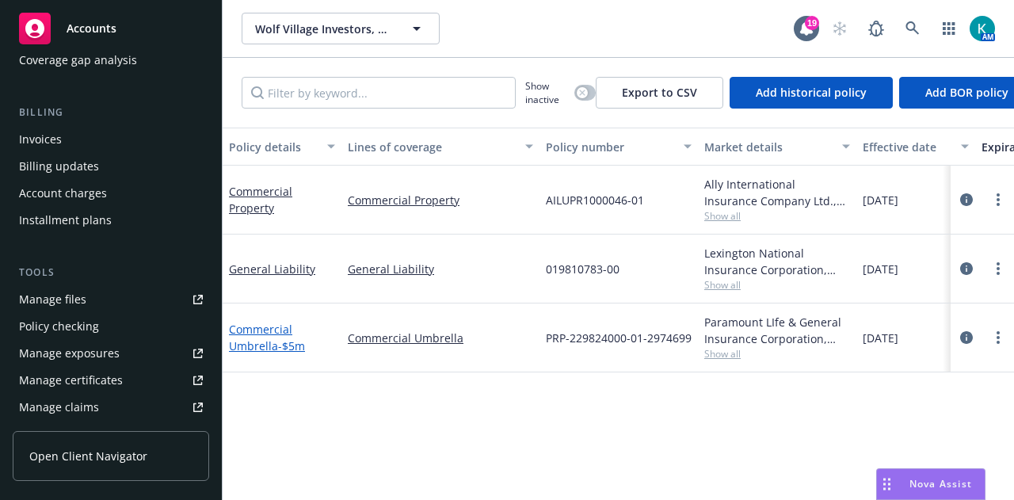
click at [266, 333] on link "Commercial Umbrella - $5m" at bounding box center [267, 338] width 76 height 32
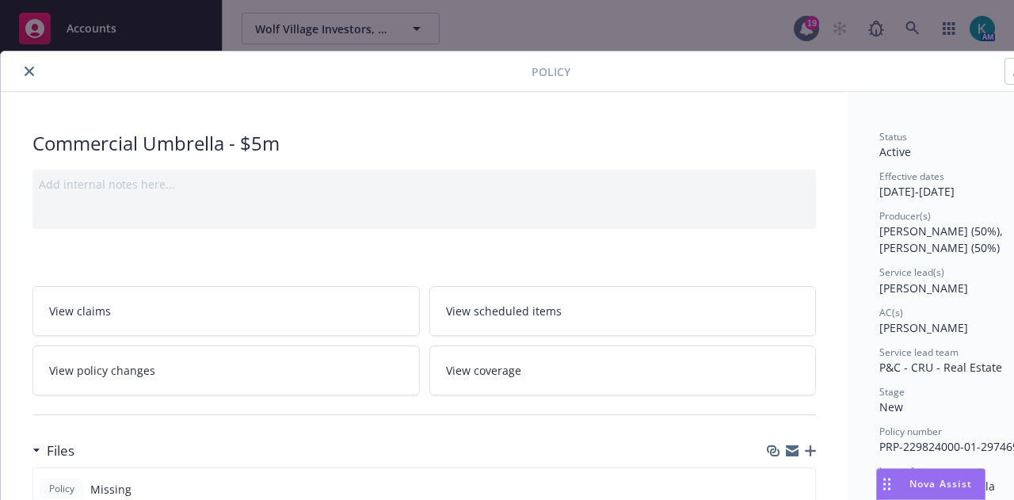
click at [32, 74] on icon "close" at bounding box center [30, 72] width 10 height 10
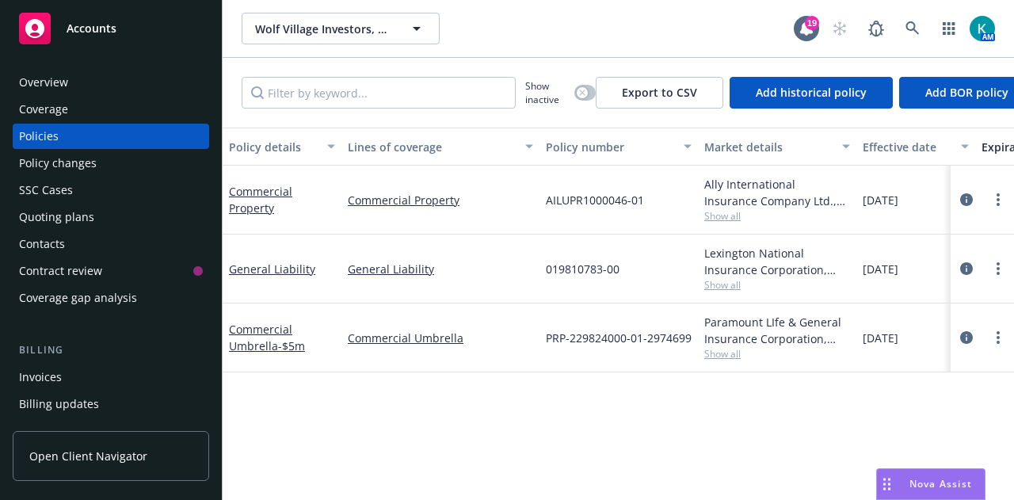
click at [105, 172] on div "Policy changes" at bounding box center [111, 163] width 184 height 25
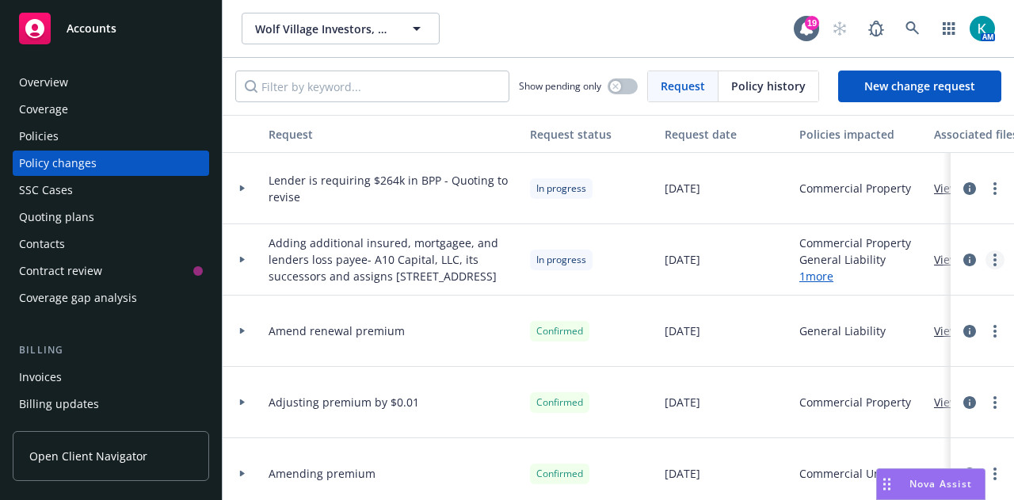
click at [985, 269] on link "more" at bounding box center [994, 259] width 19 height 19
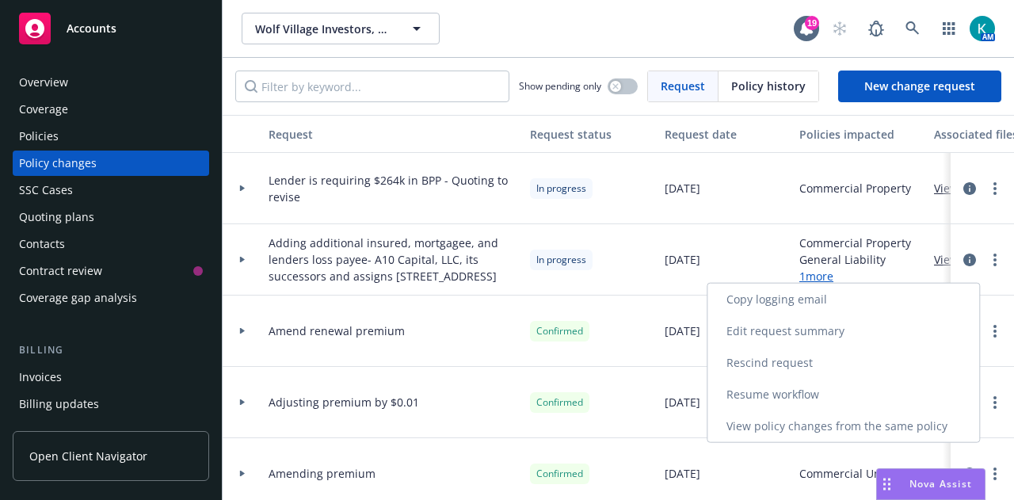
click at [886, 404] on link "Resume workflow" at bounding box center [843, 395] width 272 height 32
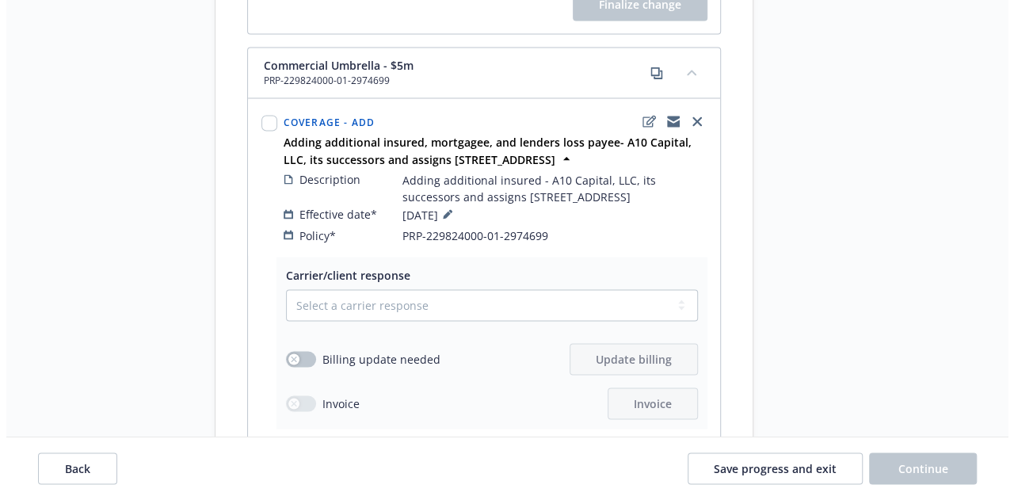
scroll to position [1426, 0]
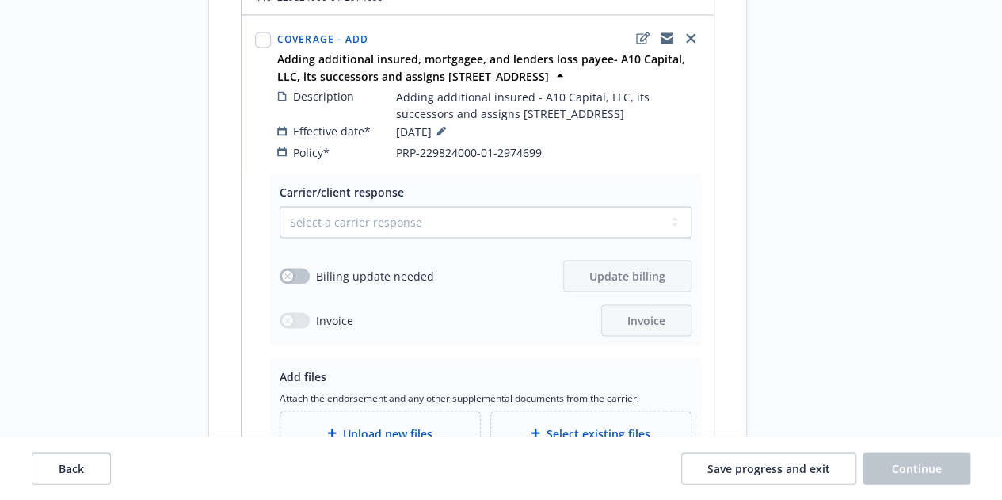
click at [440, 218] on div "Select a carrier response Accepted Accepted with revision No endorsement needed…" at bounding box center [486, 271] width 412 height 130
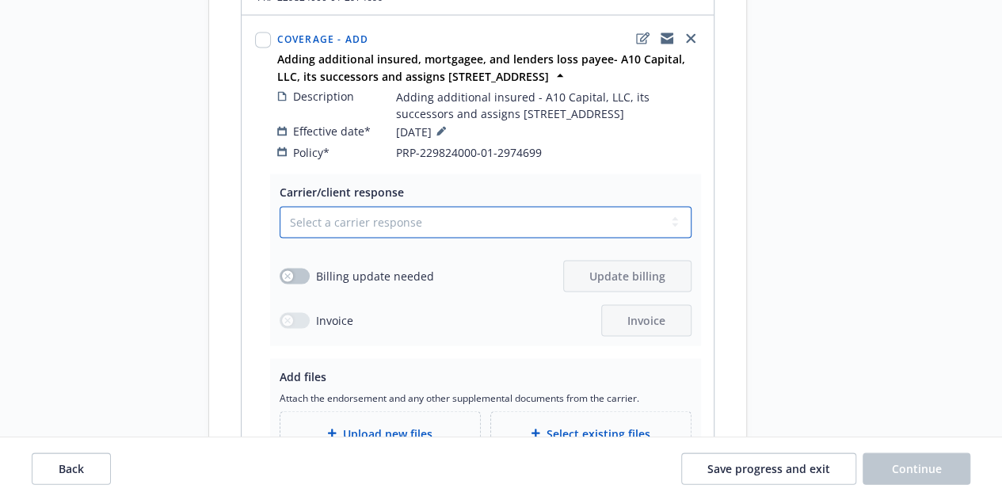
click at [434, 208] on select "Select a carrier response Accepted Accepted with revision No endorsement needed…" at bounding box center [486, 222] width 412 height 32
click at [280, 206] on select "Select a carrier response Accepted Accepted with revision No endorsement needed…" at bounding box center [486, 222] width 412 height 32
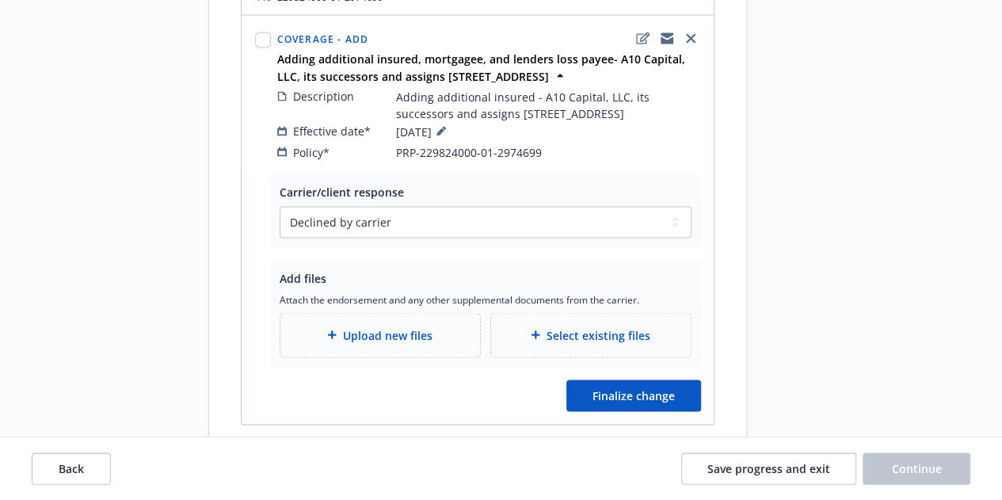
click at [437, 326] on div "Upload new files" at bounding box center [380, 335] width 174 height 18
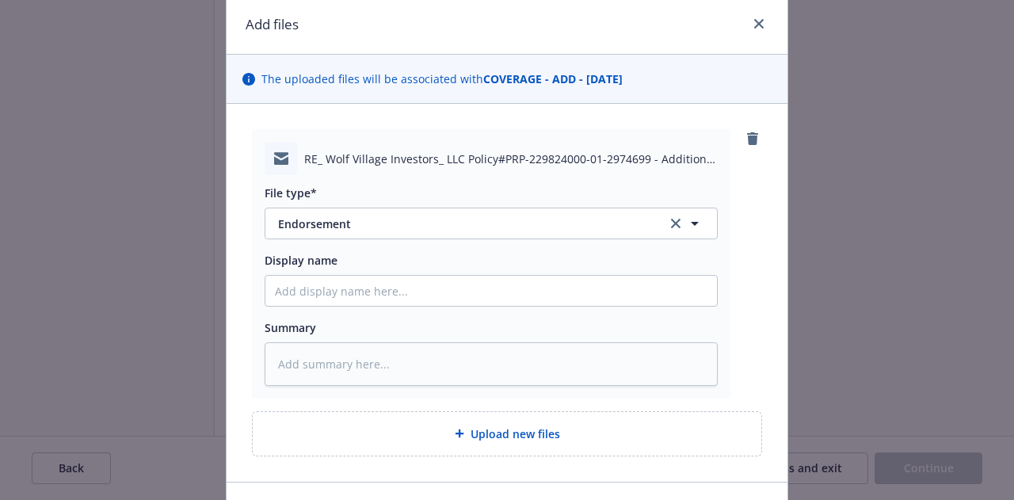
scroll to position [158, 0]
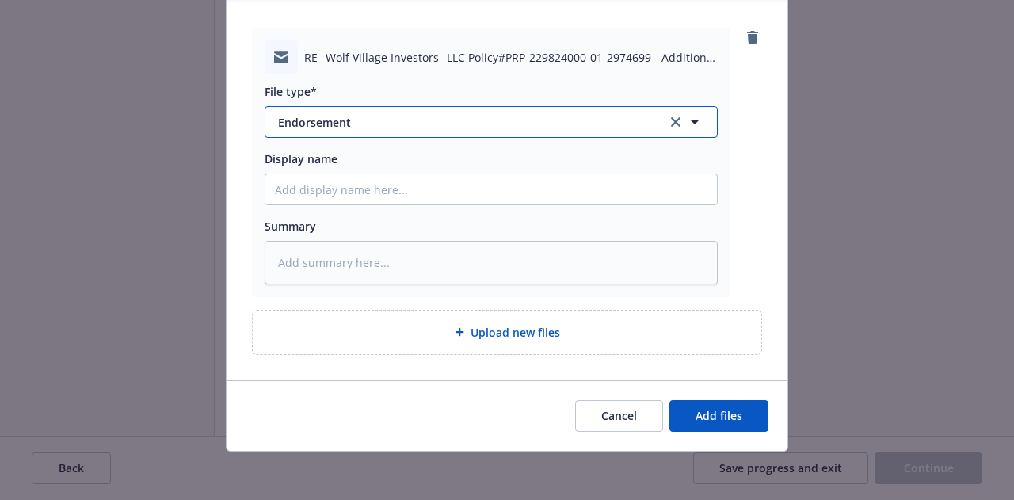
click at [505, 124] on span "Endorsement" at bounding box center [461, 122] width 367 height 17
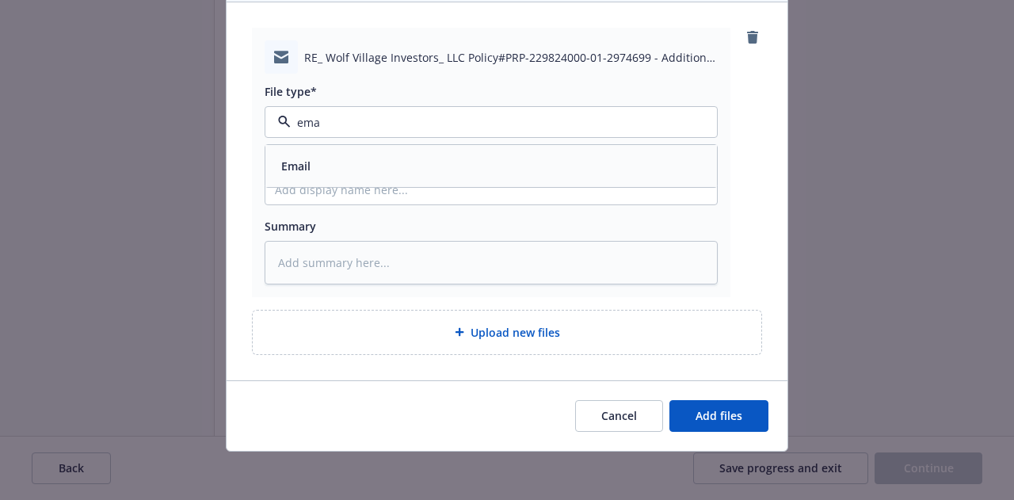
drag, startPoint x: 490, startPoint y: 164, endPoint x: 504, endPoint y: 207, distance: 44.8
click at [491, 164] on div "Email" at bounding box center [491, 165] width 433 height 23
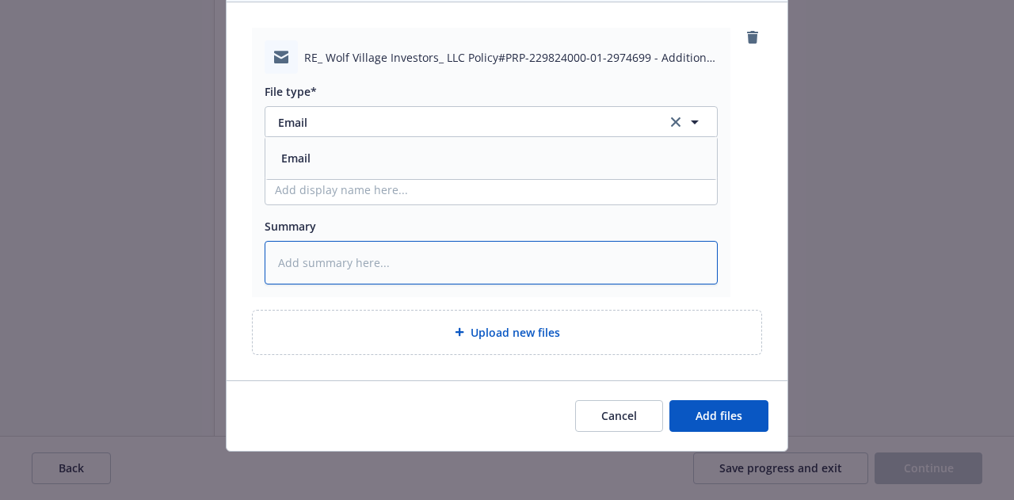
click at [519, 252] on textarea at bounding box center [491, 262] width 453 height 43
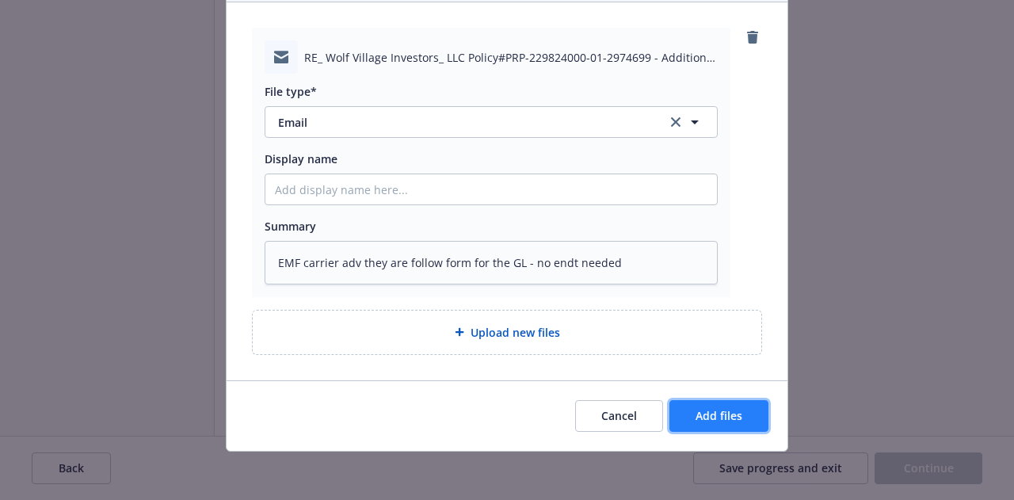
click at [700, 404] on button "Add files" at bounding box center [718, 416] width 99 height 32
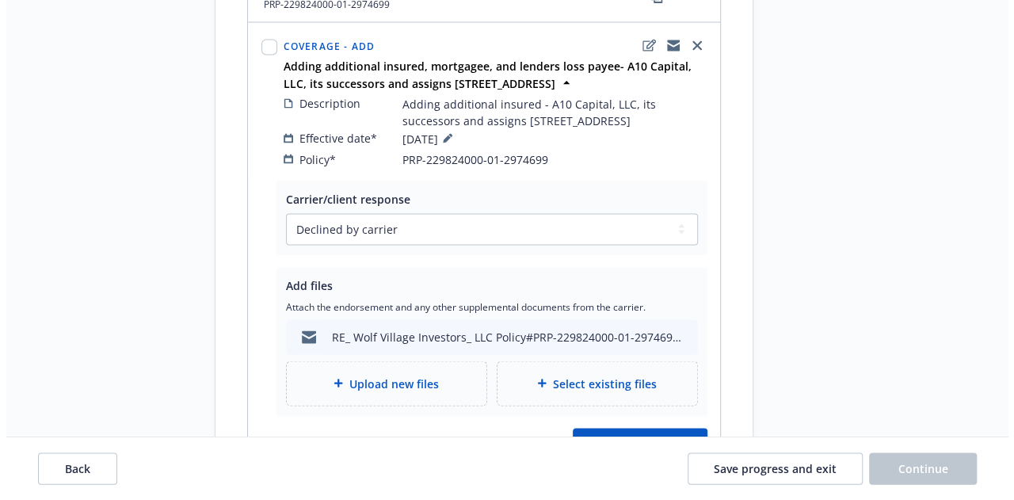
scroll to position [1426, 0]
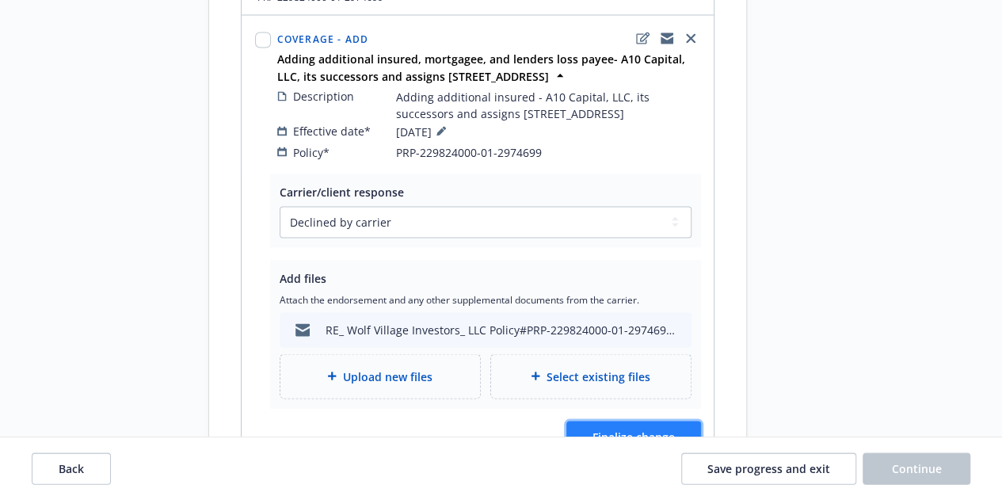
click at [653, 429] on span "Finalize change" at bounding box center [634, 436] width 82 height 15
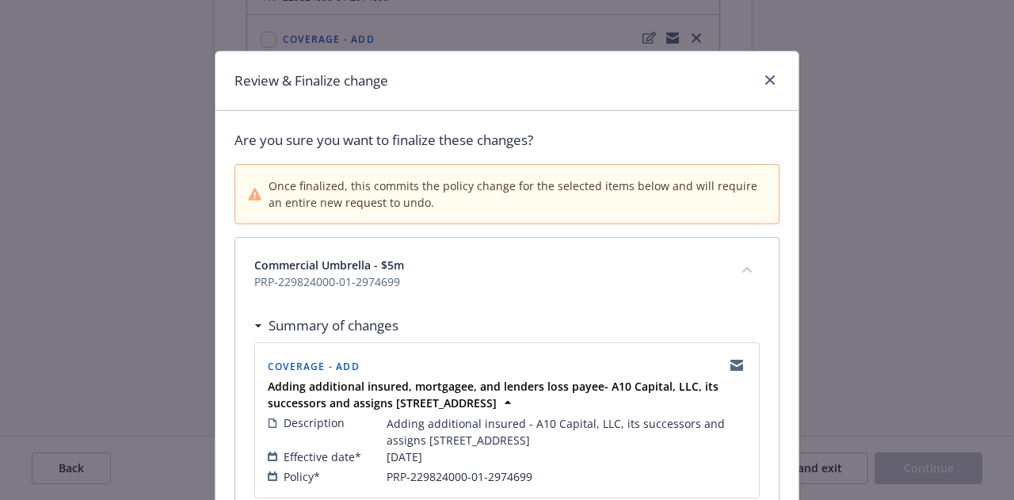
scroll to position [157, 0]
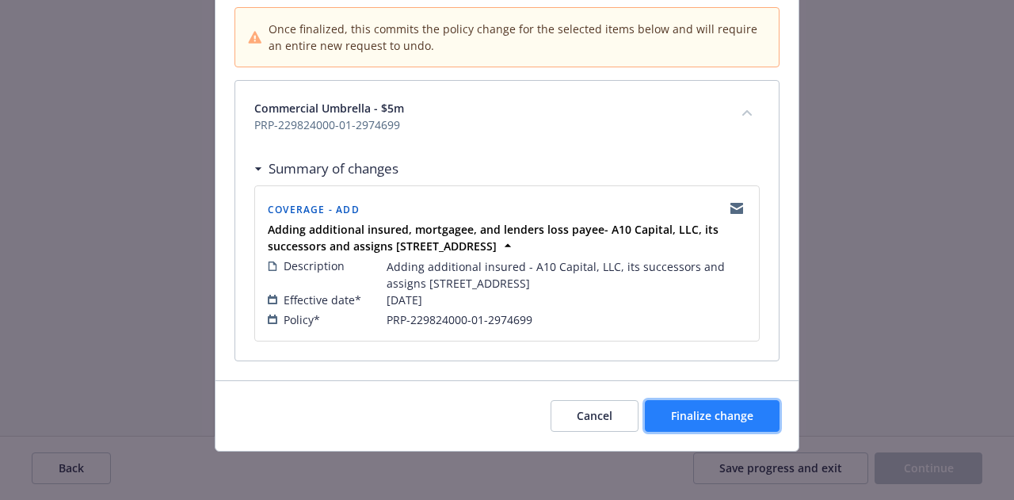
click at [729, 400] on button "Finalize change" at bounding box center [712, 416] width 135 height 32
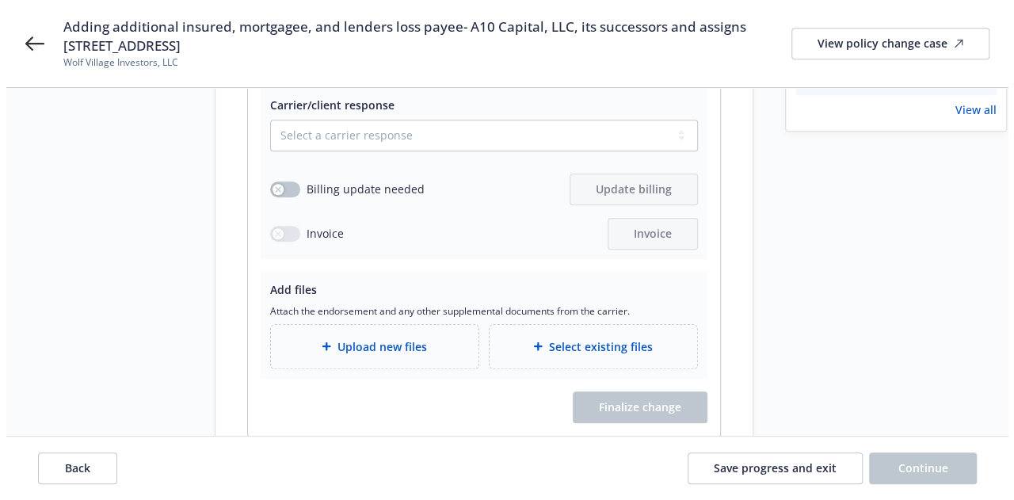
scroll to position [390, 0]
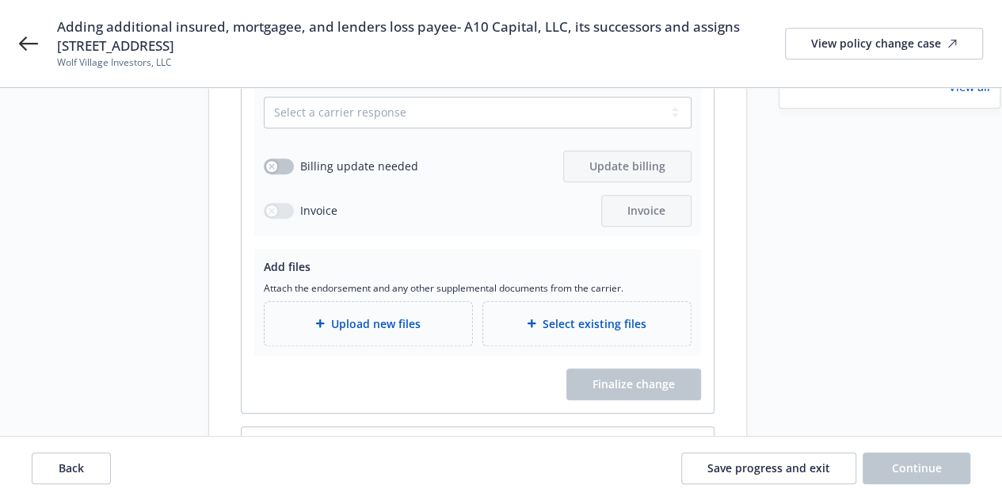
click at [406, 315] on span "Upload new files" at bounding box center [376, 323] width 90 height 17
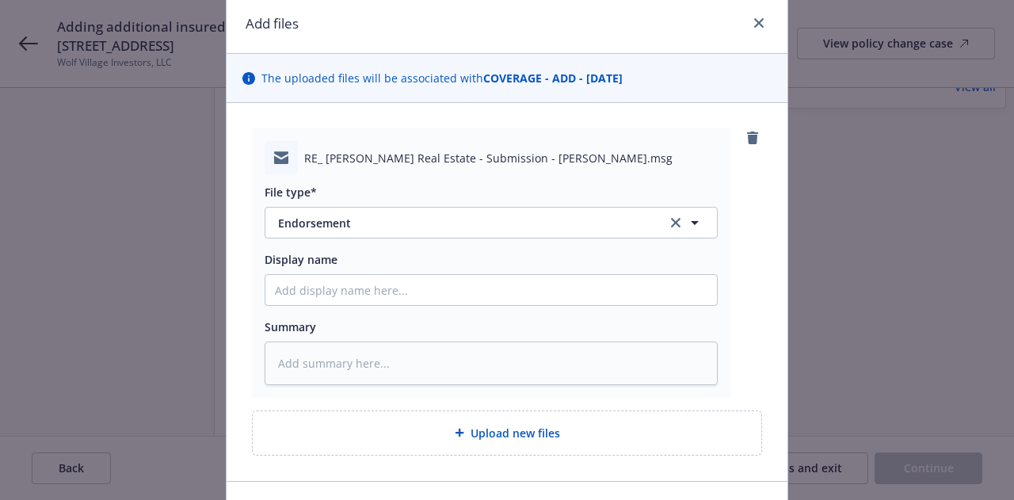
scroll to position [79, 0]
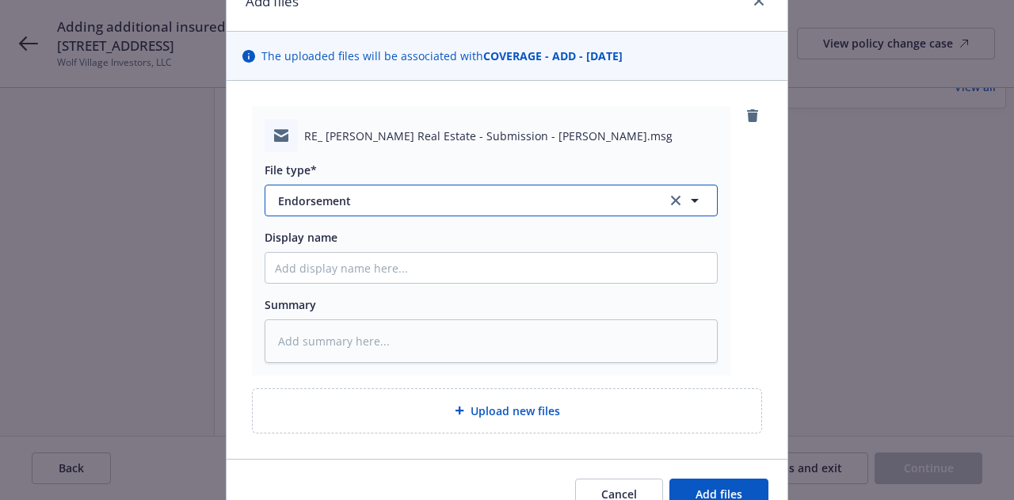
click at [448, 186] on button "Endorsement" at bounding box center [491, 201] width 453 height 32
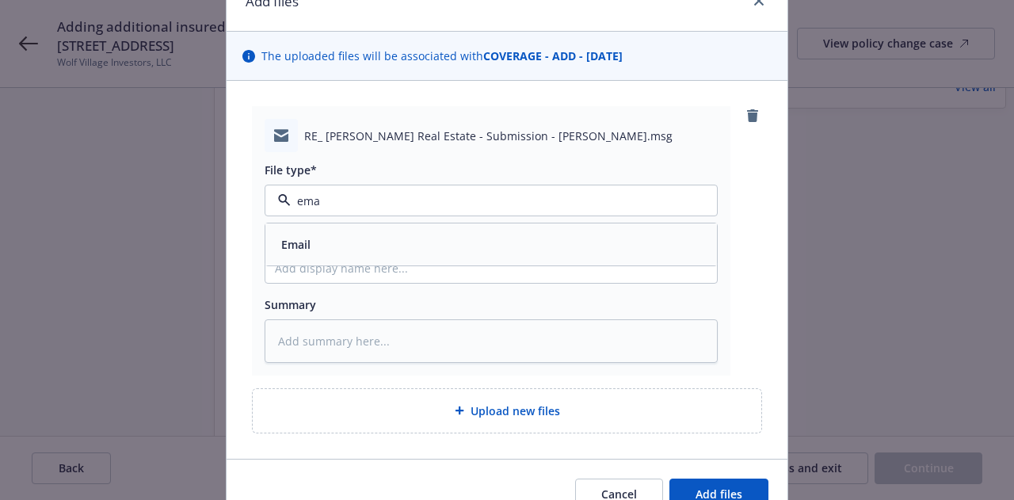
click at [435, 253] on div "Email" at bounding box center [491, 244] width 433 height 23
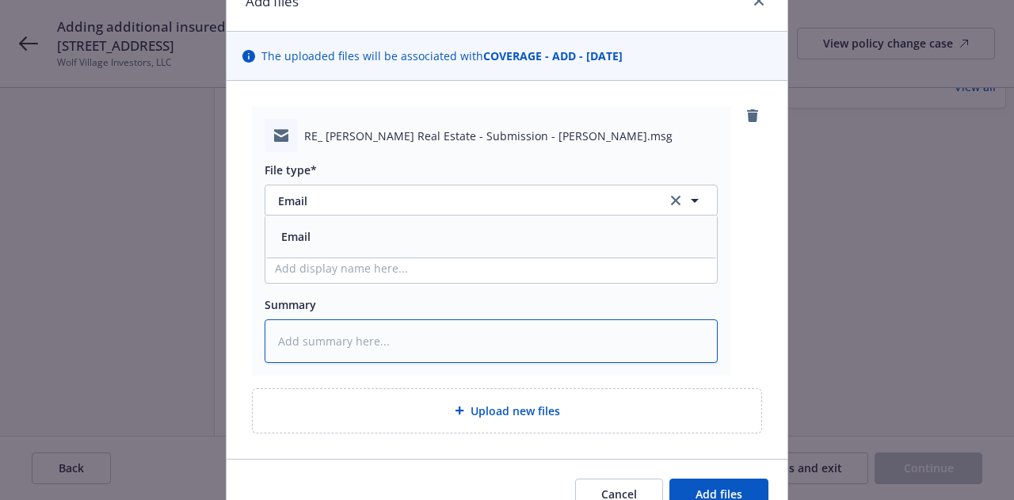
click at [459, 326] on textarea at bounding box center [491, 340] width 453 height 43
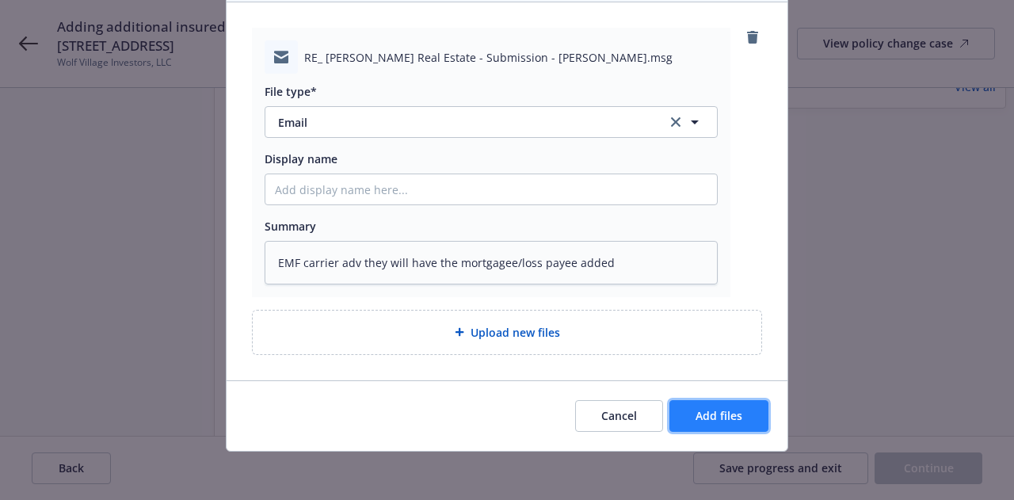
click at [719, 415] on span "Add files" at bounding box center [718, 415] width 47 height 15
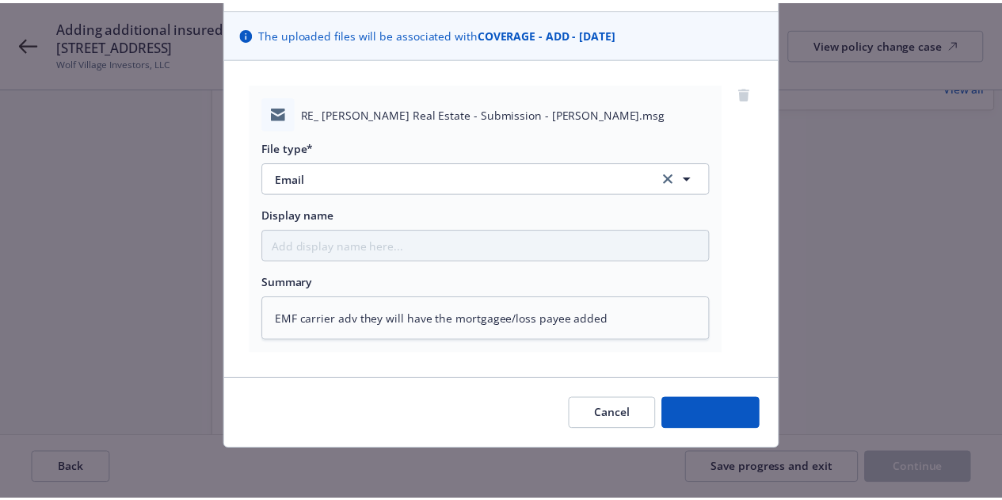
scroll to position [100, 0]
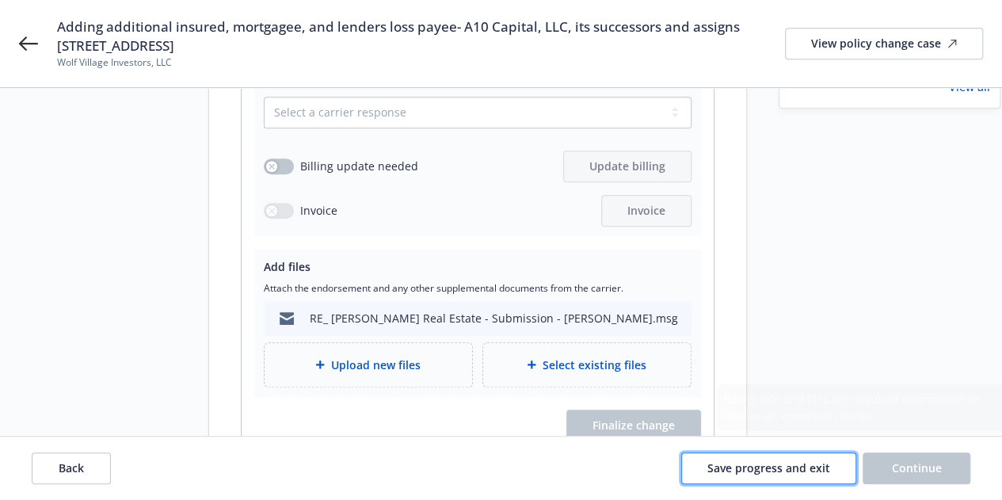
click at [792, 459] on button "Save progress and exit" at bounding box center [768, 468] width 175 height 32
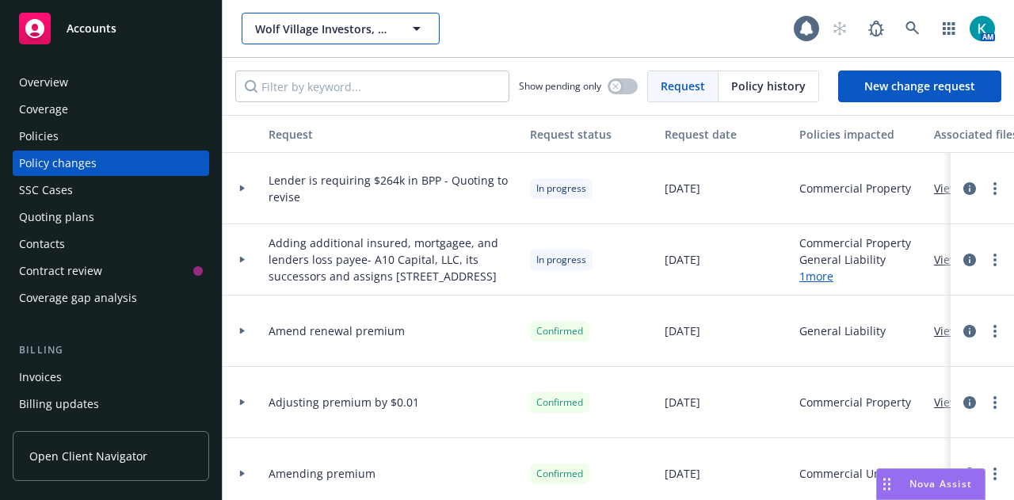
click at [353, 34] on span "Wolf Village Investors, LLC" at bounding box center [323, 29] width 137 height 17
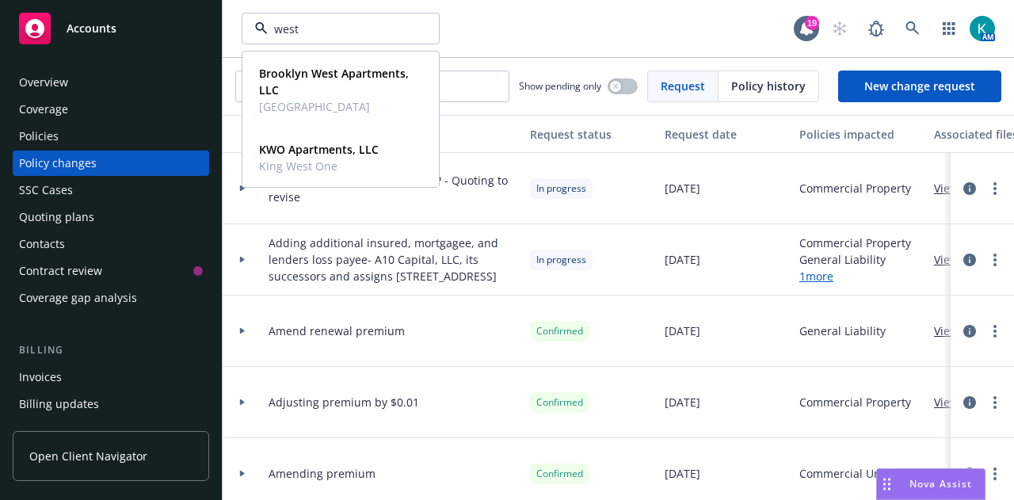
drag, startPoint x: 319, startPoint y: 27, endPoint x: 162, endPoint y: 10, distance: 157.7
click at [162, 10] on div "Accounts Overview Coverage Policies Policy changes SSC Cases Quoting plans Cont…" at bounding box center [507, 250] width 1014 height 500
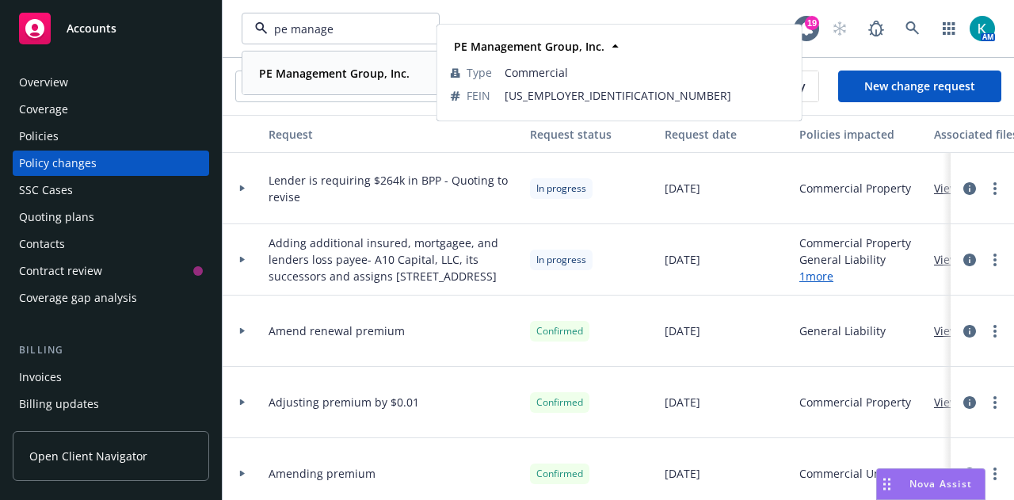
click at [339, 74] on strong "PE Management Group, Inc." at bounding box center [334, 73] width 151 height 15
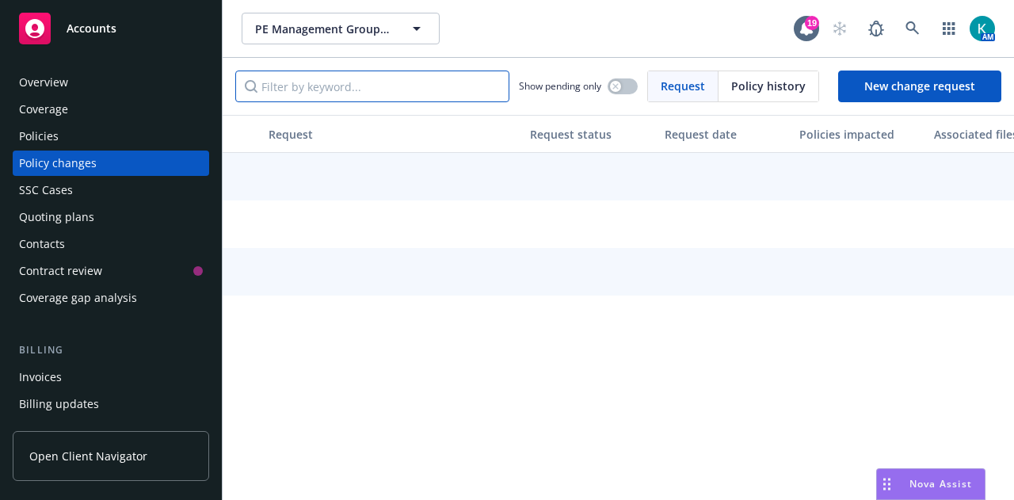
click at [342, 91] on input "Filter by keyword..." at bounding box center [372, 86] width 274 height 32
click at [154, 133] on div "Policies" at bounding box center [111, 136] width 184 height 25
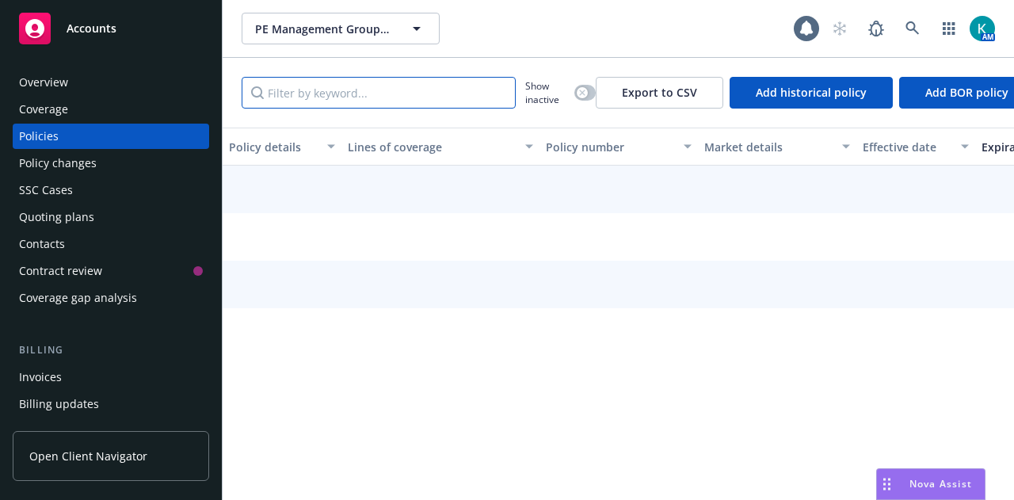
click at [374, 80] on input "Filter by keyword..." at bounding box center [379, 93] width 274 height 32
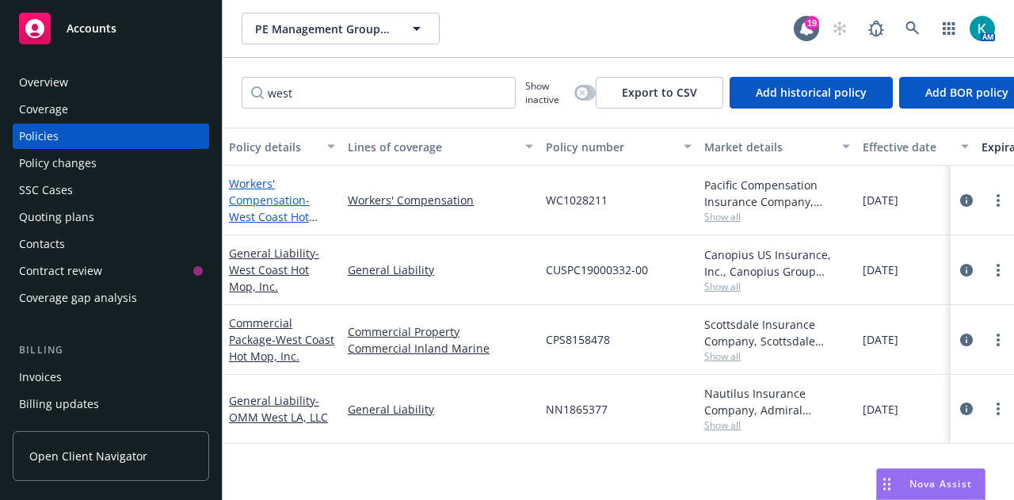
click at [257, 186] on link "Workers' Compensation - West Coast Hot Mop, Inc." at bounding box center [269, 208] width 81 height 65
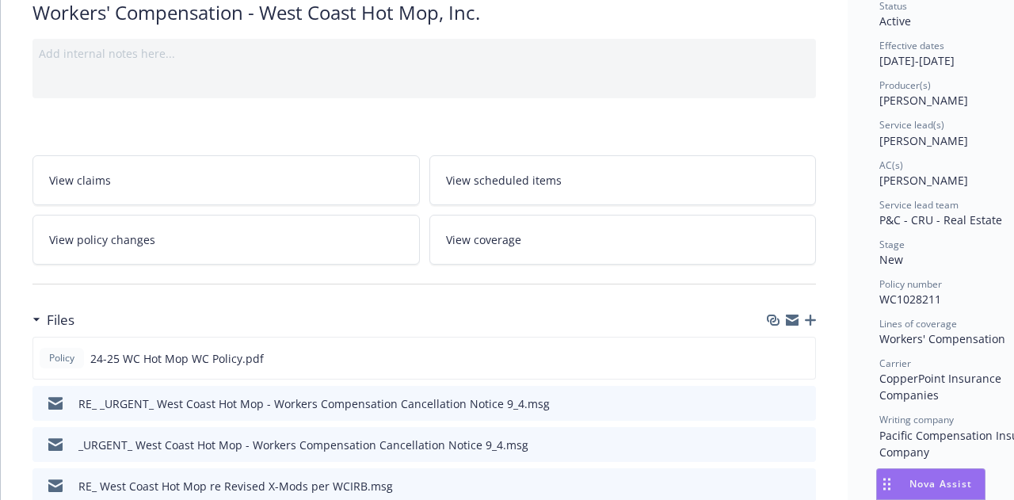
scroll to position [238, 0]
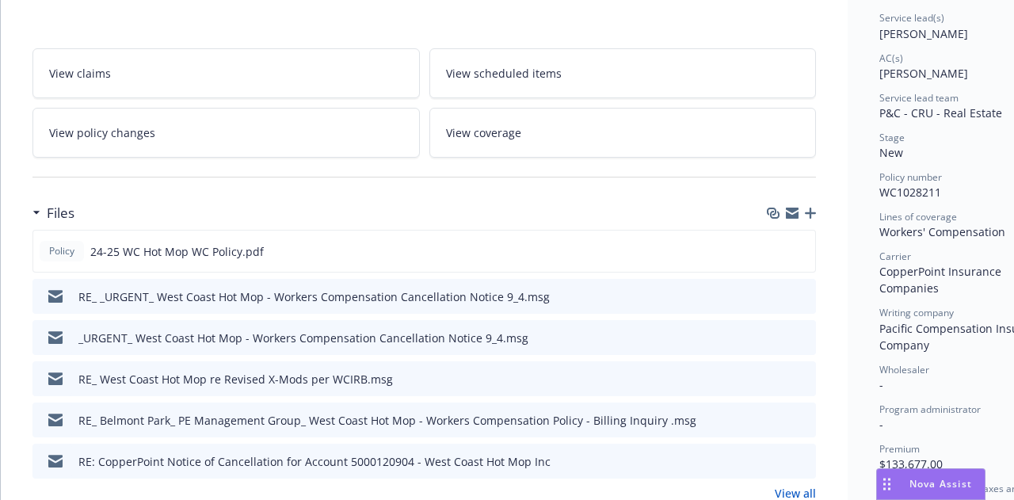
click at [806, 215] on icon "button" at bounding box center [810, 213] width 11 height 11
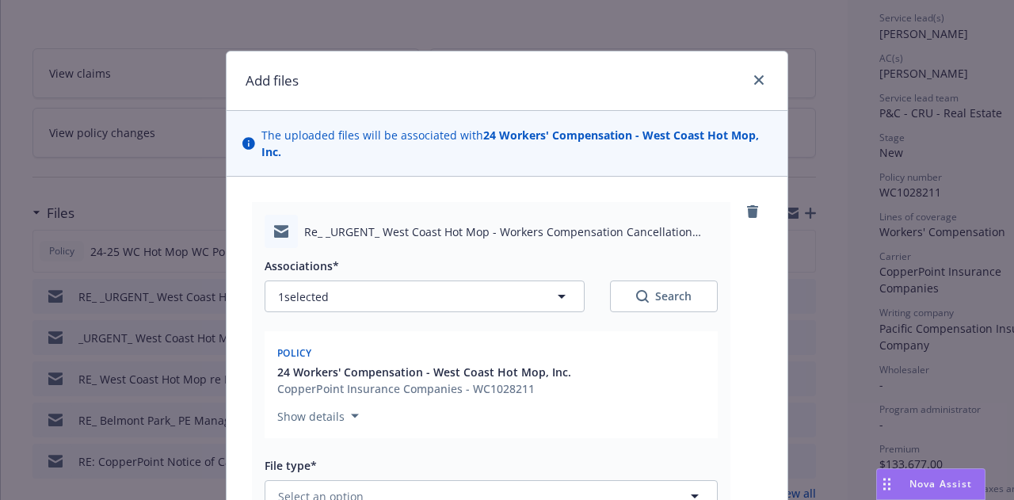
scroll to position [158, 0]
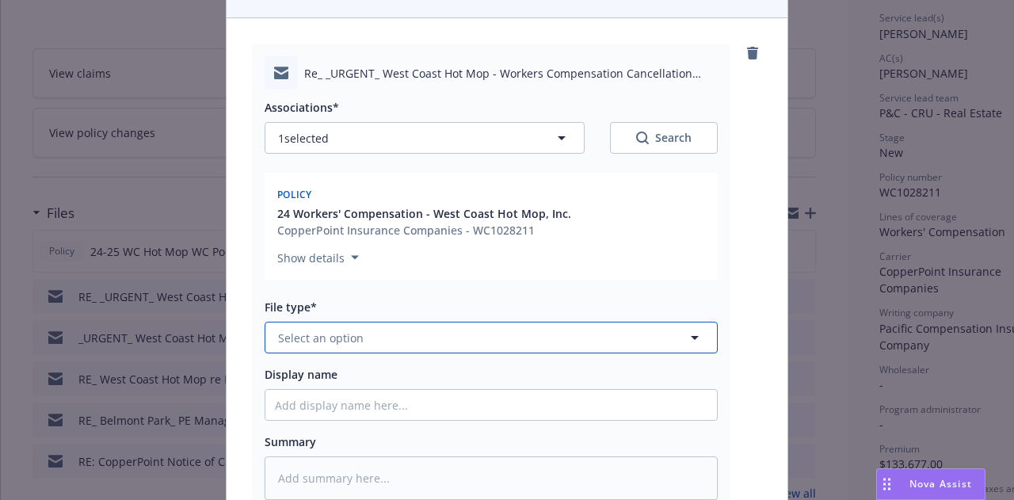
click at [382, 330] on button "Select an option" at bounding box center [491, 338] width 453 height 32
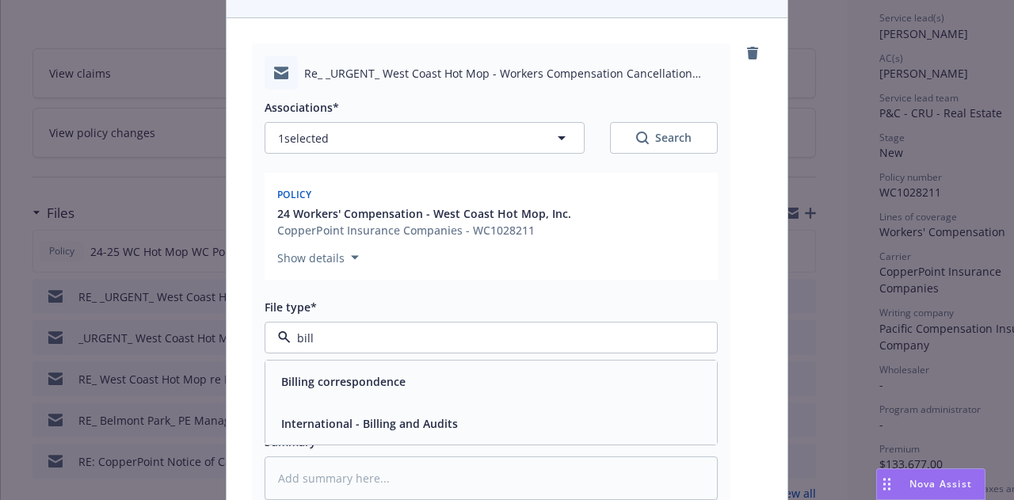
click at [402, 381] on div "Billing correspondence" at bounding box center [491, 381] width 433 height 23
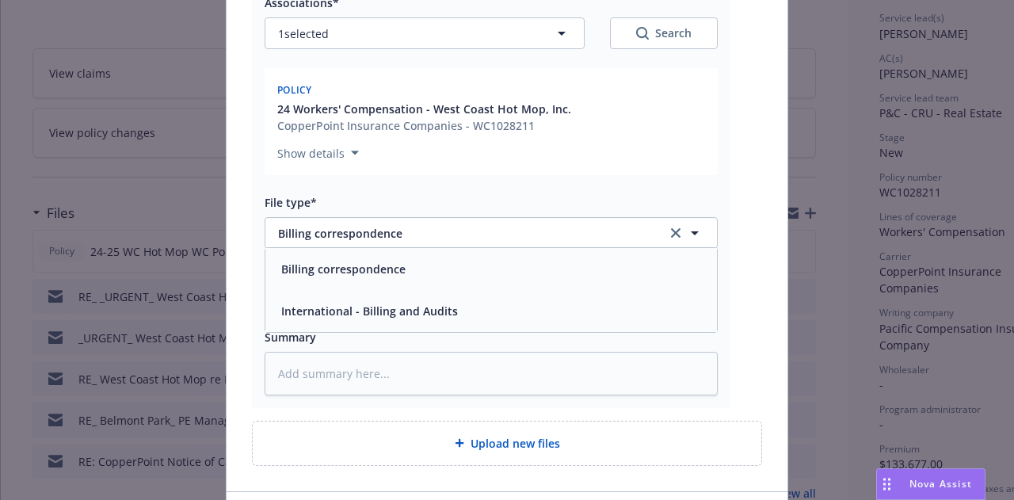
scroll to position [317, 0]
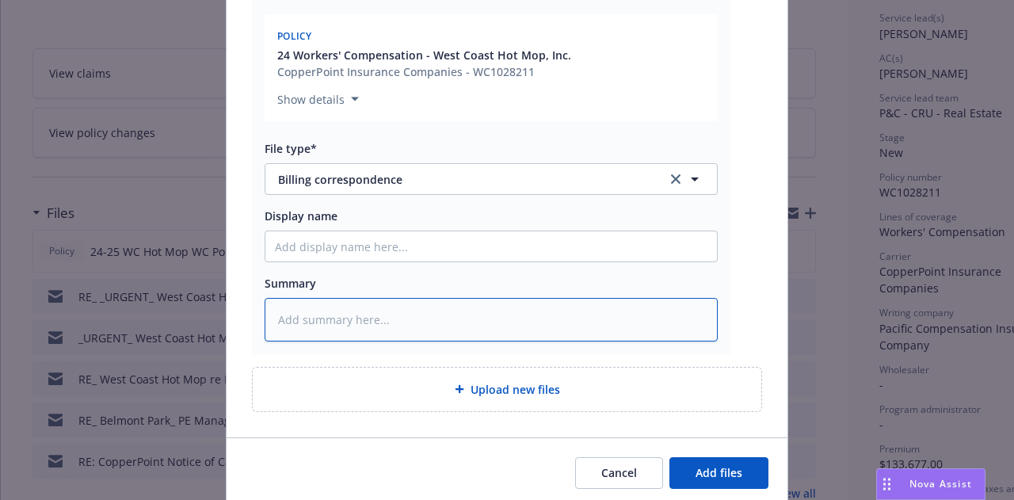
click at [420, 313] on textarea at bounding box center [491, 319] width 453 height 43
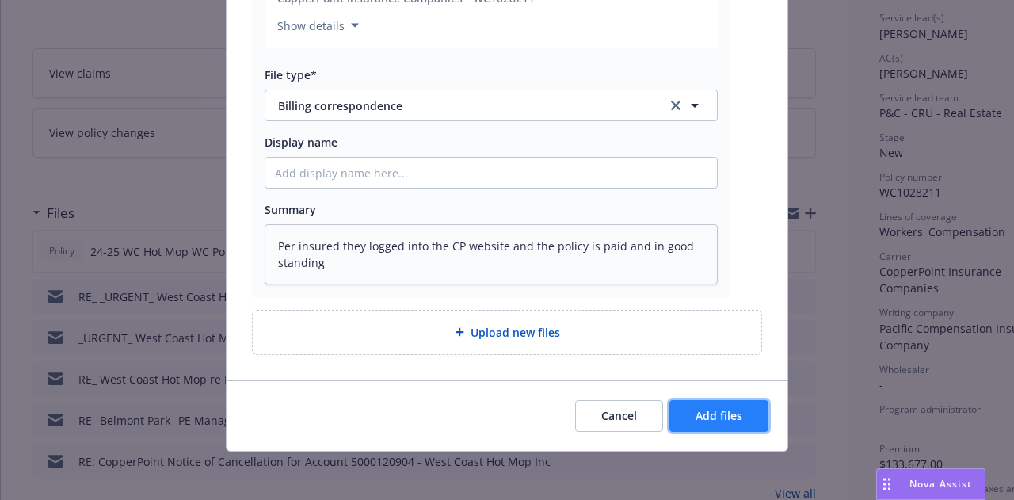
click at [739, 406] on button "Add files" at bounding box center [718, 416] width 99 height 32
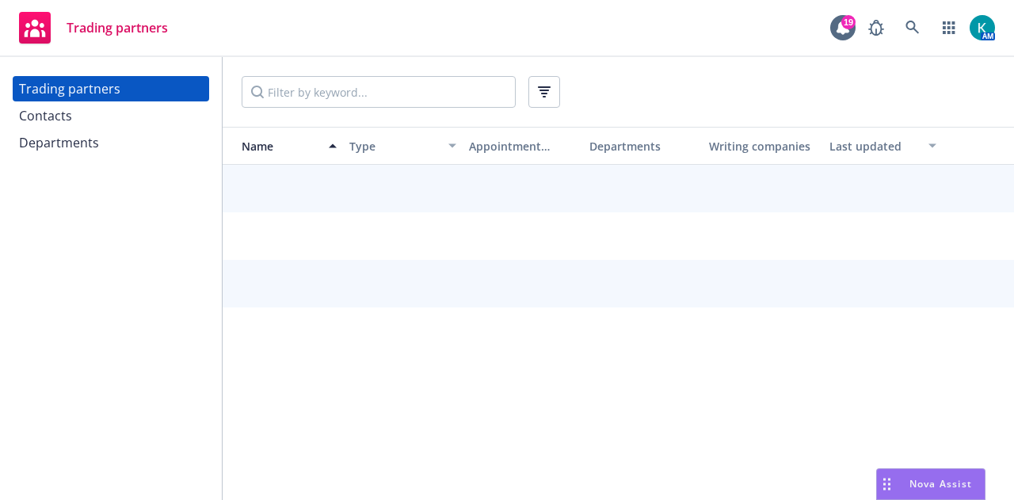
click at [98, 118] on div "Contacts" at bounding box center [111, 115] width 184 height 25
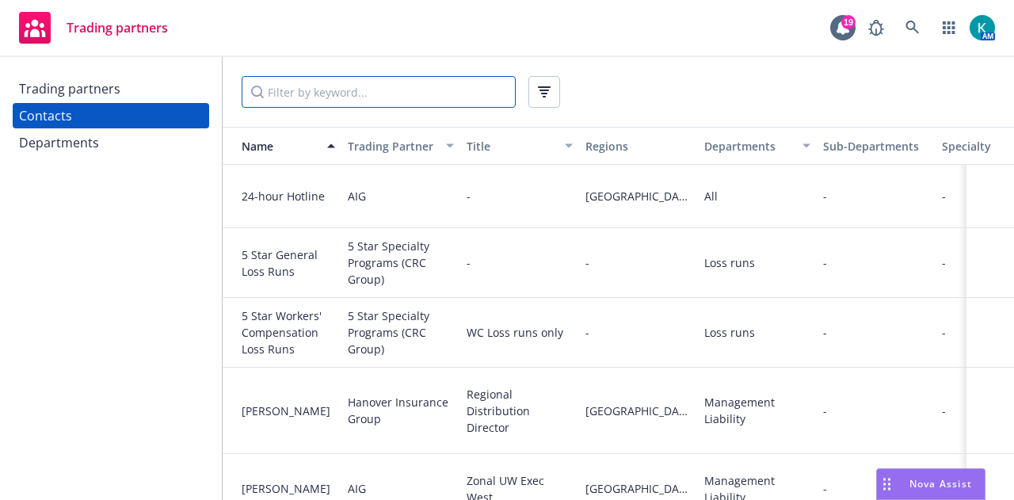
click at [451, 94] on input "Filter by keyword..." at bounding box center [379, 92] width 274 height 32
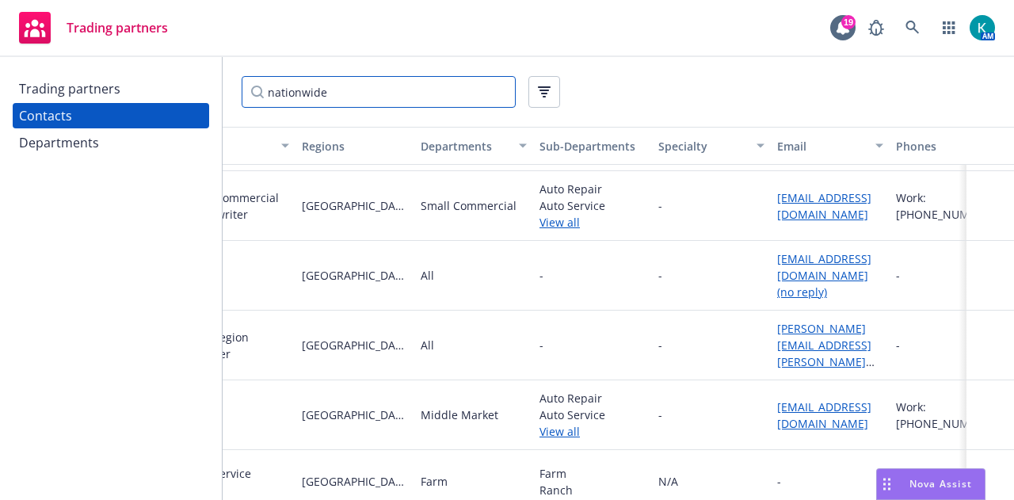
scroll to position [627, 337]
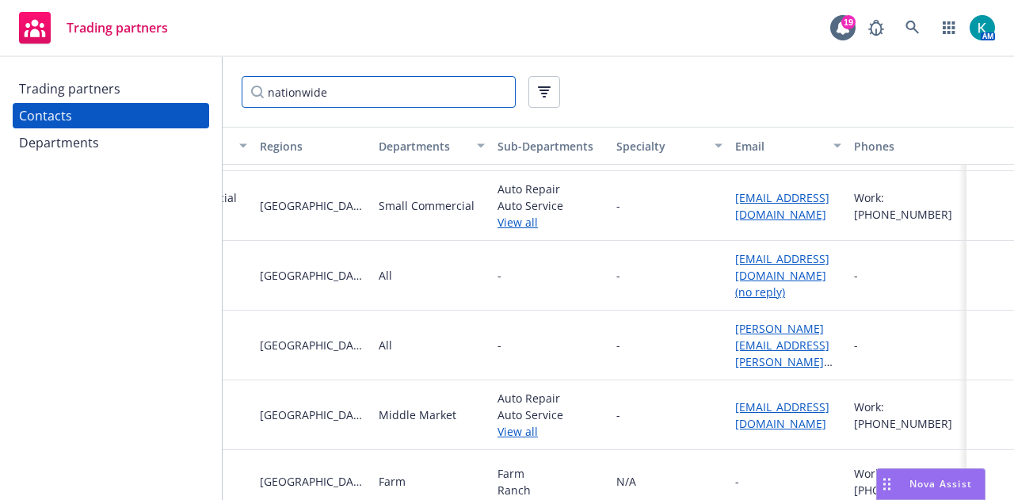
type input "nationwide"
click at [787, 401] on link "askclexistingbusiness@nationwide.com" at bounding box center [782, 415] width 94 height 32
